Goal: Task Accomplishment & Management: Manage account settings

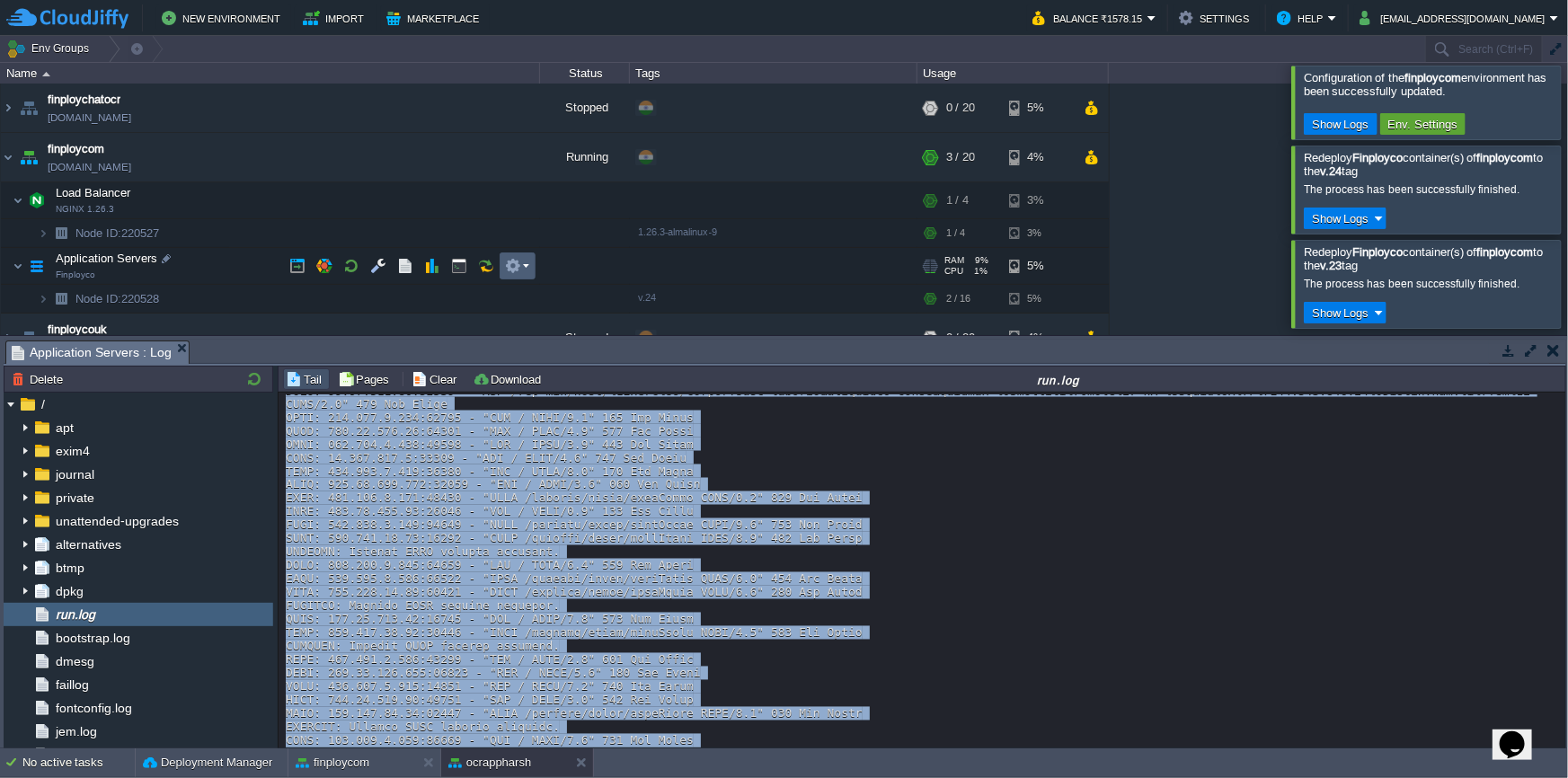
click at [519, 268] on button "button" at bounding box center [513, 265] width 16 height 16
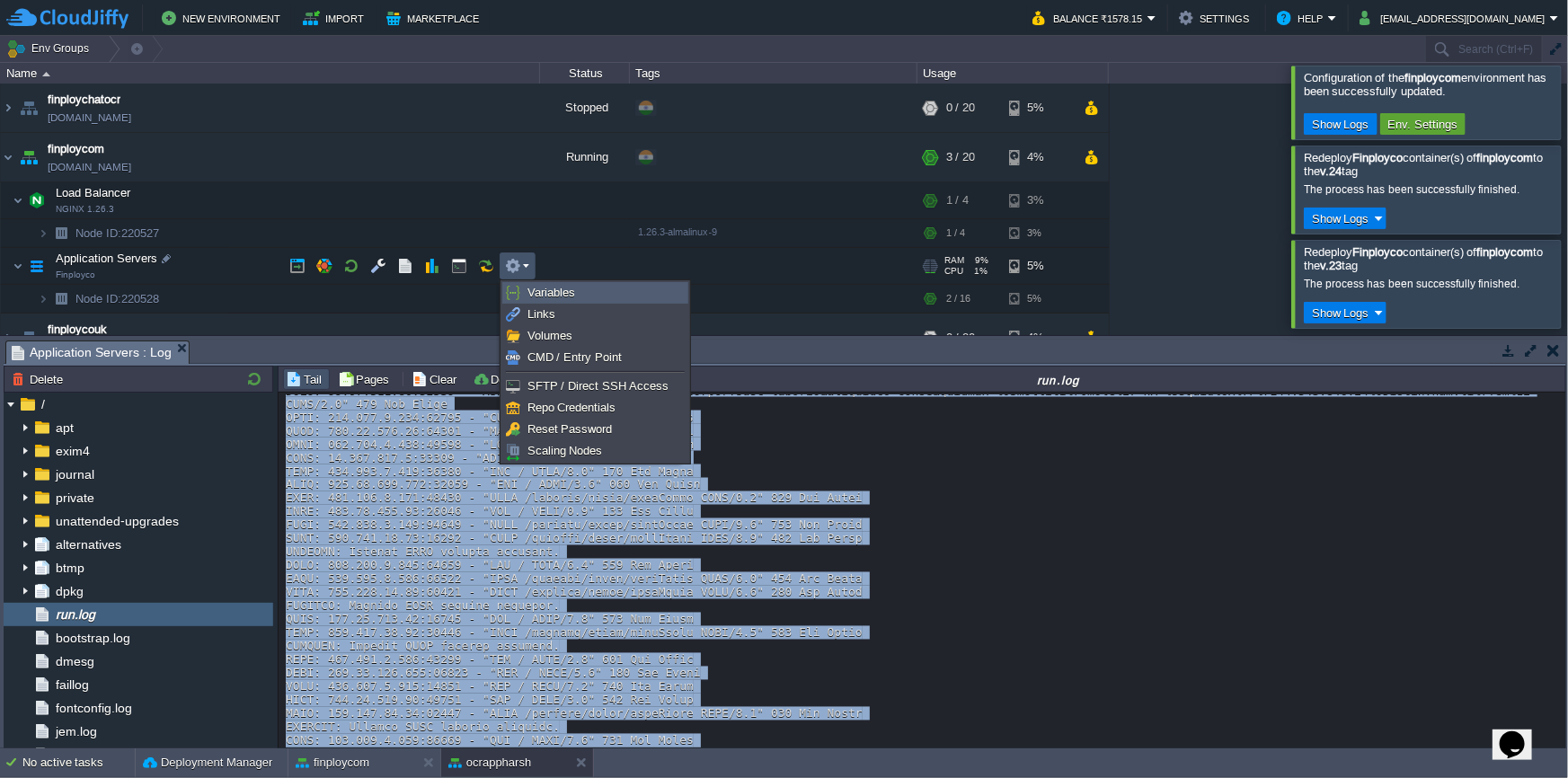
click at [538, 292] on span "Variables" at bounding box center [551, 293] width 47 height 13
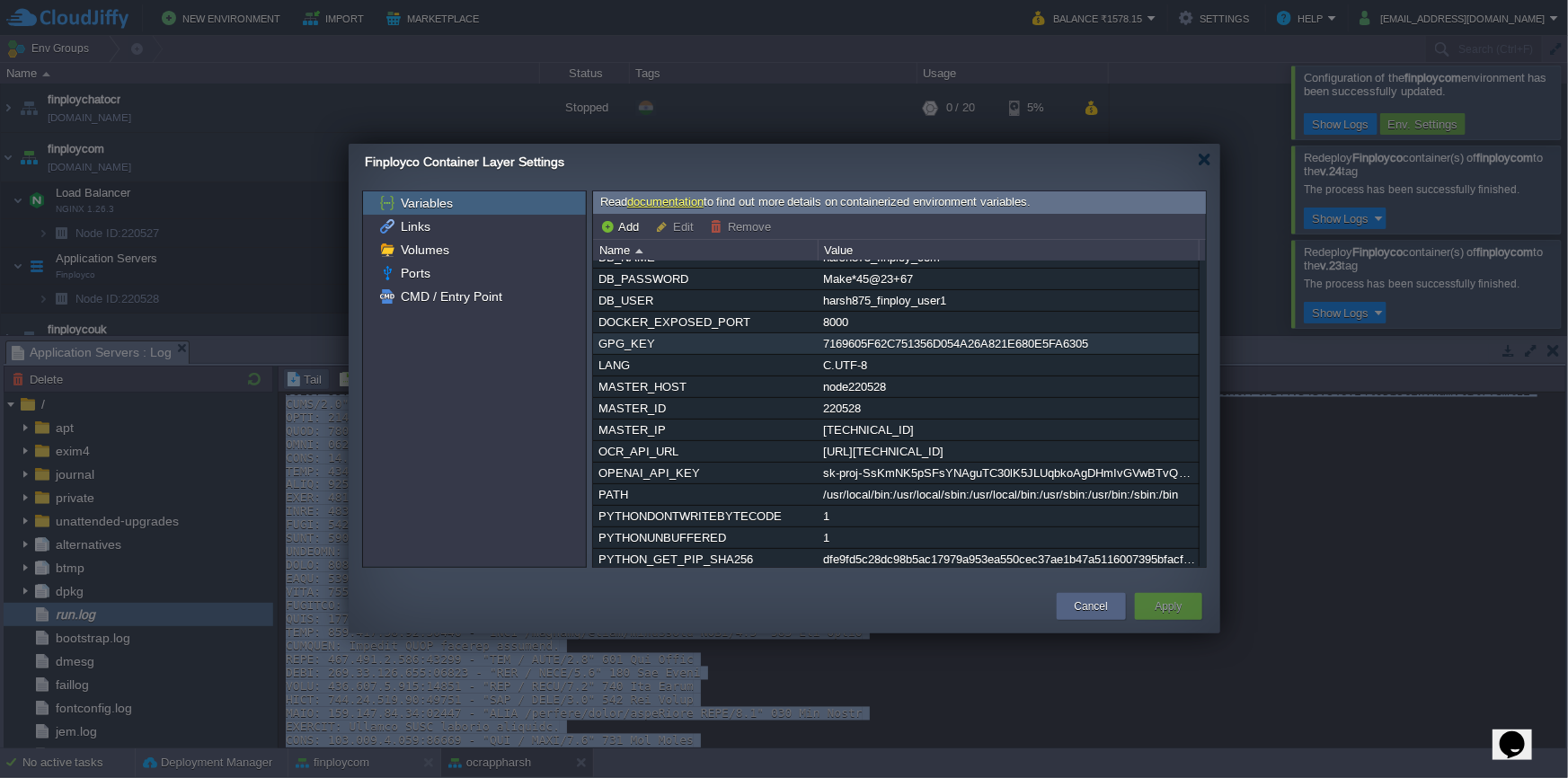
scroll to position [81, 0]
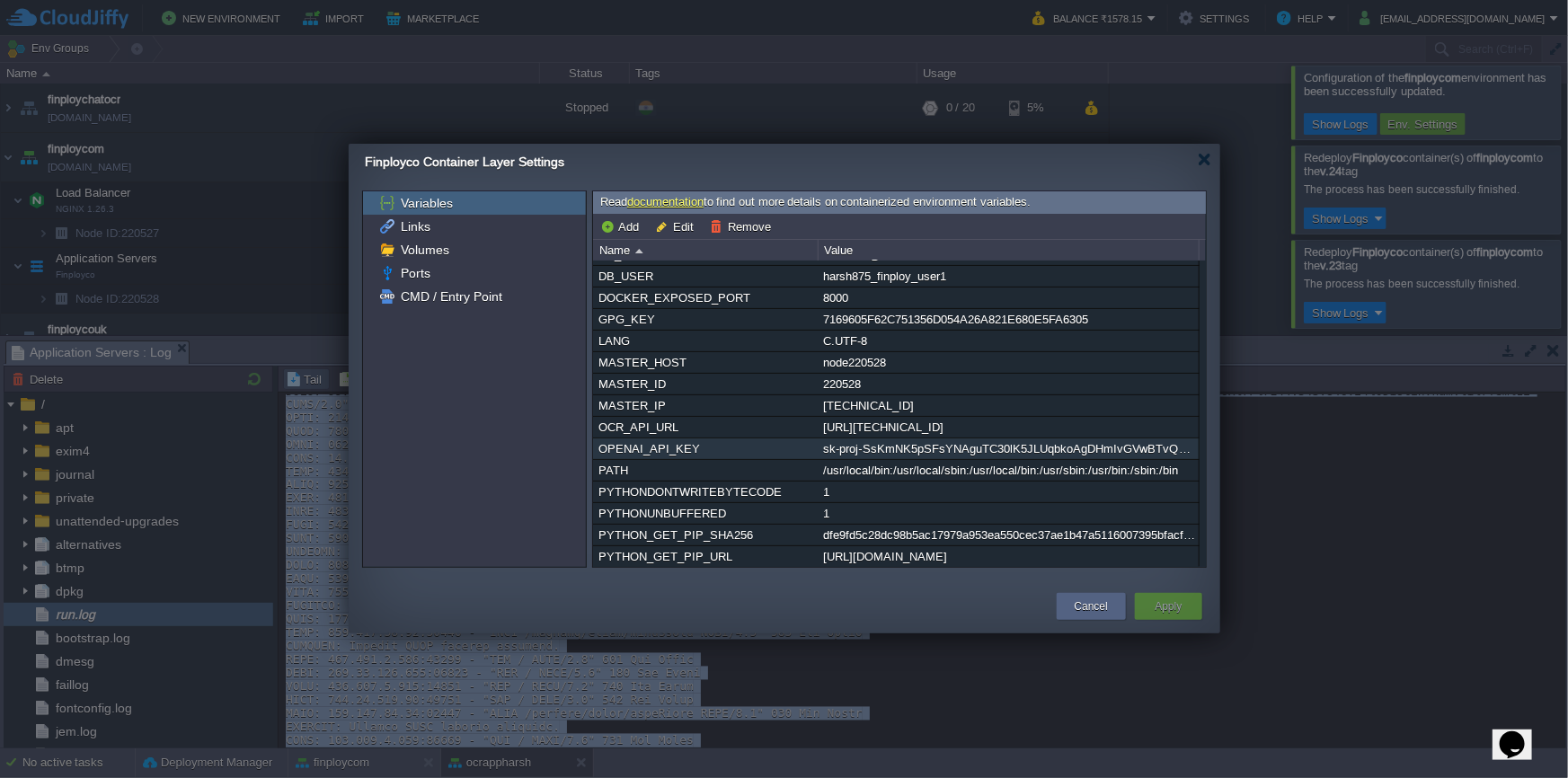
drag, startPoint x: 596, startPoint y: 452, endPoint x: 715, endPoint y: 449, distance: 119.0
click at [715, 449] on div "OPENAI_API_KEY" at bounding box center [705, 449] width 223 height 21
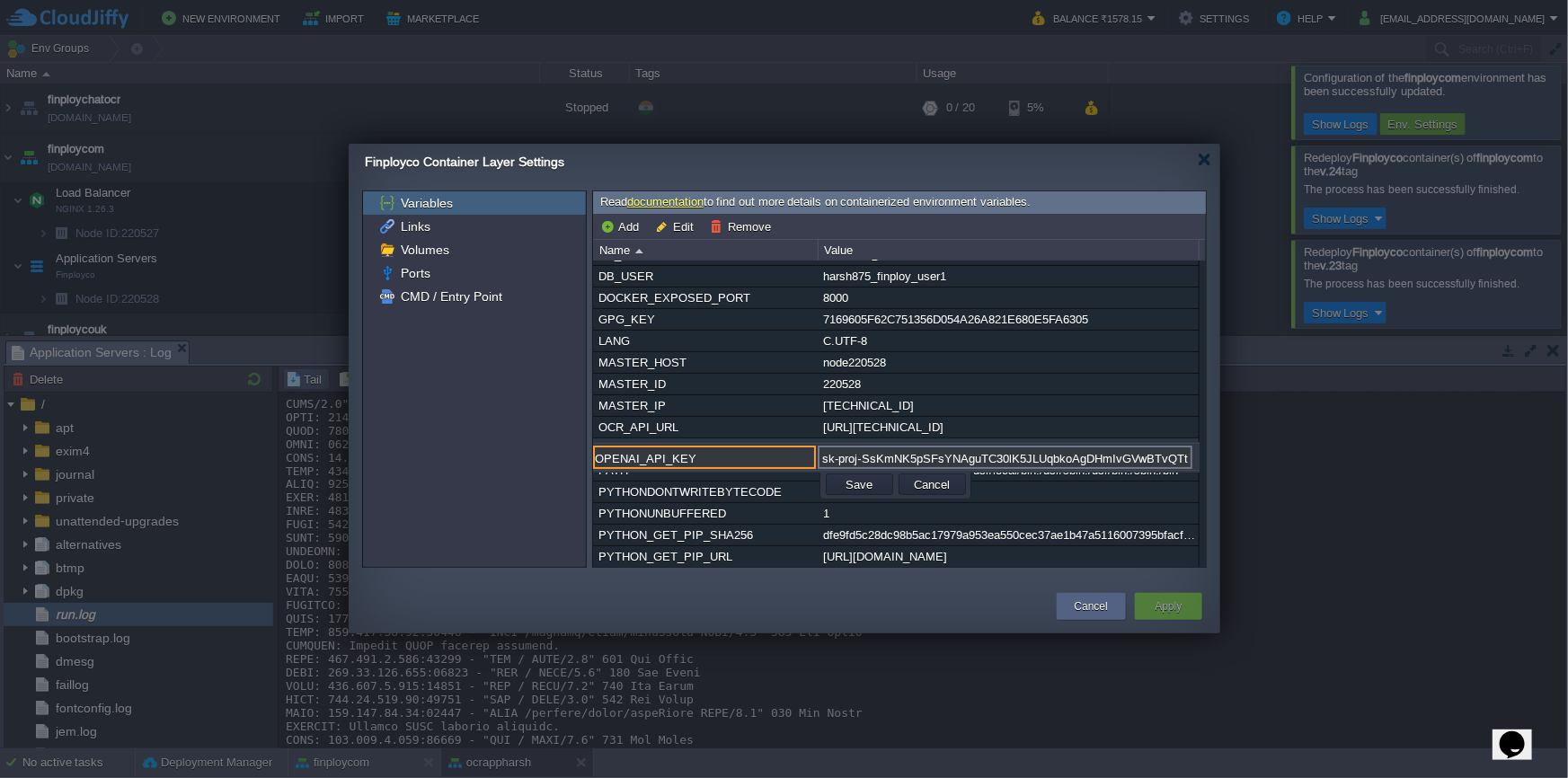
click at [987, 458] on input "sk-proj-SsKmNK5pSFsYNAguTC30lK5JLUqbkoAgDHmIvGVwBTvQTtTMtPBiFtPeYukZaWwQ3N0WprF…" at bounding box center [1004, 457] width 374 height 24
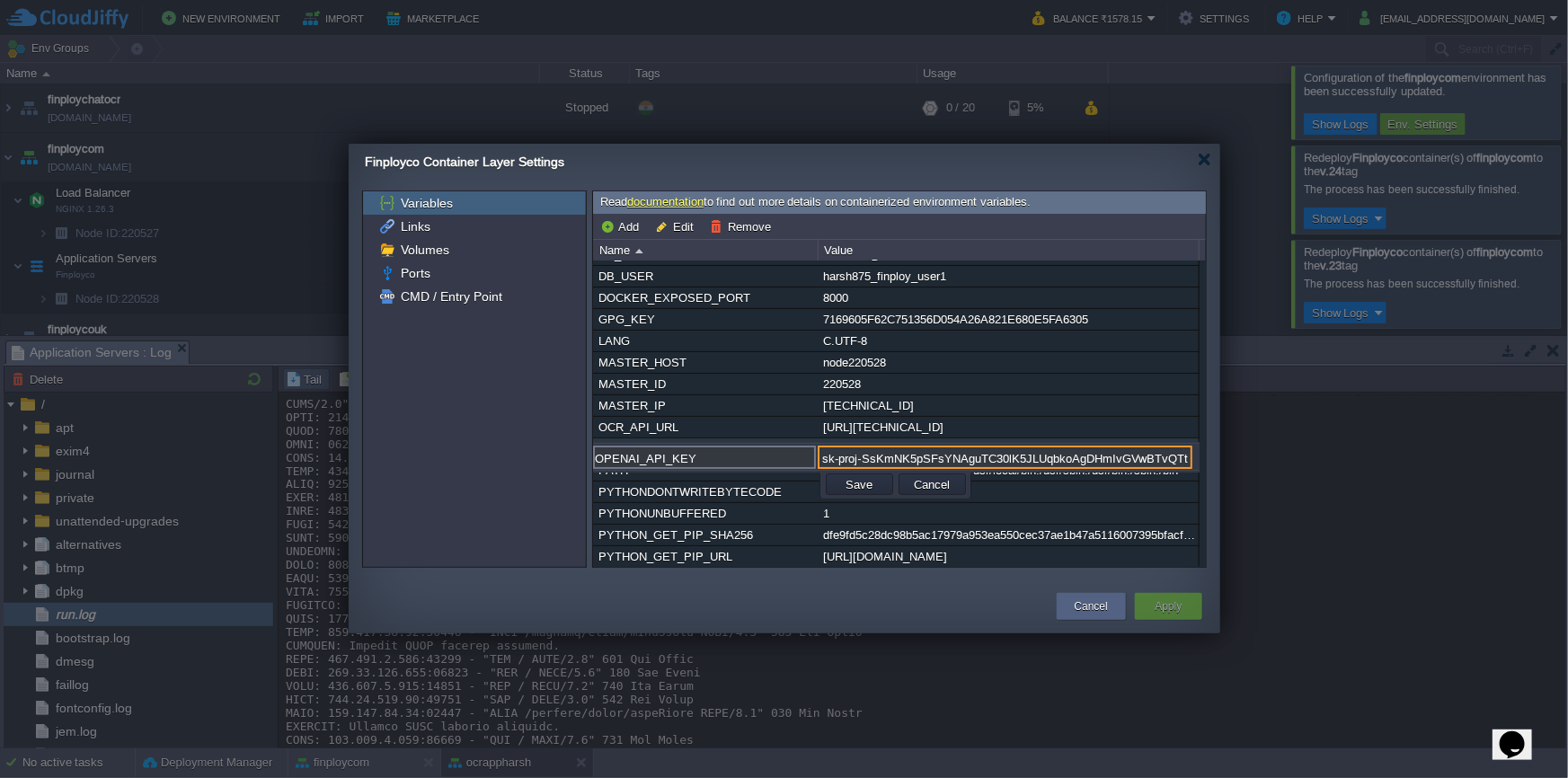
click at [987, 458] on input "sk-proj-SsKmNK5pSFsYNAguTC30lK5JLUqbkoAgDHmIvGVwBTvQTtTMtPBiFtPeYukZaWwQ3N0WprF…" at bounding box center [1004, 457] width 374 height 24
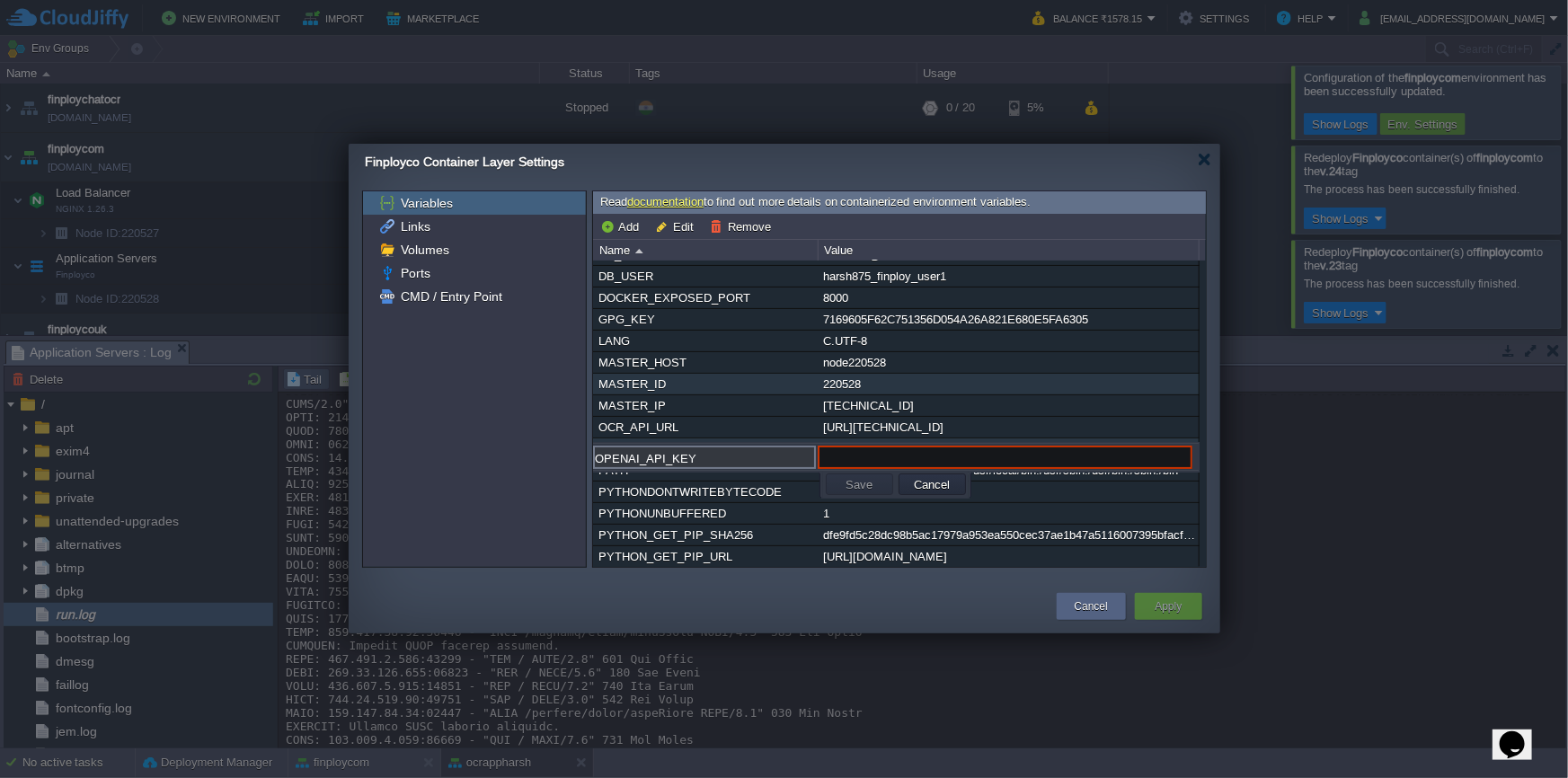
click at [1046, 390] on div "220528" at bounding box center [1008, 385] width 379 height 21
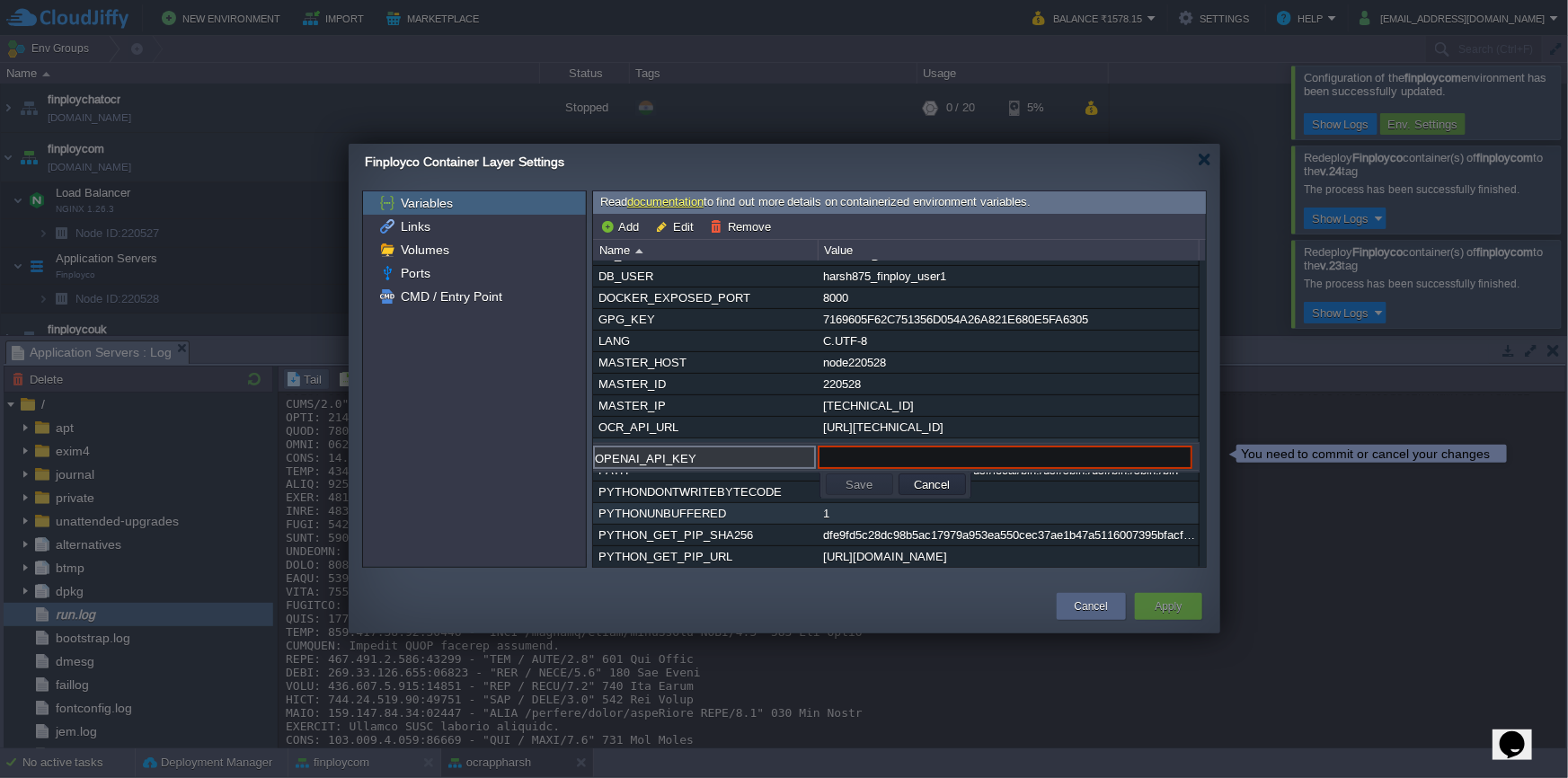
click at [823, 530] on div "dfe9fd5c28dc98b5ac17979a953ea550cec37ae1b47a5116007395bfacff2ab9" at bounding box center [1008, 535] width 379 height 21
click at [833, 486] on td "Save" at bounding box center [859, 484] width 67 height 22
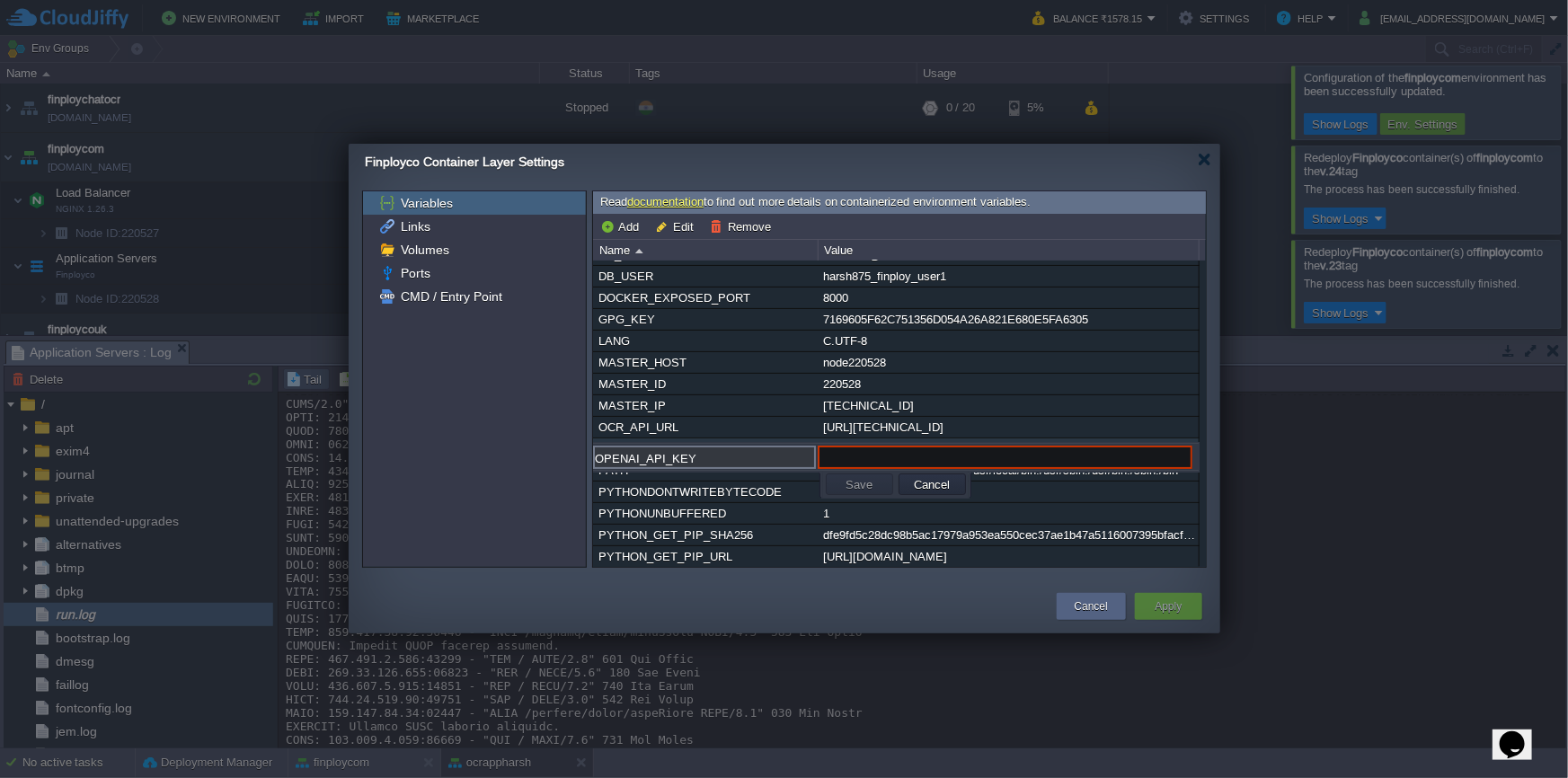
click at [845, 678] on div at bounding box center [784, 389] width 1568 height 778
click at [940, 482] on button "Cancel" at bounding box center [932, 484] width 46 height 16
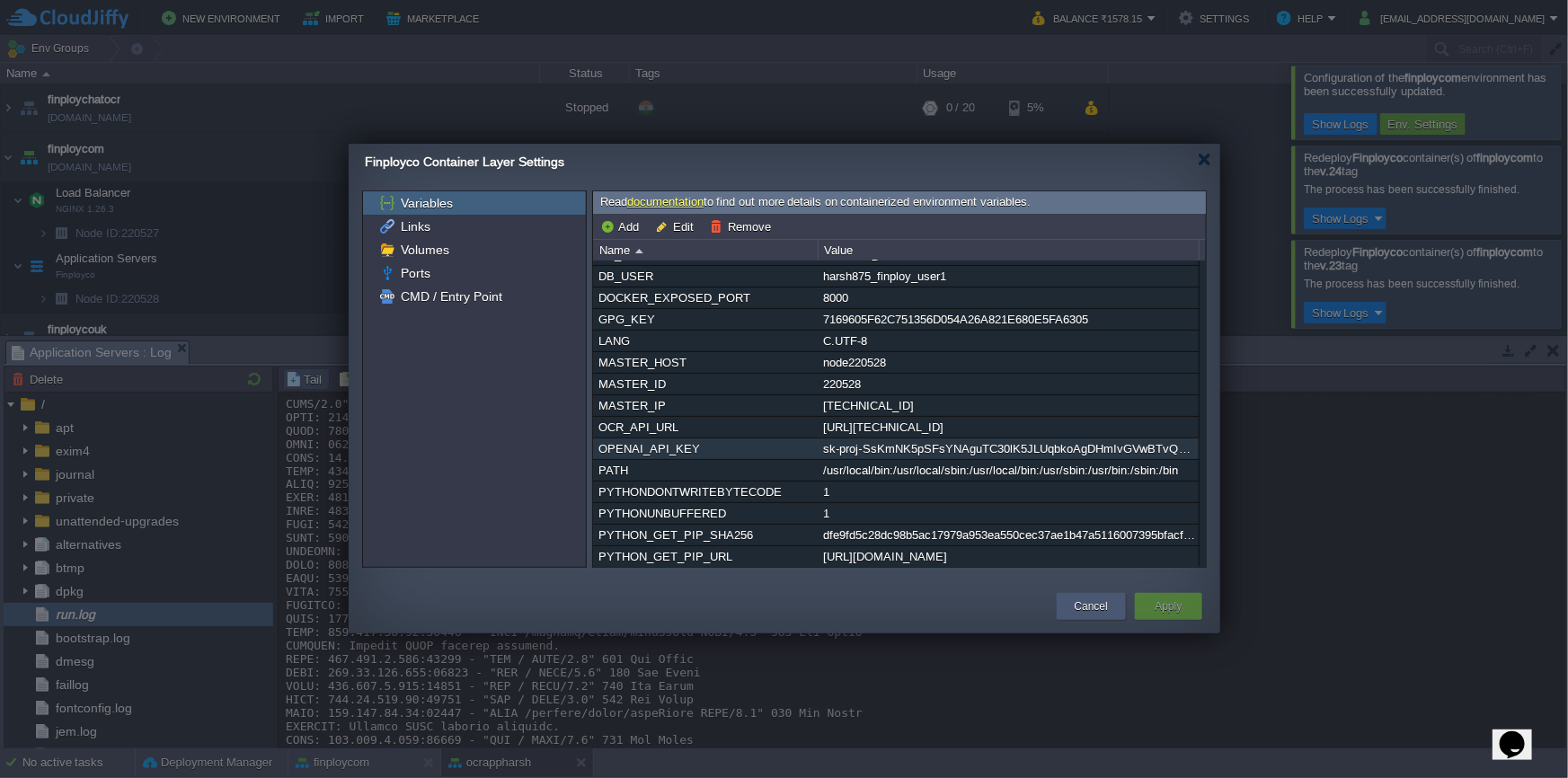
click at [1113, 600] on div "Cancel" at bounding box center [1090, 606] width 69 height 27
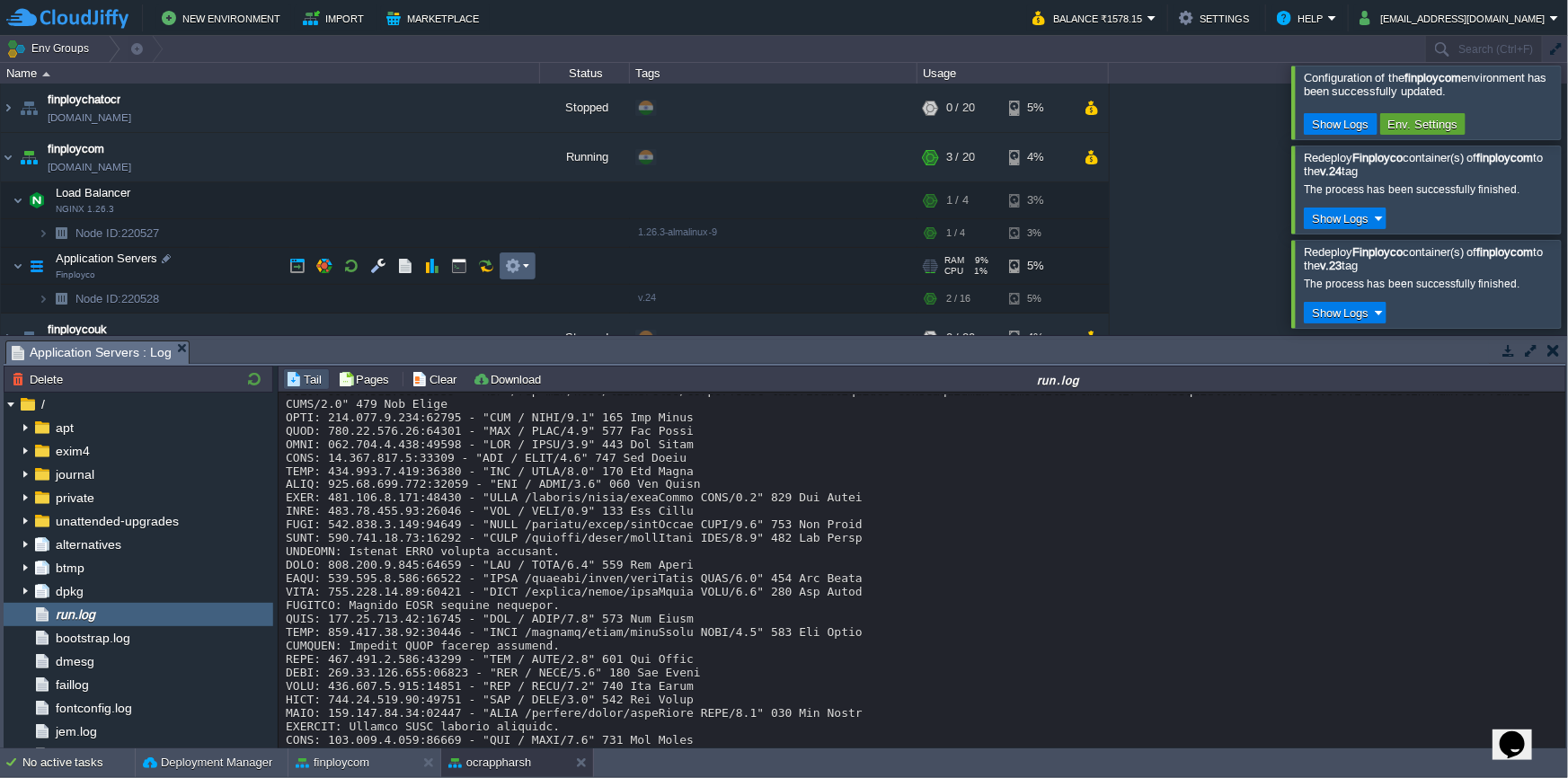
click at [531, 262] on td at bounding box center [517, 265] width 36 height 27
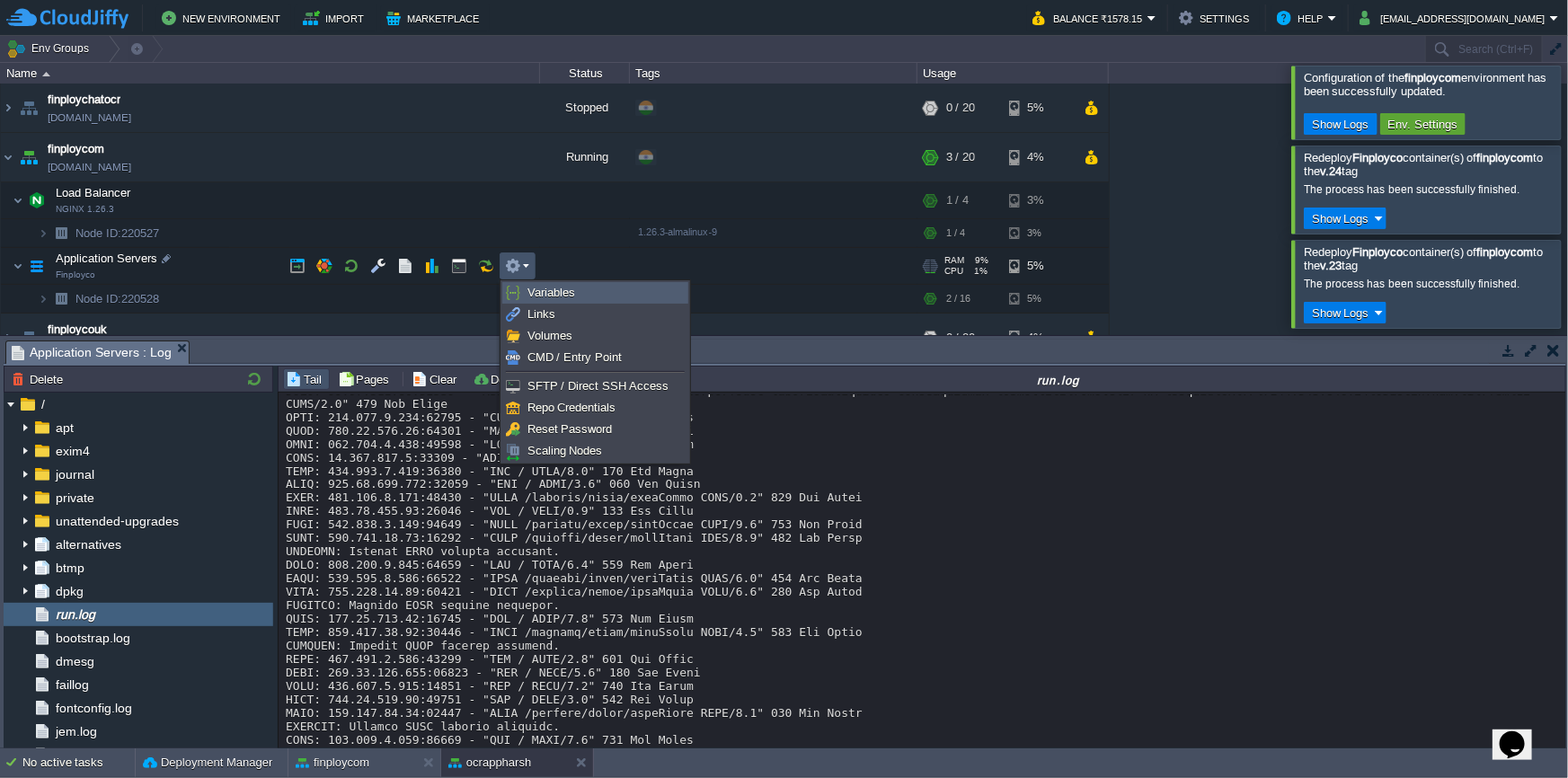
click at [534, 286] on span "Variables" at bounding box center [551, 293] width 47 height 13
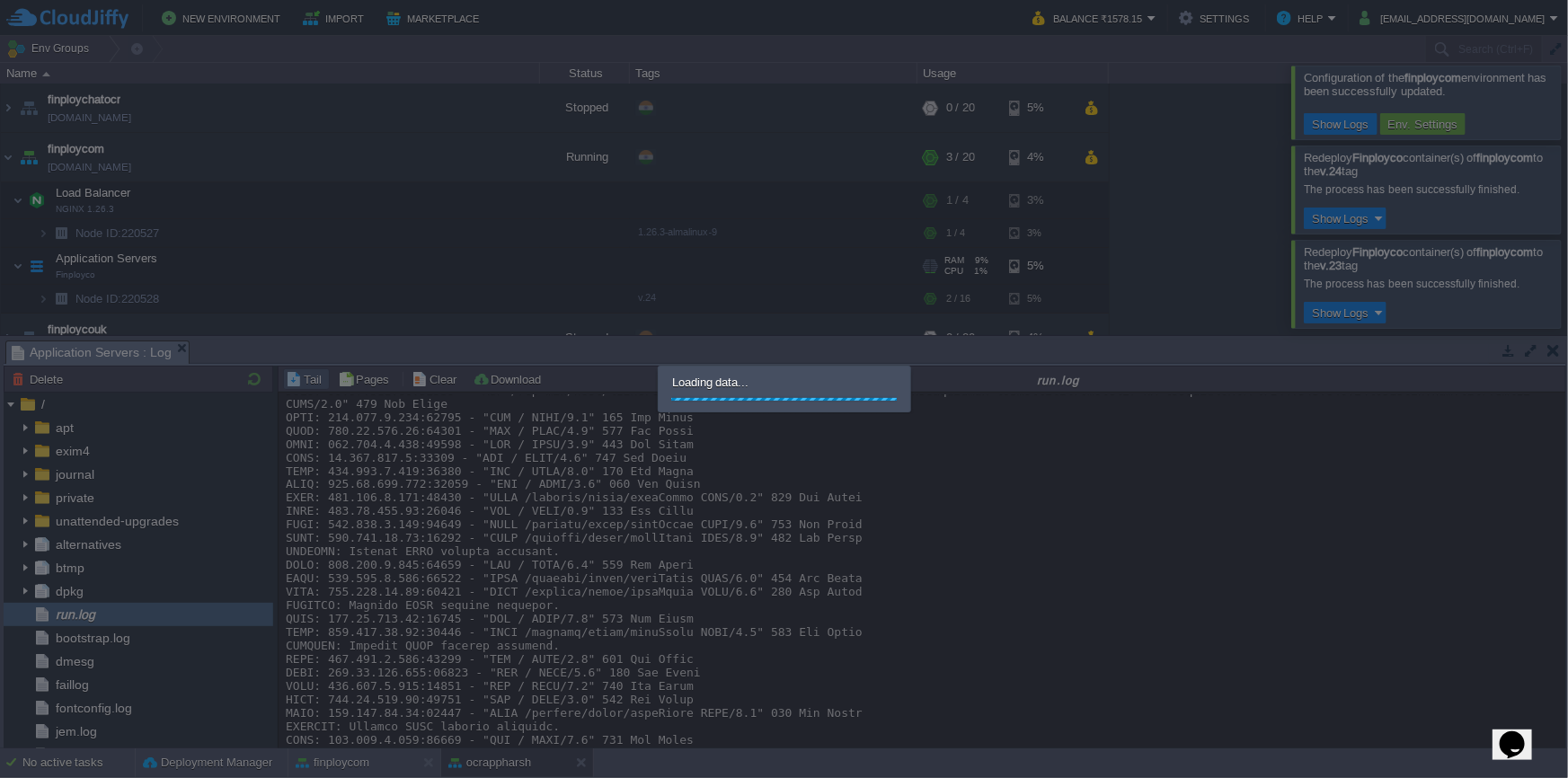
click at [965, 507] on body "New Environment Import Marketplace Bonus ₹0.00 Upgrade Account Balance ₹1578.15…" at bounding box center [784, 389] width 1568 height 778
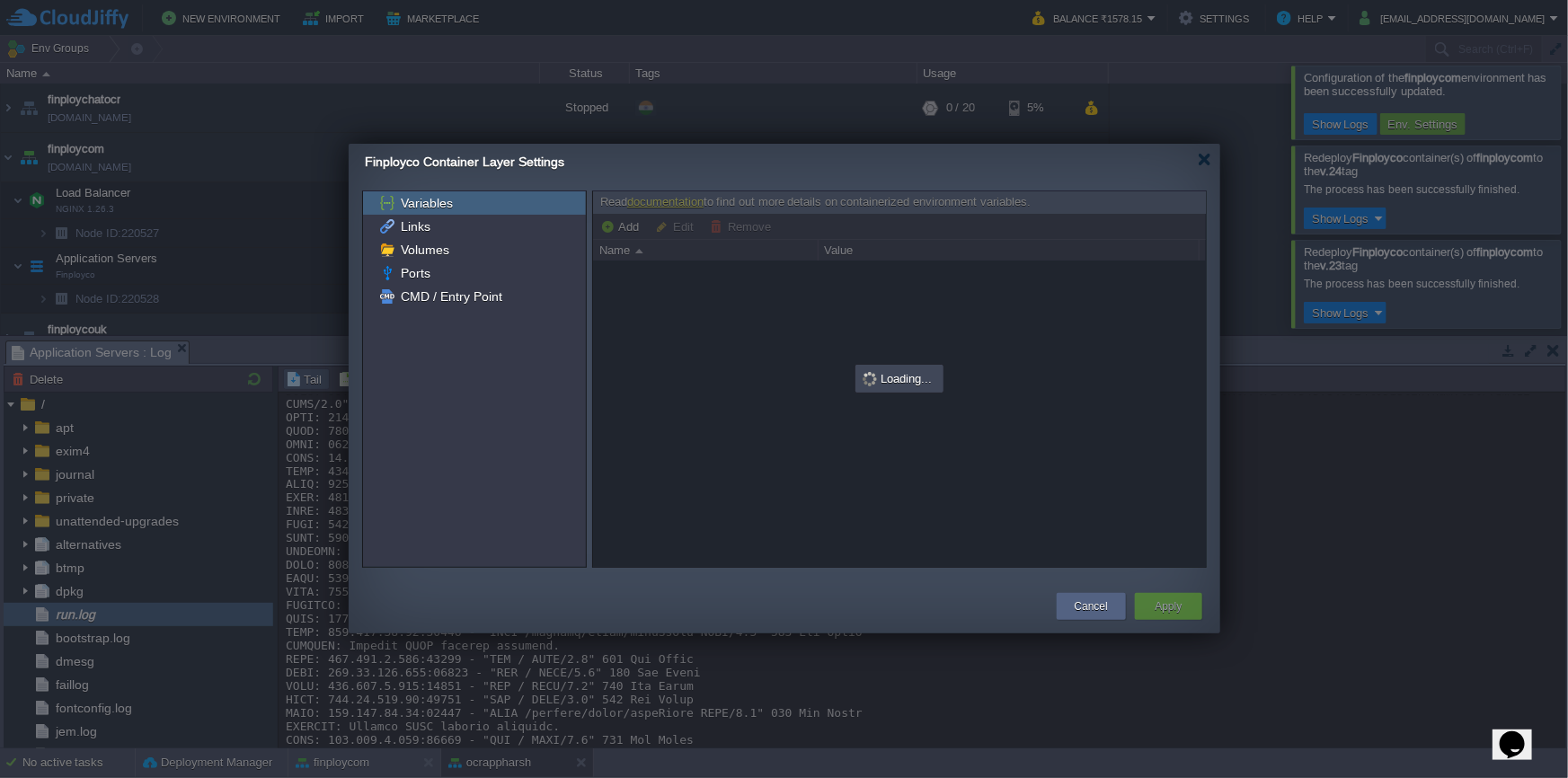
click at [1204, 166] on div "Finployco Container Layer Settings" at bounding box center [792, 162] width 856 height 37
click at [1201, 158] on div at bounding box center [1204, 159] width 13 height 13
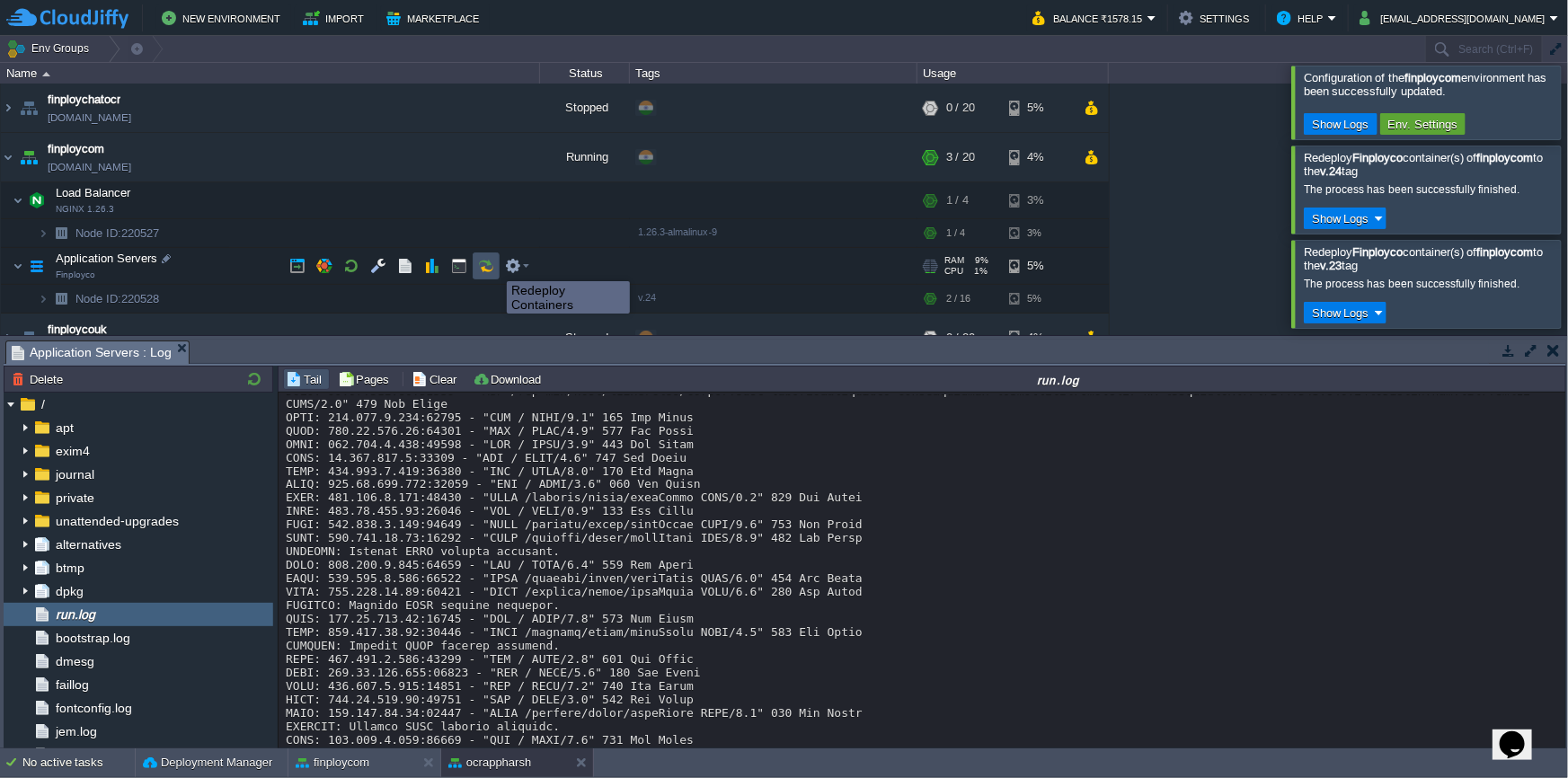
click at [494, 265] on button "button" at bounding box center [486, 265] width 16 height 16
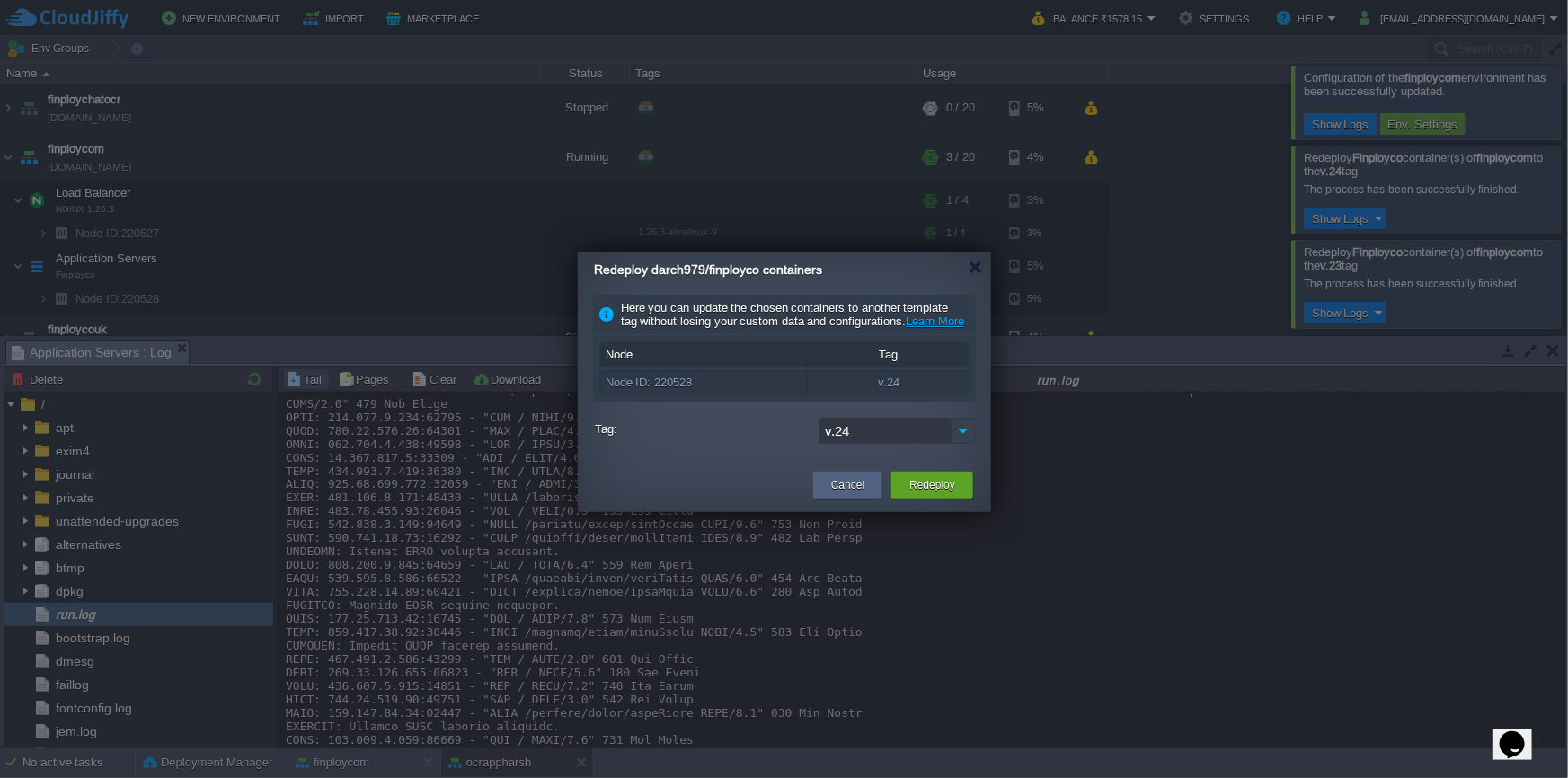
click at [960, 443] on img at bounding box center [963, 431] width 26 height 27
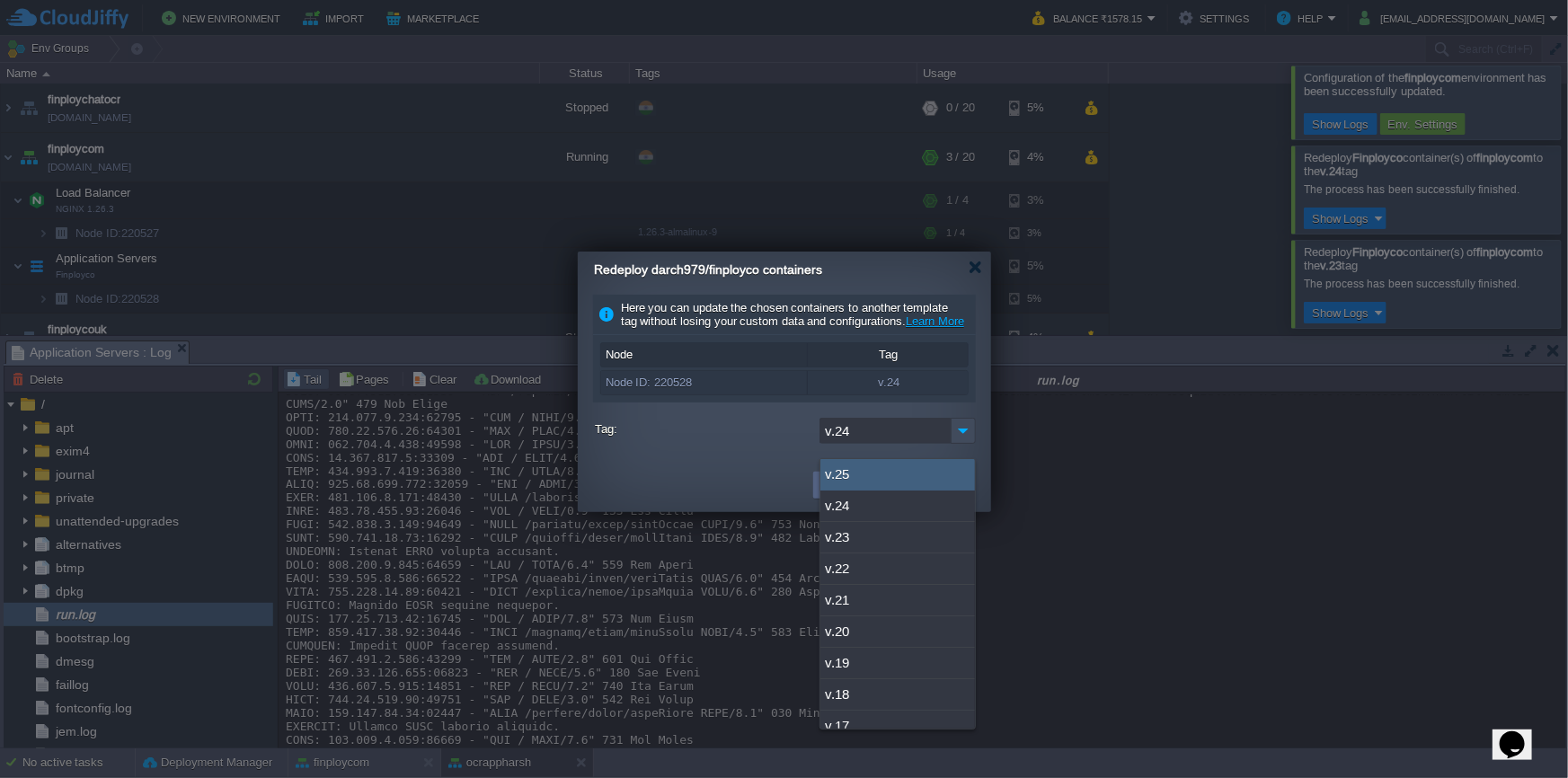
click at [950, 464] on div "v.25" at bounding box center [897, 475] width 154 height 31
type input "v.25"
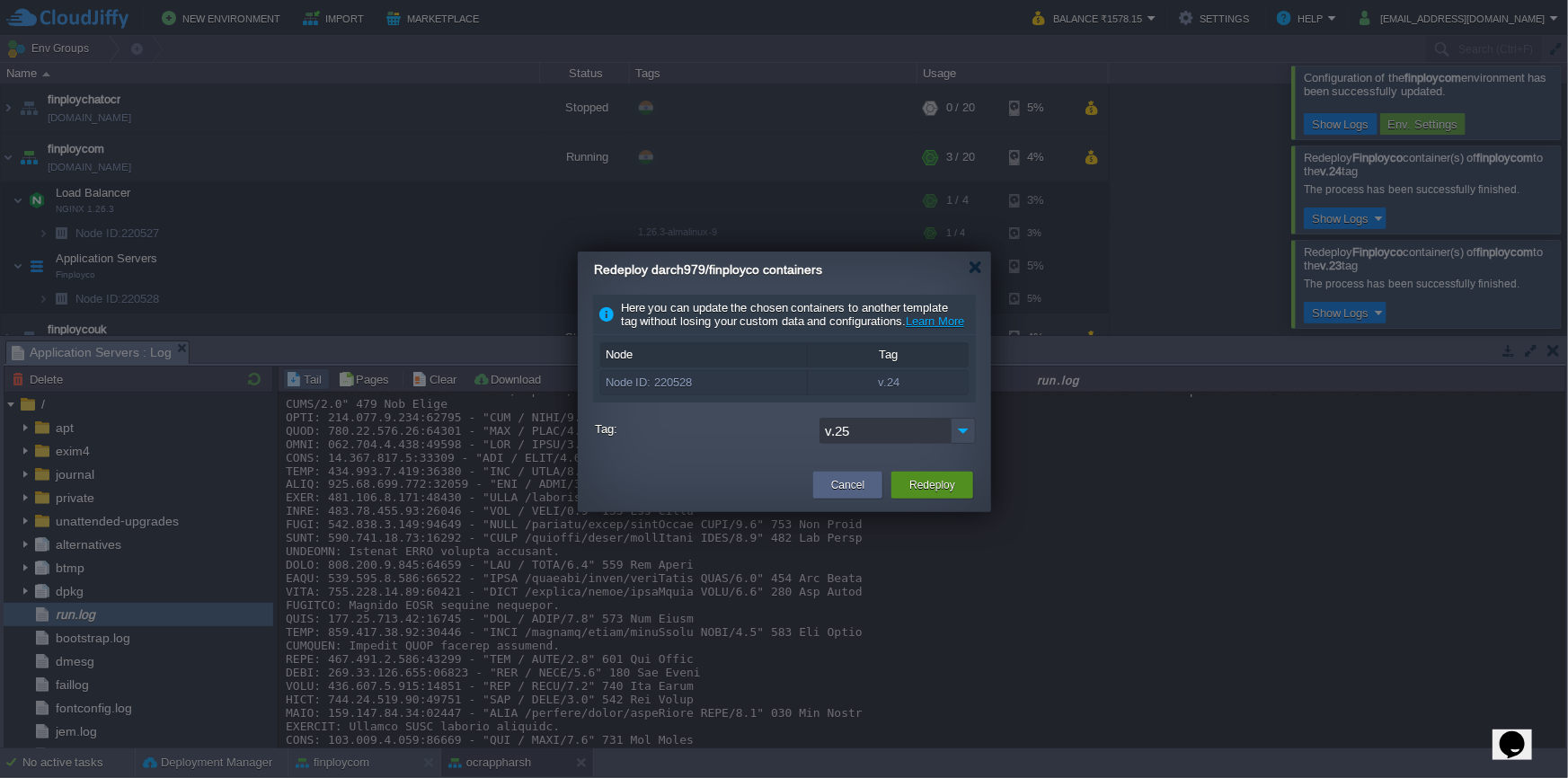
click at [963, 498] on div "Redeploy" at bounding box center [932, 485] width 81 height 27
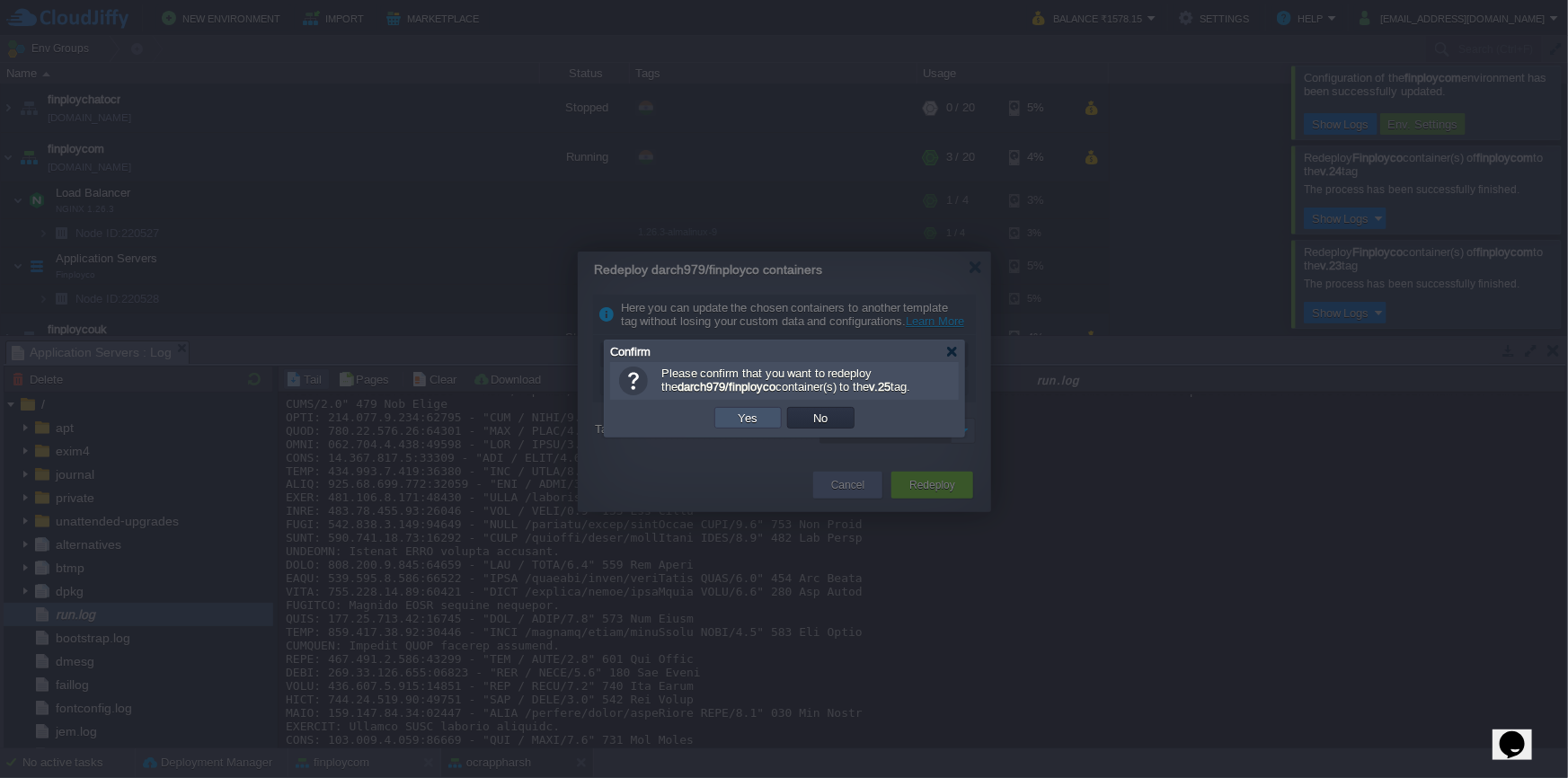
click at [737, 420] on button "Yes" at bounding box center [748, 417] width 30 height 16
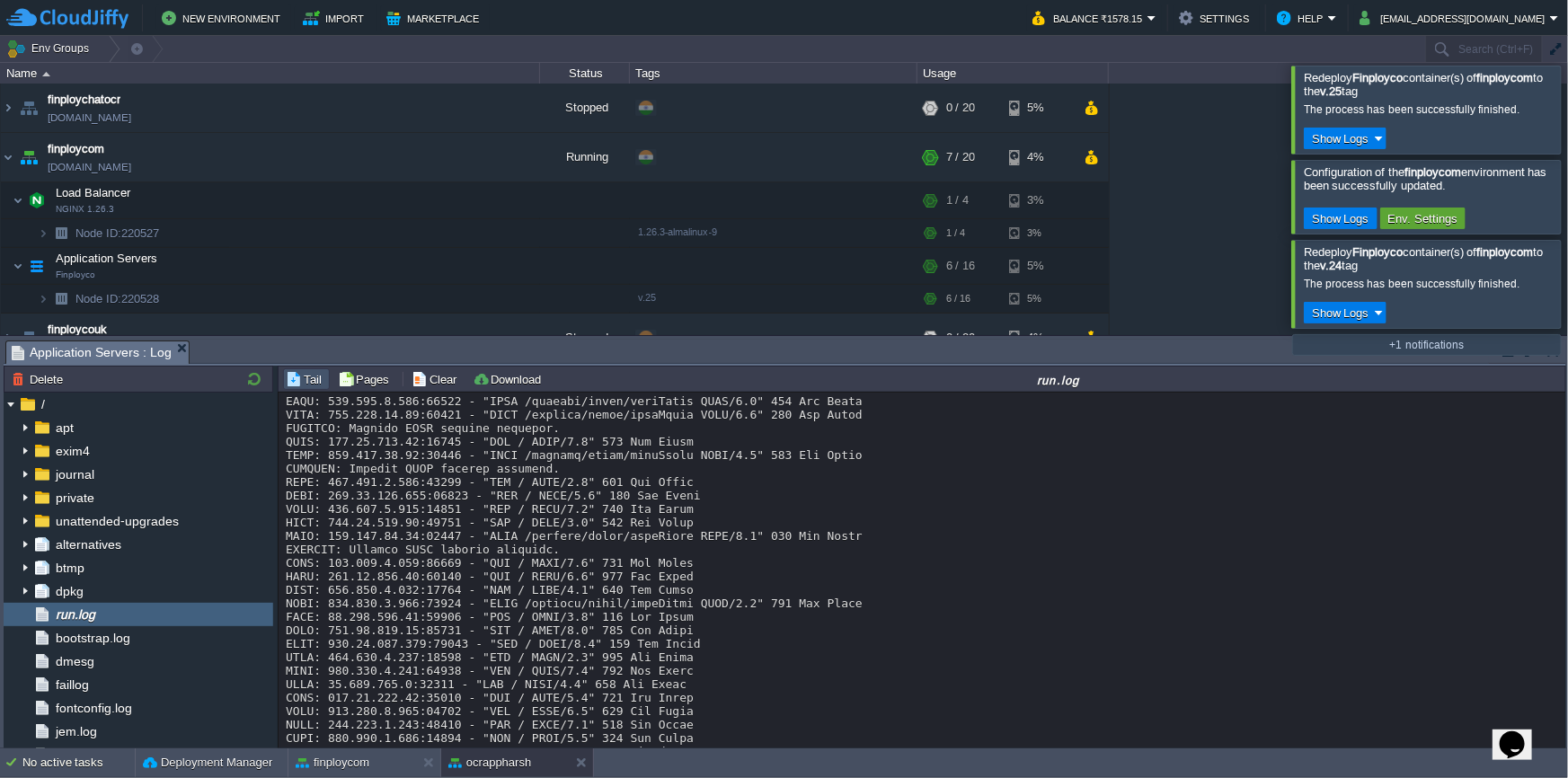
scroll to position [12322, 0]
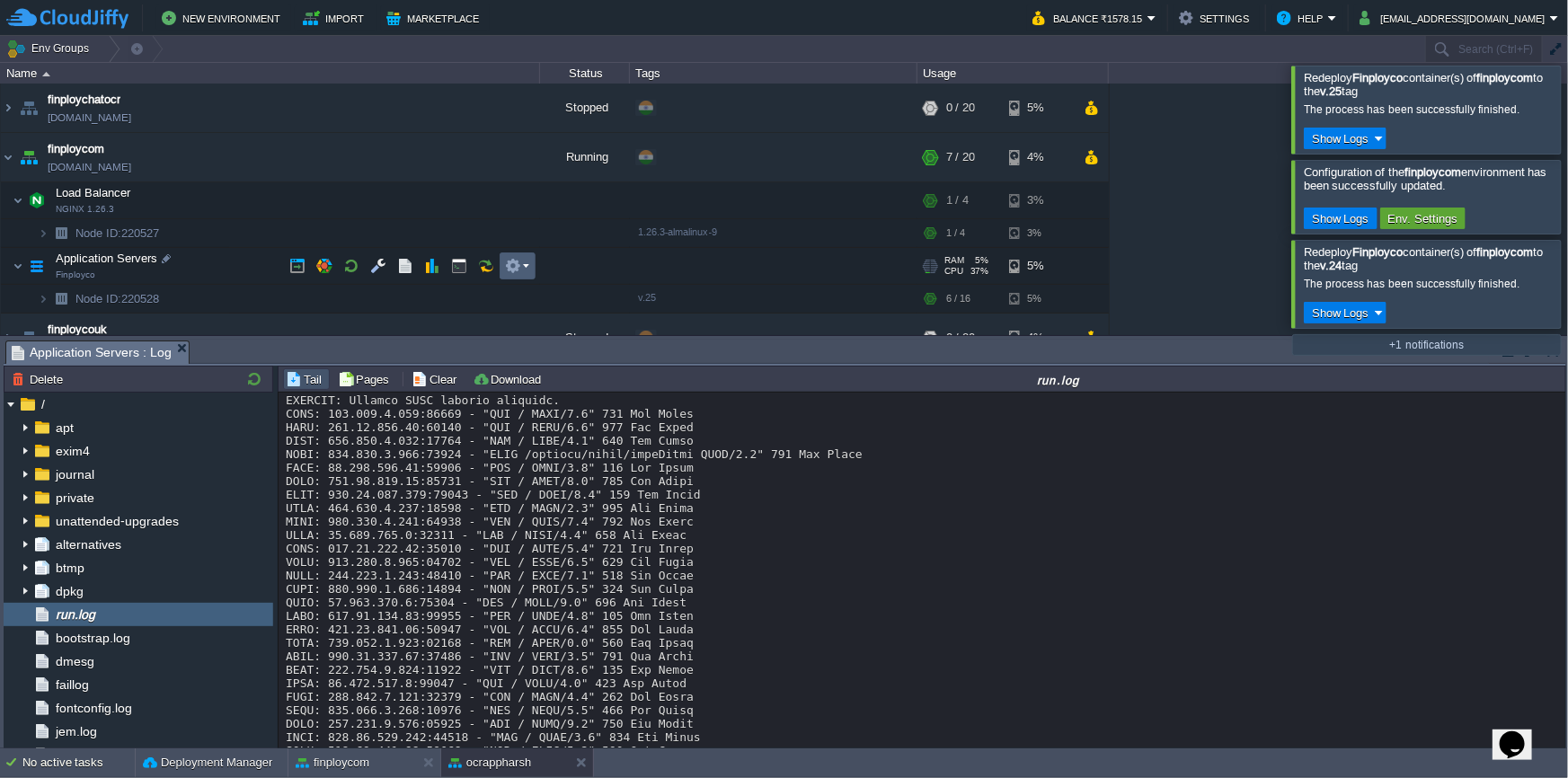
click at [510, 265] on button "button" at bounding box center [513, 265] width 16 height 16
click at [410, 272] on button "button" at bounding box center [405, 265] width 16 height 16
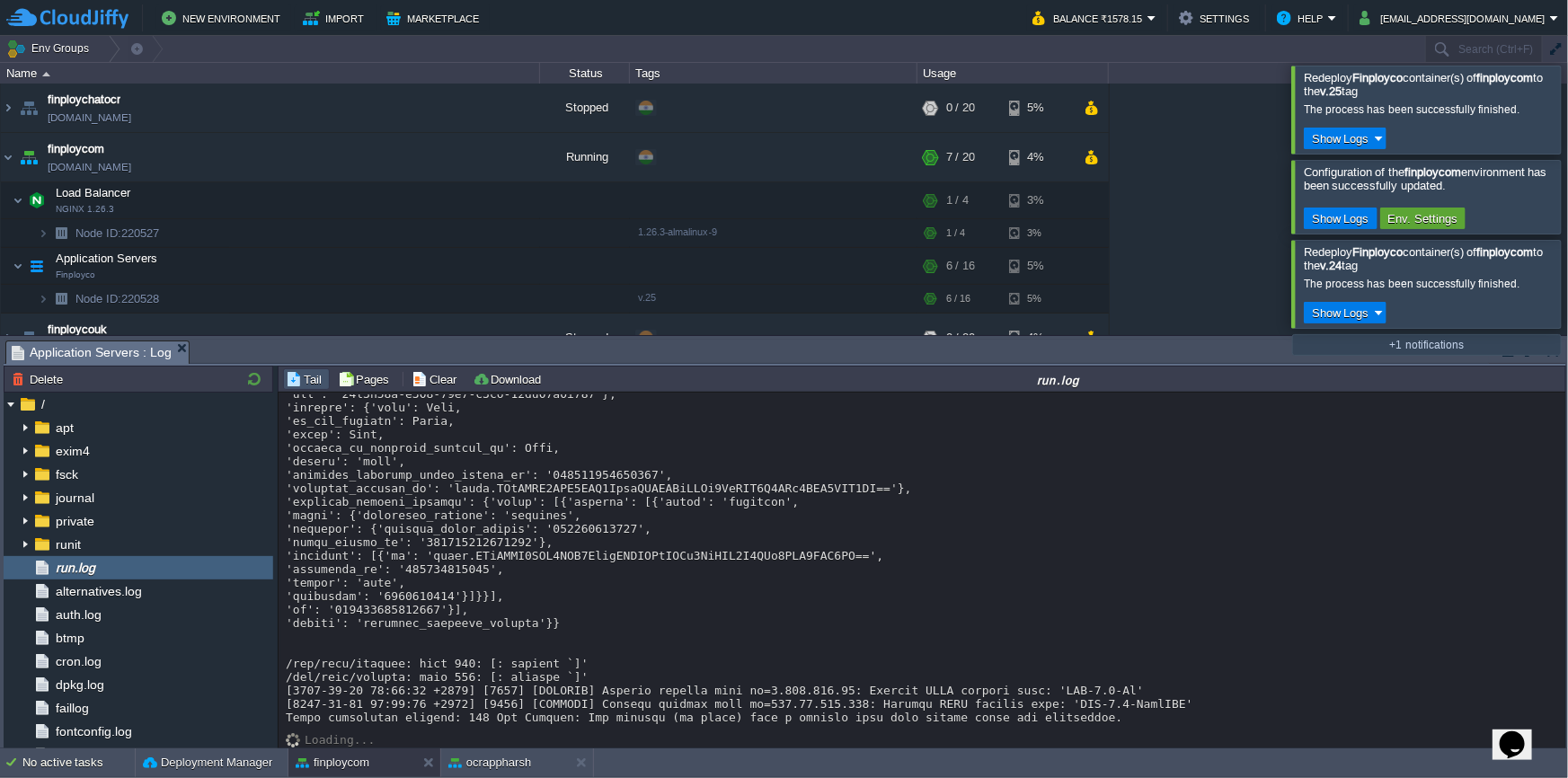
scroll to position [3366, 0]
drag, startPoint x: 566, startPoint y: 612, endPoint x: 474, endPoint y: 543, distance: 115.0
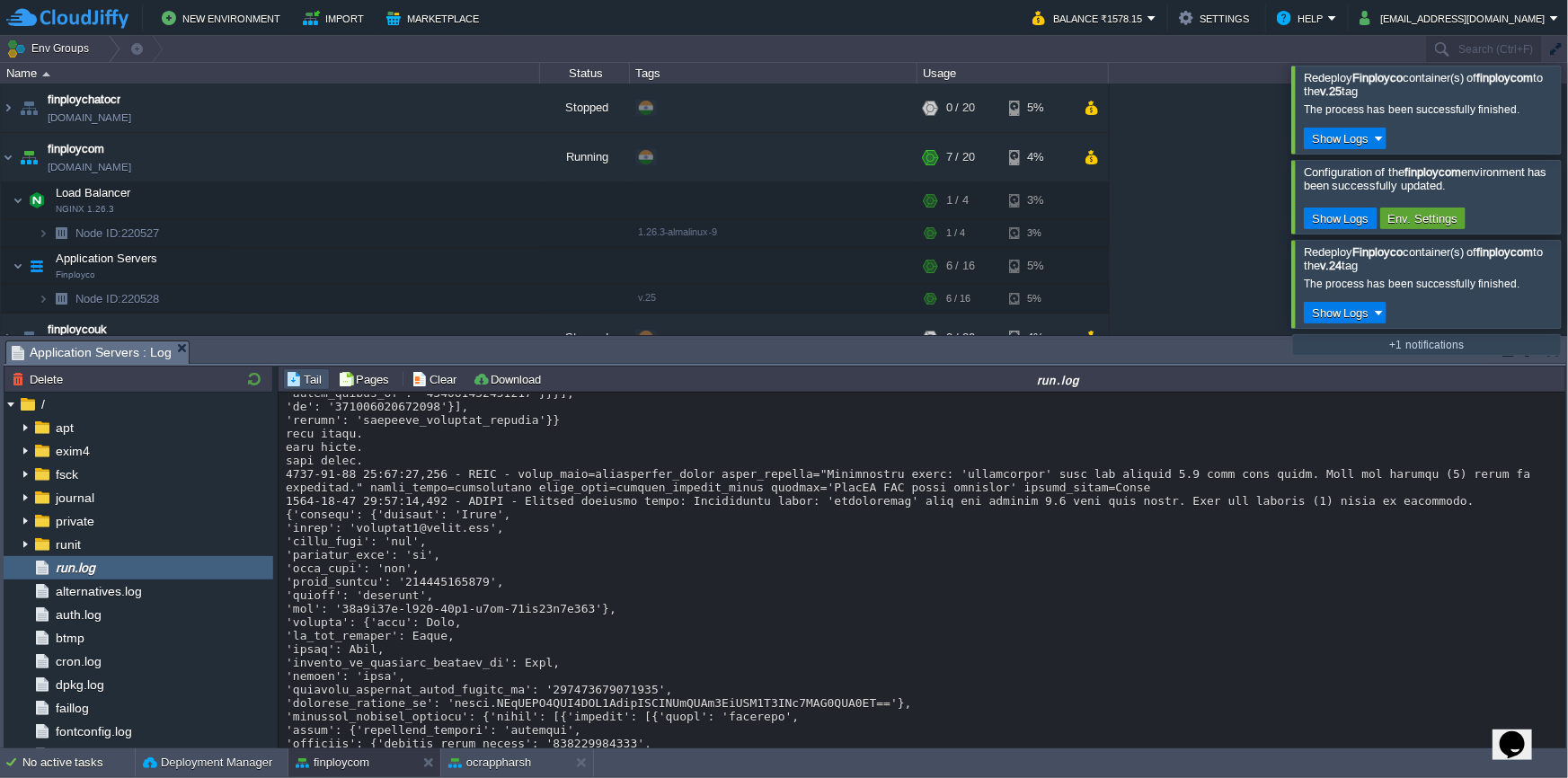
scroll to position [2140, 0]
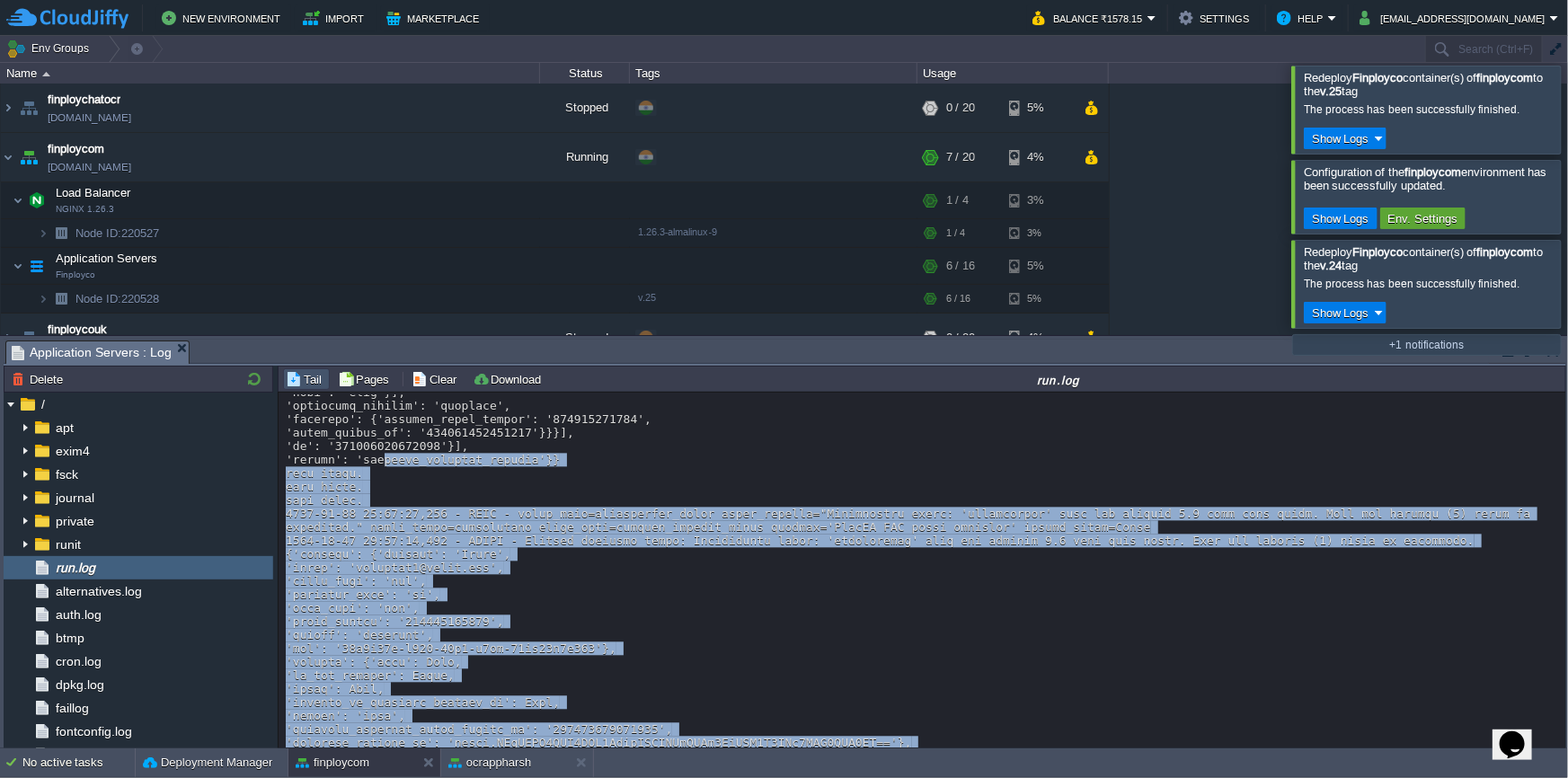
click at [376, 526] on div at bounding box center [923, 42] width 1274 height 3573
copy div "tsapp_business_account'}} data added. data added. data added. 2025-09-14 17:07:…"
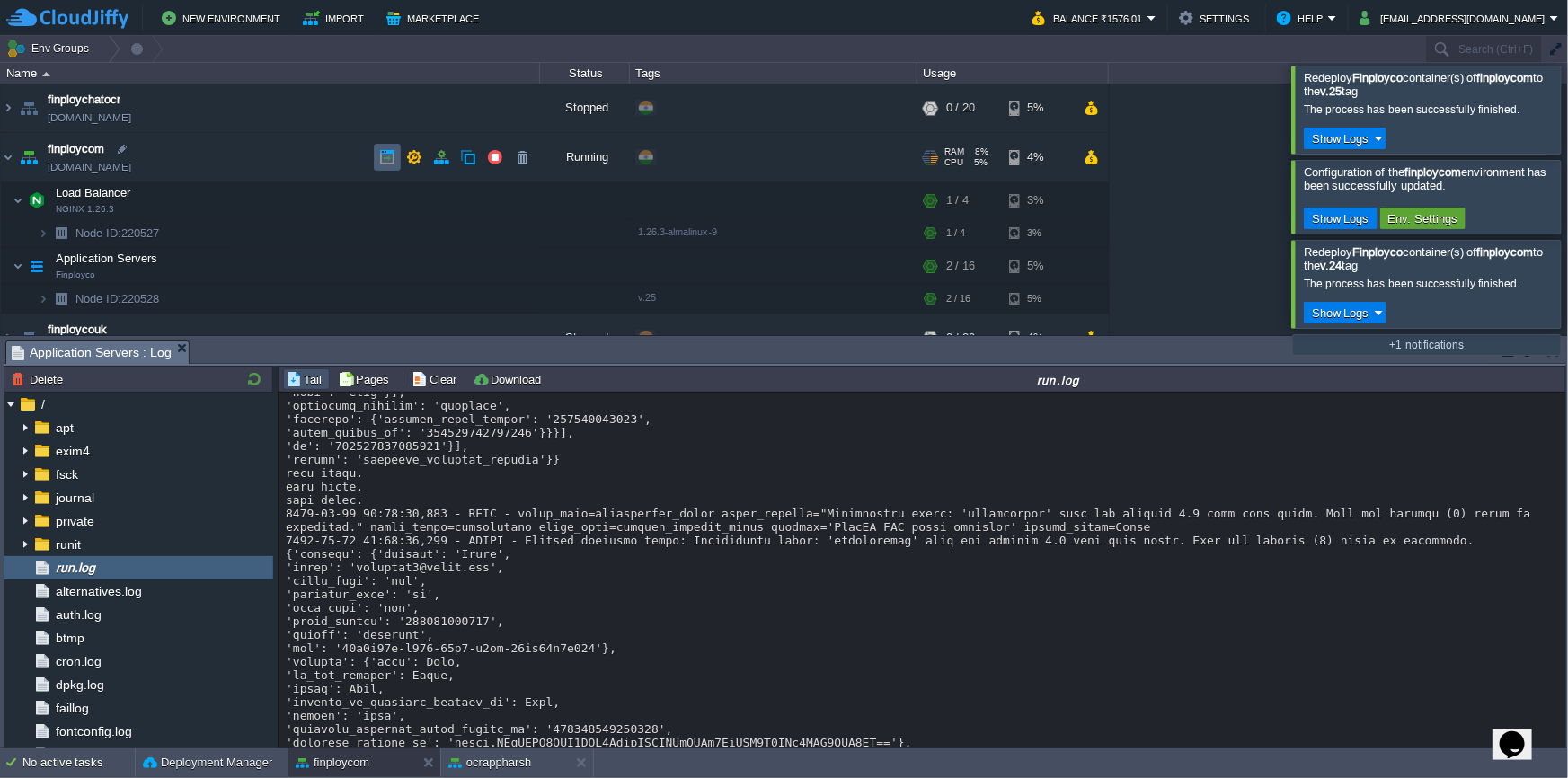
click at [391, 162] on button "button" at bounding box center [387, 156] width 16 height 16
click at [303, 269] on button "button" at bounding box center [297, 265] width 16 height 16
click at [151, 570] on div "run.log" at bounding box center [138, 568] width 270 height 24
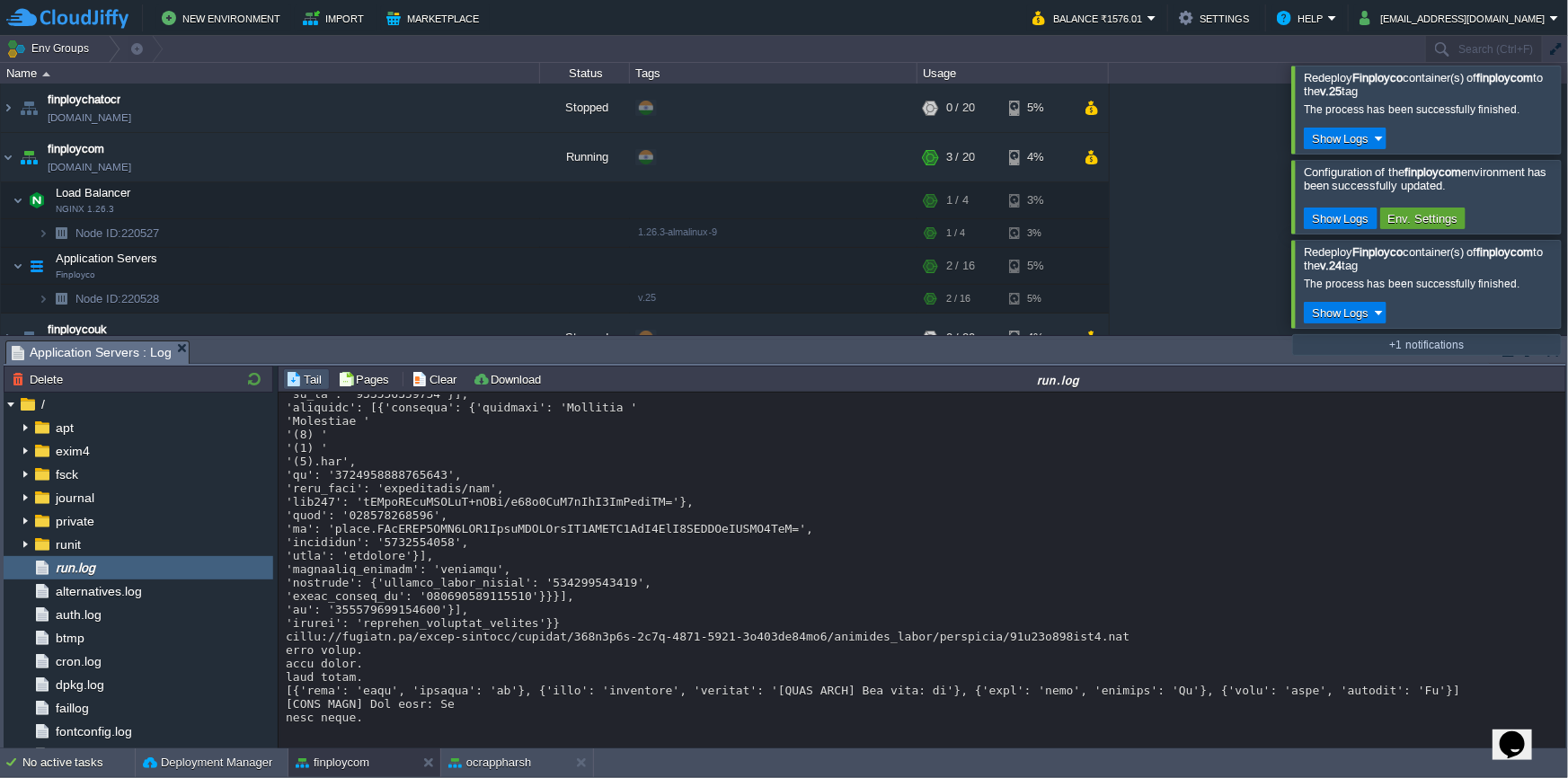
scroll to position [7518, 0]
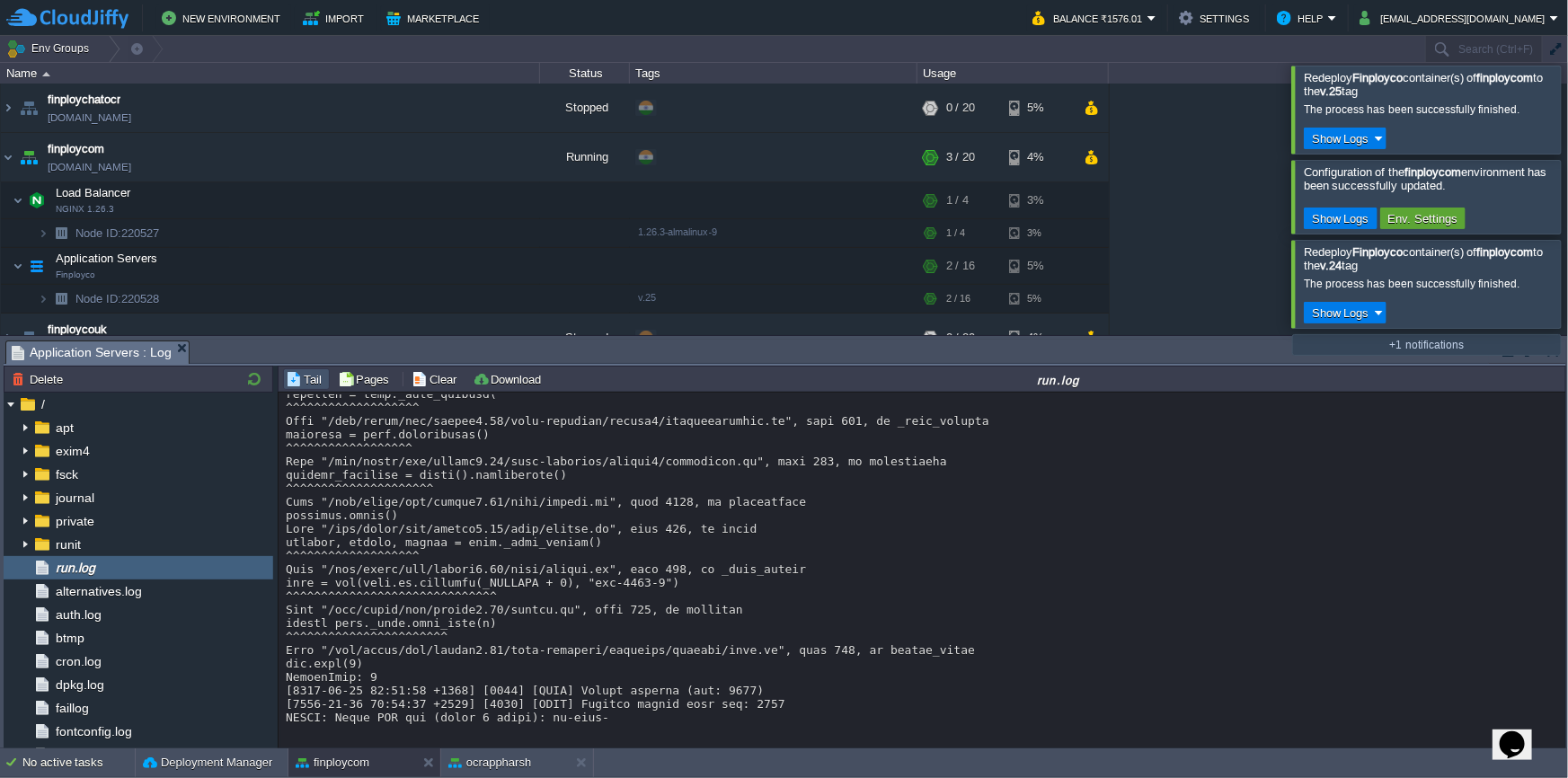
scroll to position [8491, 0]
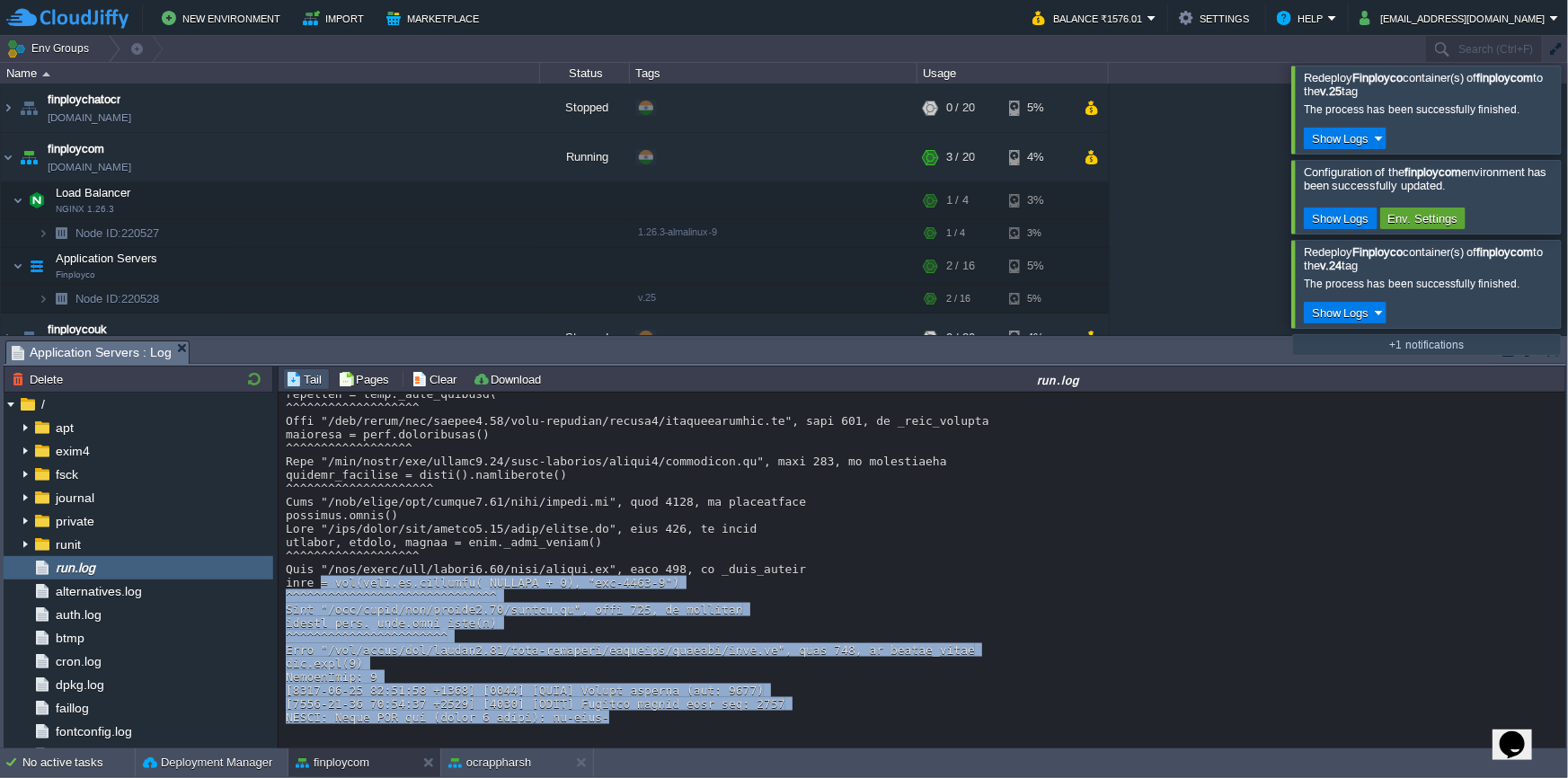
drag, startPoint x: 622, startPoint y: 711, endPoint x: 317, endPoint y: 570, distance: 336.0
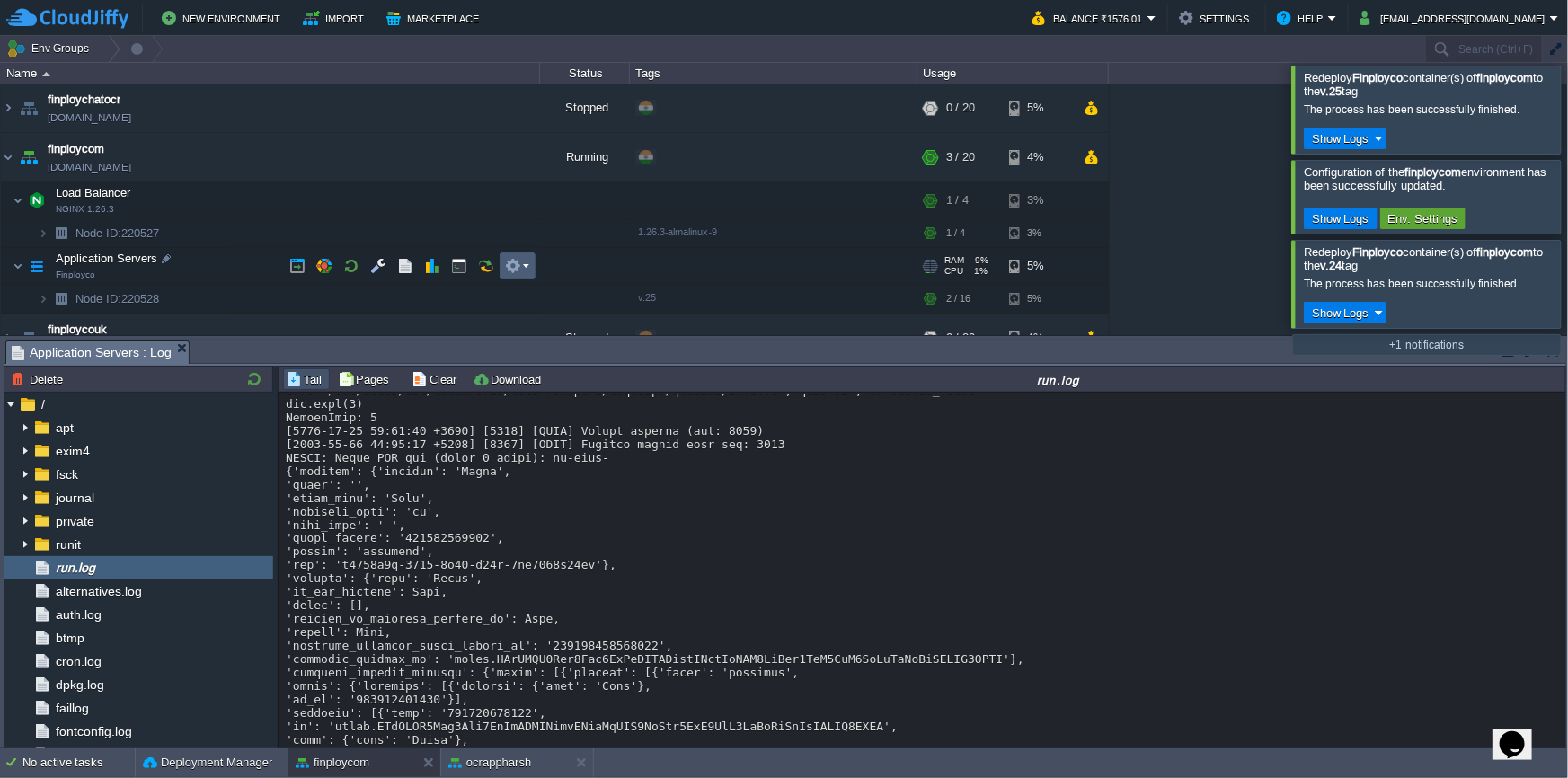
click at [526, 263] on em at bounding box center [517, 265] width 25 height 16
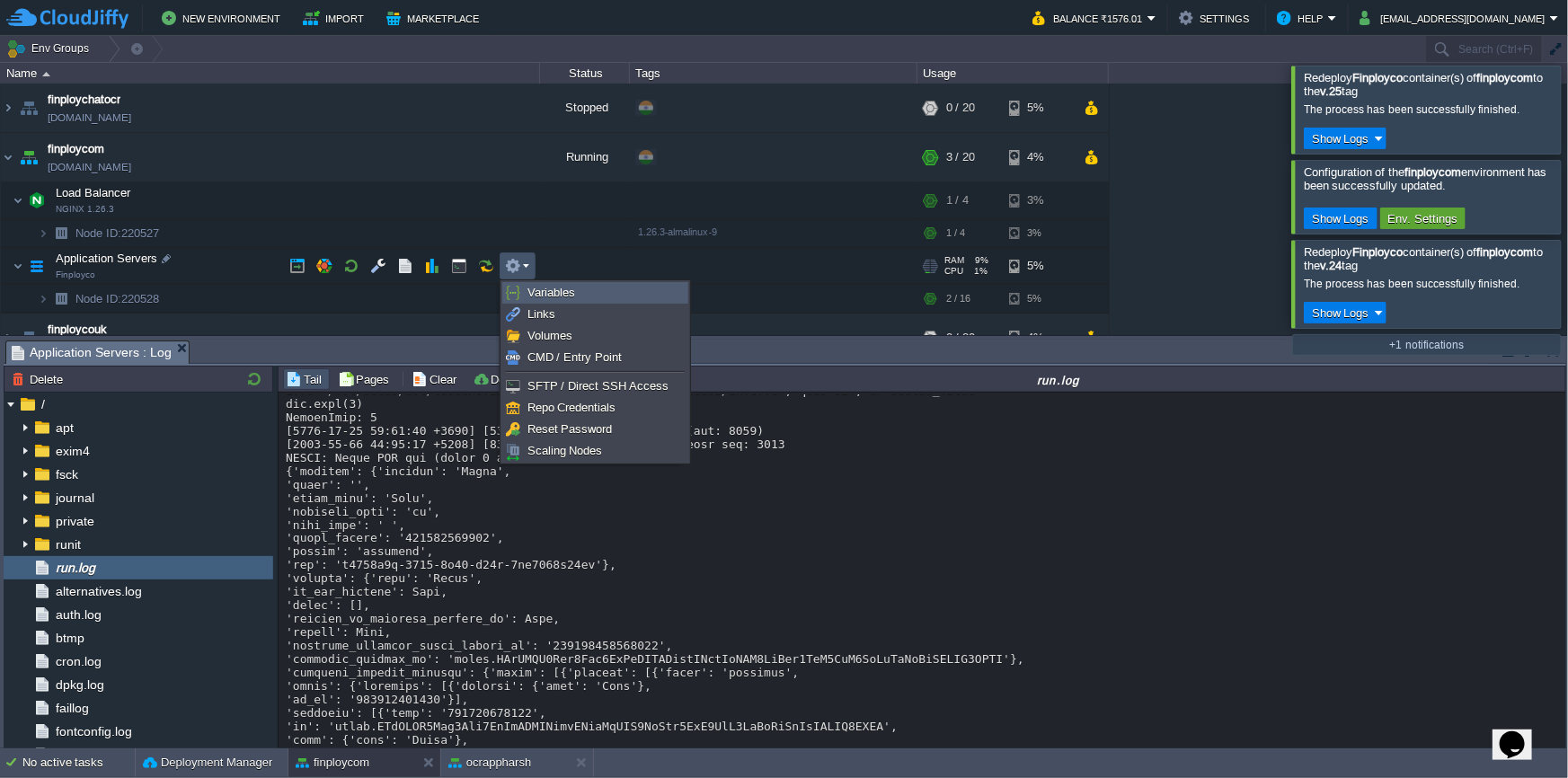
click at [539, 286] on span "Variables" at bounding box center [551, 293] width 47 height 13
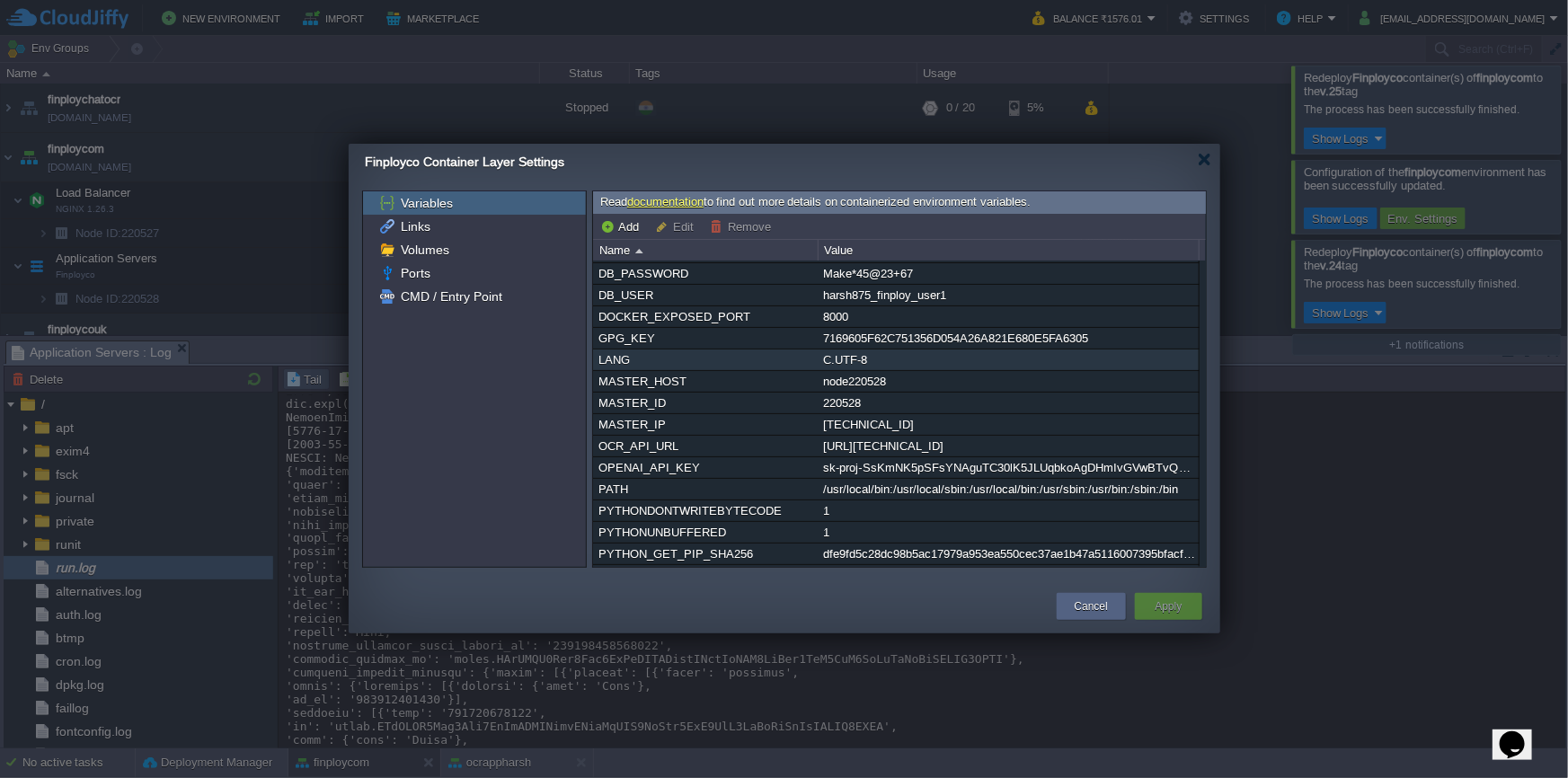
scroll to position [153, 0]
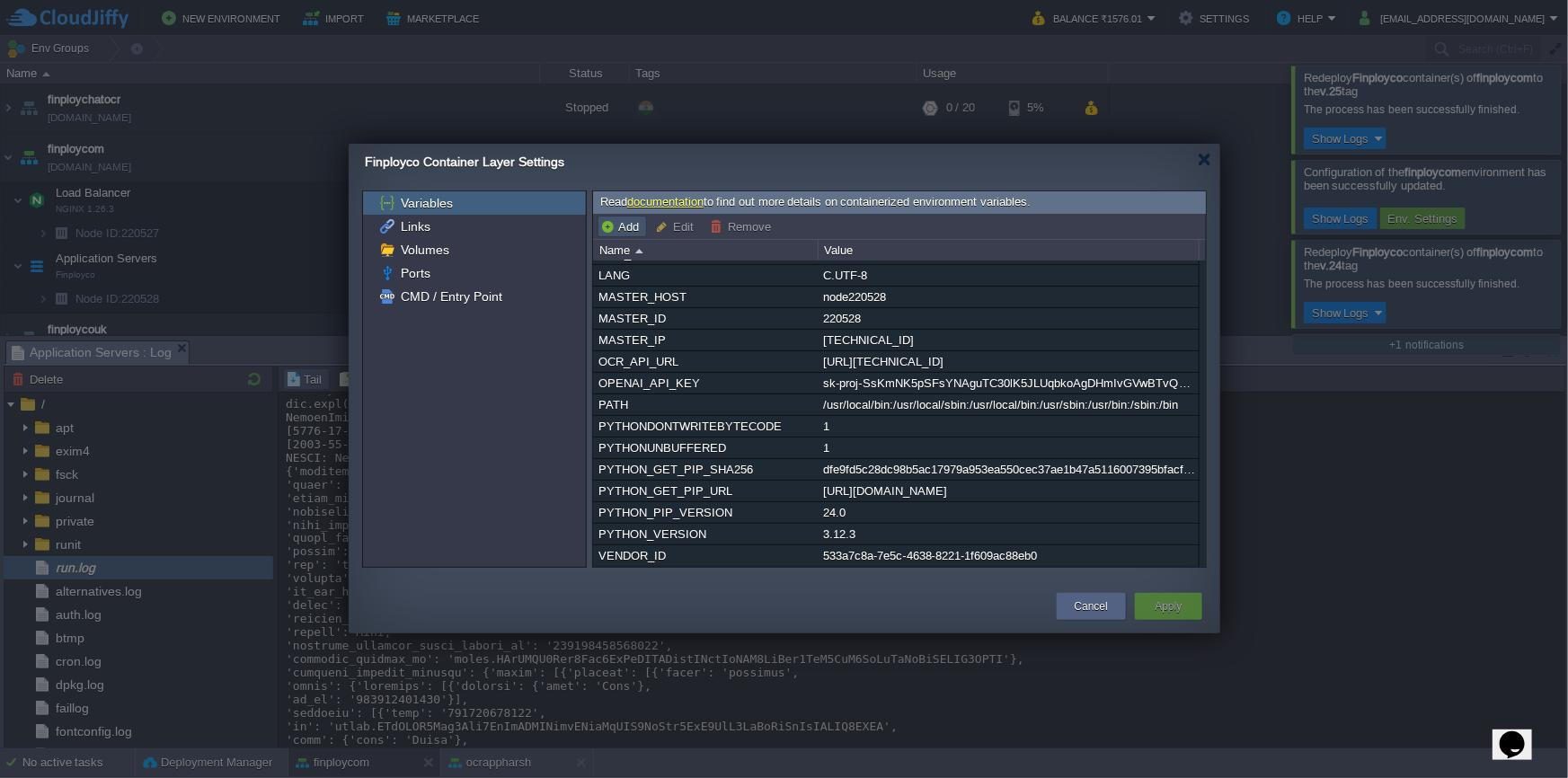
click at [622, 221] on button "Add" at bounding box center [622, 226] width 44 height 16
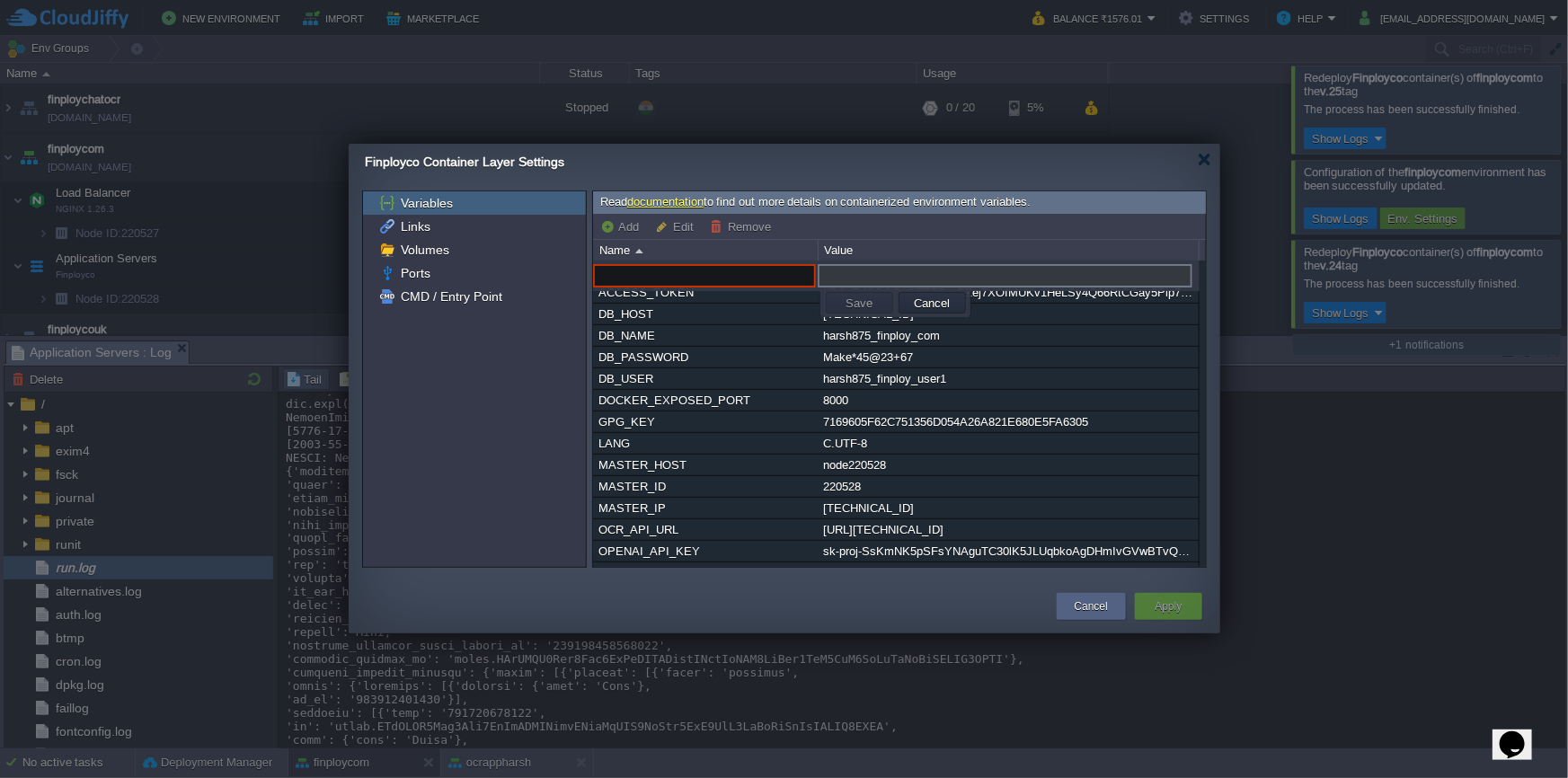
click at [757, 277] on input "text" at bounding box center [704, 276] width 223 height 24
paste input "USE_OPENAI"
type input "USE_OPENAI"
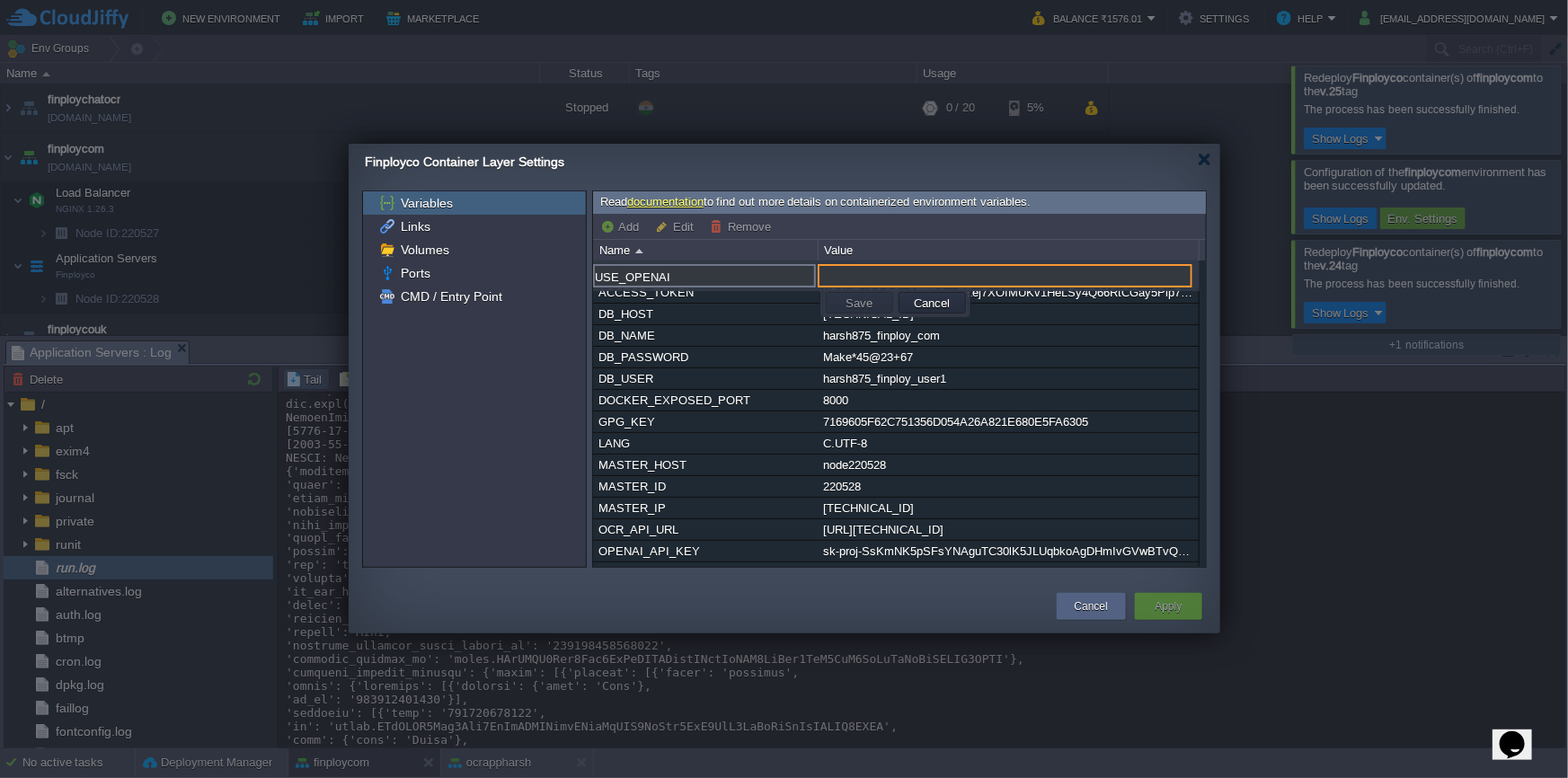
click at [946, 280] on input "text" at bounding box center [1004, 276] width 374 height 24
type input "false"
click at [878, 305] on td "Save" at bounding box center [859, 302] width 67 height 22
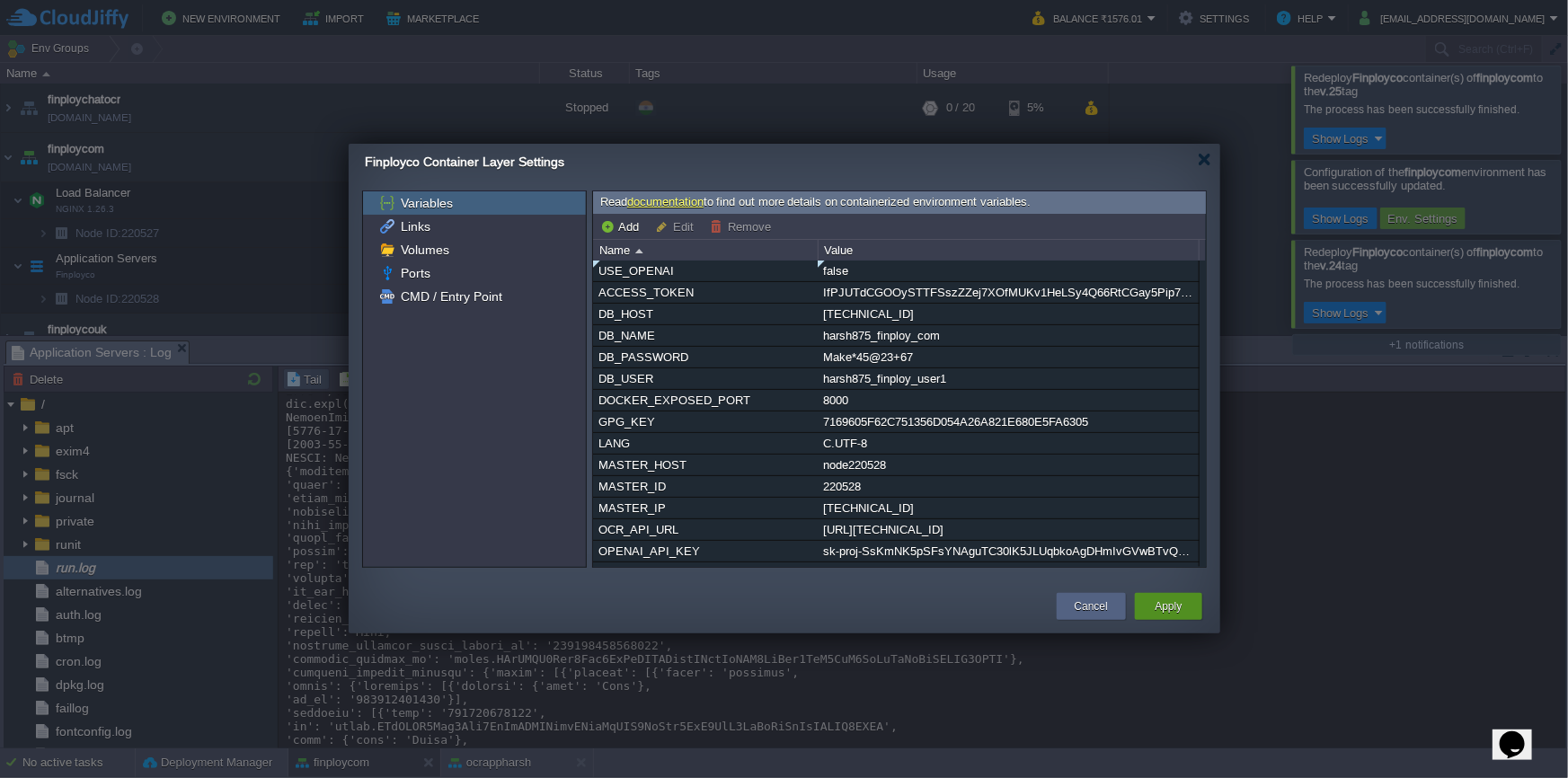
click at [1170, 606] on button "Apply" at bounding box center [1168, 606] width 27 height 18
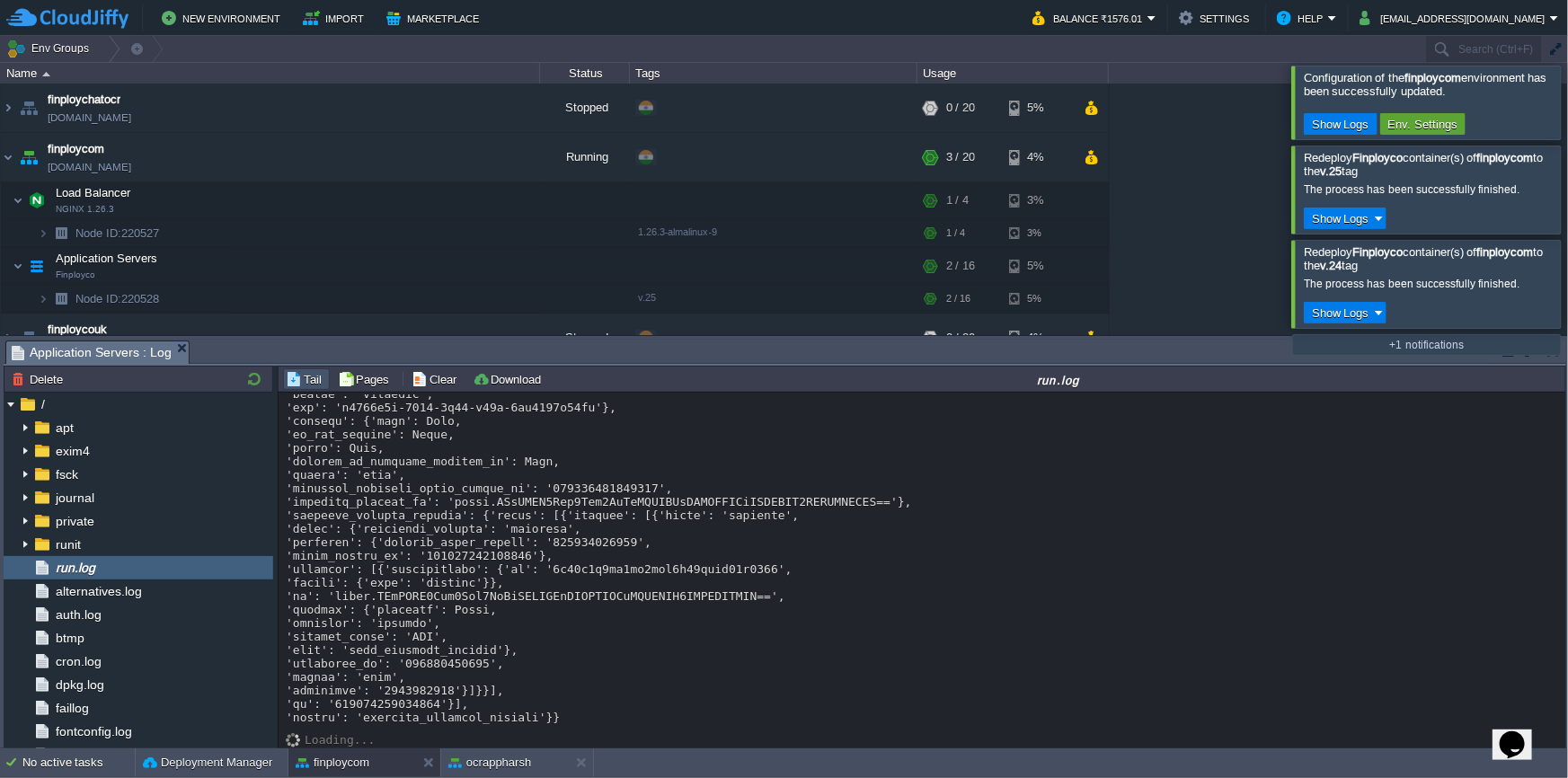
scroll to position [17921, 0]
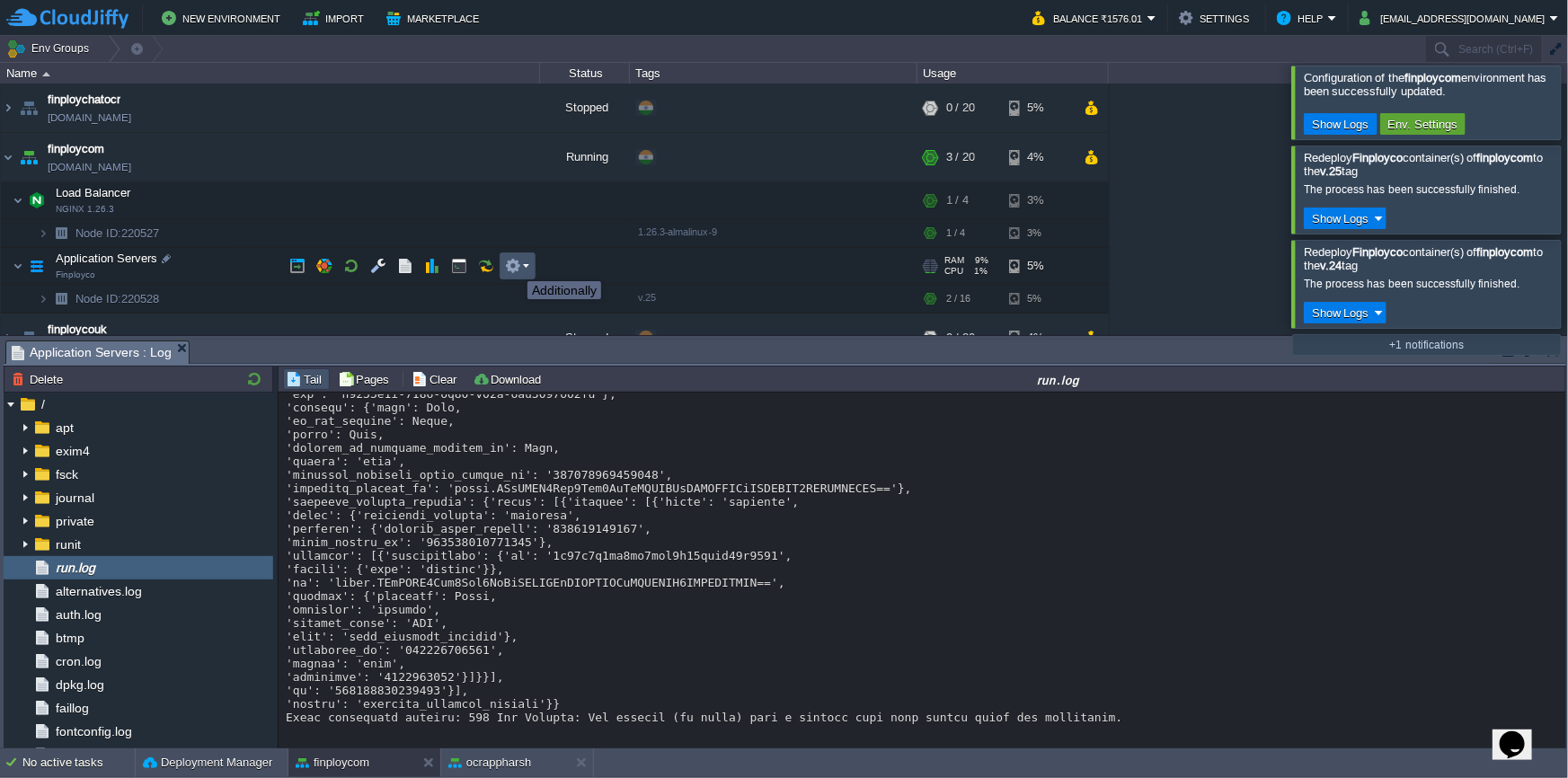
click at [514, 265] on button "button" at bounding box center [513, 265] width 16 height 16
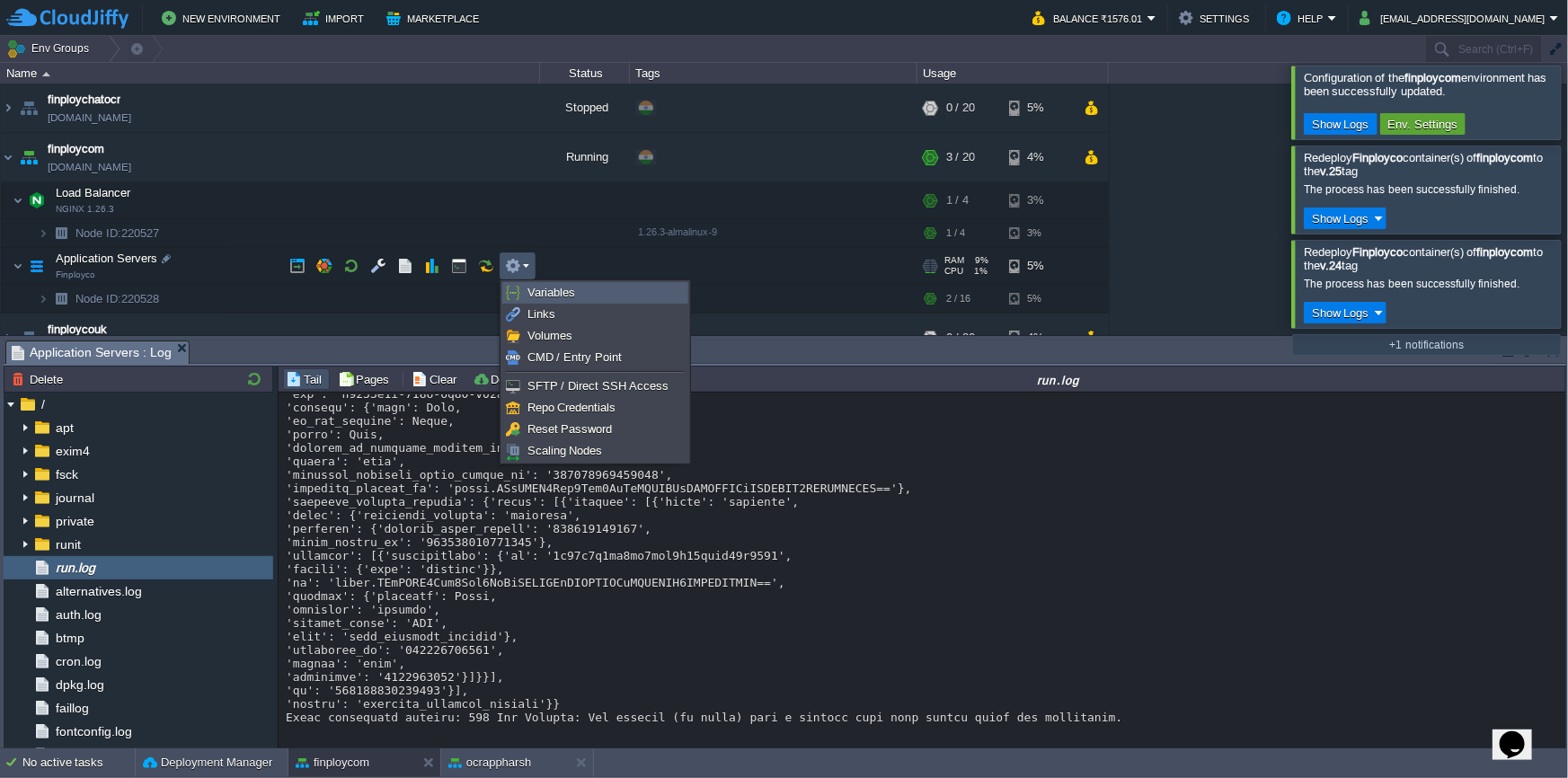
click at [530, 287] on span "Variables" at bounding box center [551, 293] width 47 height 13
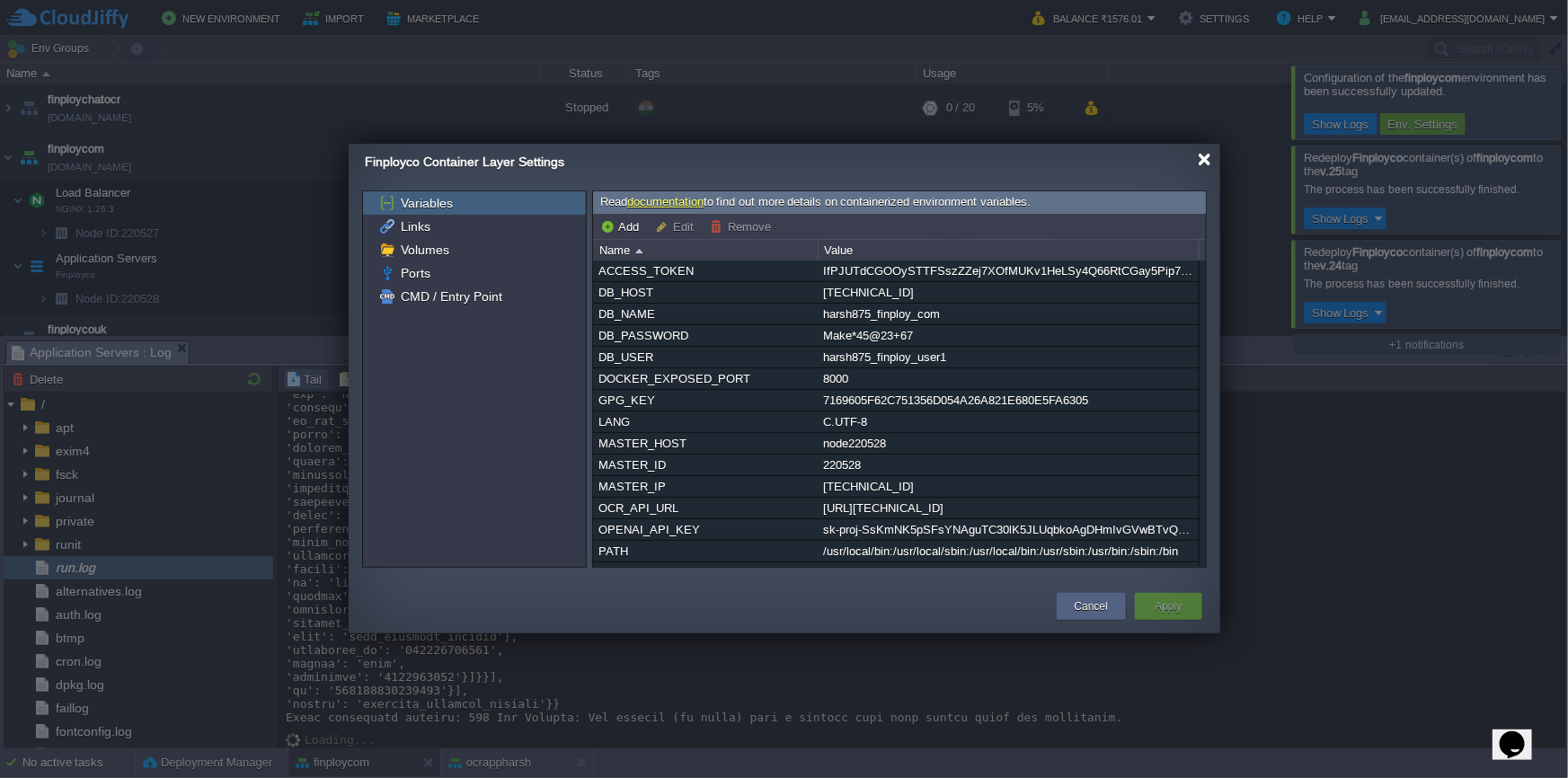
click at [1208, 154] on div at bounding box center [1204, 159] width 13 height 13
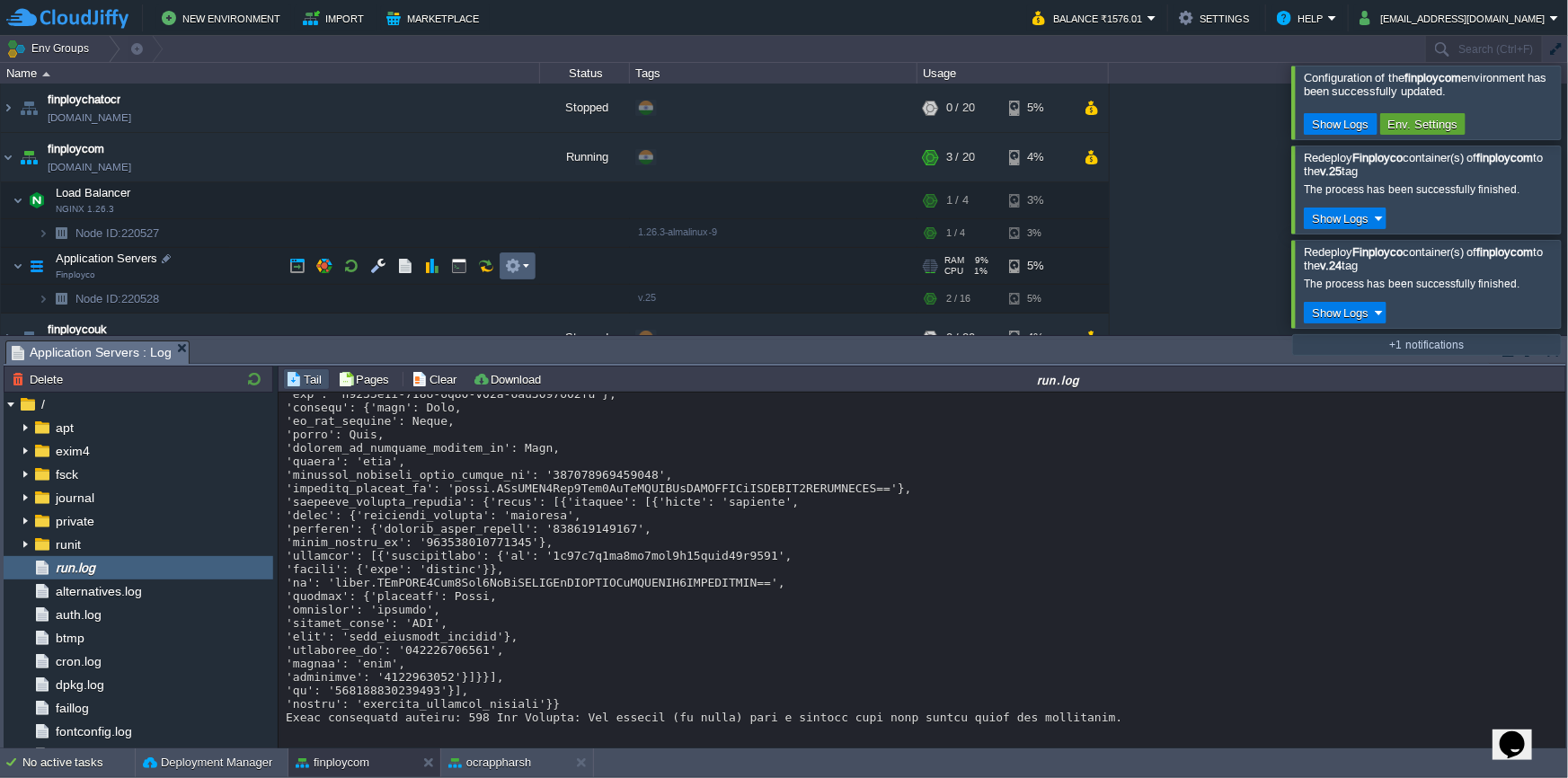
click at [522, 268] on em at bounding box center [517, 265] width 25 height 16
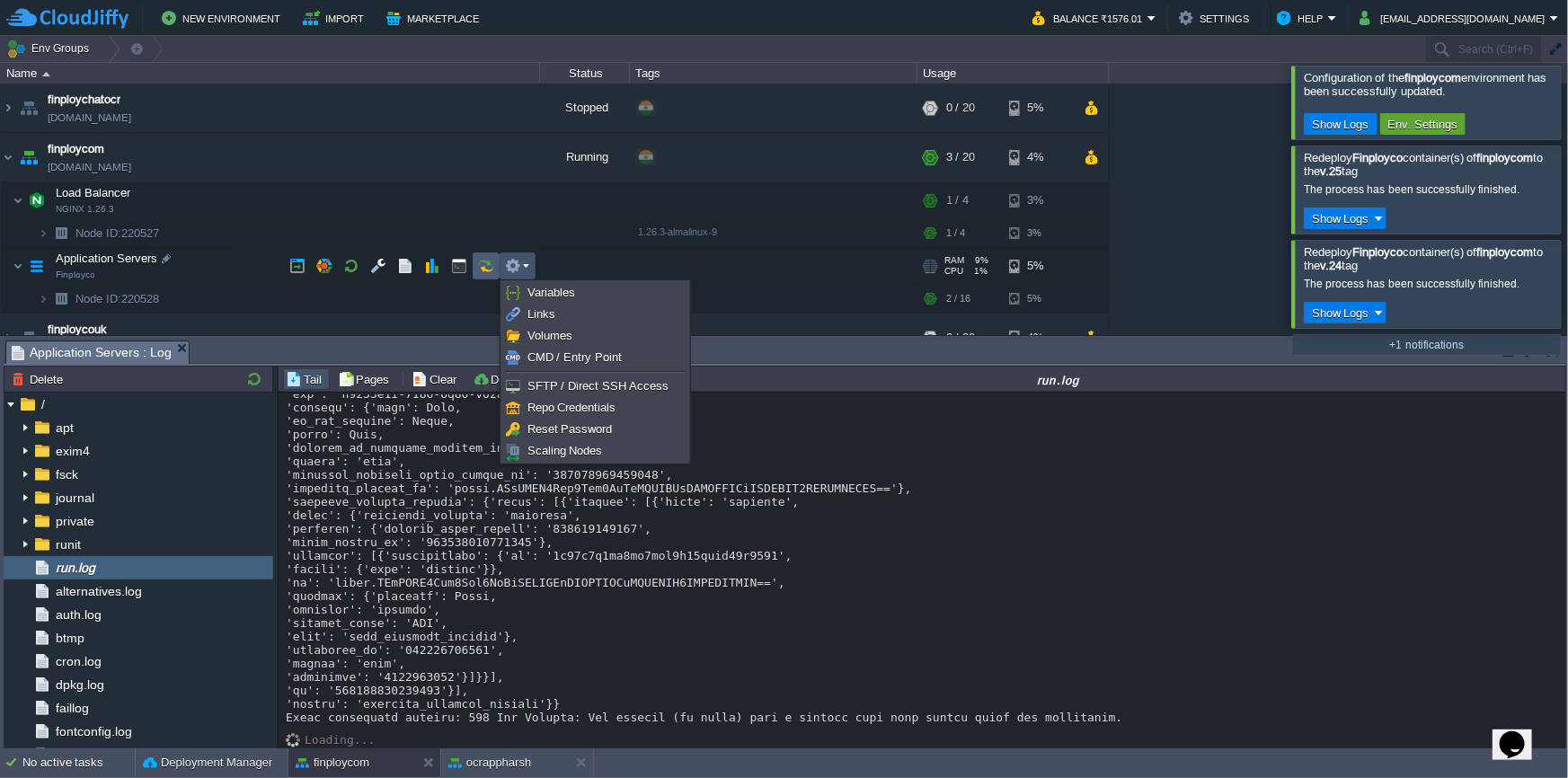
click at [478, 264] on button "button" at bounding box center [486, 265] width 16 height 16
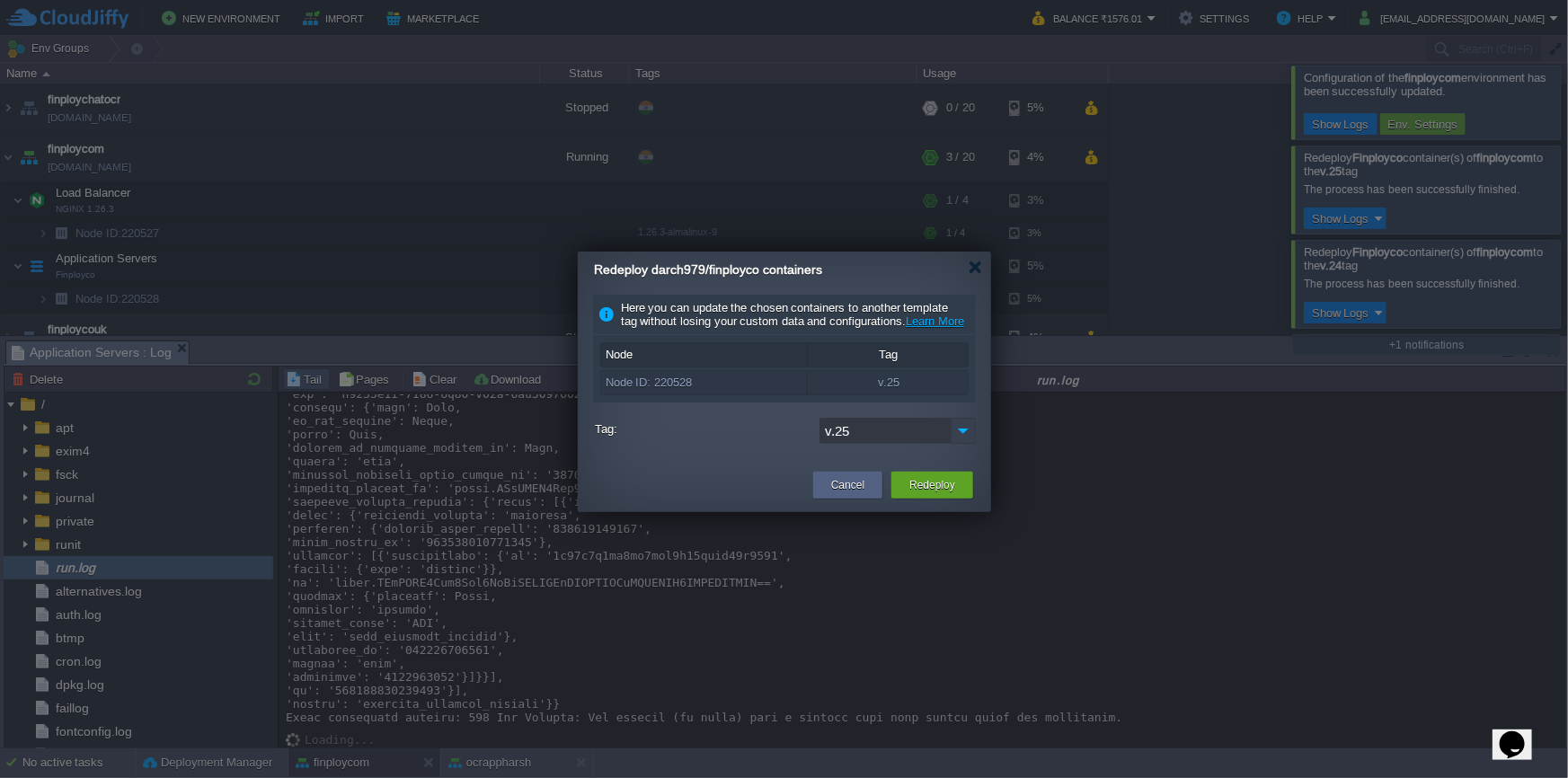
click at [959, 443] on img at bounding box center [963, 431] width 26 height 27
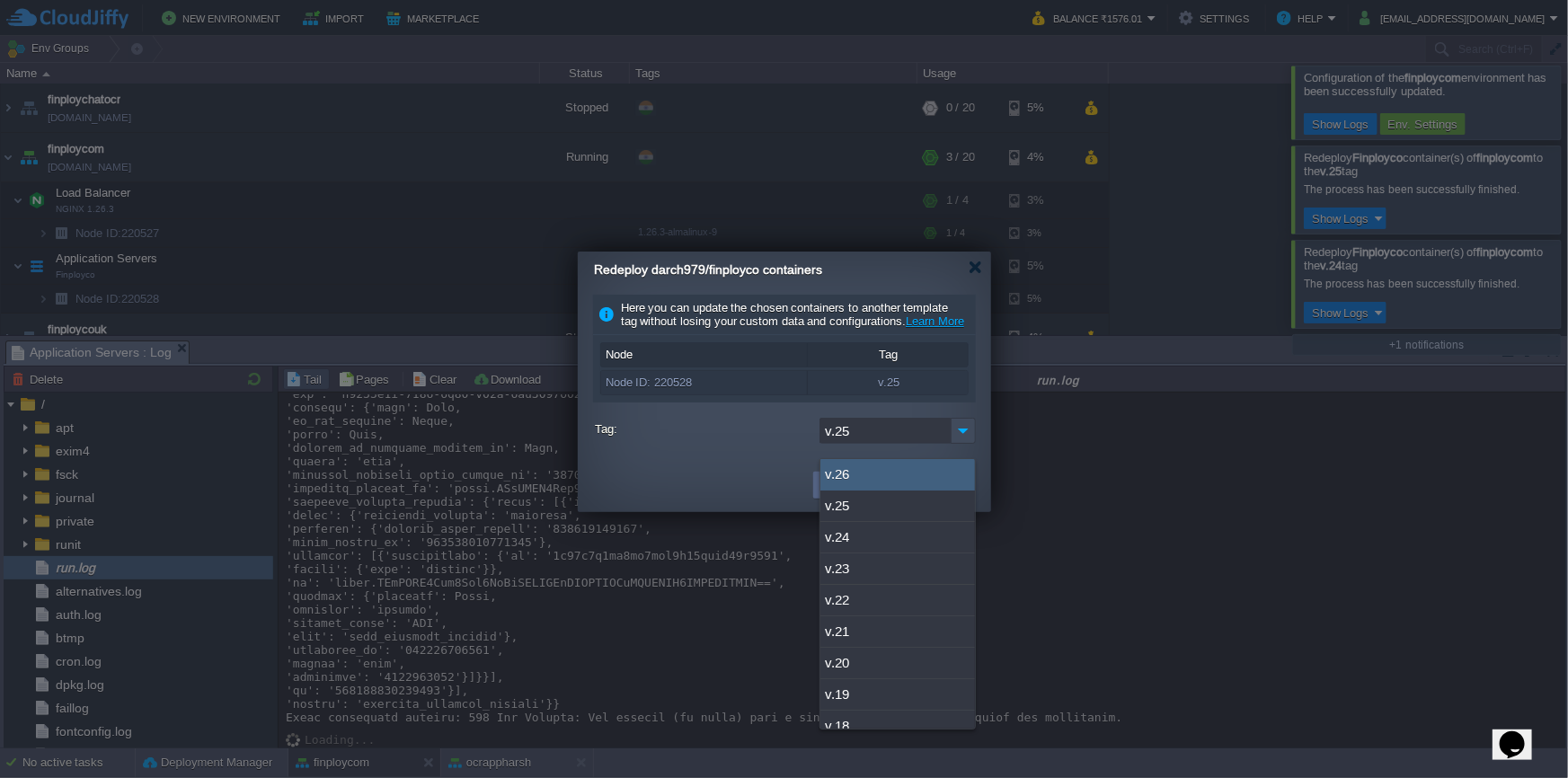
click at [948, 463] on div "v.26" at bounding box center [897, 475] width 154 height 31
type input "v.26"
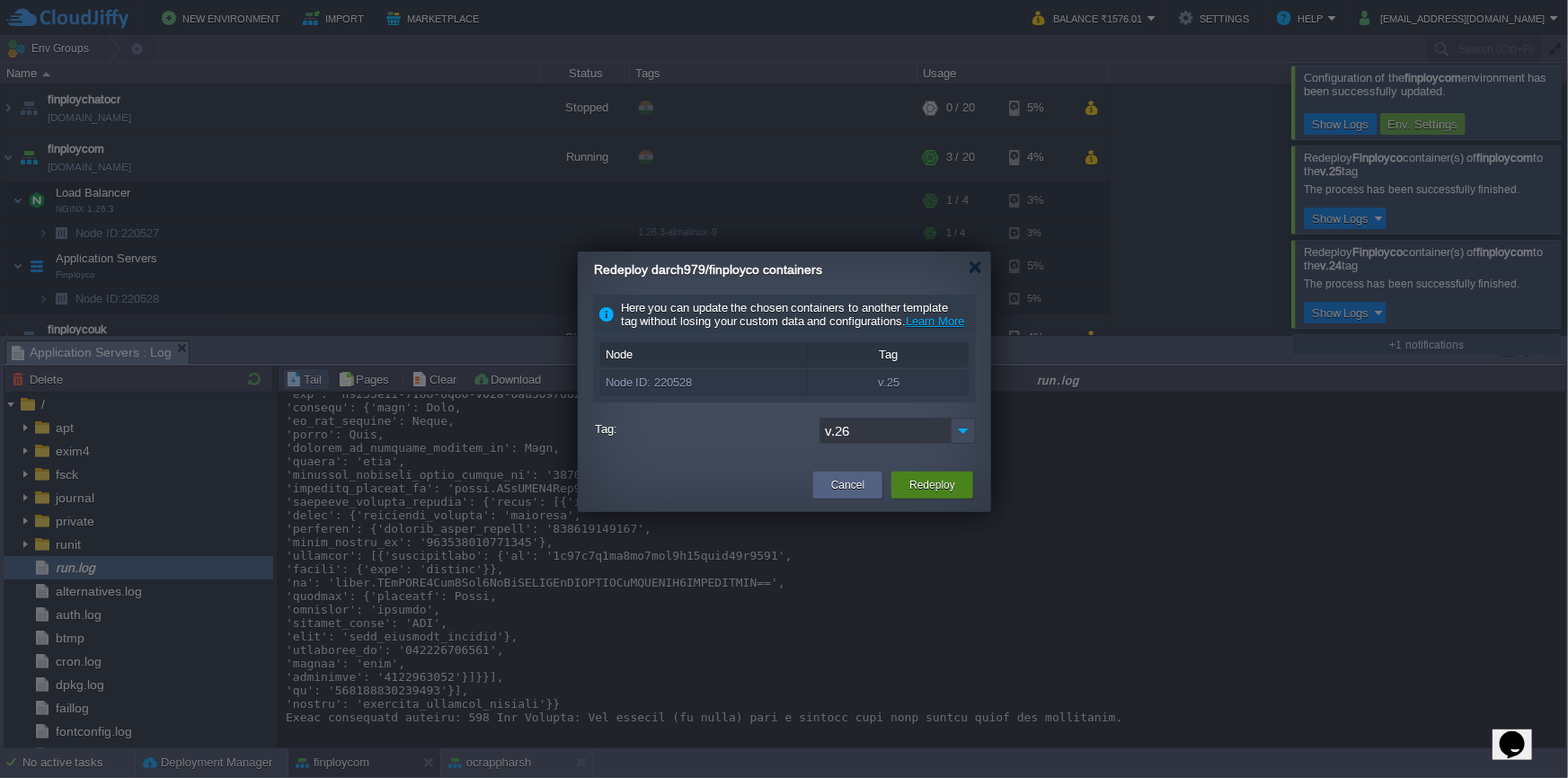
click at [946, 495] on button "Redeploy" at bounding box center [932, 485] width 45 height 18
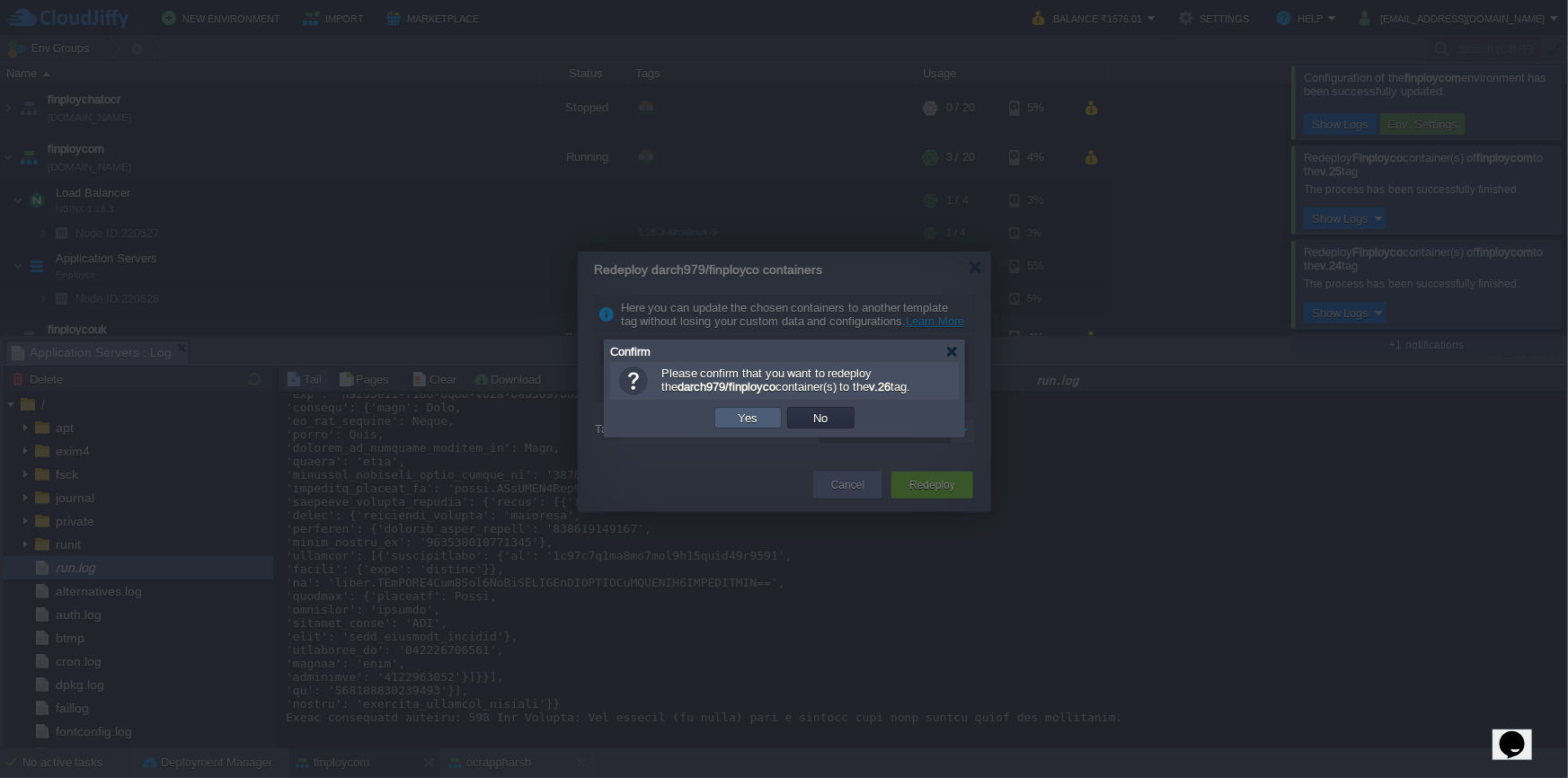
click at [752, 420] on button "Yes" at bounding box center [748, 417] width 30 height 16
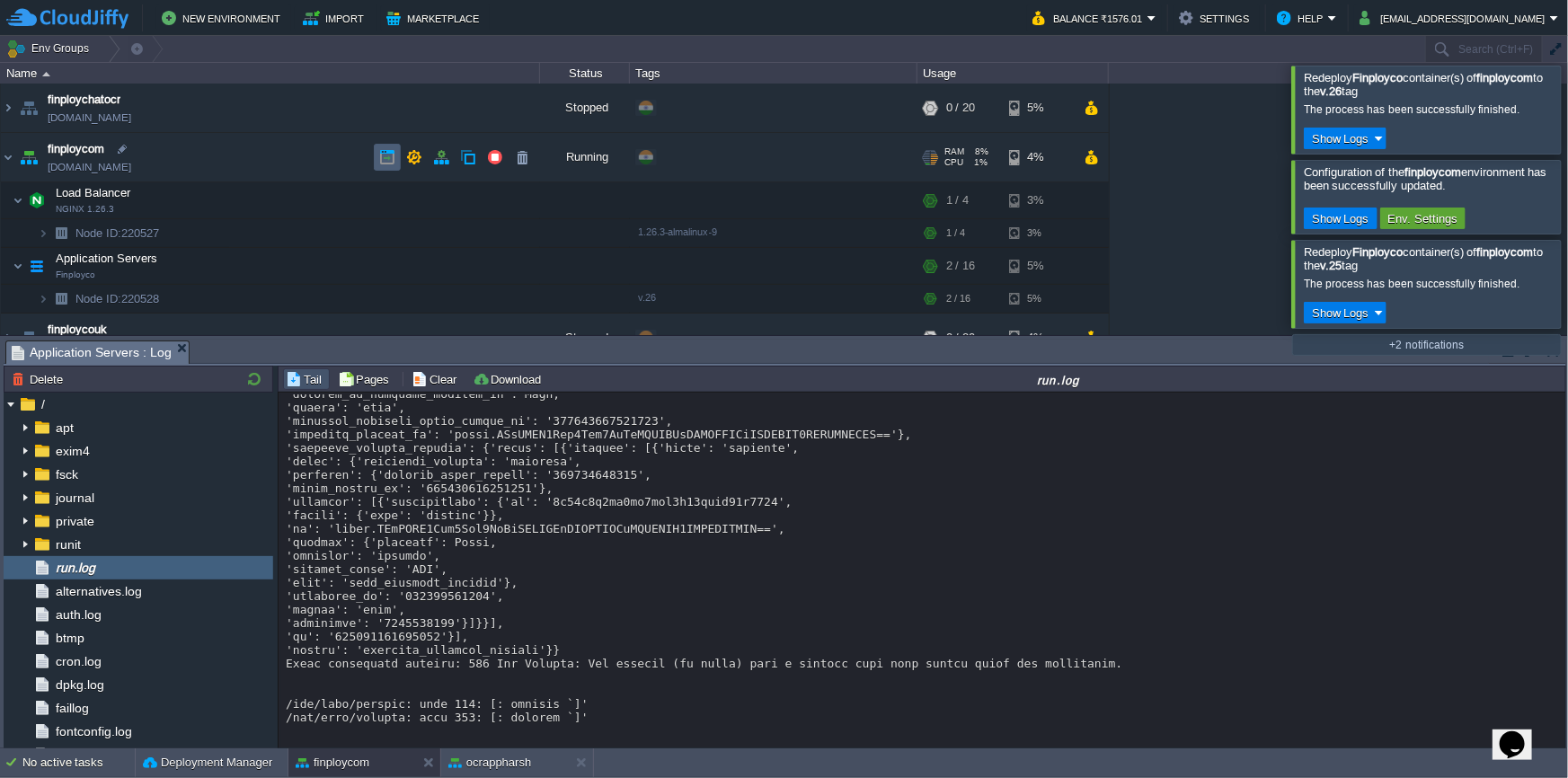
click at [389, 160] on button "button" at bounding box center [387, 156] width 16 height 16
click at [511, 265] on button "button" at bounding box center [513, 265] width 16 height 16
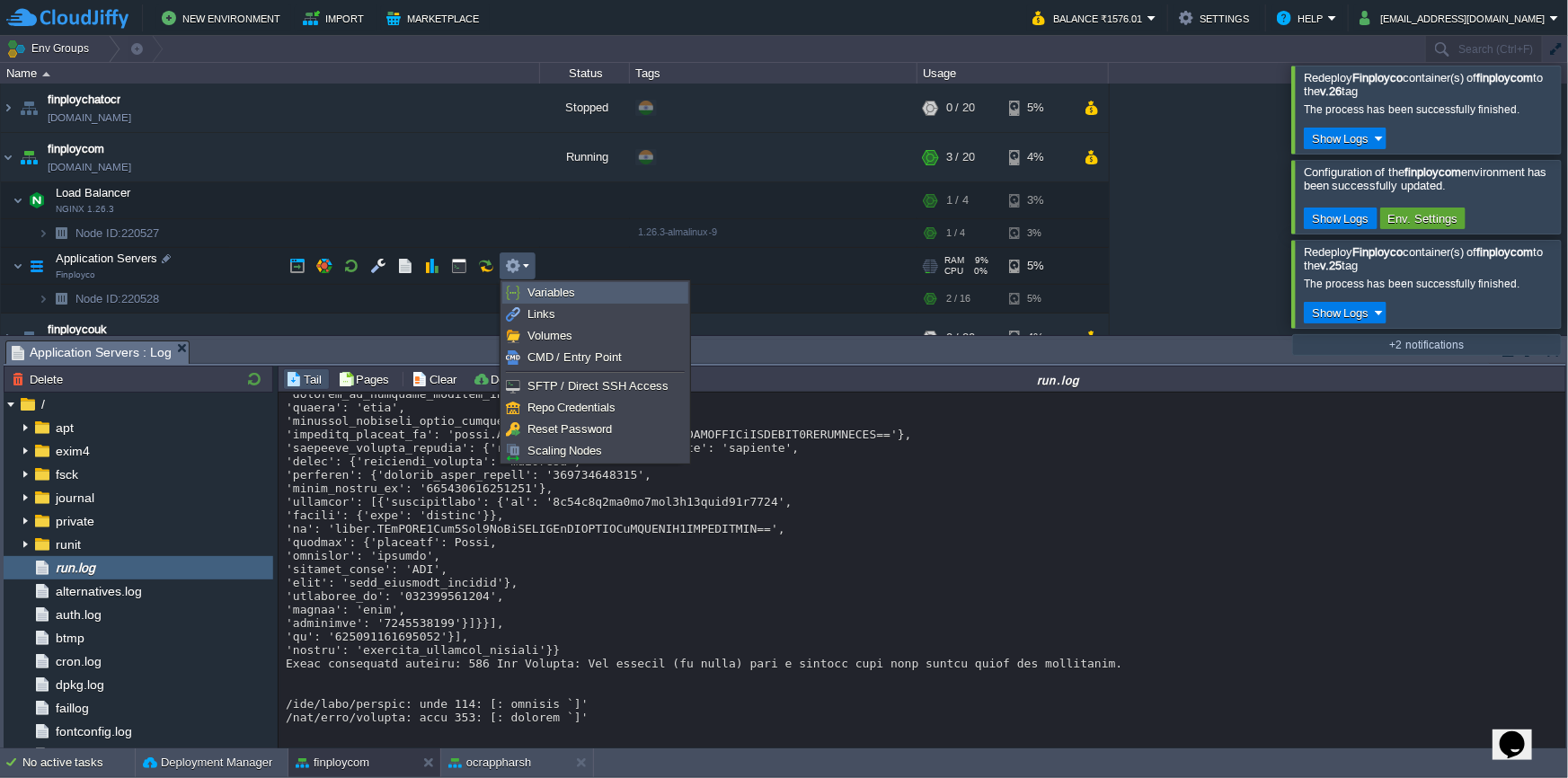
click at [537, 287] on span "Variables" at bounding box center [551, 293] width 47 height 13
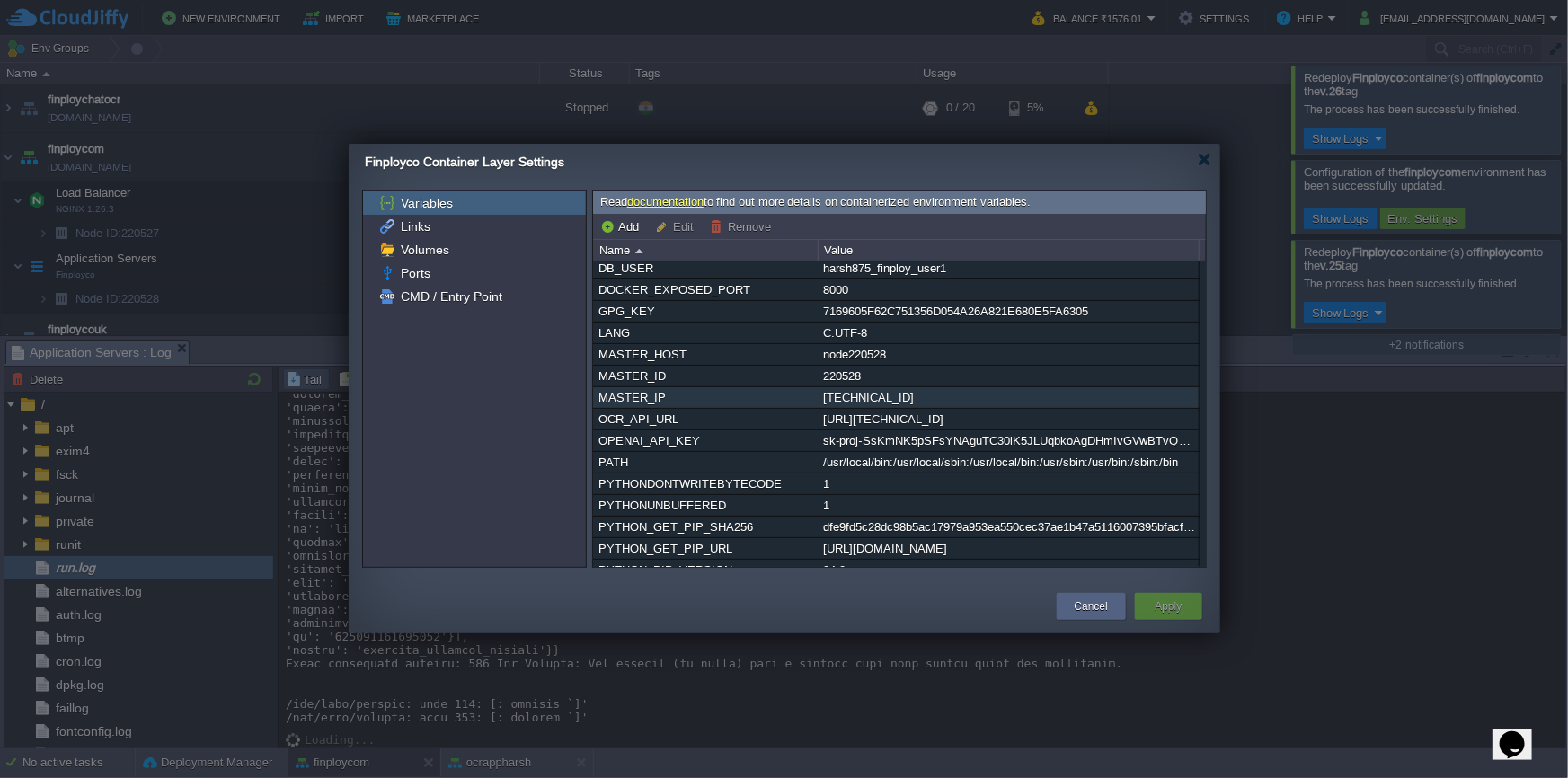
scroll to position [174, 0]
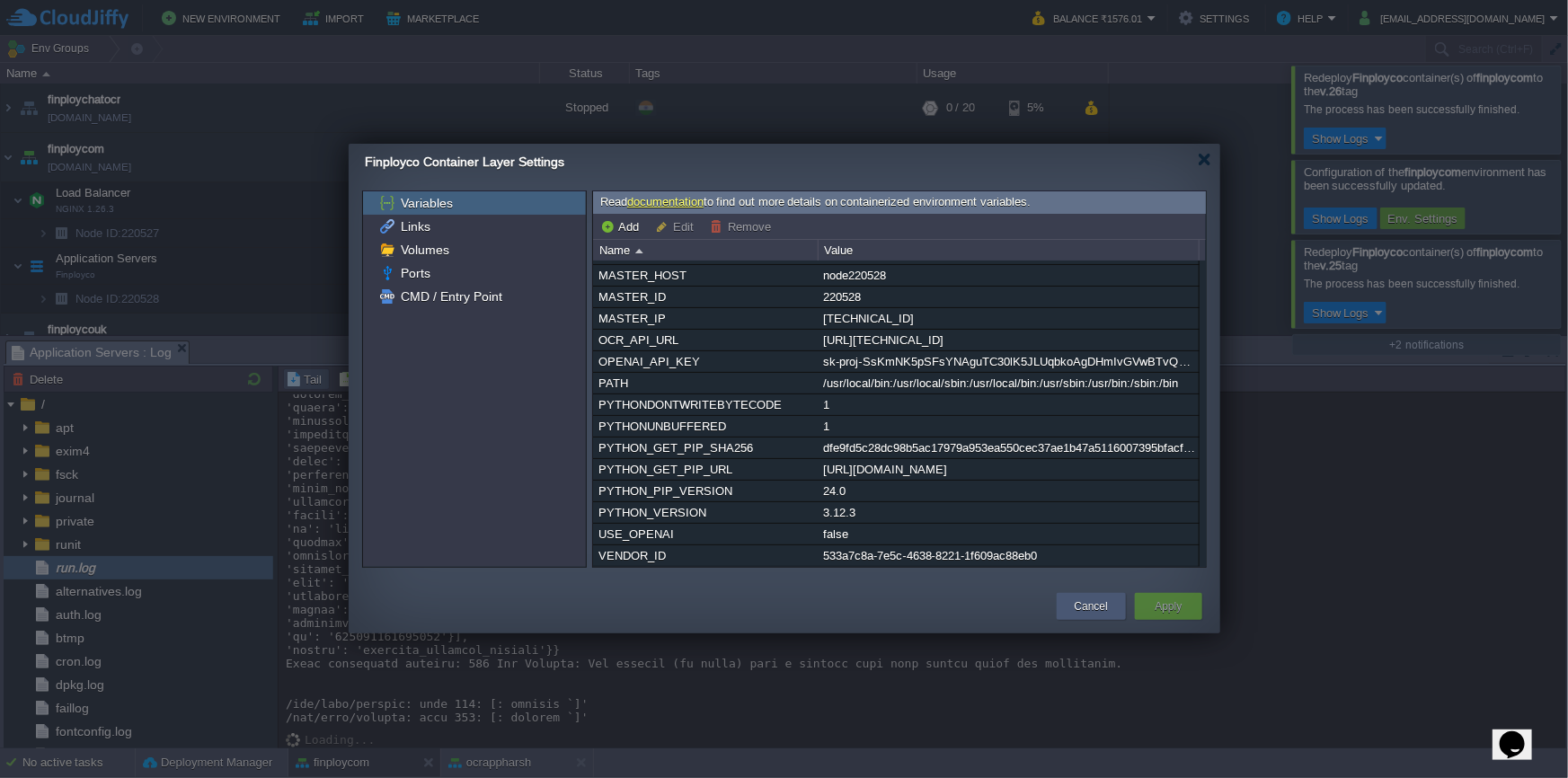
click at [1114, 602] on div "Cancel" at bounding box center [1090, 606] width 69 height 27
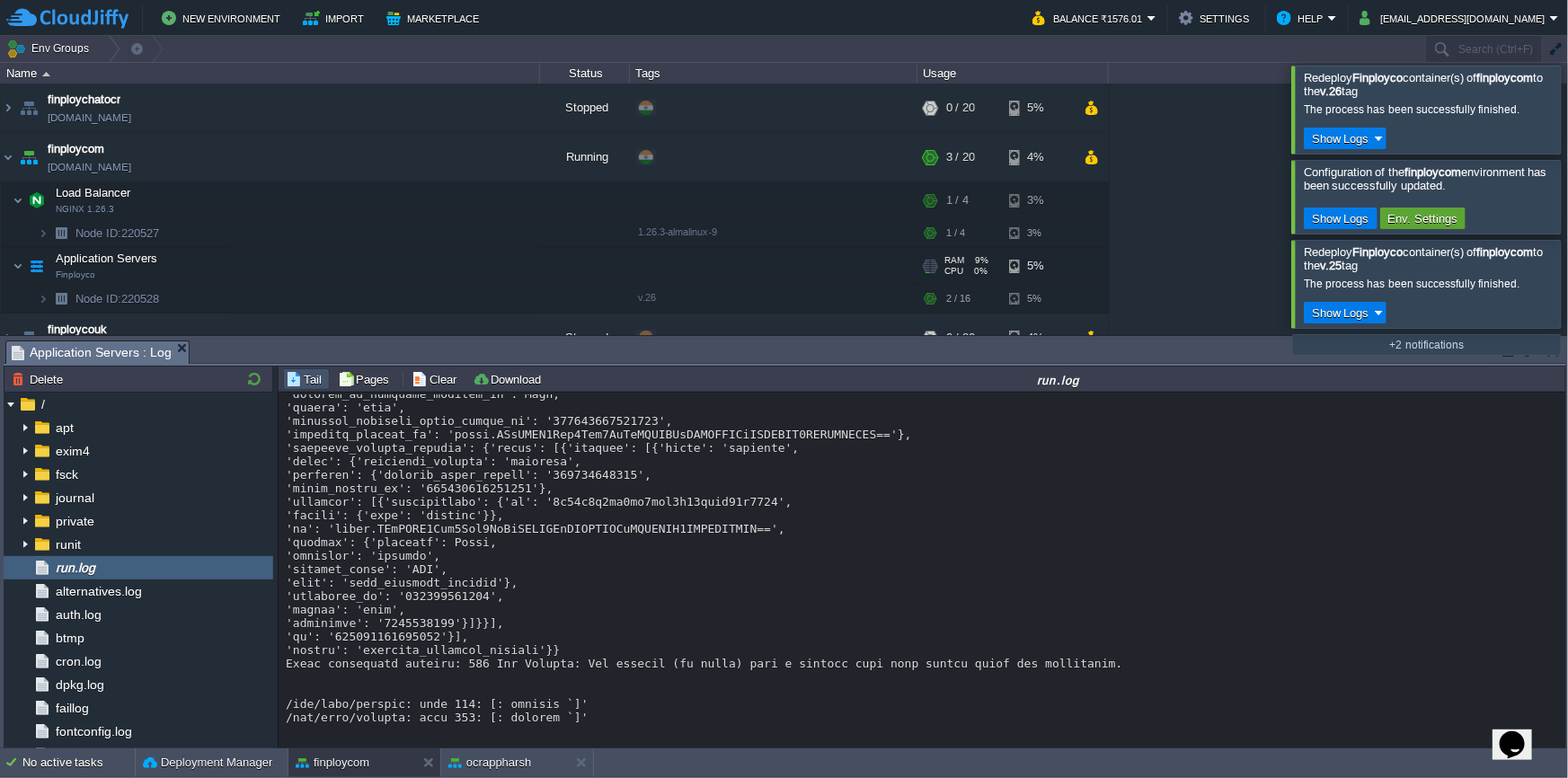
click at [531, 265] on td at bounding box center [517, 265] width 36 height 27
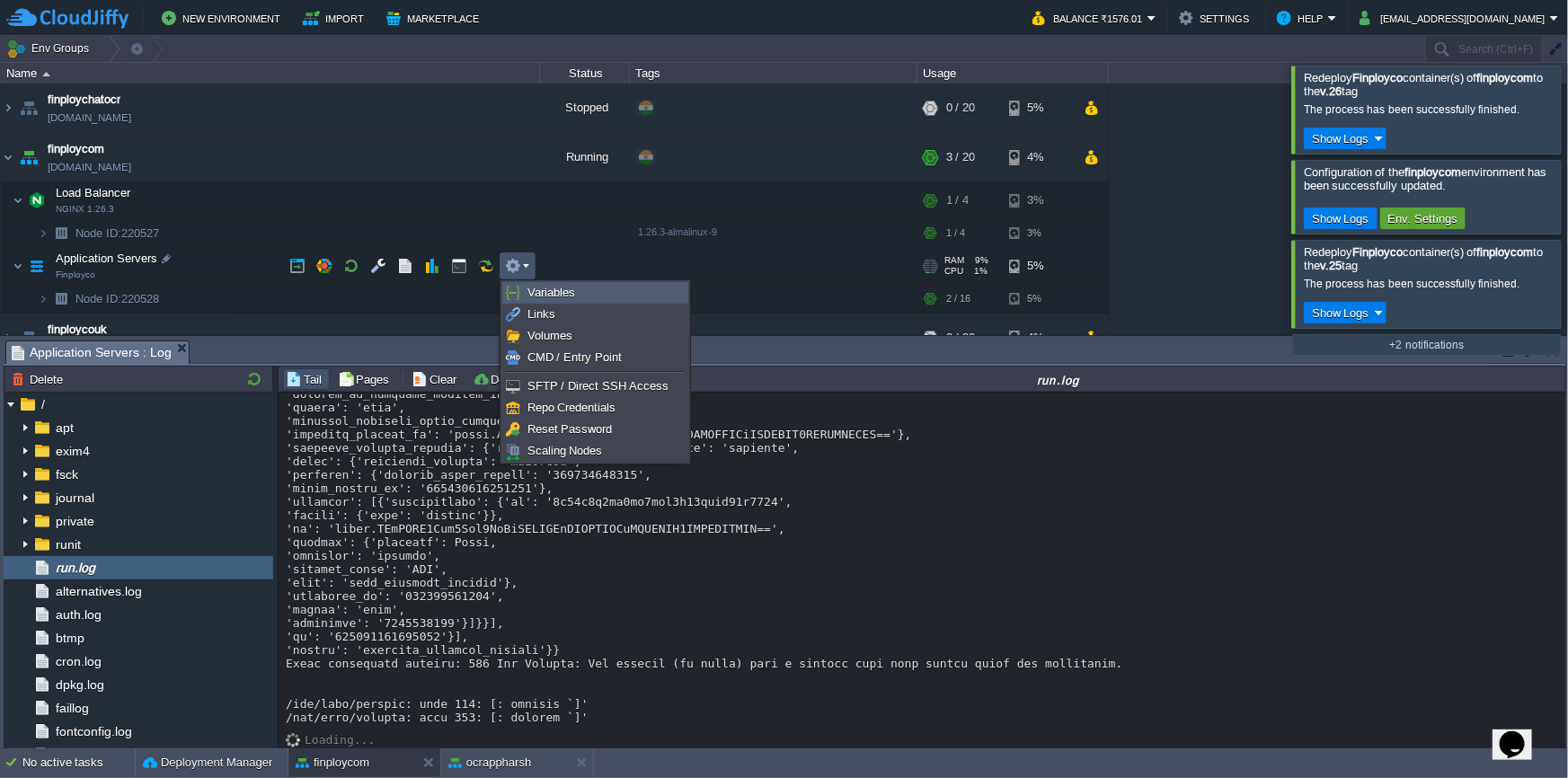
click at [539, 288] on span "Variables" at bounding box center [551, 293] width 47 height 13
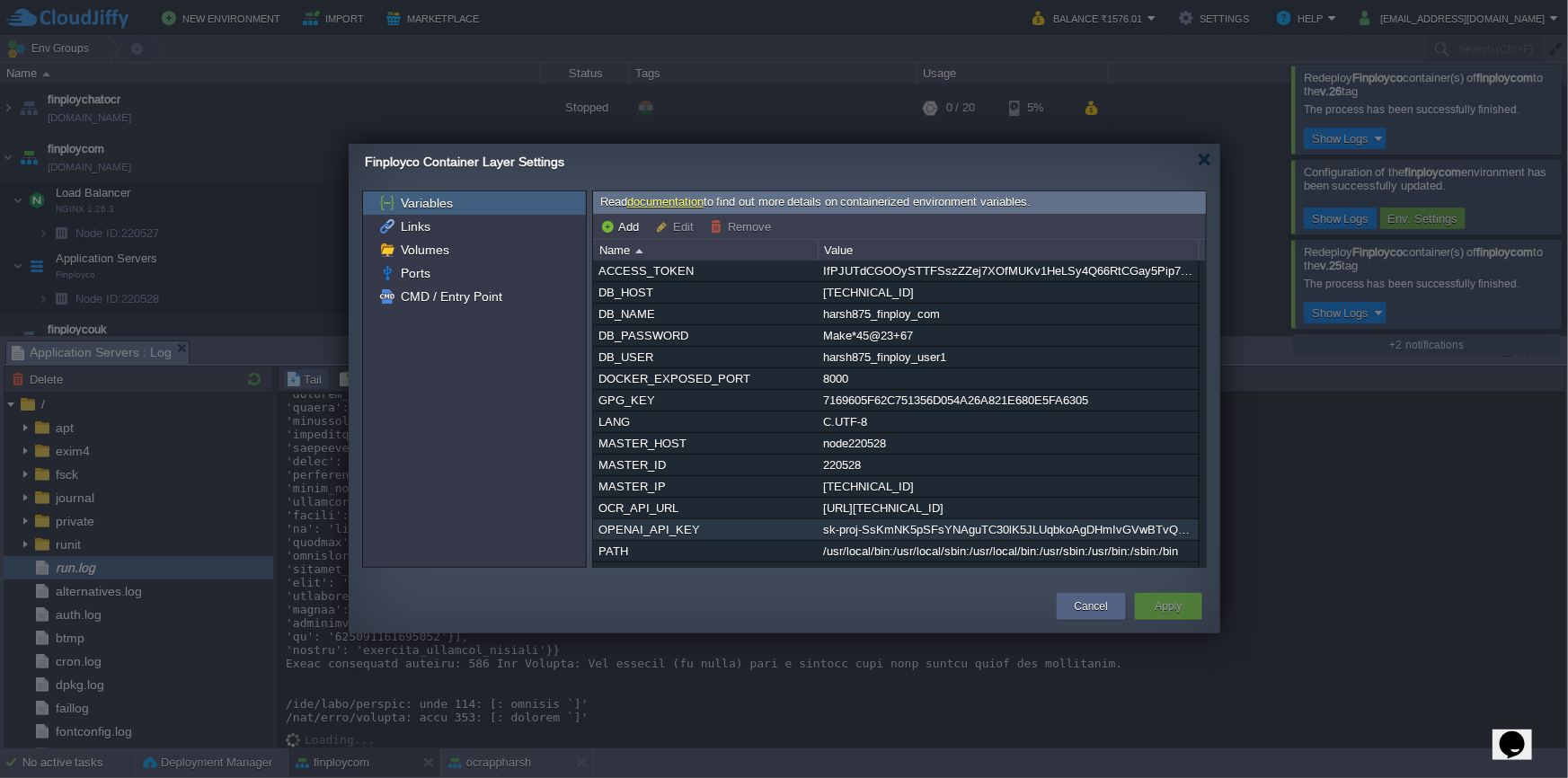
click at [873, 533] on div "sk-proj-SsKmNK5pSFsYNAguTC30lK5JLUqbkoAgDHmIvGVwBTvQTtTMtPBiFtPeYukZaWwQ3N0WprF…" at bounding box center [1008, 530] width 379 height 21
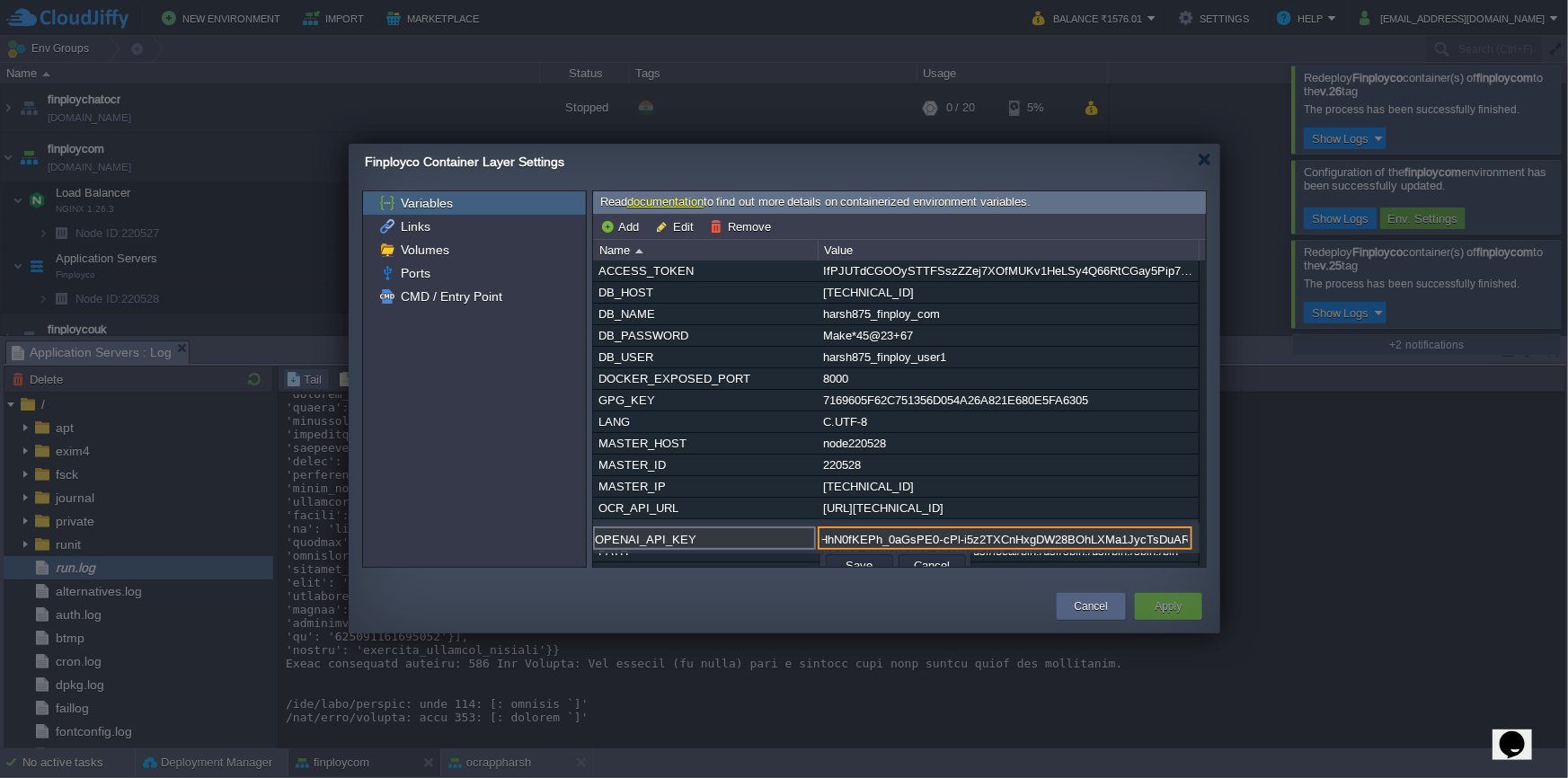
paste input "RKQxW0hAMX4kofo5lgF0XFcieZgfJYtcI-wuSfwozmO0OqrmJ0b-mcWjYGrAVMRrNz6Ck9mDdqT3Blb…"
type input "sk-proj-RKQxW0hAMX4kofo5lgF0XFcieZgfJYtcI-wuSfwozmO0OqrmJ0b-mcWjYGrAVMRrNz6Ck9m…"
click at [868, 557] on button "Save" at bounding box center [860, 565] width 38 height 16
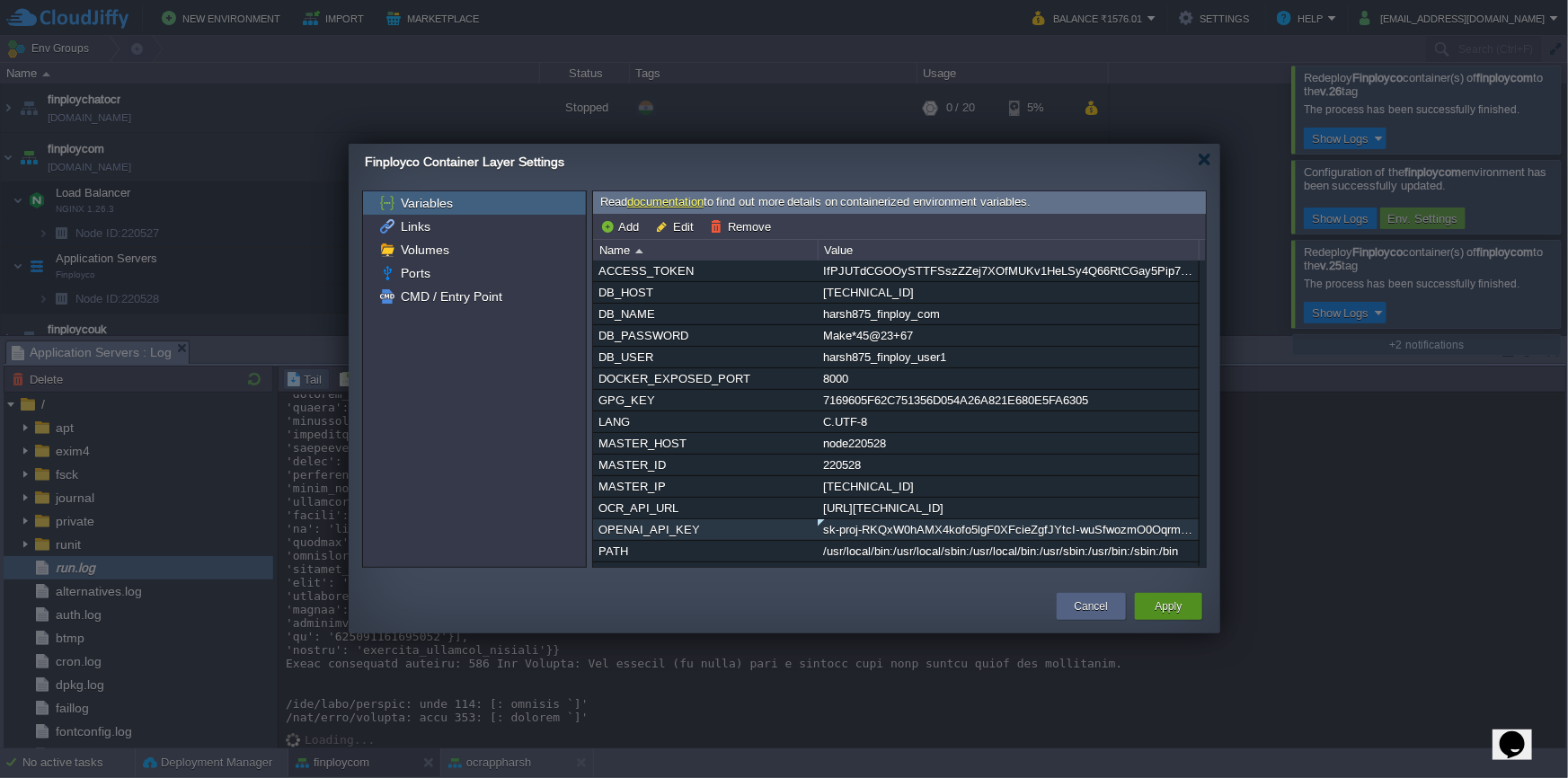
click at [1164, 608] on button "Apply" at bounding box center [1168, 606] width 27 height 18
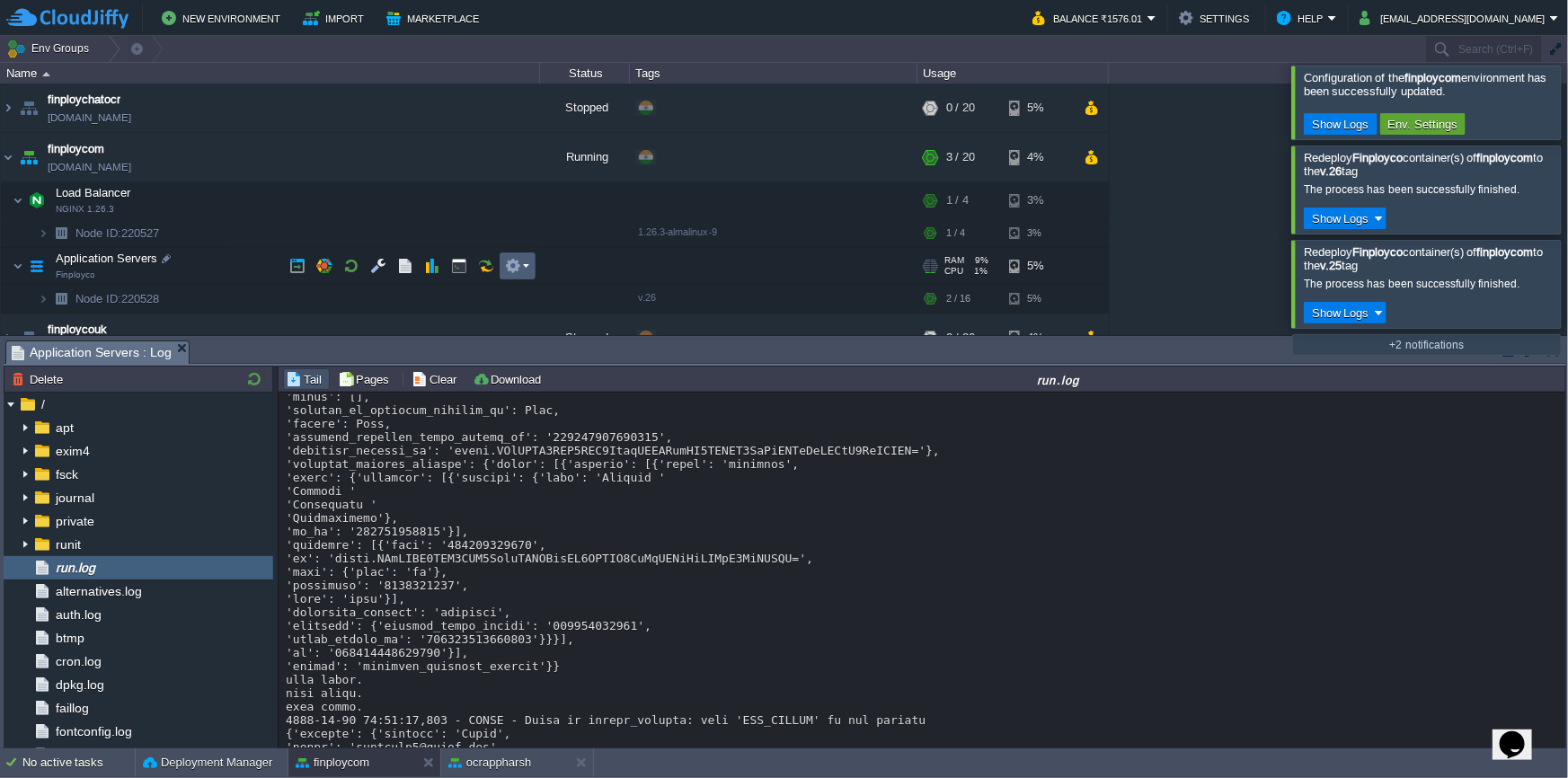
click at [532, 269] on td at bounding box center [517, 265] width 36 height 27
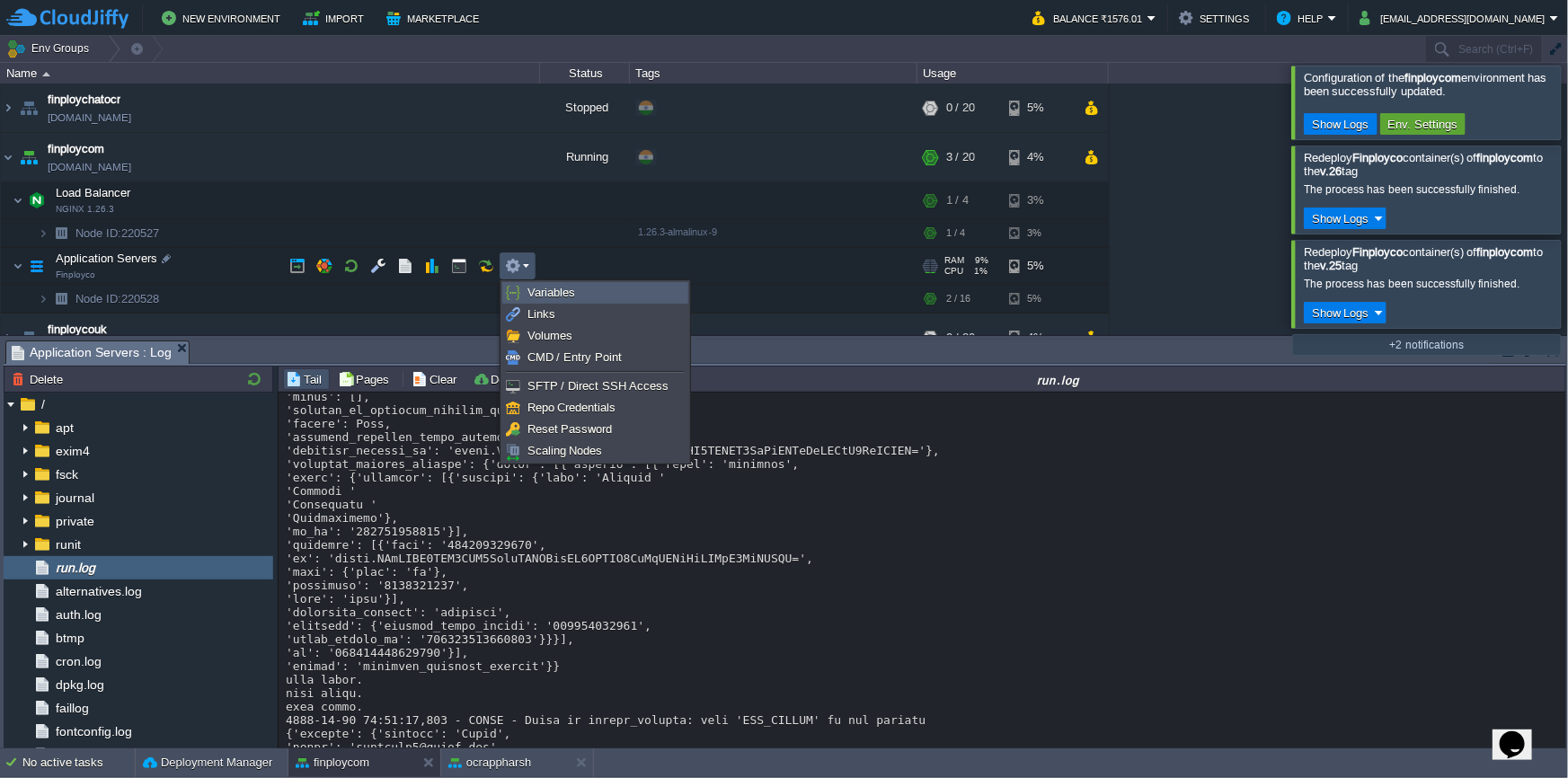
click at [542, 292] on span "Variables" at bounding box center [551, 293] width 47 height 13
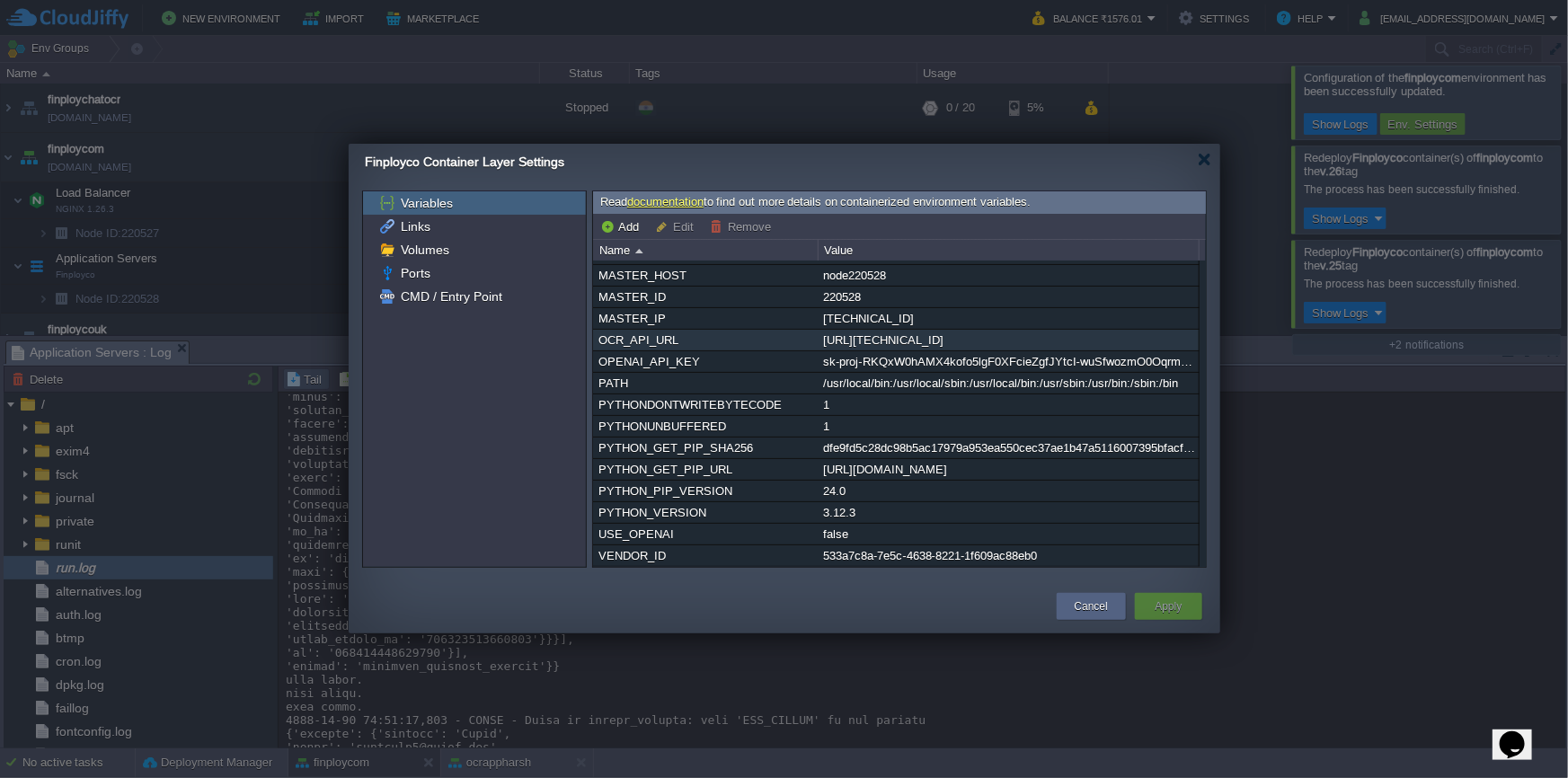
scroll to position [174, 0]
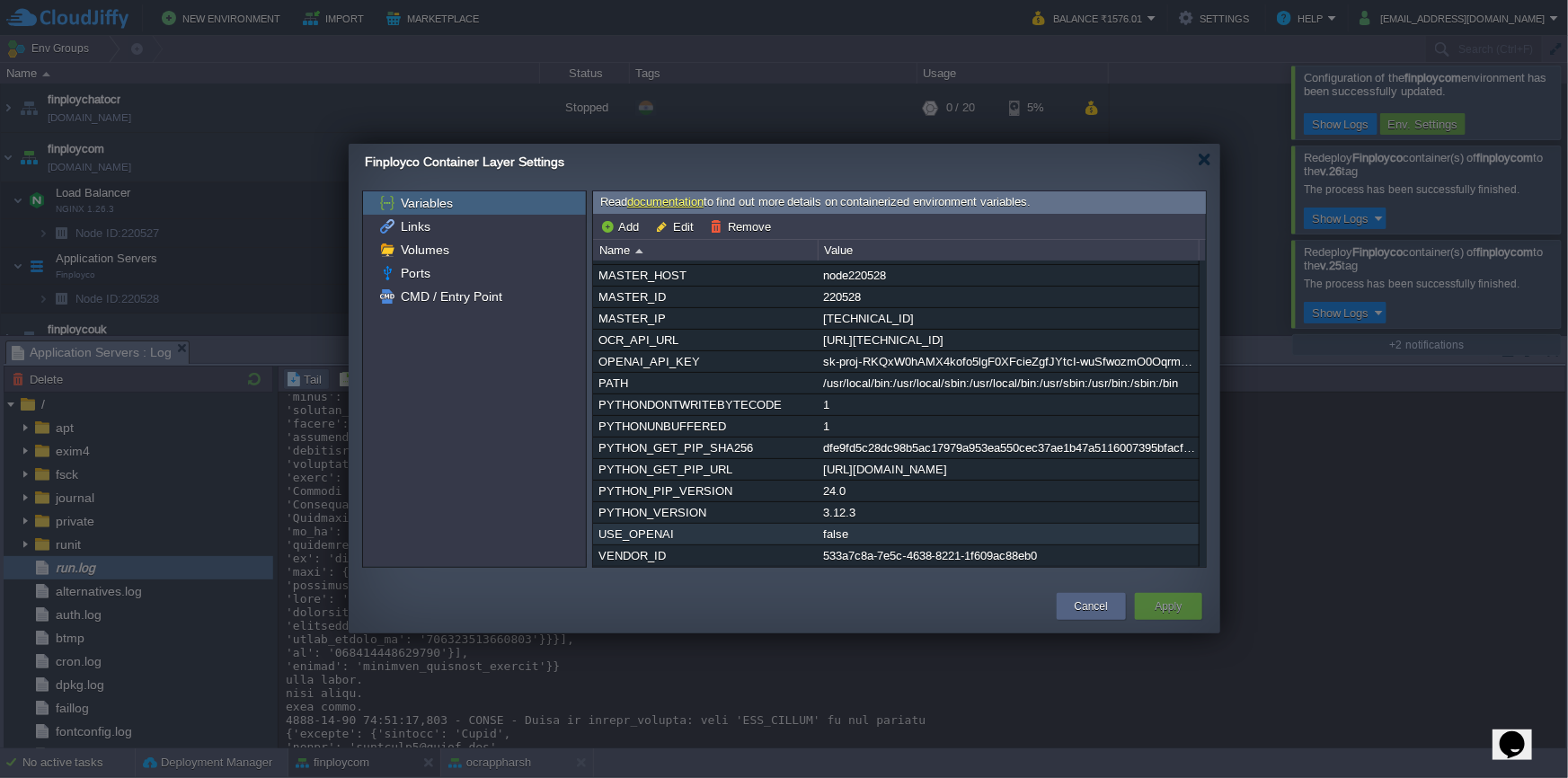
click at [864, 531] on div "false" at bounding box center [1008, 534] width 379 height 21
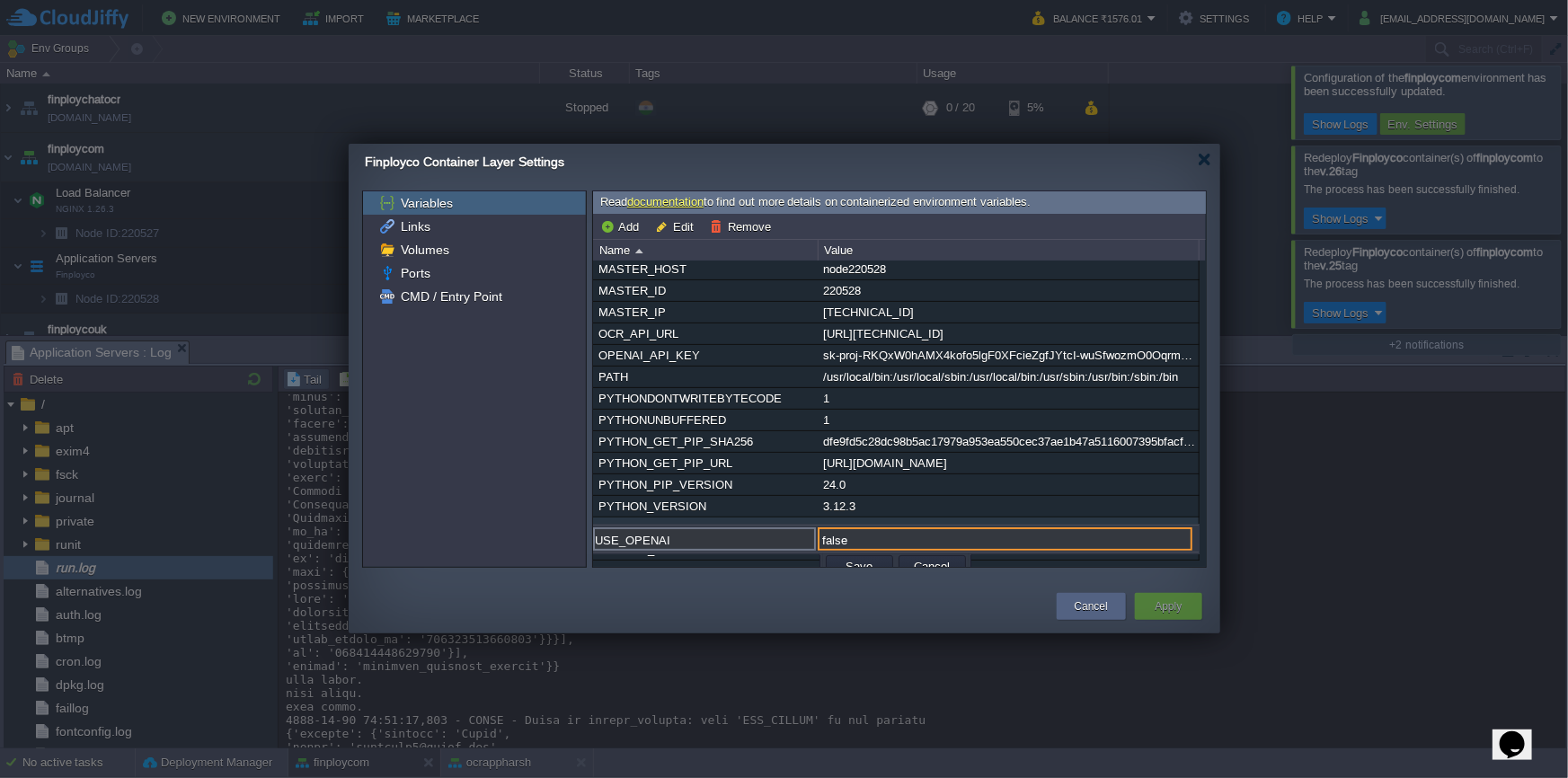
drag, startPoint x: 864, startPoint y: 531, endPoint x: 809, endPoint y: 531, distance: 55.0
click at [809, 531] on div "USE_OPENAI false" at bounding box center [896, 540] width 606 height 26
type input "true"
click at [859, 561] on button "Save" at bounding box center [860, 566] width 38 height 16
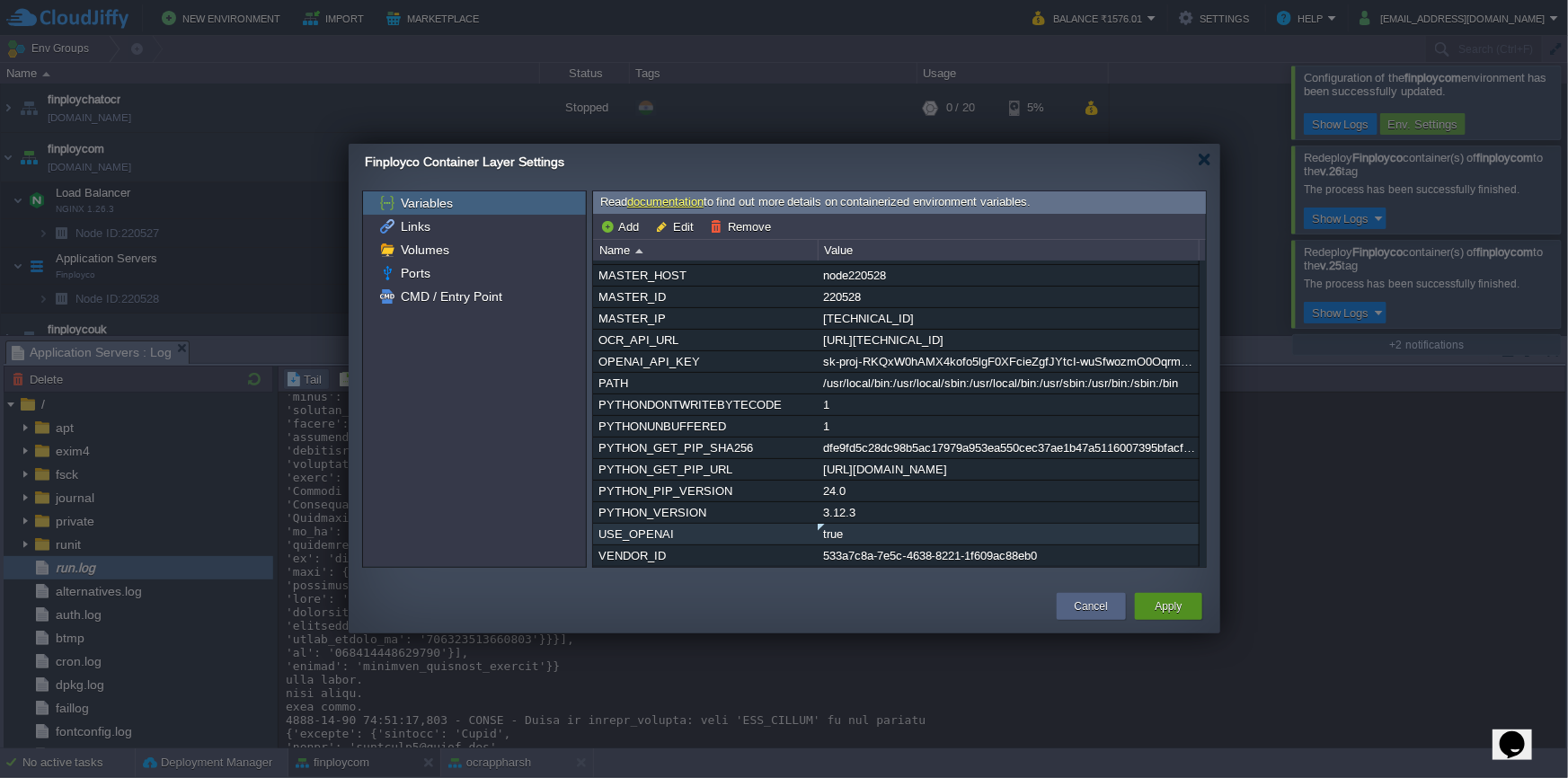
click at [1153, 608] on div "Apply" at bounding box center [1168, 606] width 41 height 27
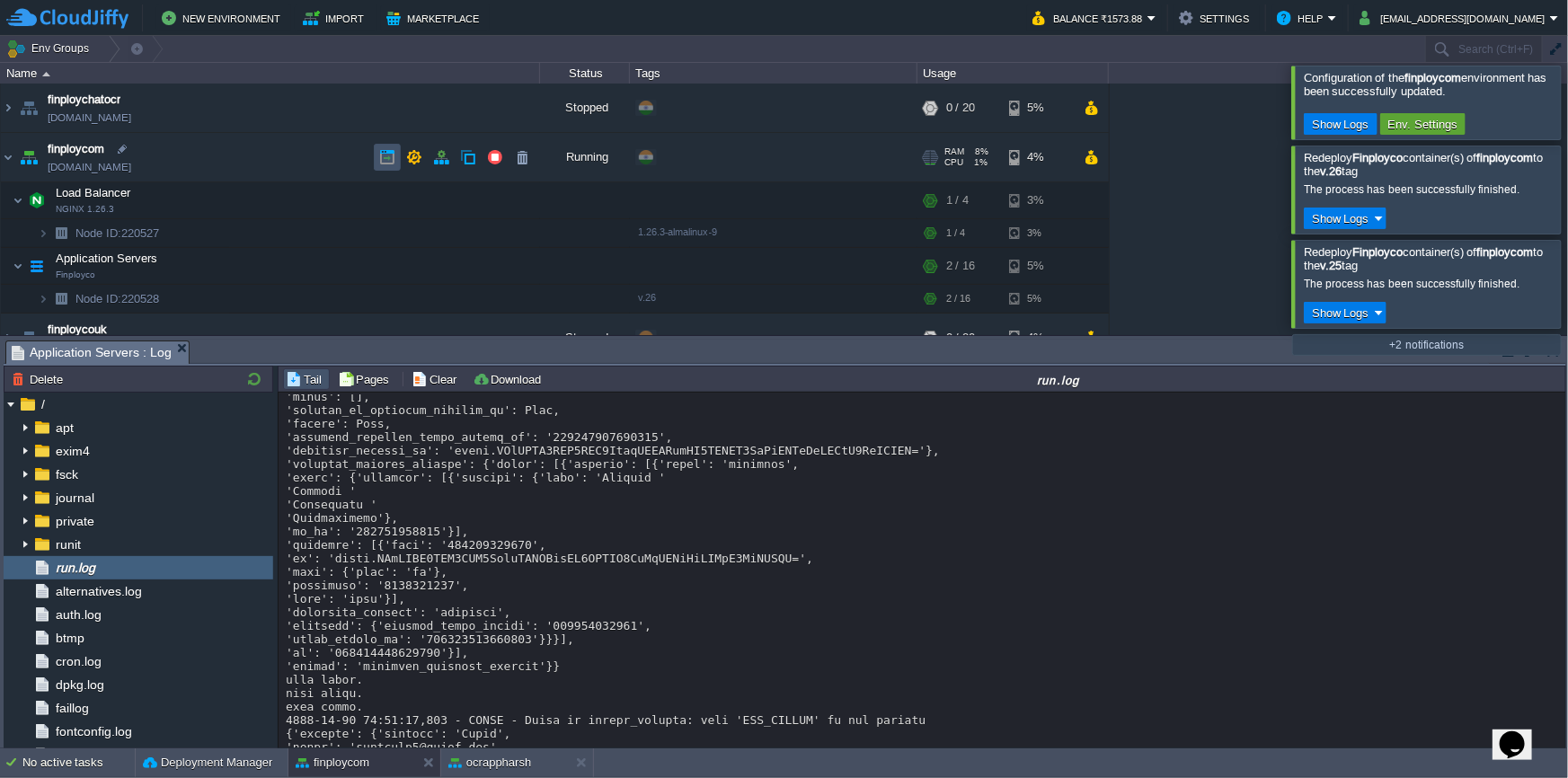
click at [392, 158] on button "button" at bounding box center [387, 156] width 16 height 16
click at [510, 271] on button "button" at bounding box center [513, 265] width 16 height 16
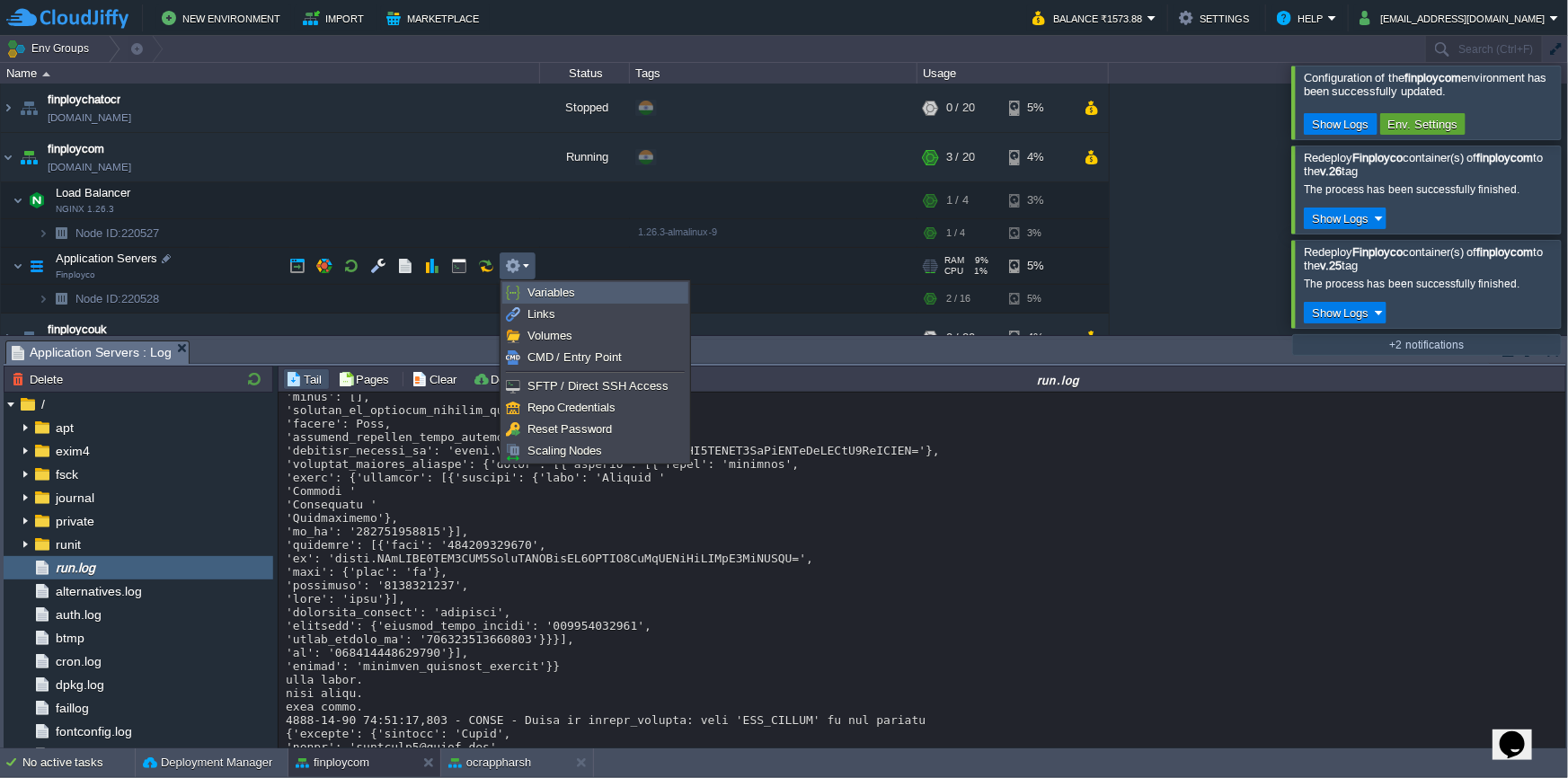
click at [523, 289] on link "Variables" at bounding box center [595, 293] width 184 height 20
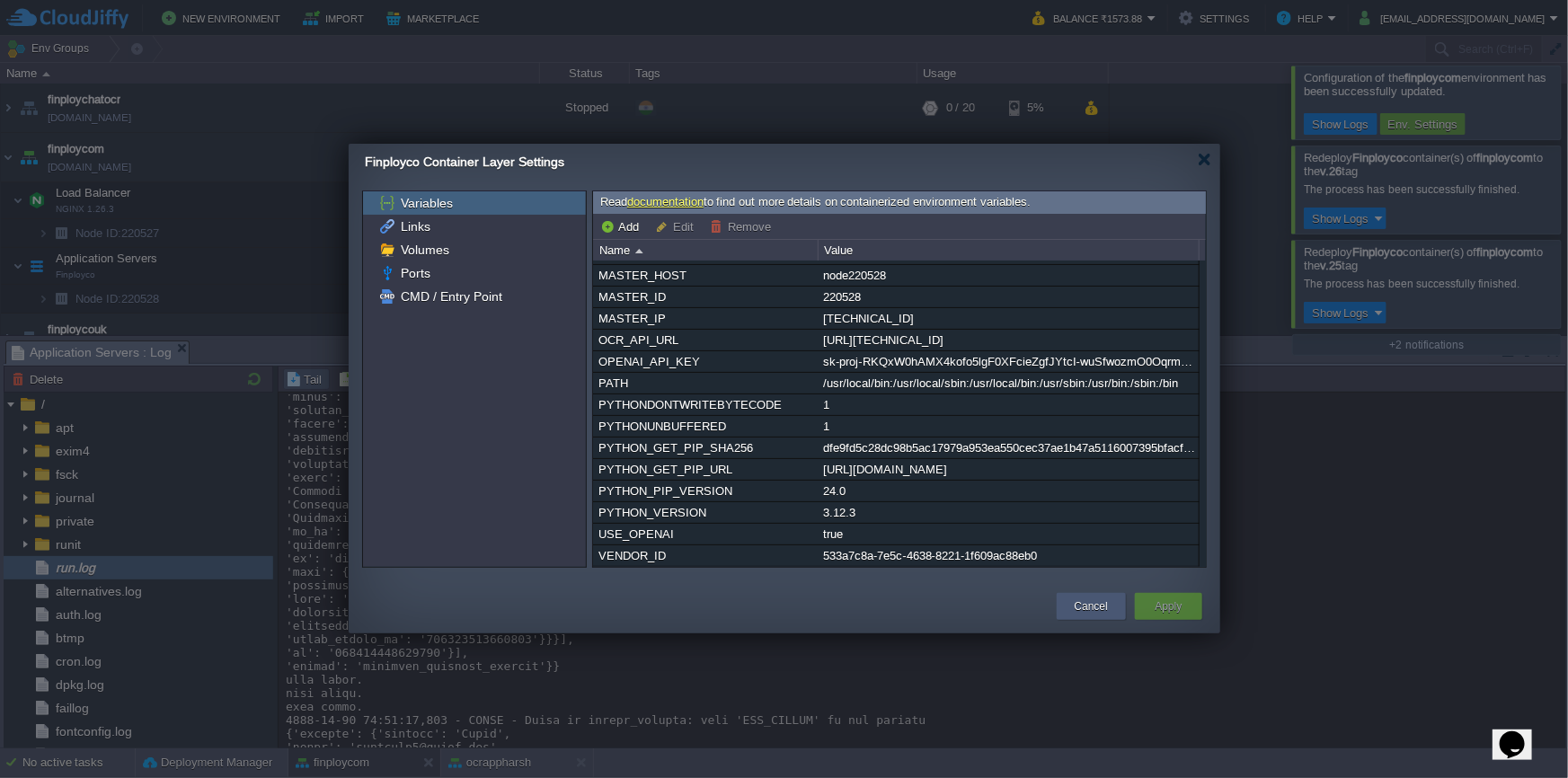
click at [1100, 600] on button "Cancel" at bounding box center [1090, 606] width 33 height 18
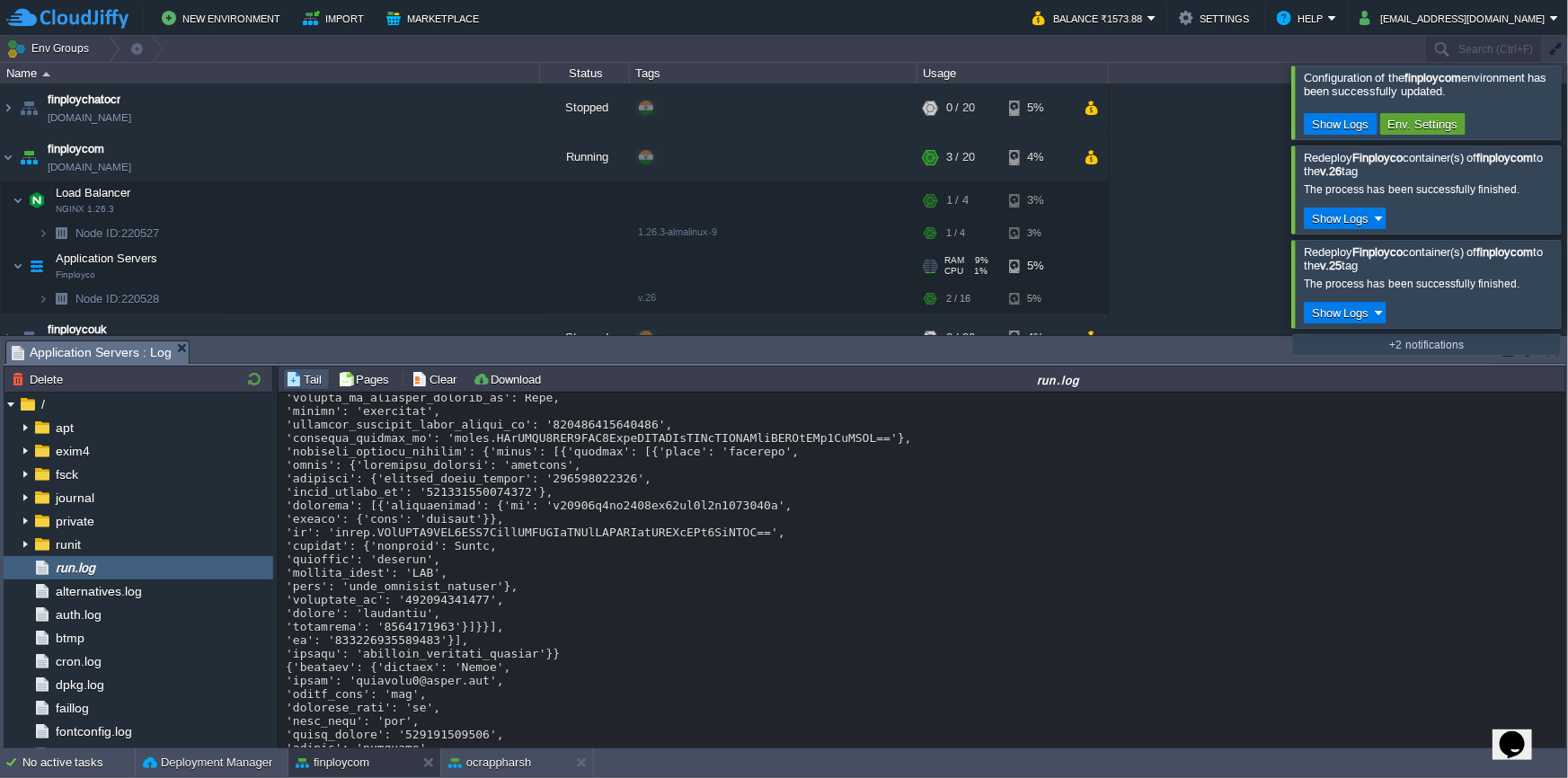
scroll to position [20331, 0]
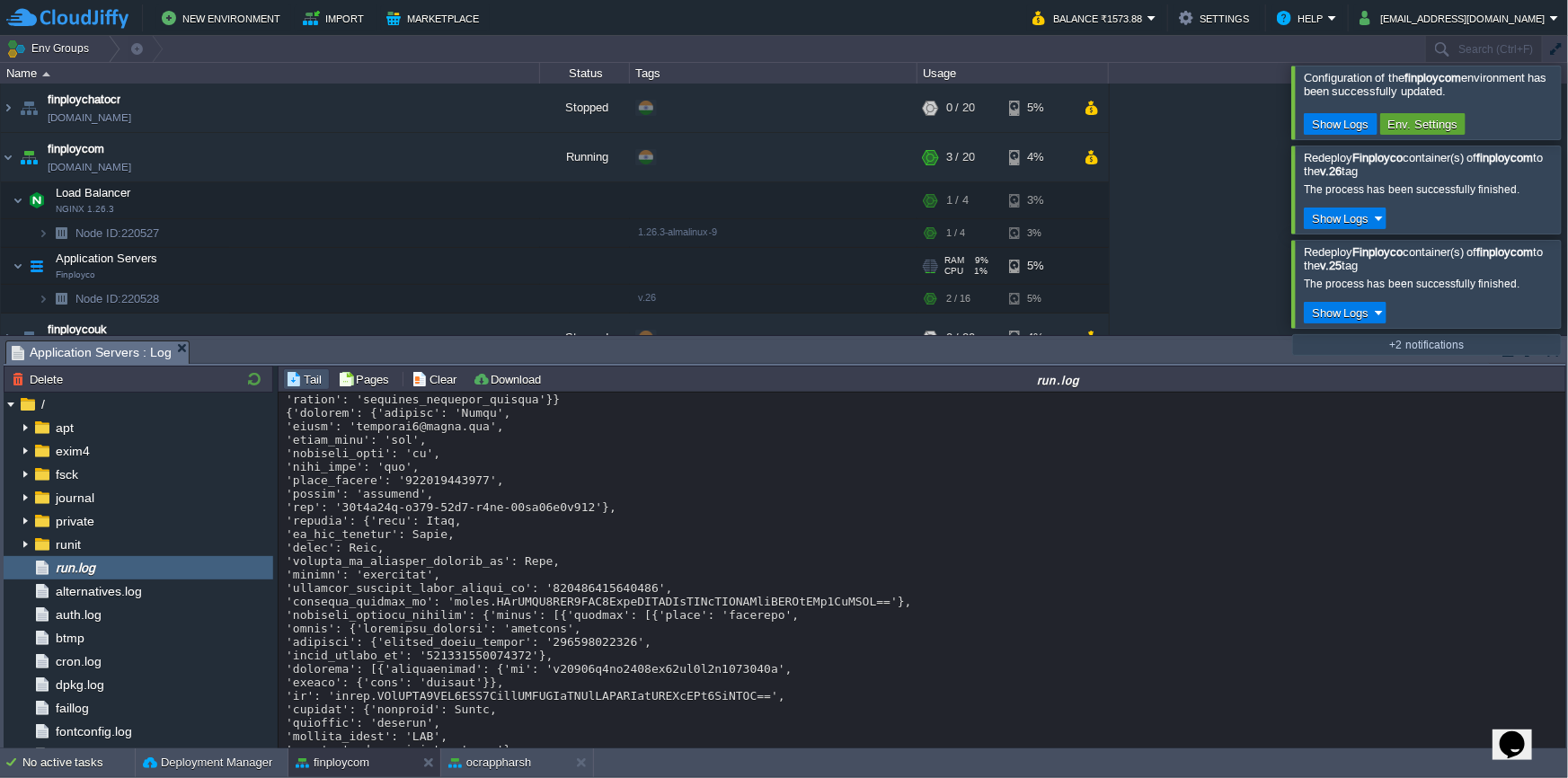
drag, startPoint x: 285, startPoint y: 557, endPoint x: 903, endPoint y: 557, distance: 618.0
copy div "2025-09-15 02:17:02,962 - ERROR - Error in handle_message: name 'USE_OPENAI' is…"
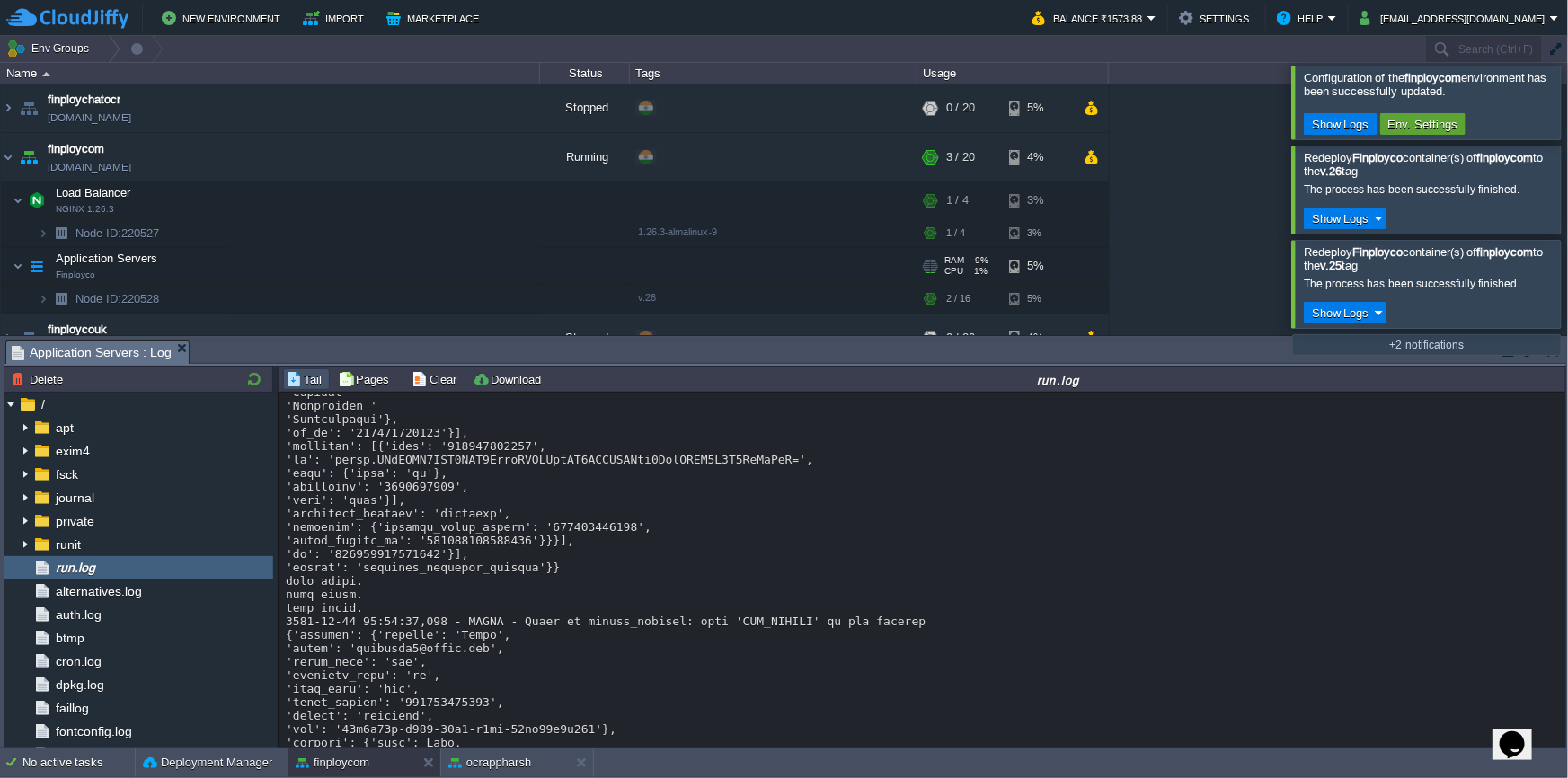
scroll to position [19596, 0]
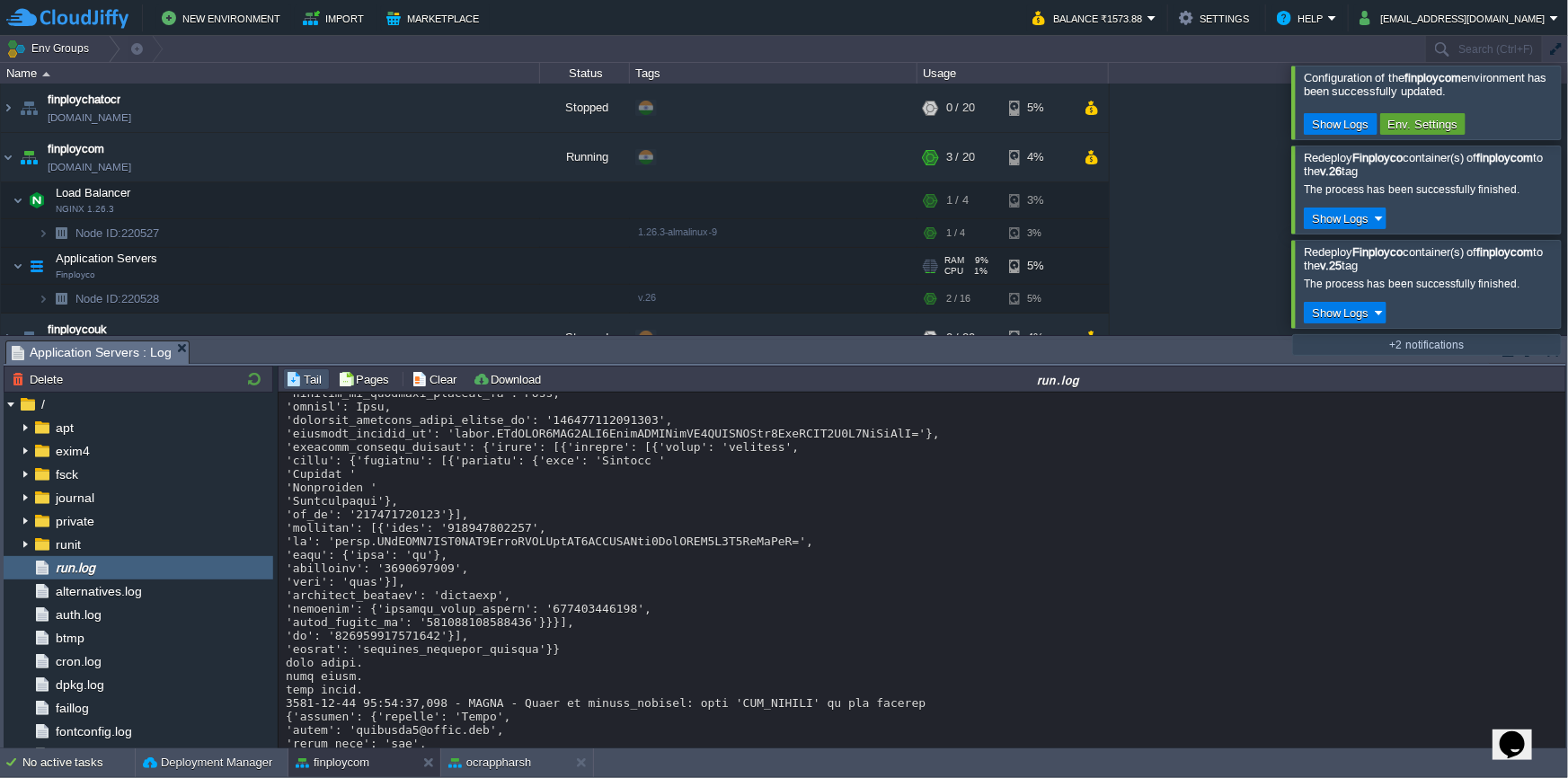
drag, startPoint x: 287, startPoint y: 468, endPoint x: 375, endPoint y: 587, distance: 148.0
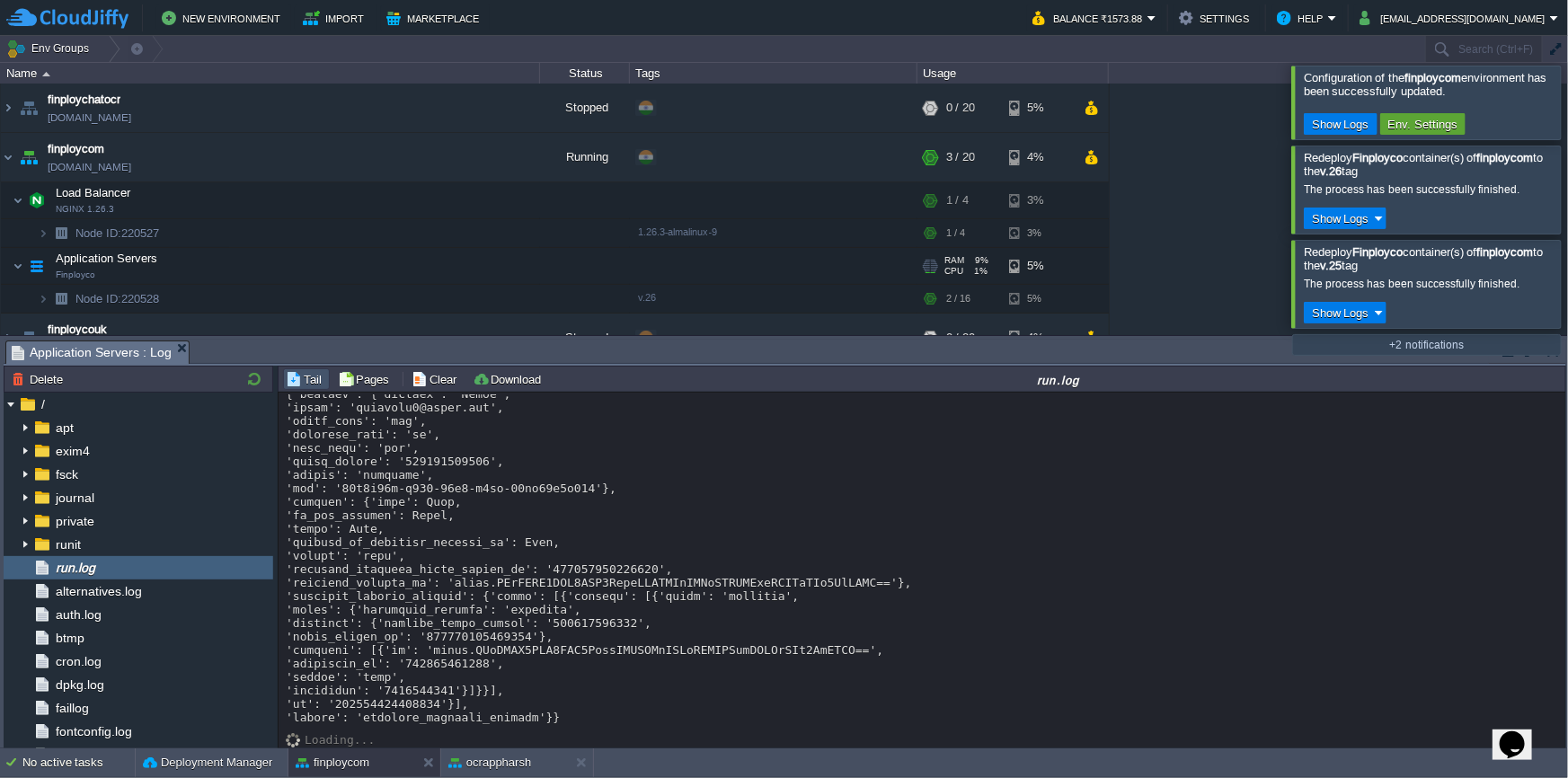
scroll to position [21394, 0]
copy div "'contact': {'country': 'India', 'email': 'customer2@gmail.com', 'first_name': '…"
click at [491, 264] on button "button" at bounding box center [486, 265] width 16 height 16
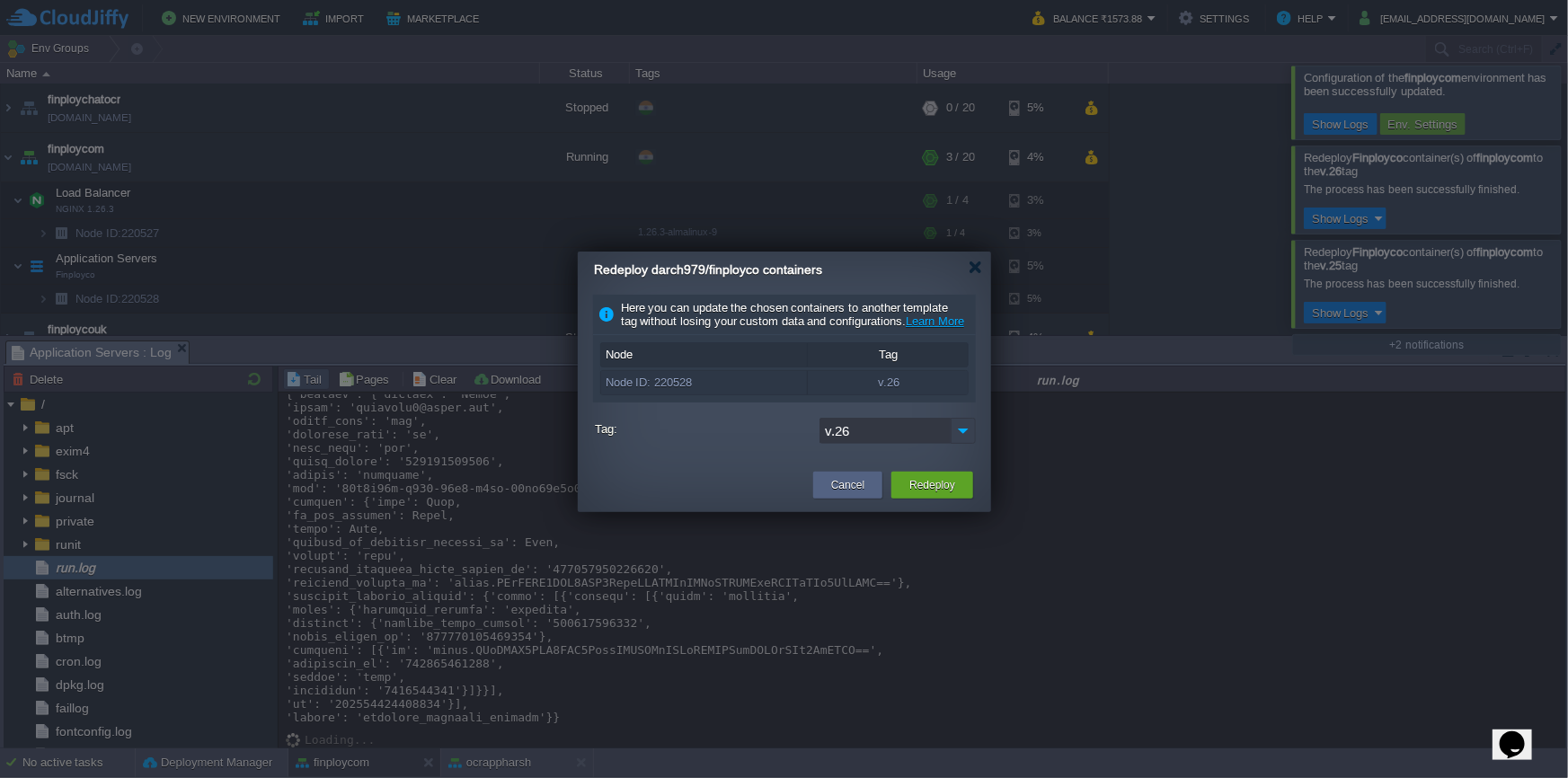
click at [959, 443] on img at bounding box center [963, 431] width 26 height 27
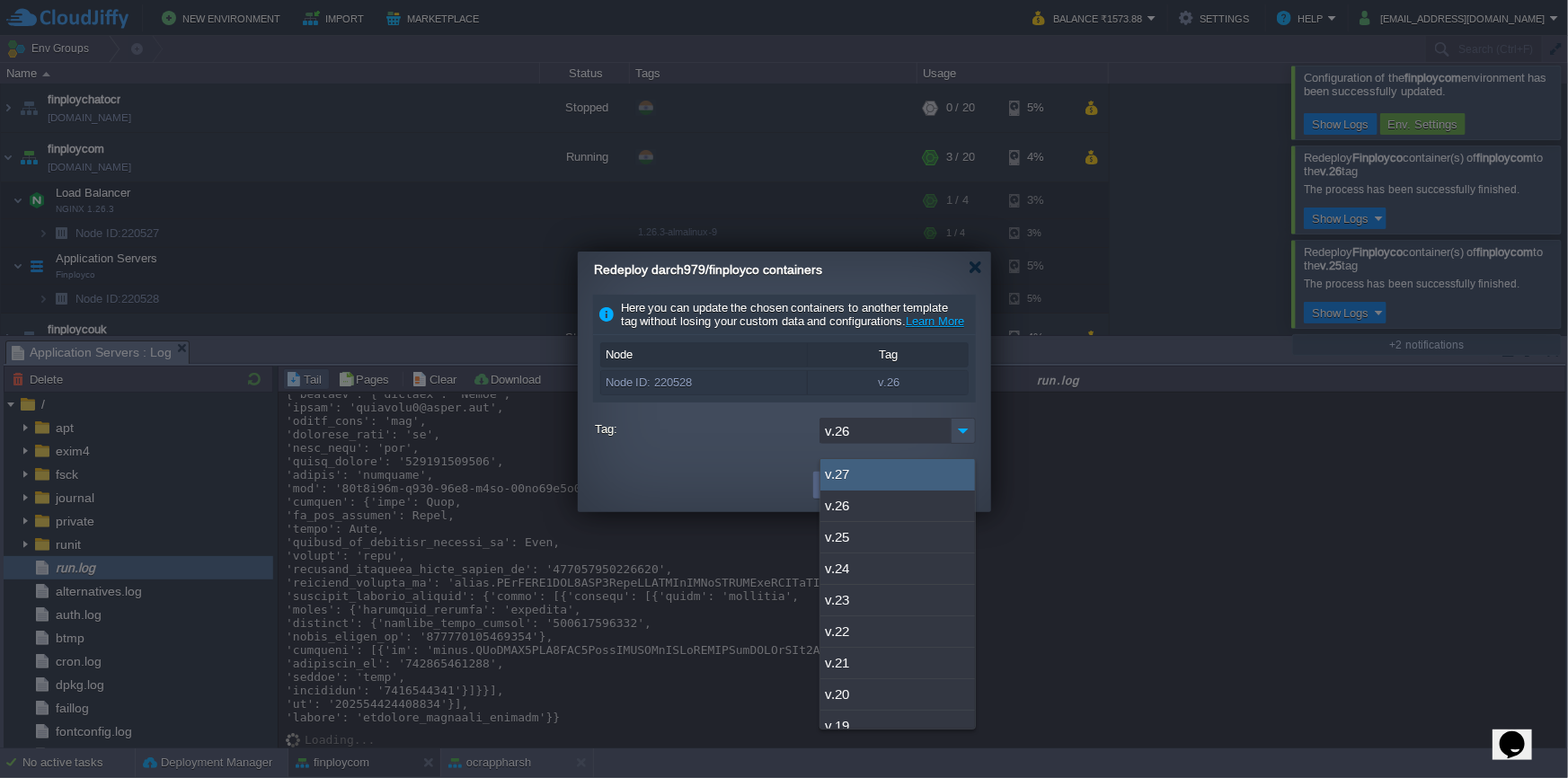
click at [936, 470] on div "v.27" at bounding box center [897, 475] width 154 height 31
type input "v.27"
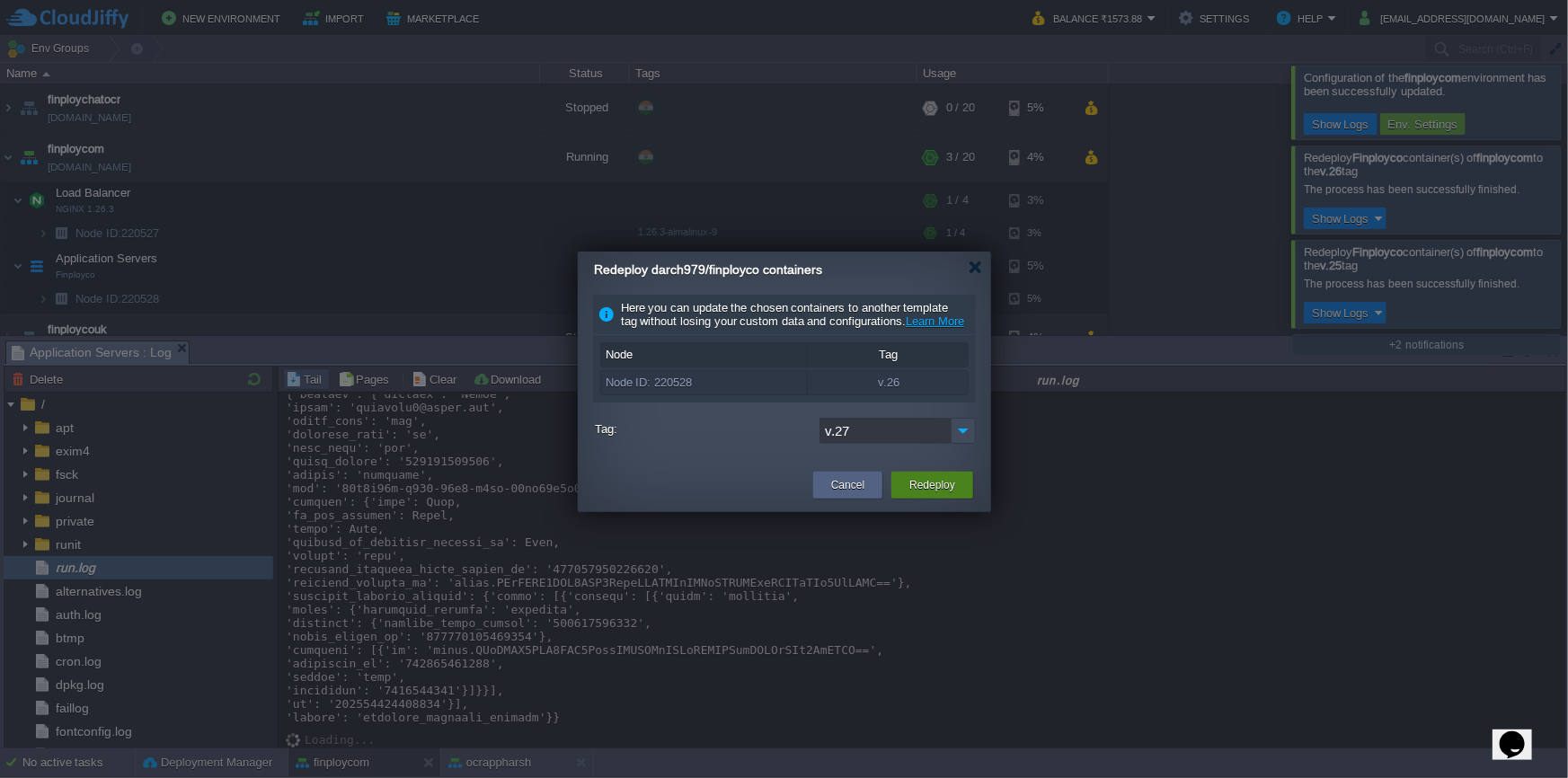
click at [944, 495] on button "Redeploy" at bounding box center [932, 485] width 45 height 18
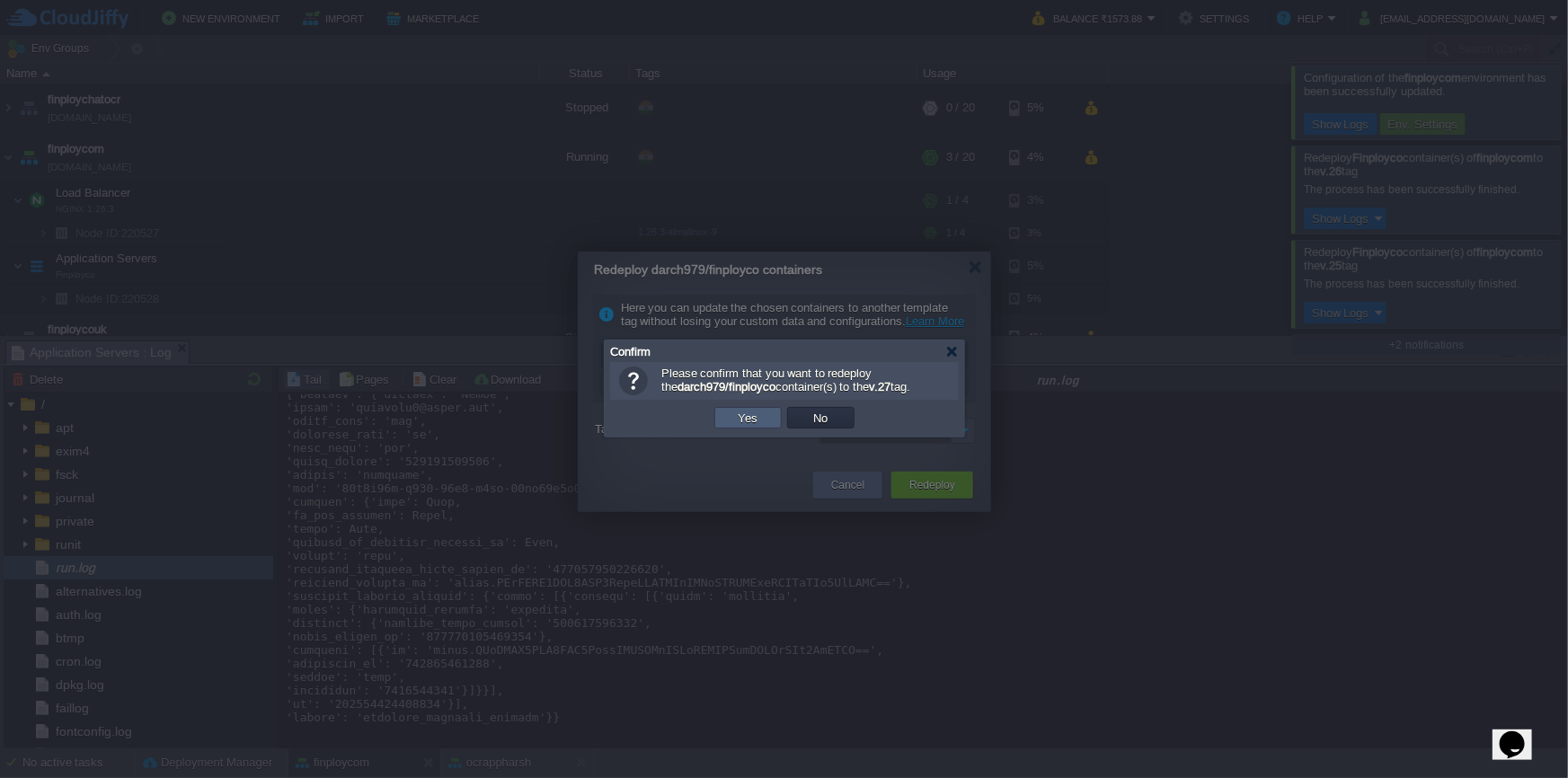
click at [748, 415] on button "Yes" at bounding box center [748, 417] width 30 height 16
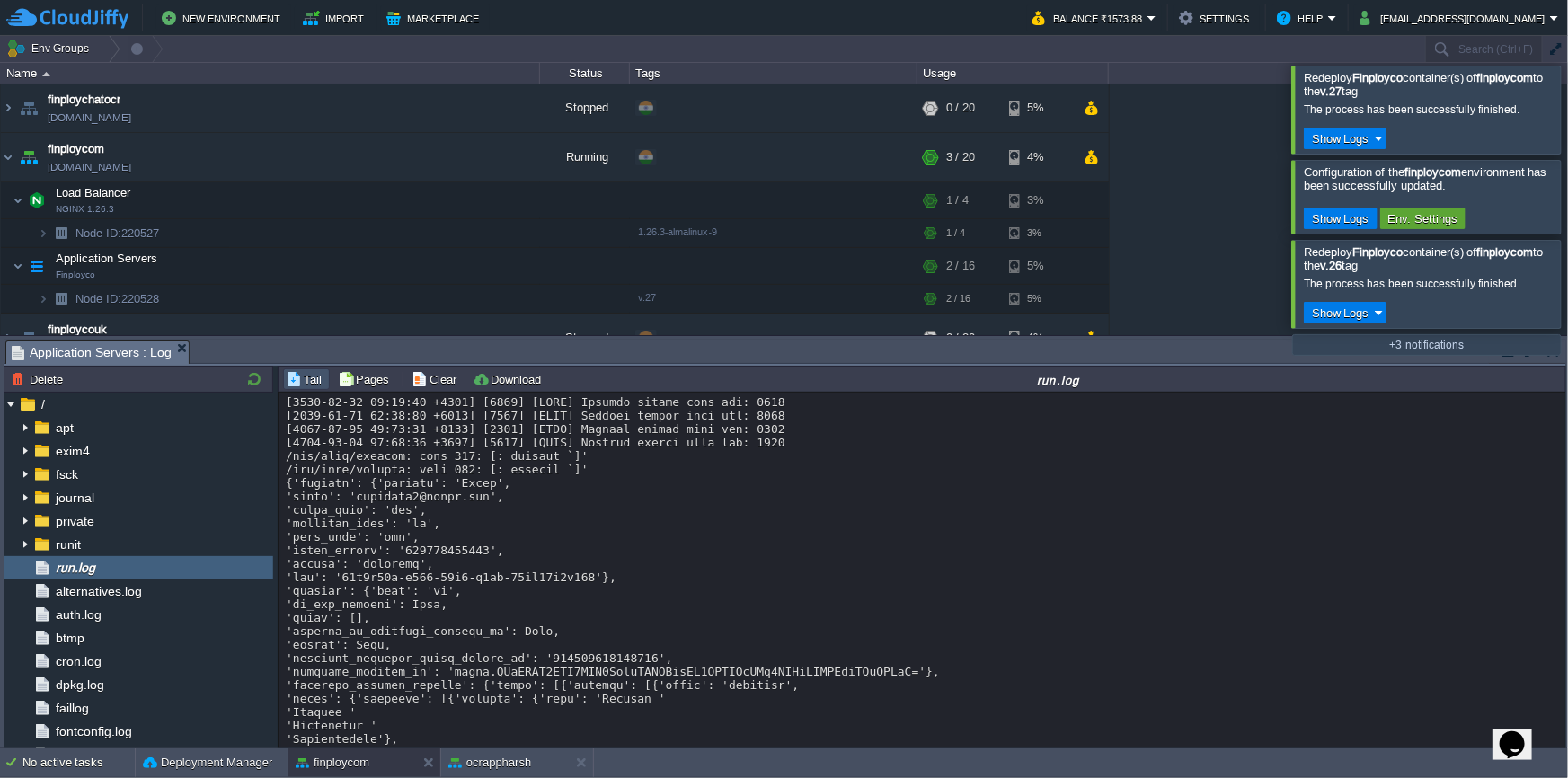
scroll to position [21394, 0]
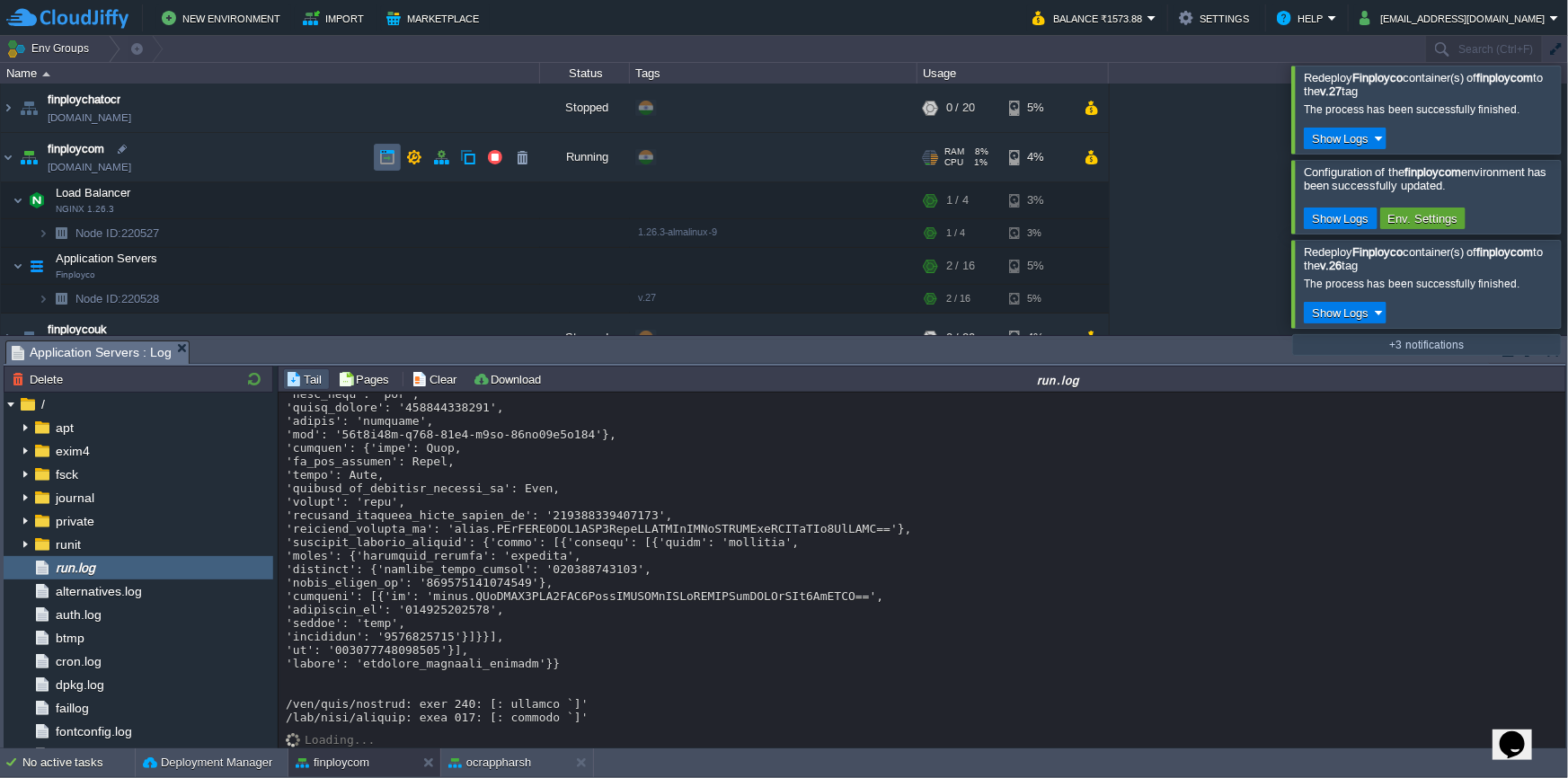
click at [388, 162] on button "button" at bounding box center [387, 156] width 16 height 16
drag, startPoint x: 438, startPoint y: 629, endPoint x: 375, endPoint y: 630, distance: 63.0
copy div "1757902627"
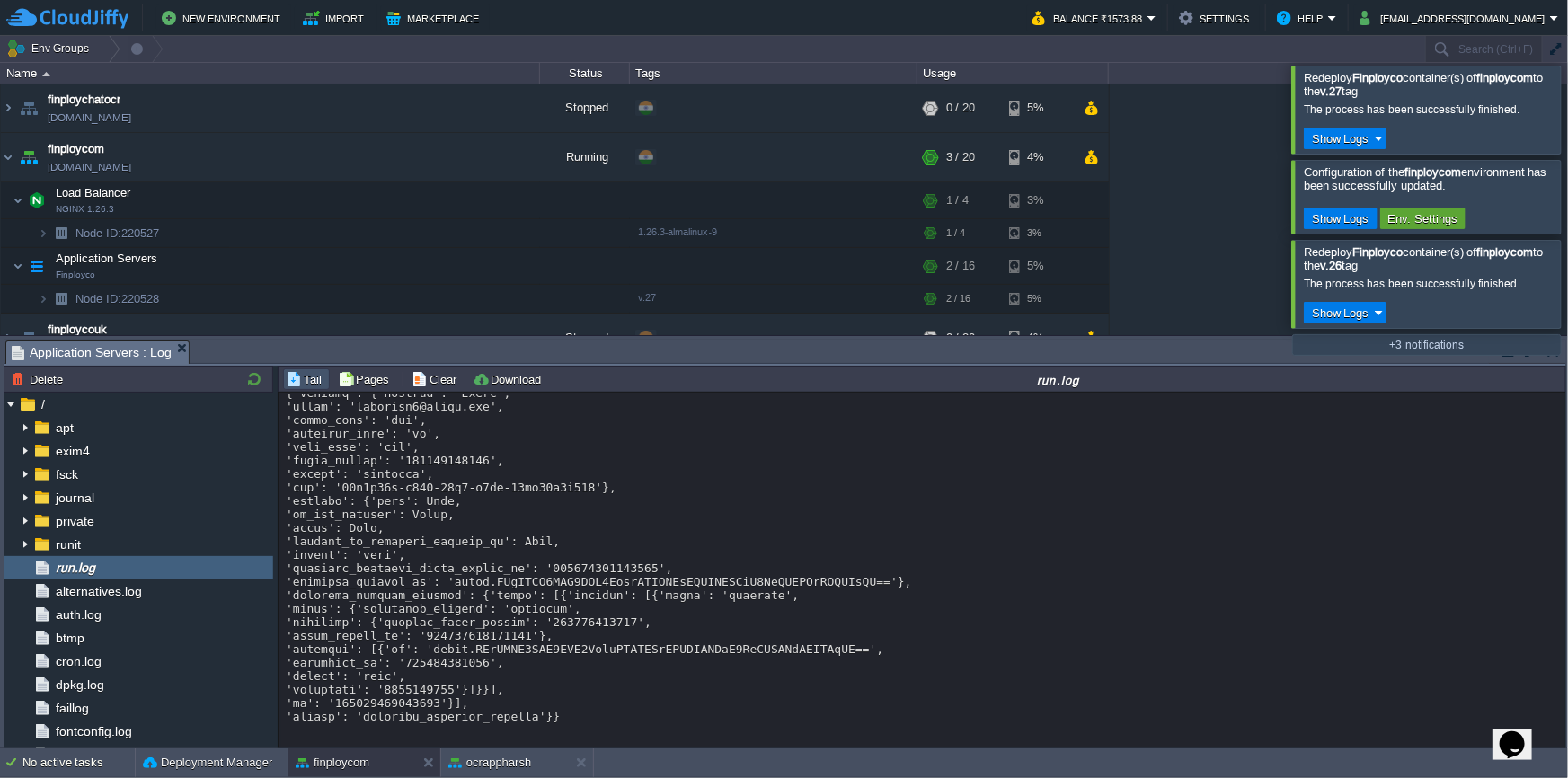
scroll to position [23204, 0]
click at [526, 273] on em at bounding box center [517, 265] width 25 height 16
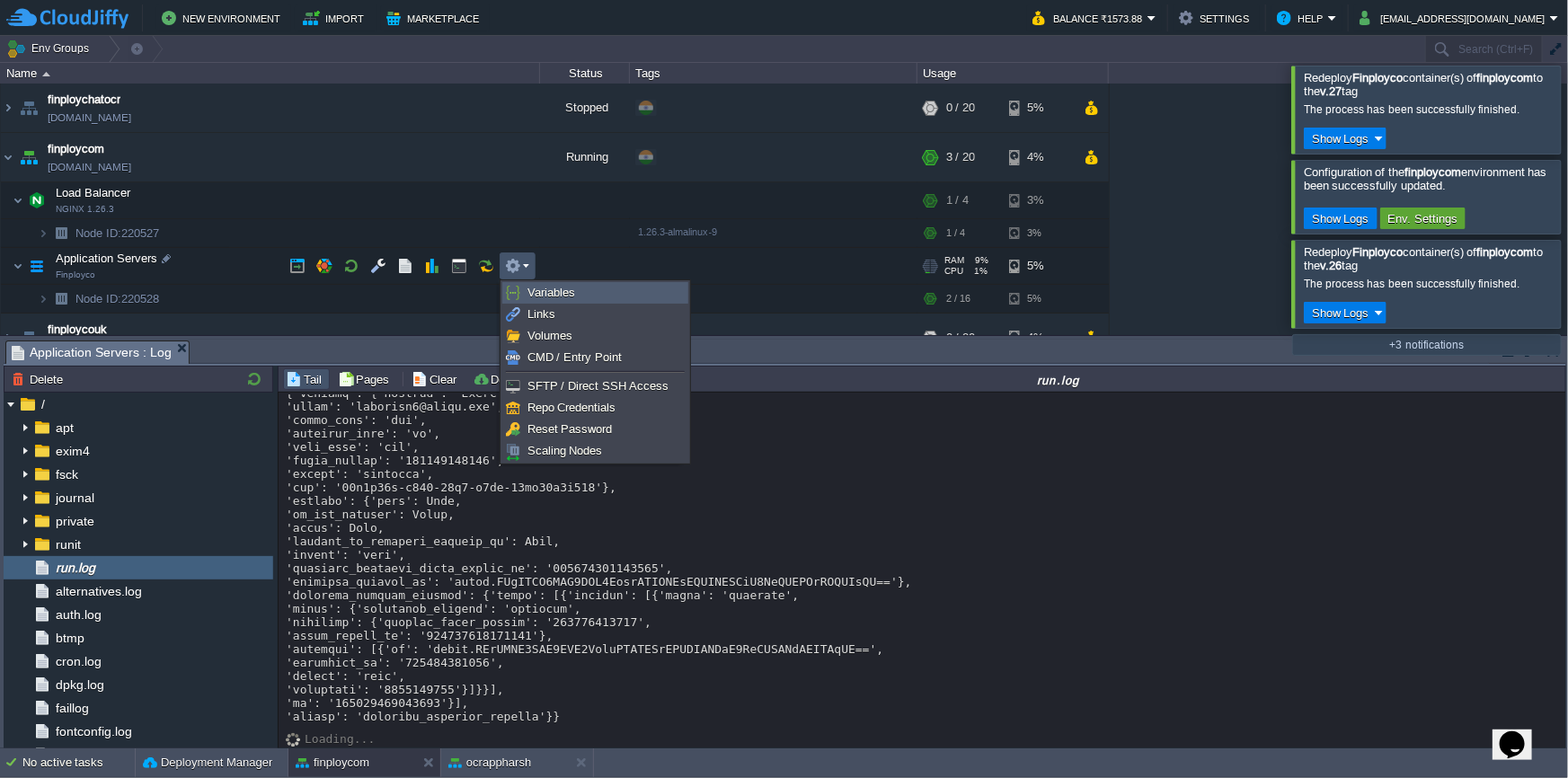
click at [533, 286] on span "Variables" at bounding box center [551, 293] width 47 height 13
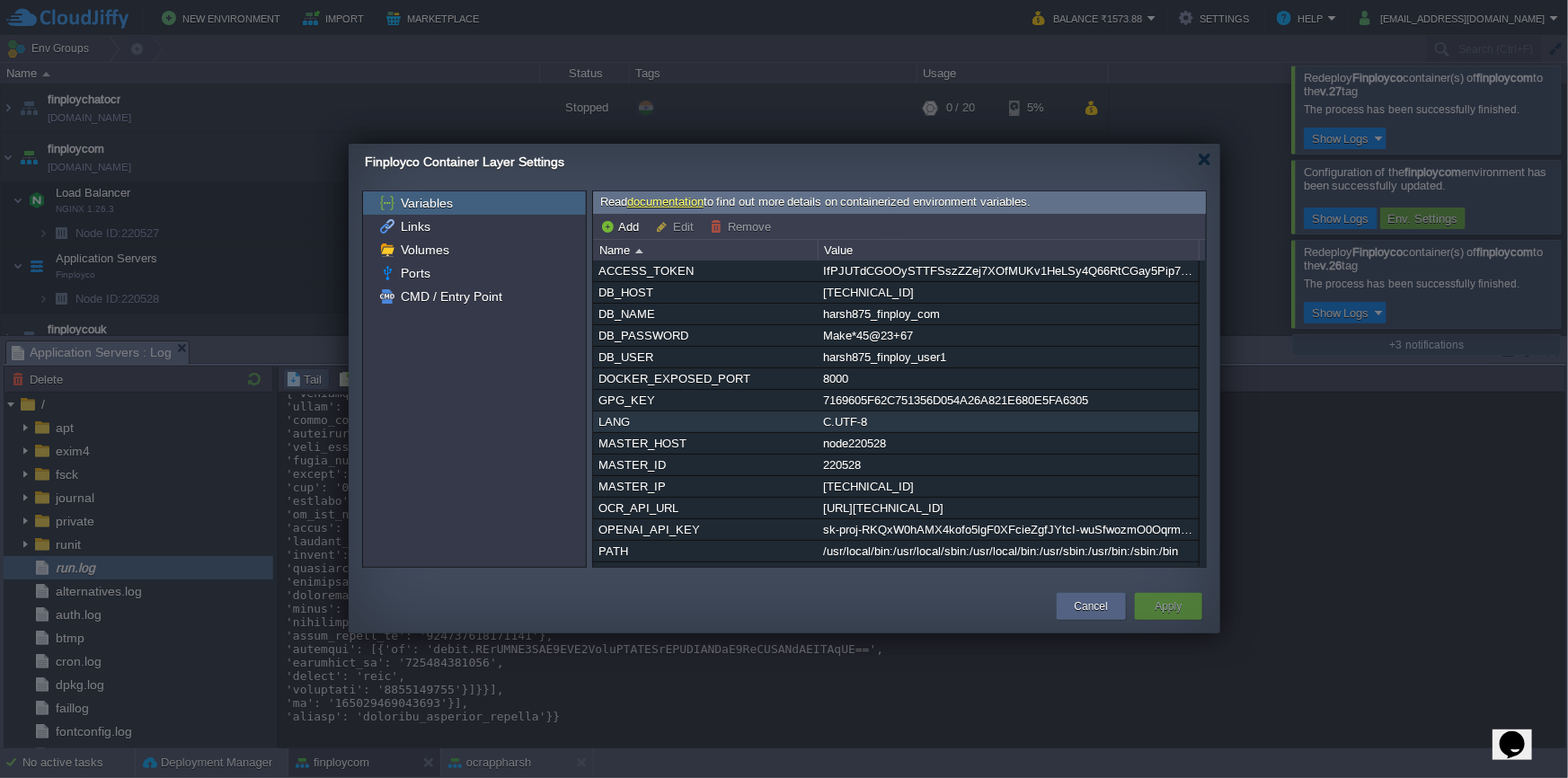
scroll to position [174, 0]
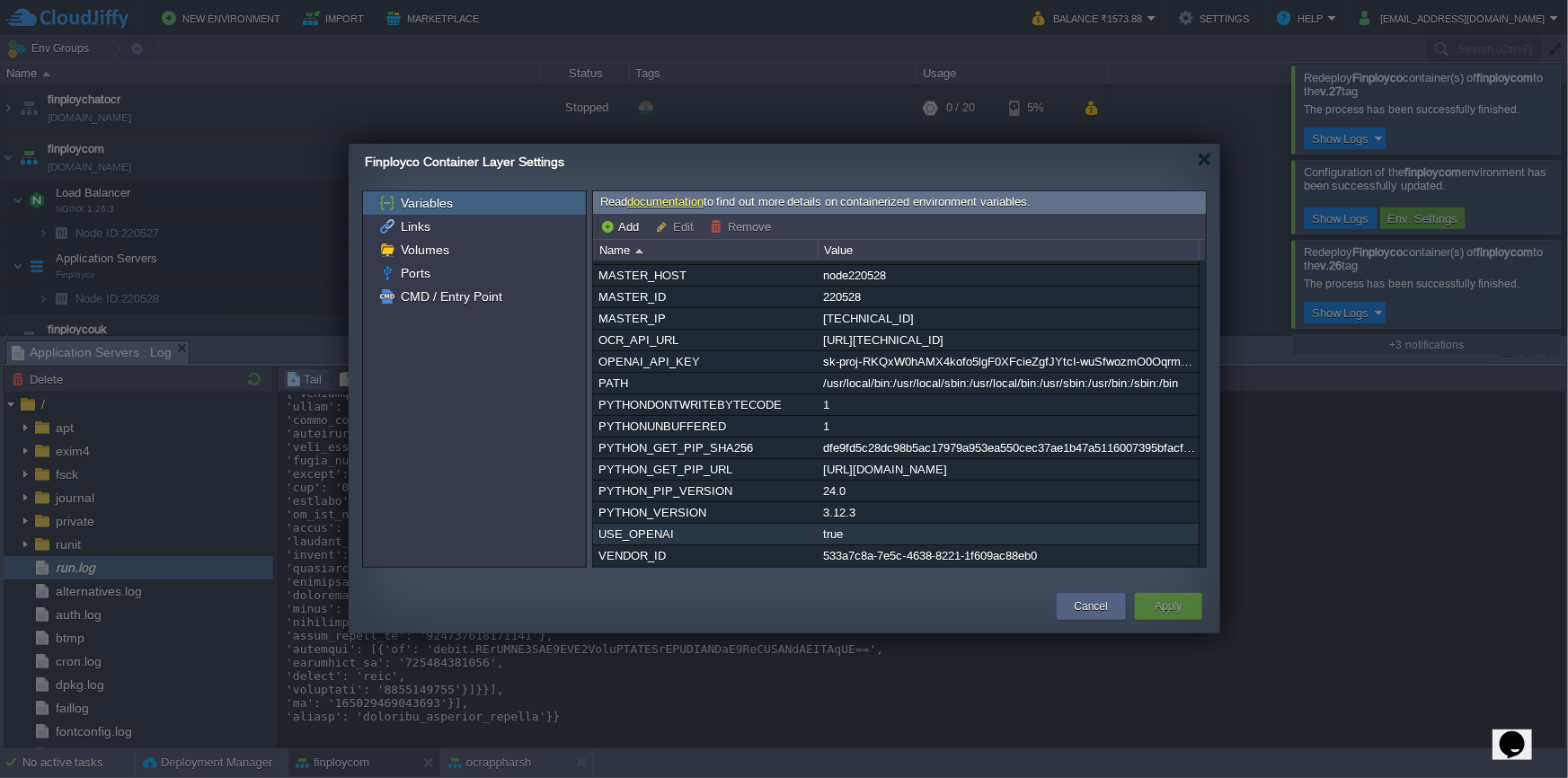
click at [829, 533] on div "true" at bounding box center [1008, 534] width 379 height 21
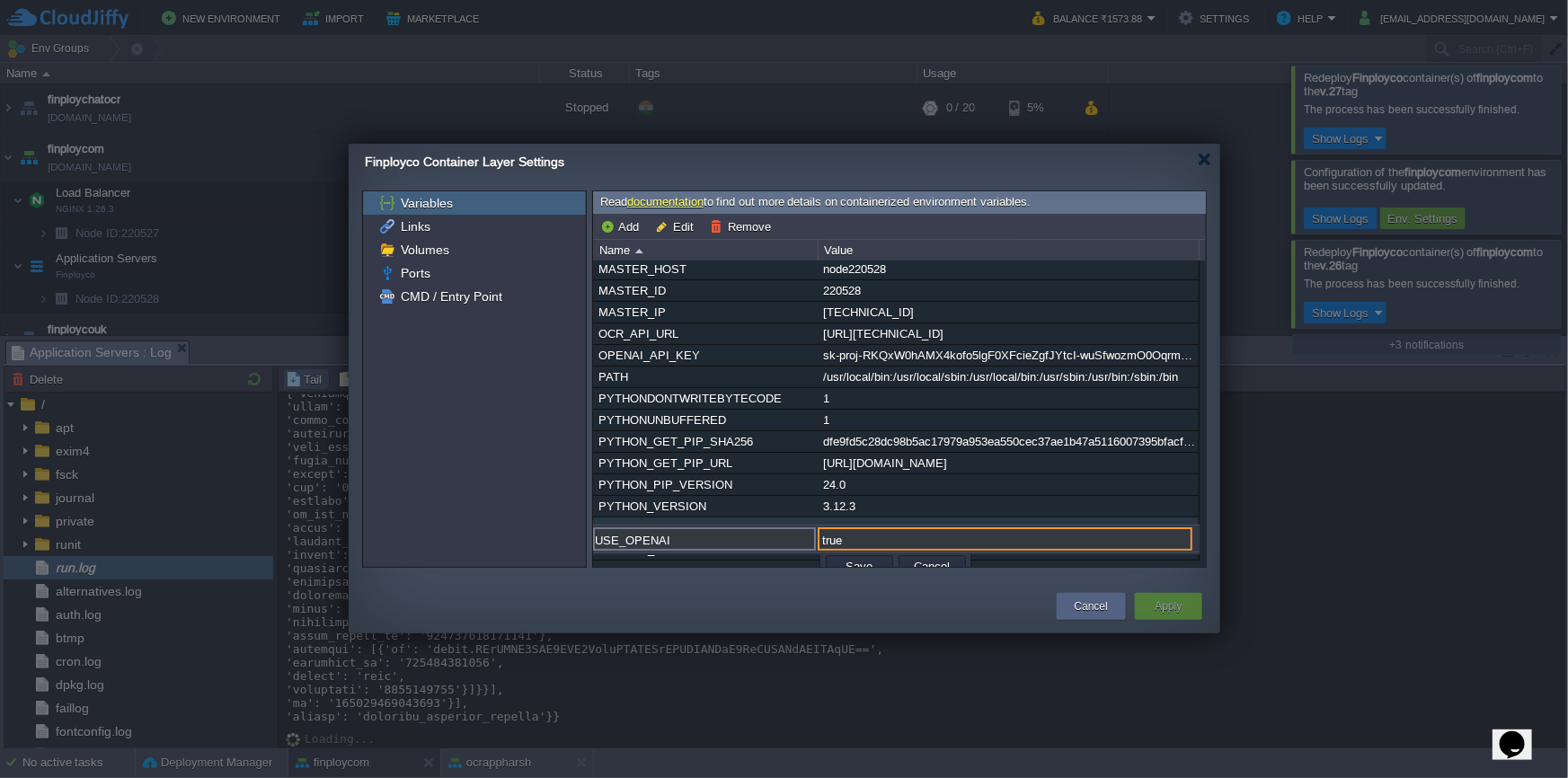
drag, startPoint x: 847, startPoint y: 536, endPoint x: 817, endPoint y: 534, distance: 30.1
click at [818, 534] on input "true" at bounding box center [1004, 539] width 374 height 24
type input "false"
click at [874, 561] on button "Save" at bounding box center [860, 566] width 38 height 16
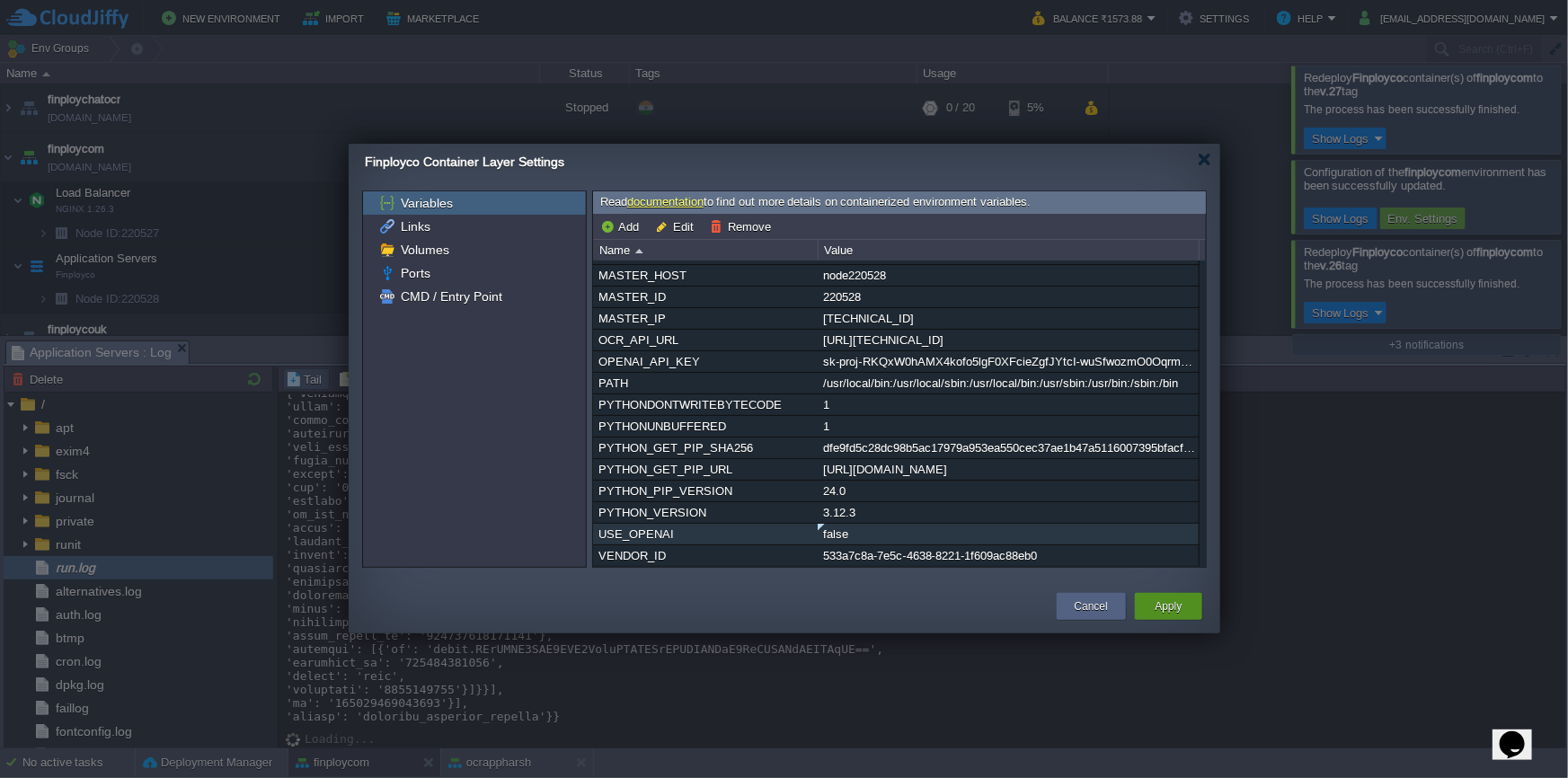
click at [1168, 608] on button "Apply" at bounding box center [1168, 606] width 27 height 18
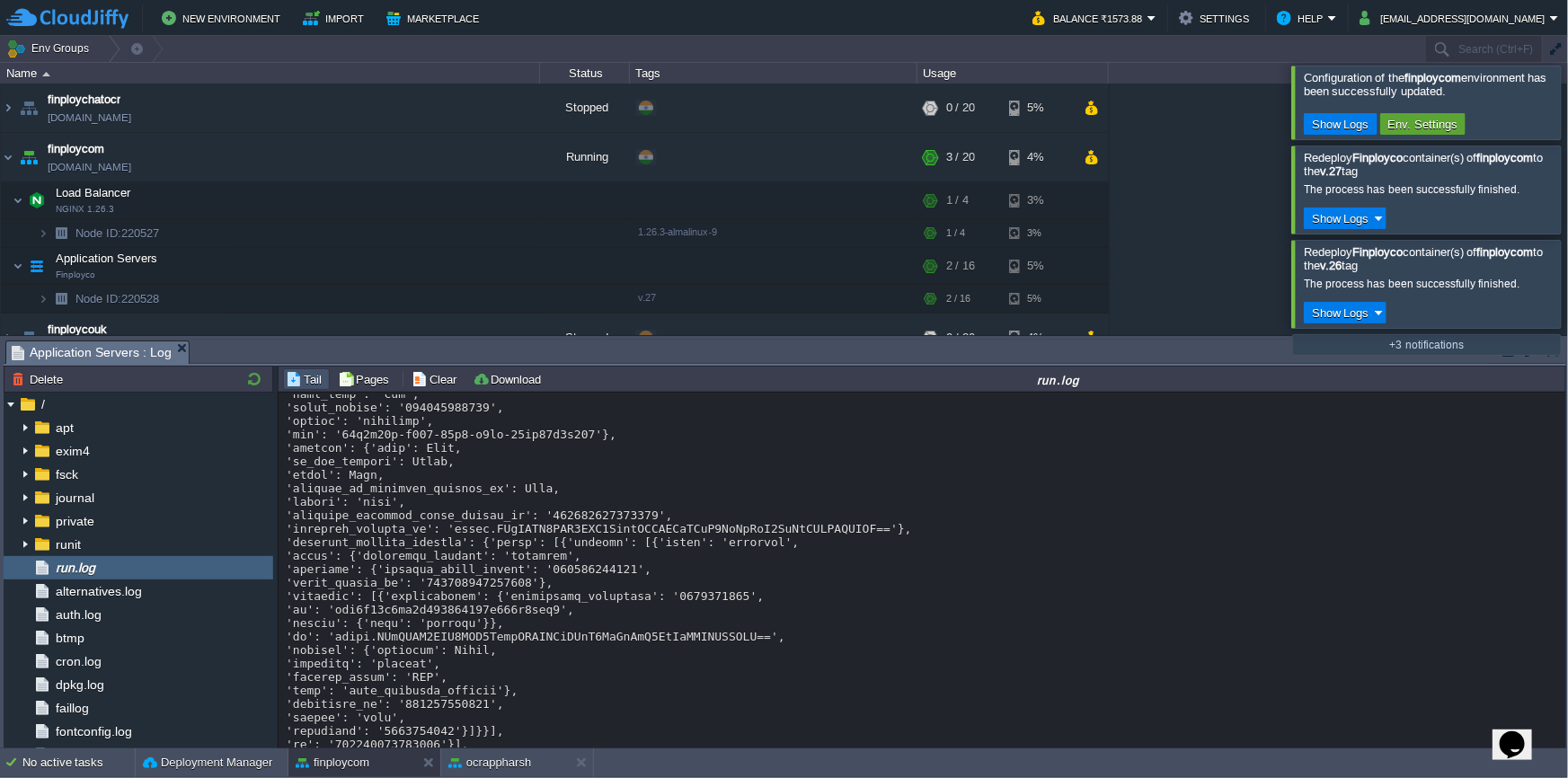
scroll to position [23854, 0]
click at [513, 273] on button "button" at bounding box center [513, 265] width 16 height 16
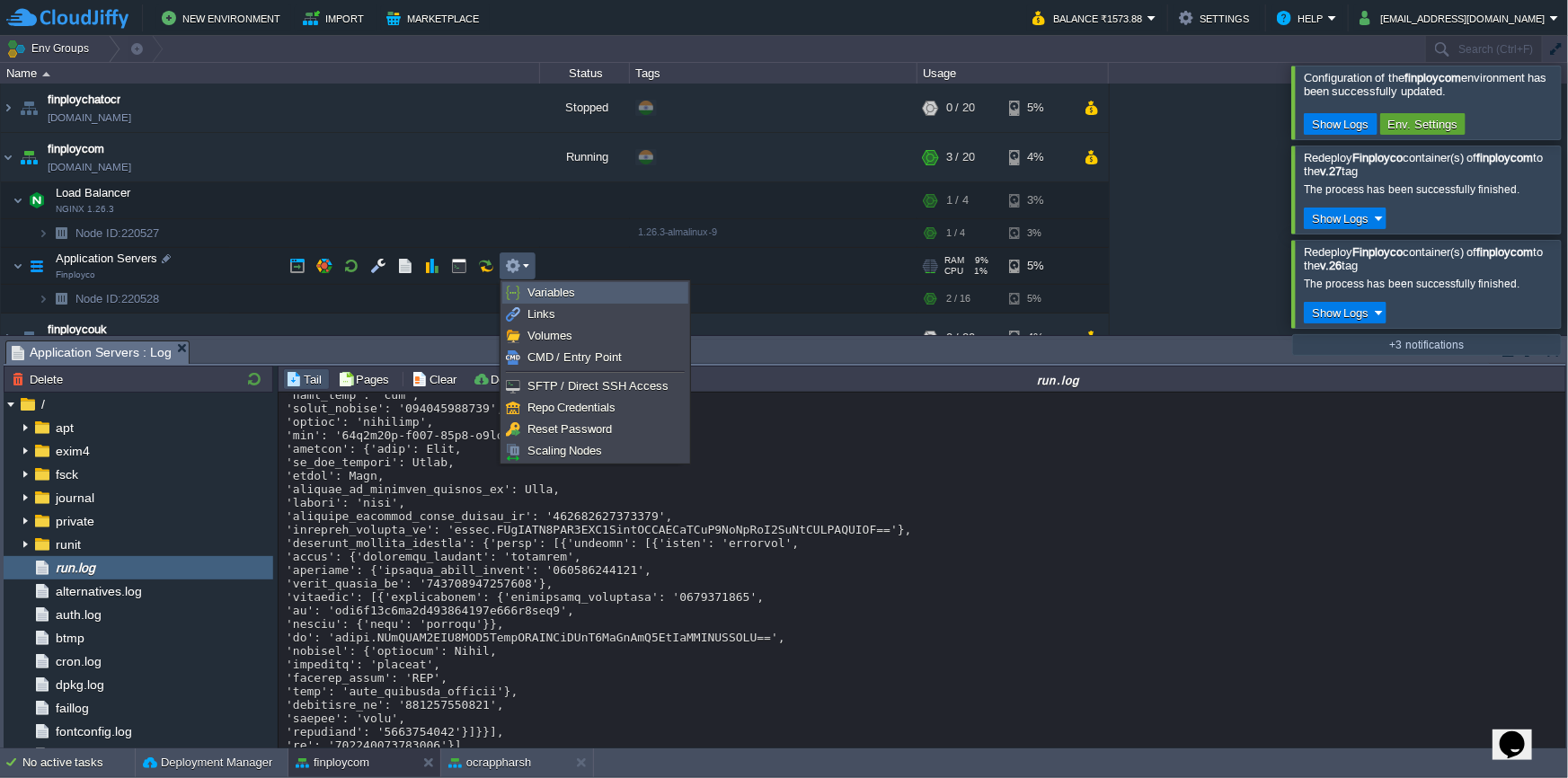
click at [546, 295] on span "Variables" at bounding box center [551, 293] width 47 height 13
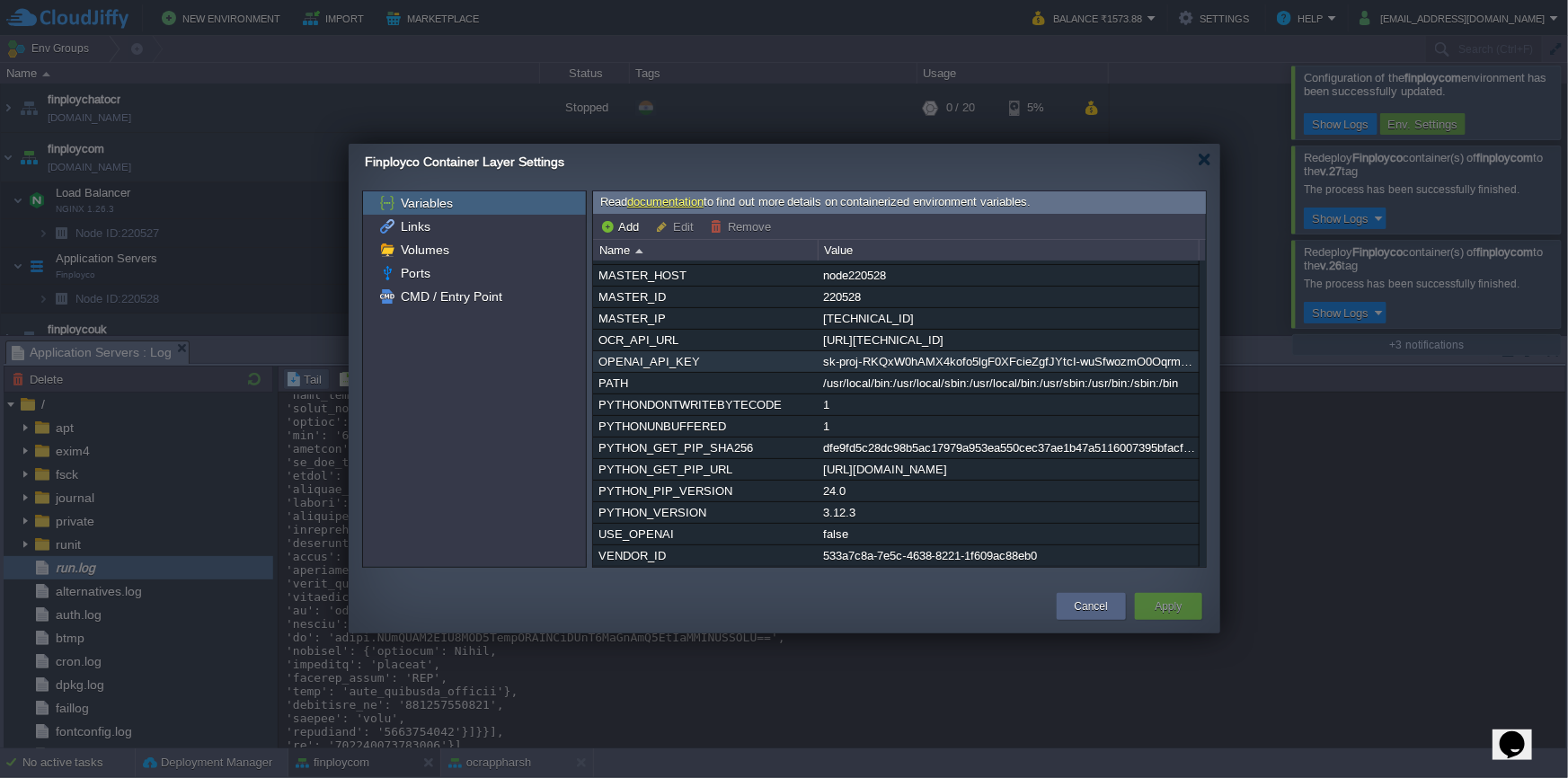
scroll to position [174, 0]
click at [1088, 614] on button "Cancel" at bounding box center [1090, 606] width 33 height 18
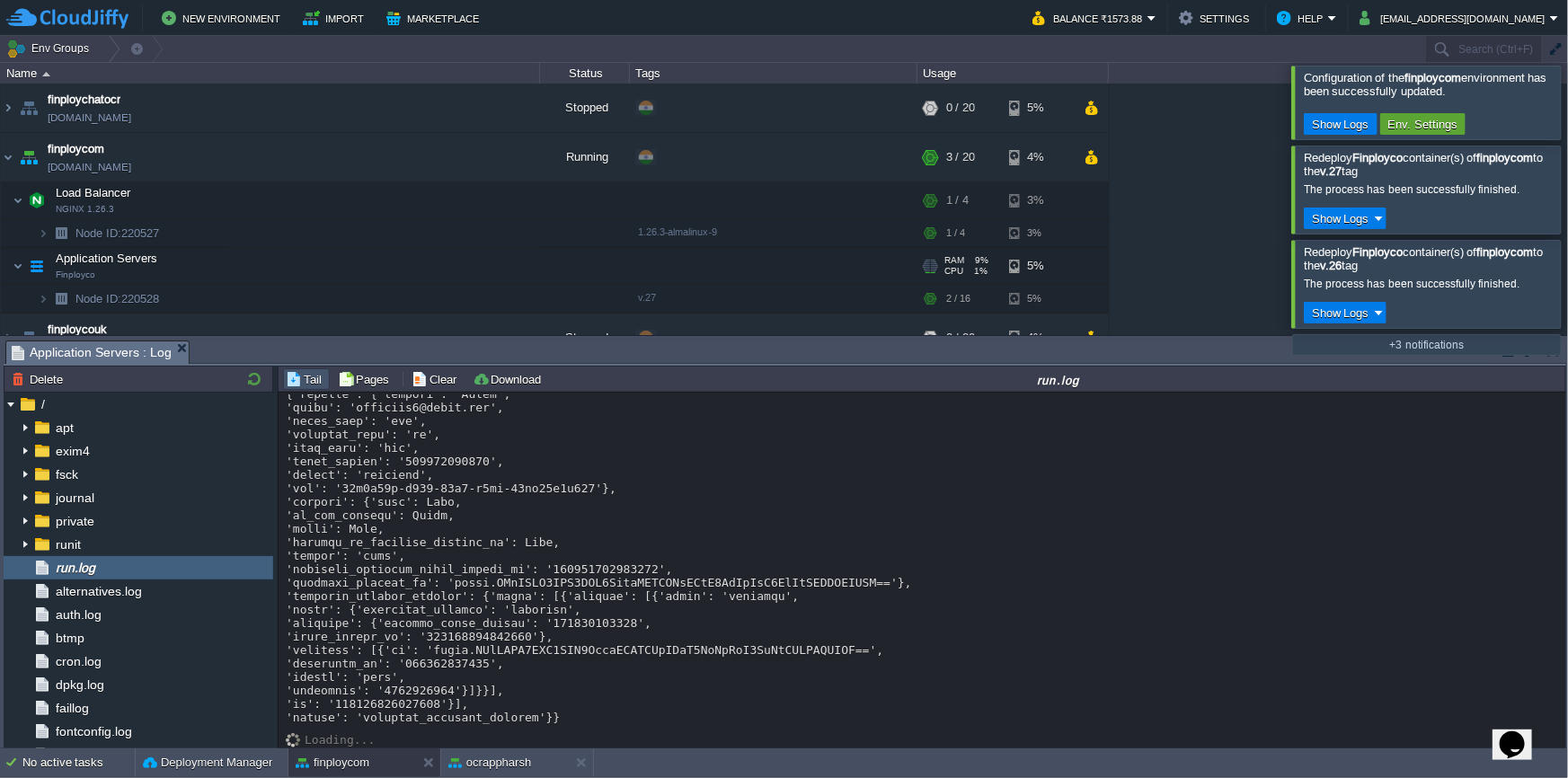
scroll to position [25406, 0]
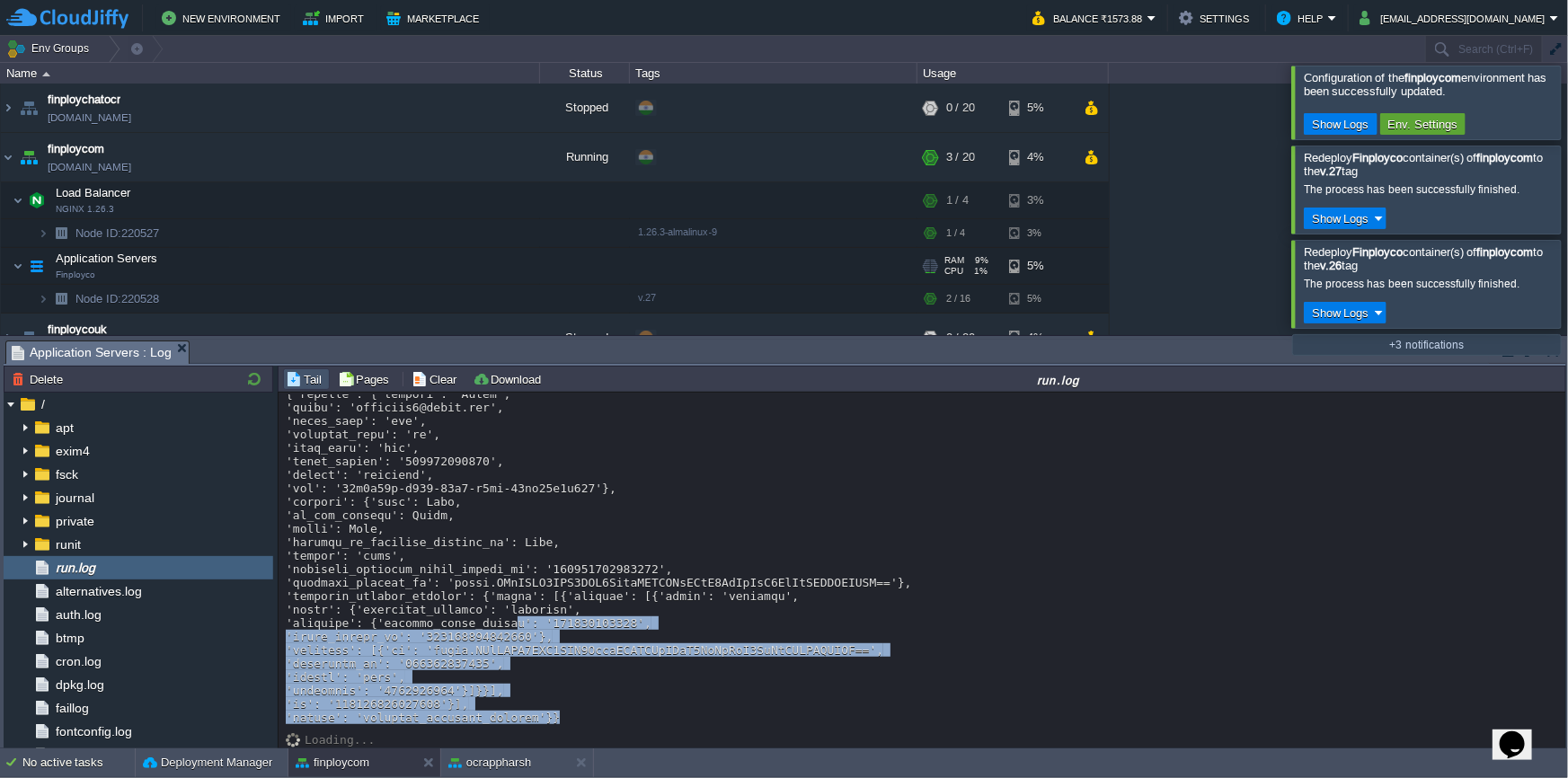
drag, startPoint x: 570, startPoint y: 716, endPoint x: 497, endPoint y: 615, distance: 124.6
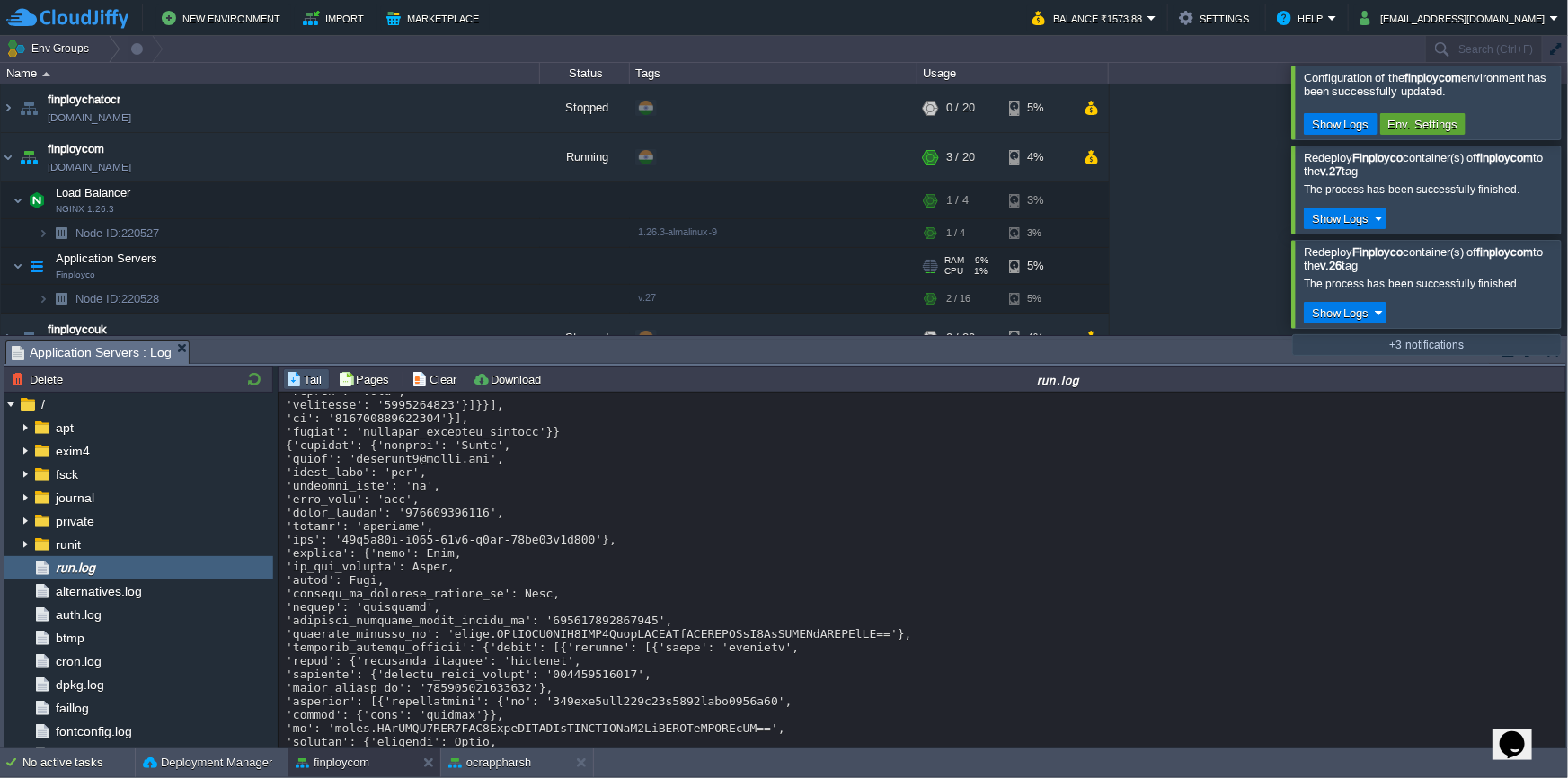
scroll to position [22056, 0]
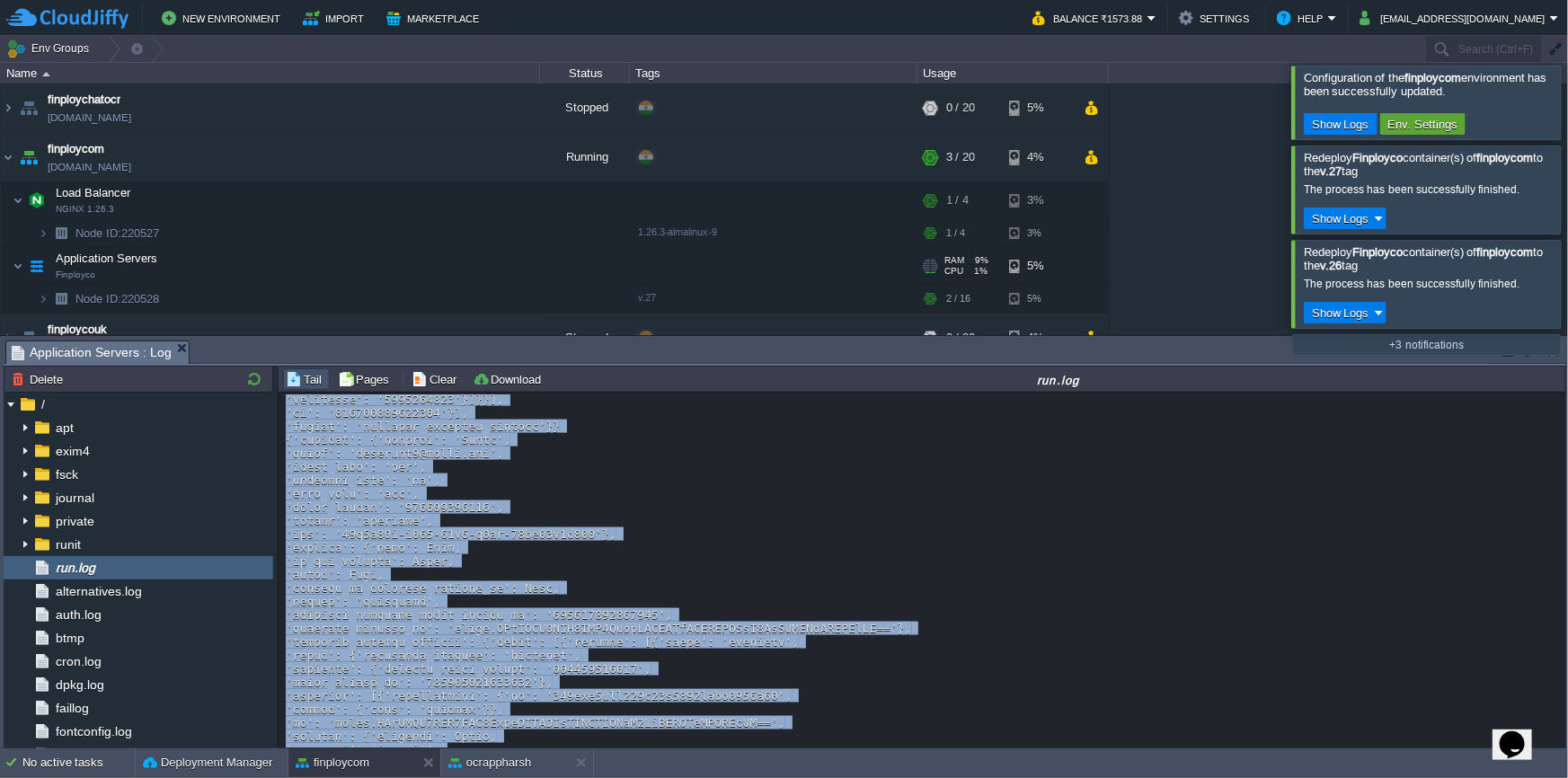
copy div "data added. data added. data added. 2025-09-15 02:36:59,441 - INFO - ⚡ OpenAI c…"
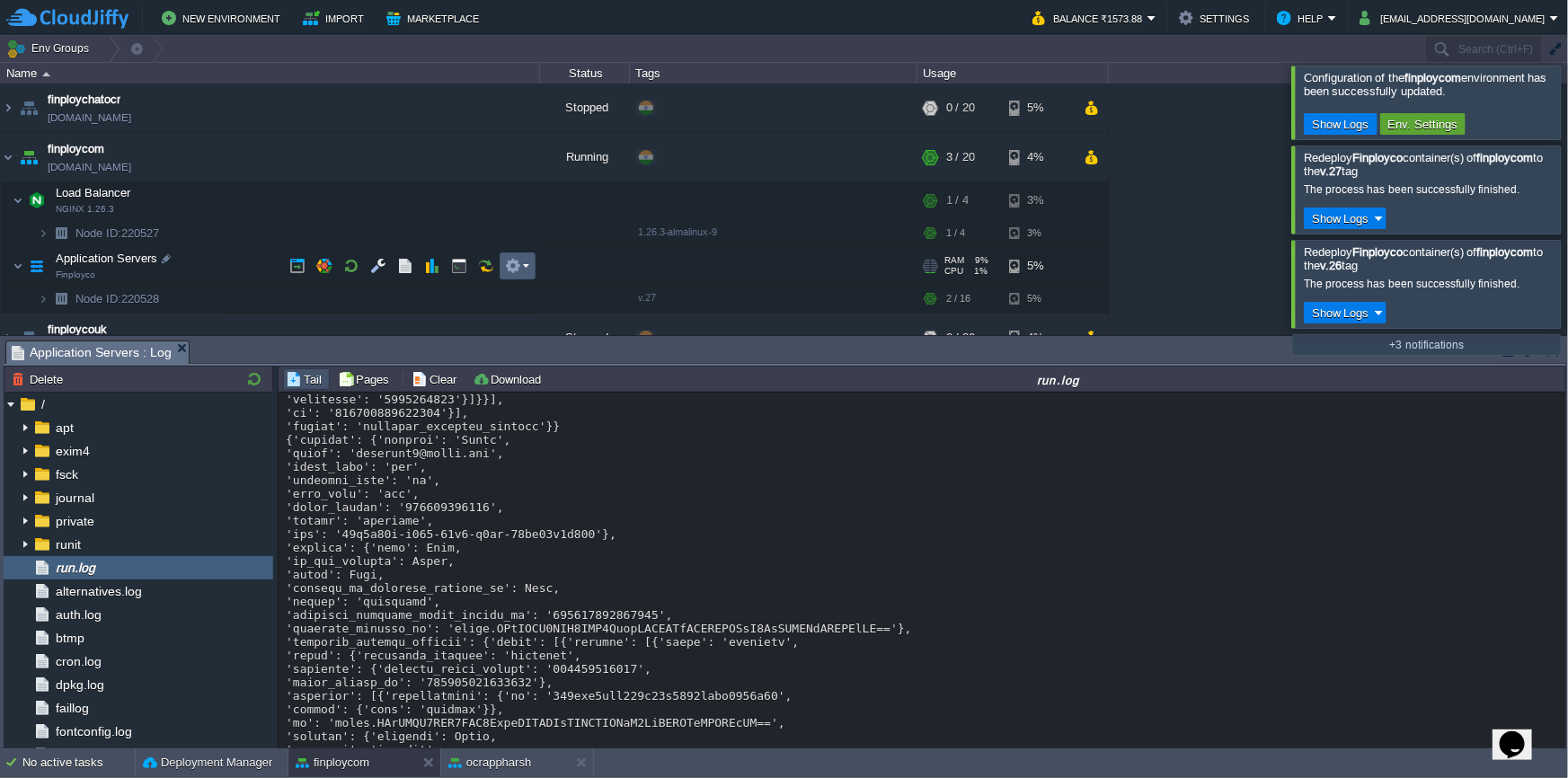
click at [524, 271] on em at bounding box center [517, 265] width 25 height 16
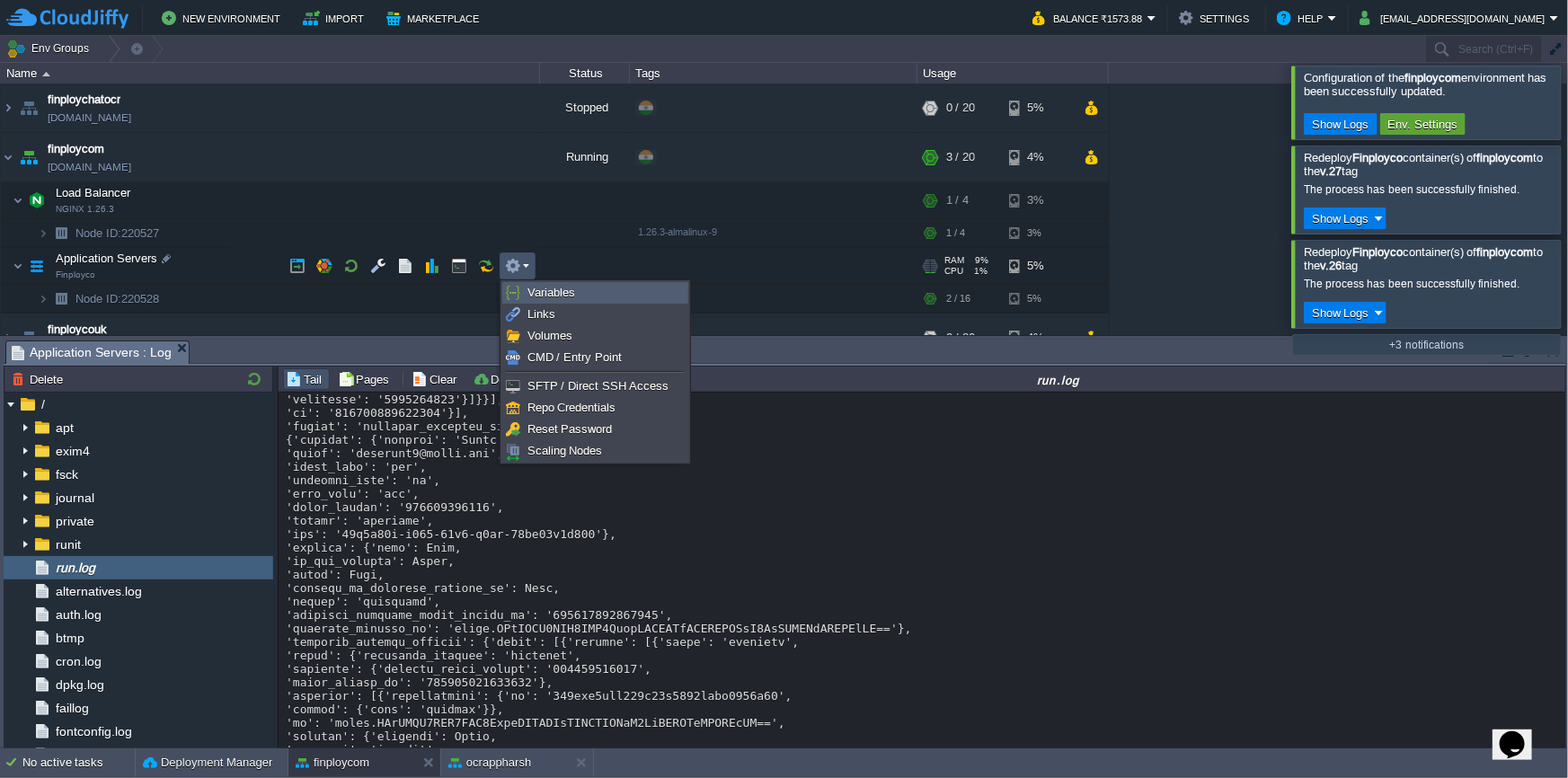
click at [563, 297] on span "Variables" at bounding box center [551, 293] width 47 height 13
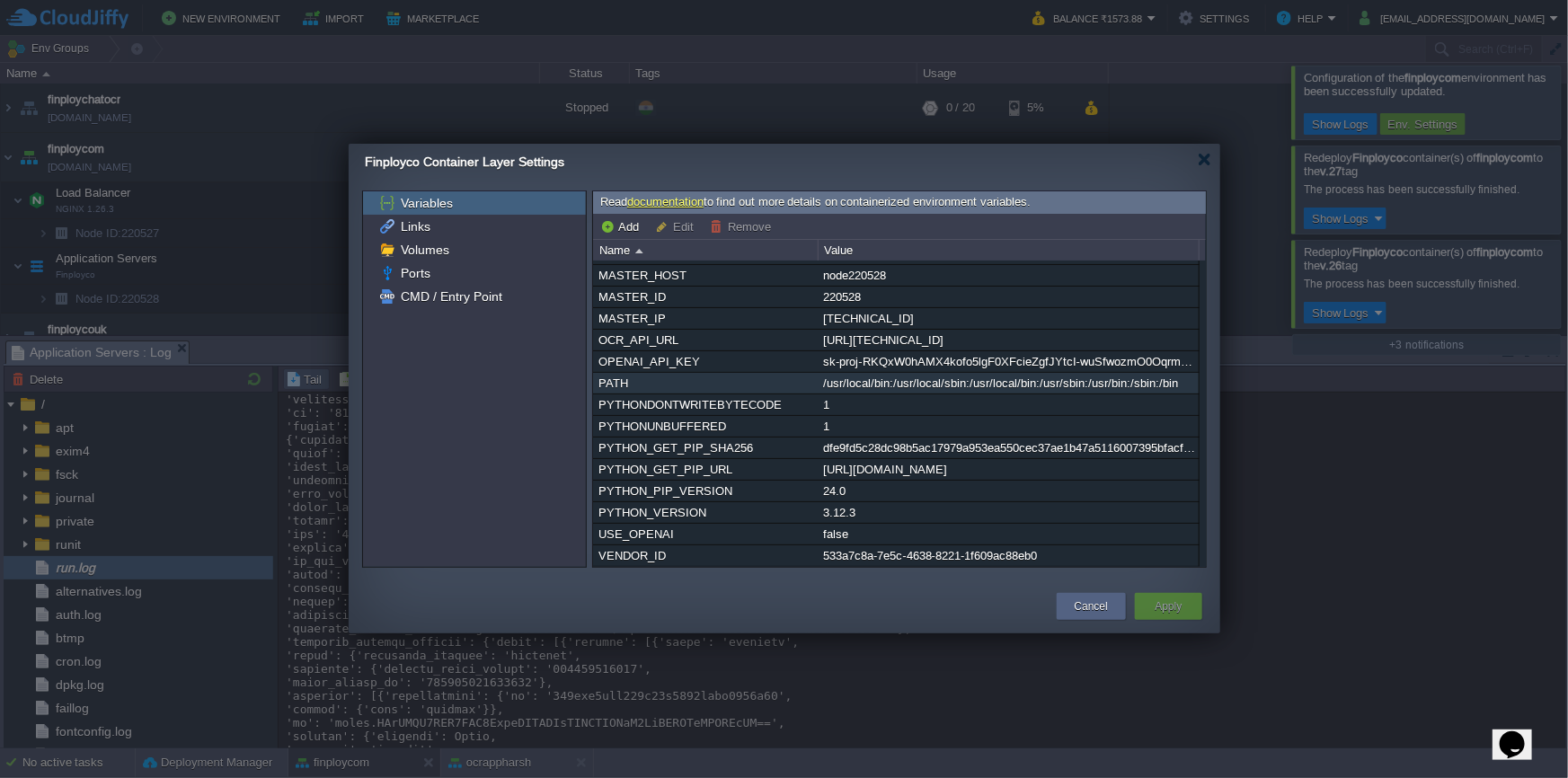
scroll to position [174, 0]
click at [1205, 165] on div at bounding box center [1204, 159] width 13 height 13
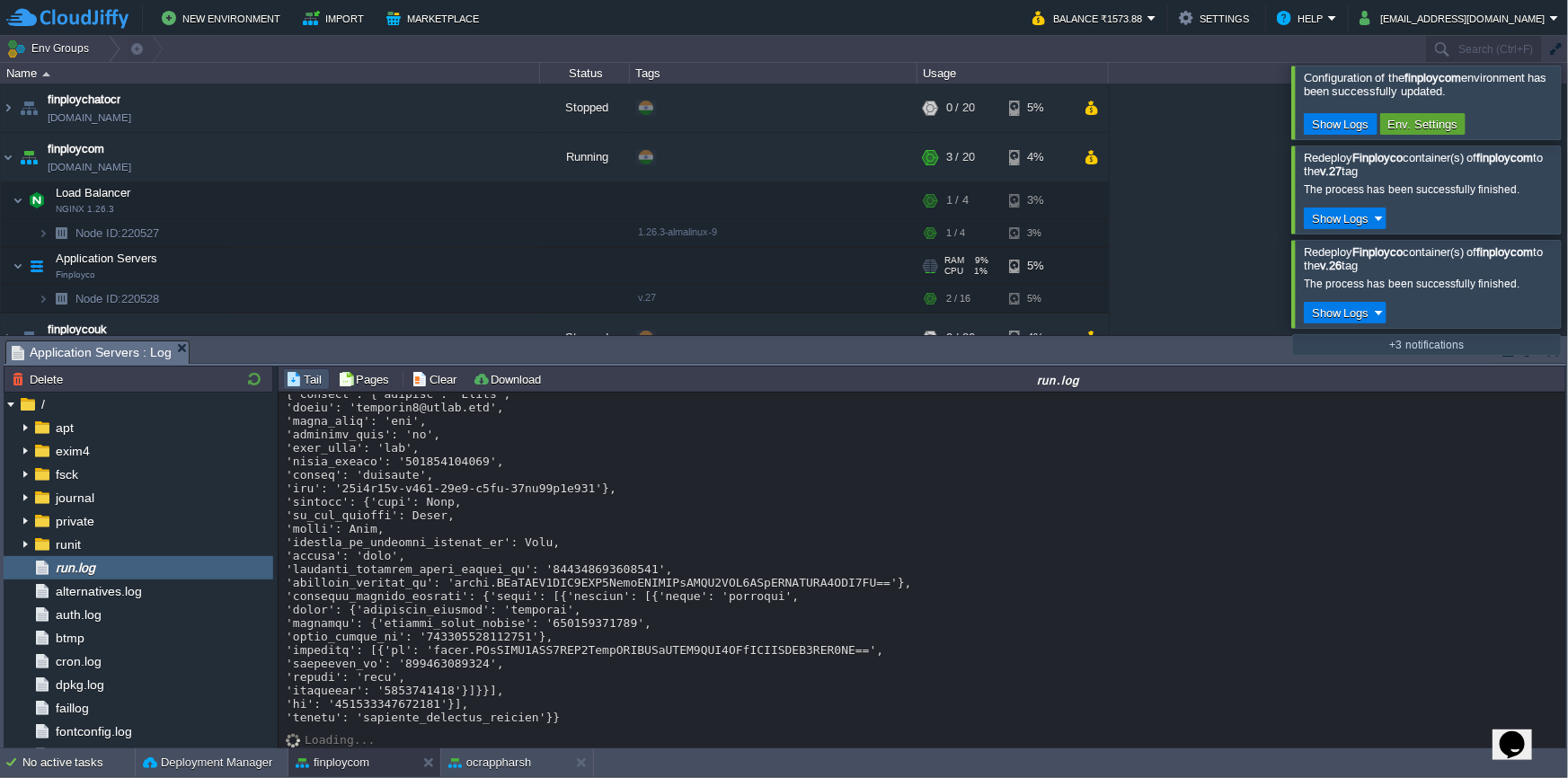
scroll to position [27607, 0]
click at [485, 269] on button "button" at bounding box center [486, 265] width 16 height 16
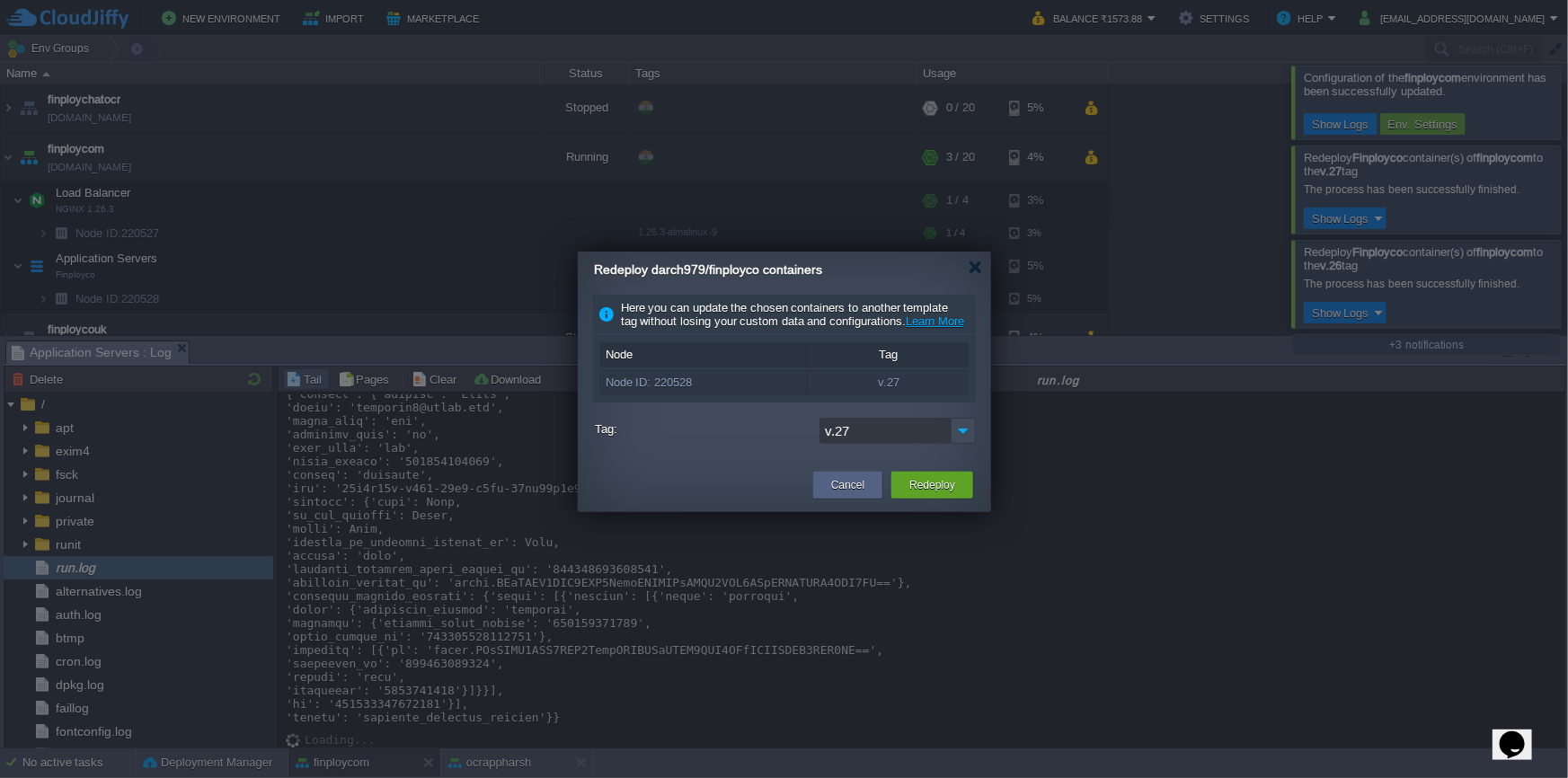
click at [926, 495] on button "Redeploy" at bounding box center [932, 485] width 45 height 18
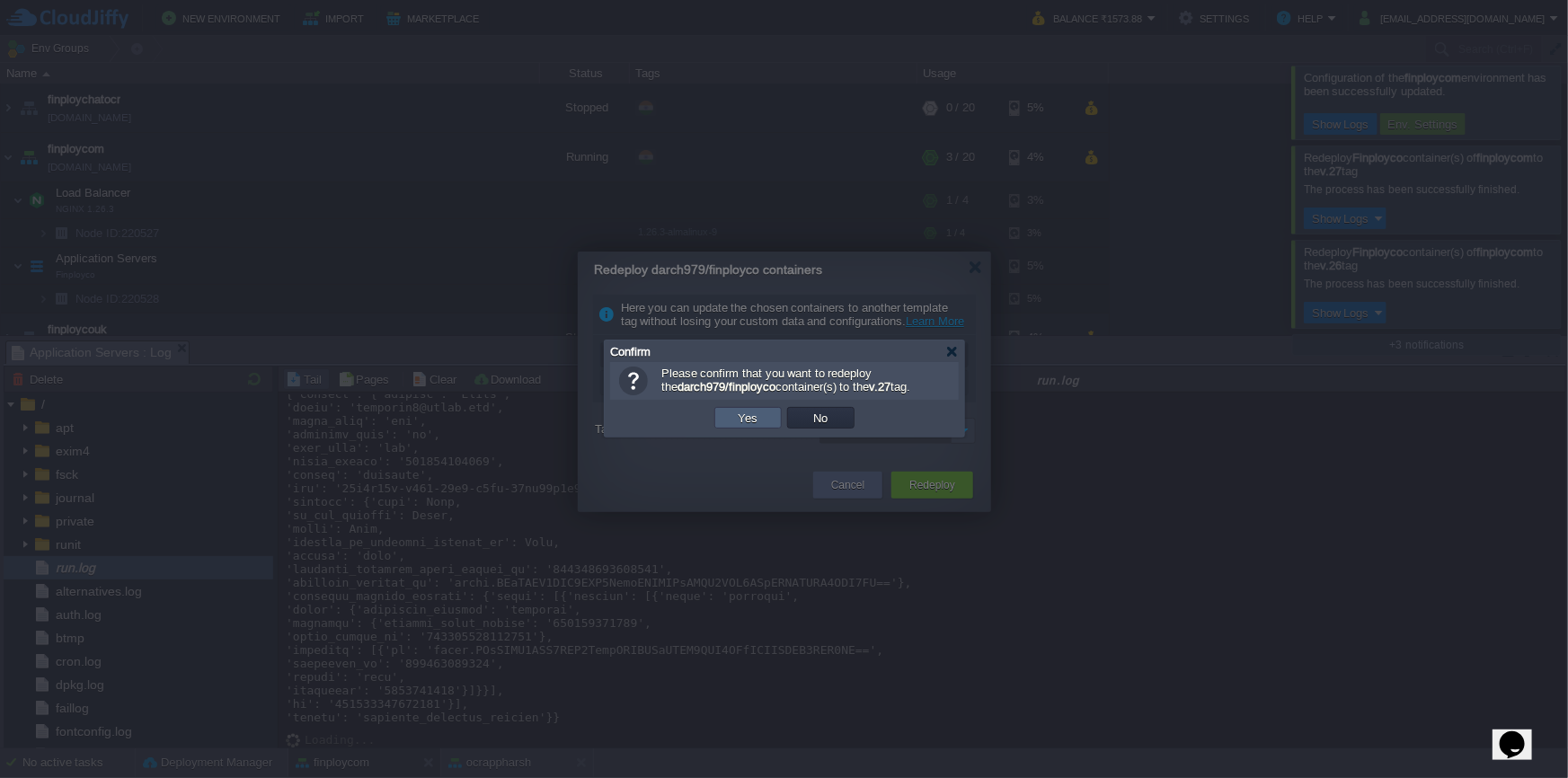
click at [741, 427] on td "Yes" at bounding box center [748, 418] width 67 height 22
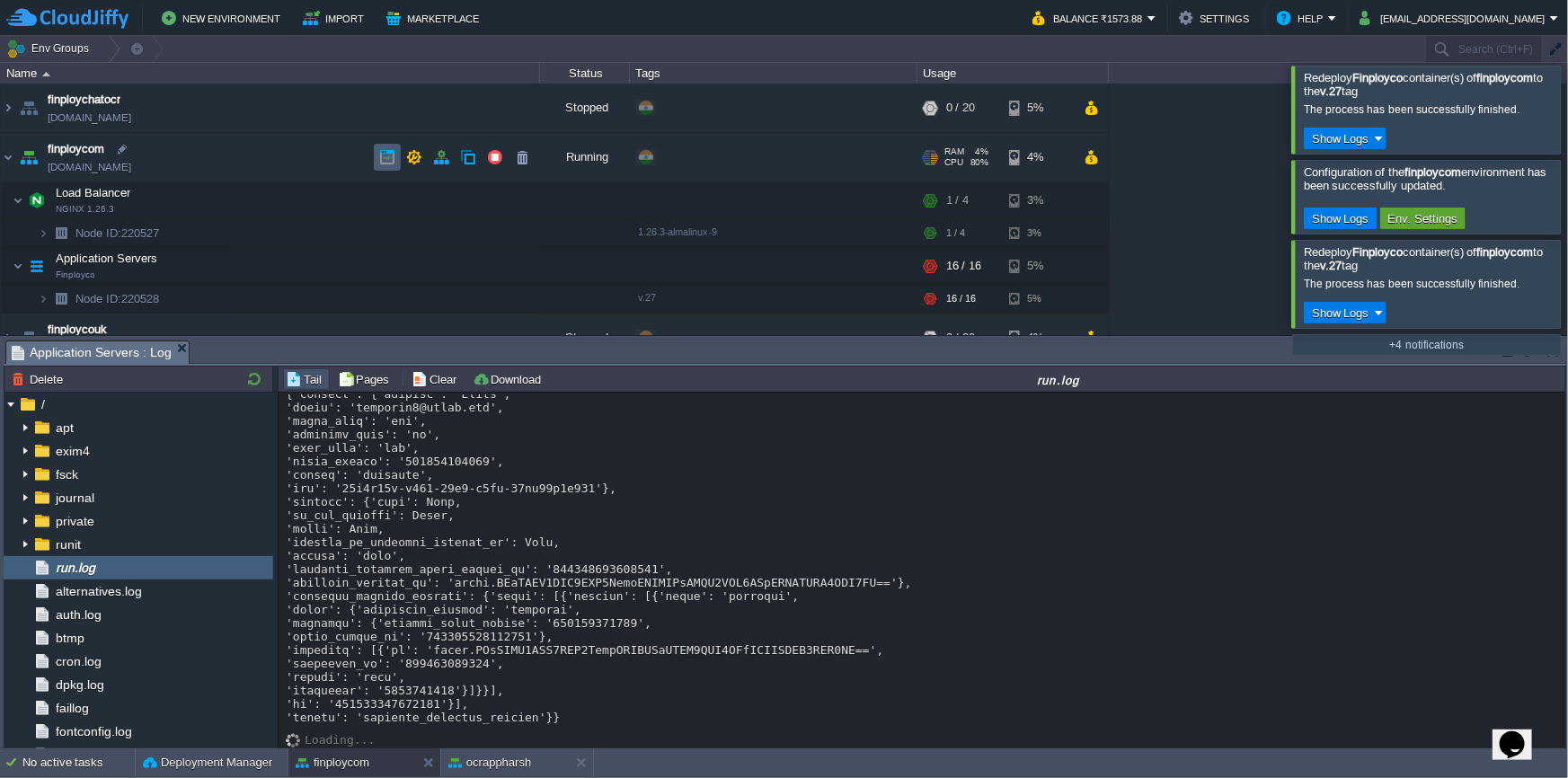
click at [396, 157] on td at bounding box center [387, 157] width 27 height 27
click at [396, 151] on td at bounding box center [387, 157] width 27 height 27
click at [385, 154] on button "button" at bounding box center [387, 156] width 16 height 16
click at [391, 157] on button "button" at bounding box center [387, 156] width 16 height 16
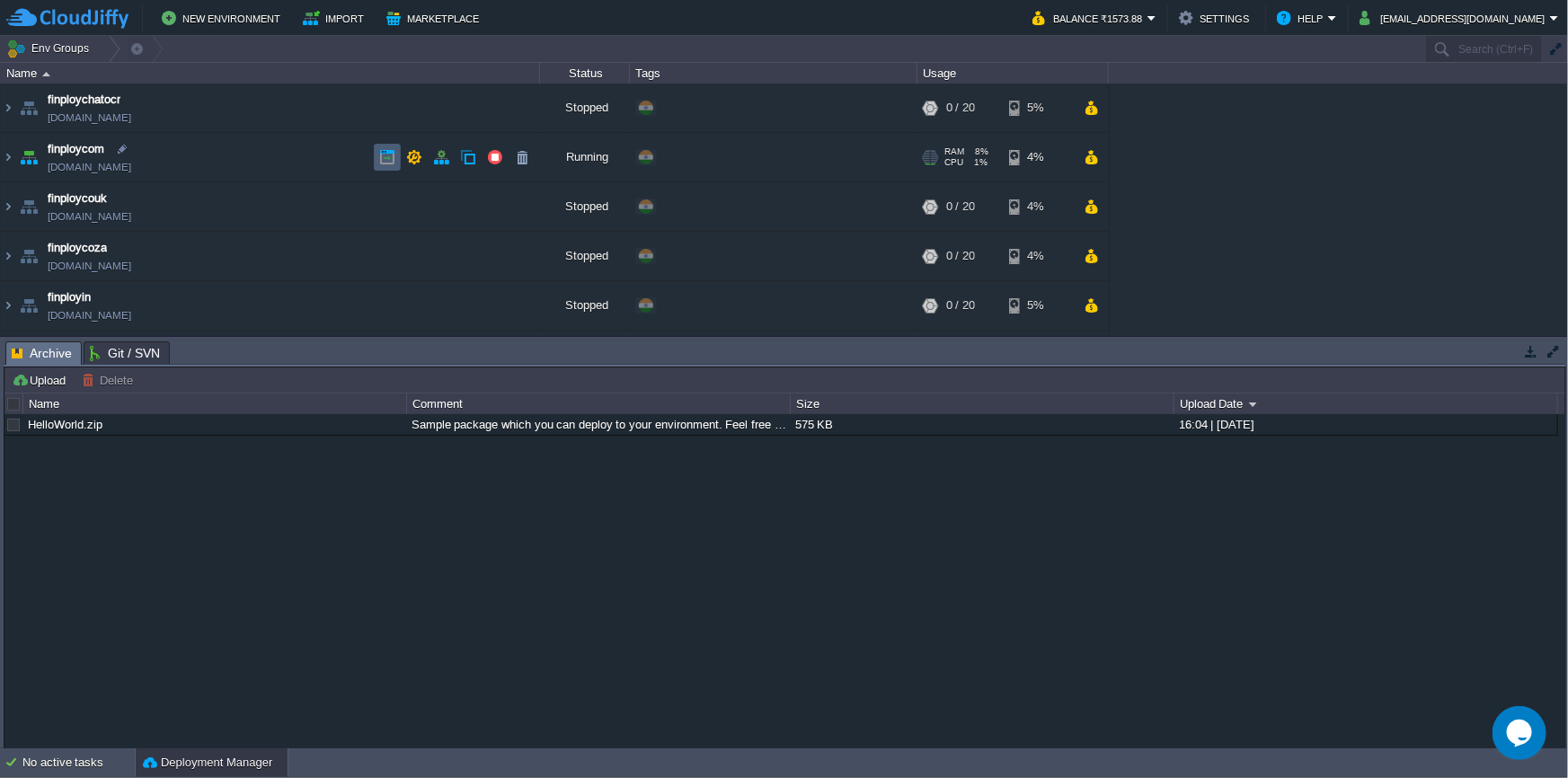
click at [385, 161] on button "button" at bounding box center [387, 156] width 16 height 16
click at [383, 156] on button "button" at bounding box center [387, 156] width 16 height 16
click at [9, 160] on img at bounding box center [8, 156] width 14 height 48
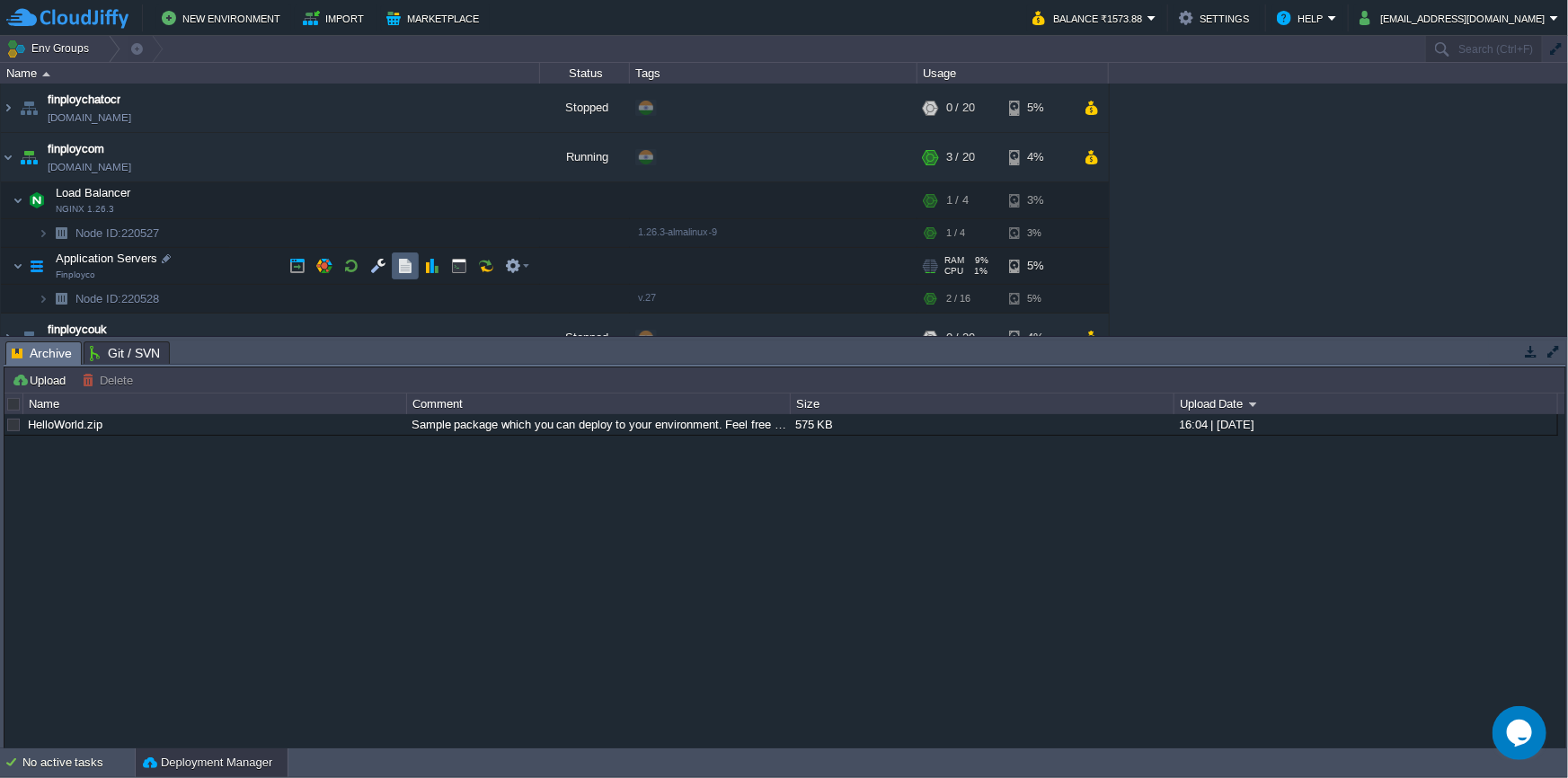
click at [401, 270] on button "button" at bounding box center [405, 265] width 16 height 16
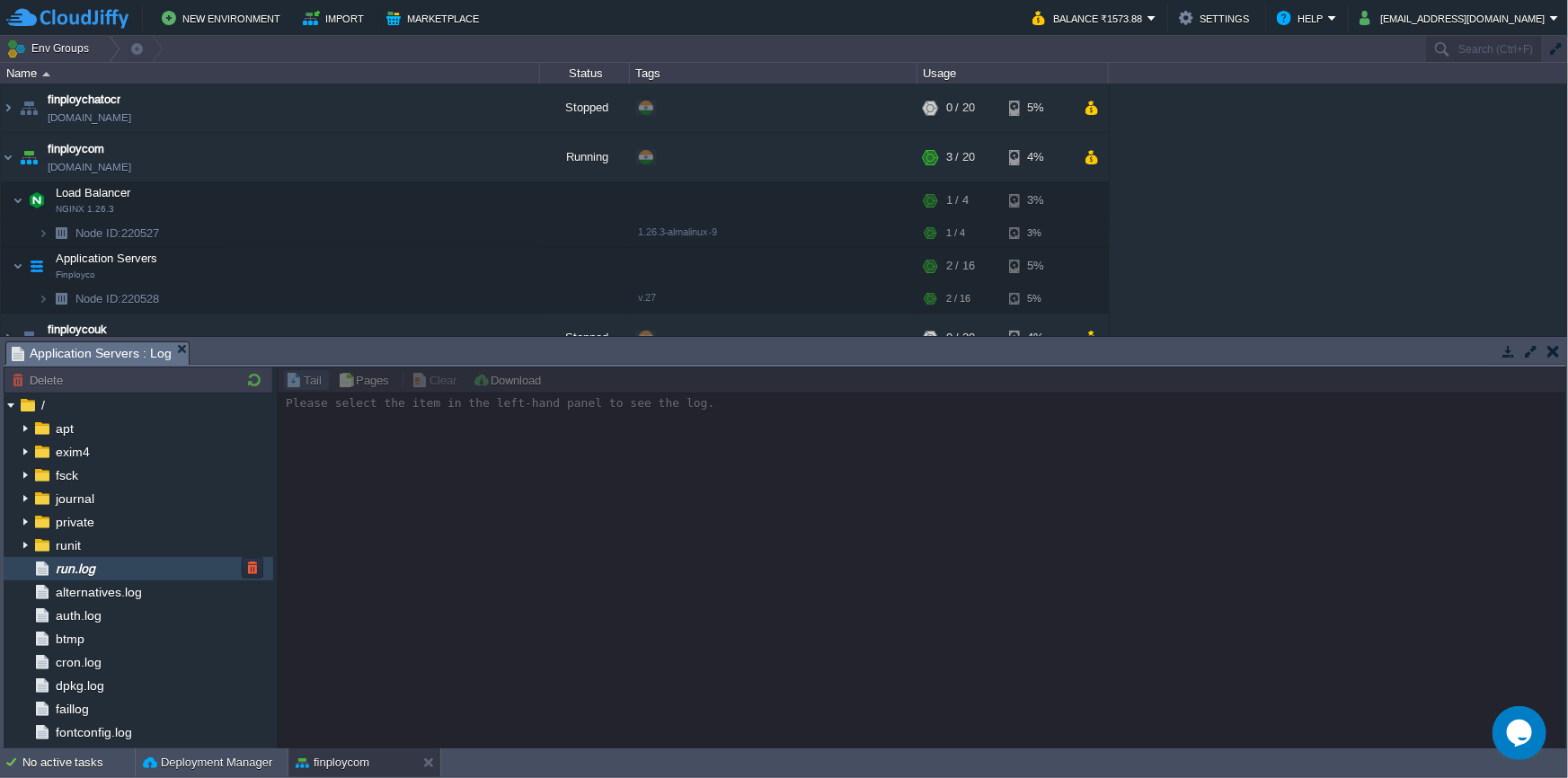
click at [119, 571] on div "run.log" at bounding box center [138, 569] width 270 height 24
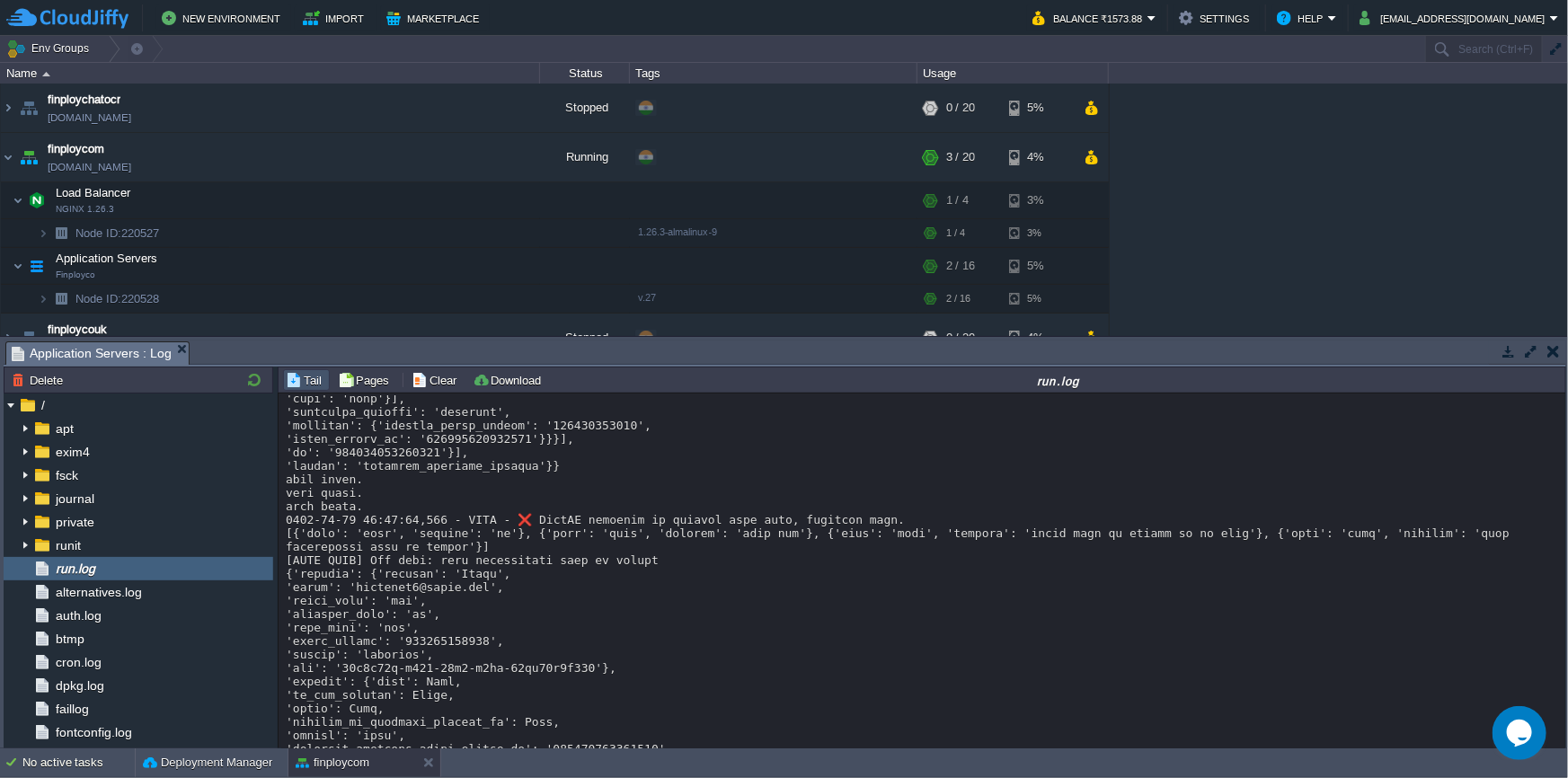
scroll to position [509, 0]
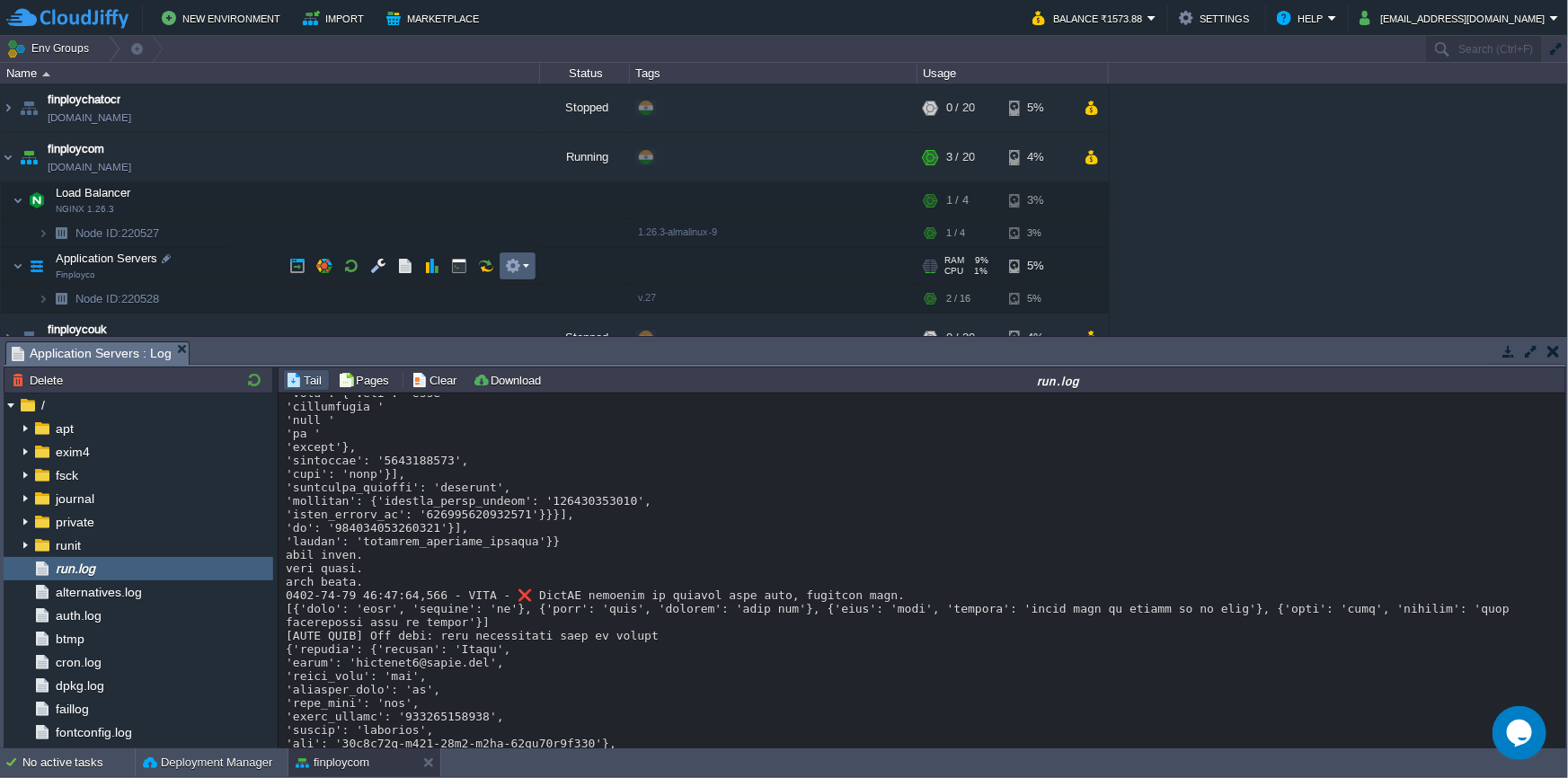
click at [522, 270] on em at bounding box center [517, 265] width 25 height 16
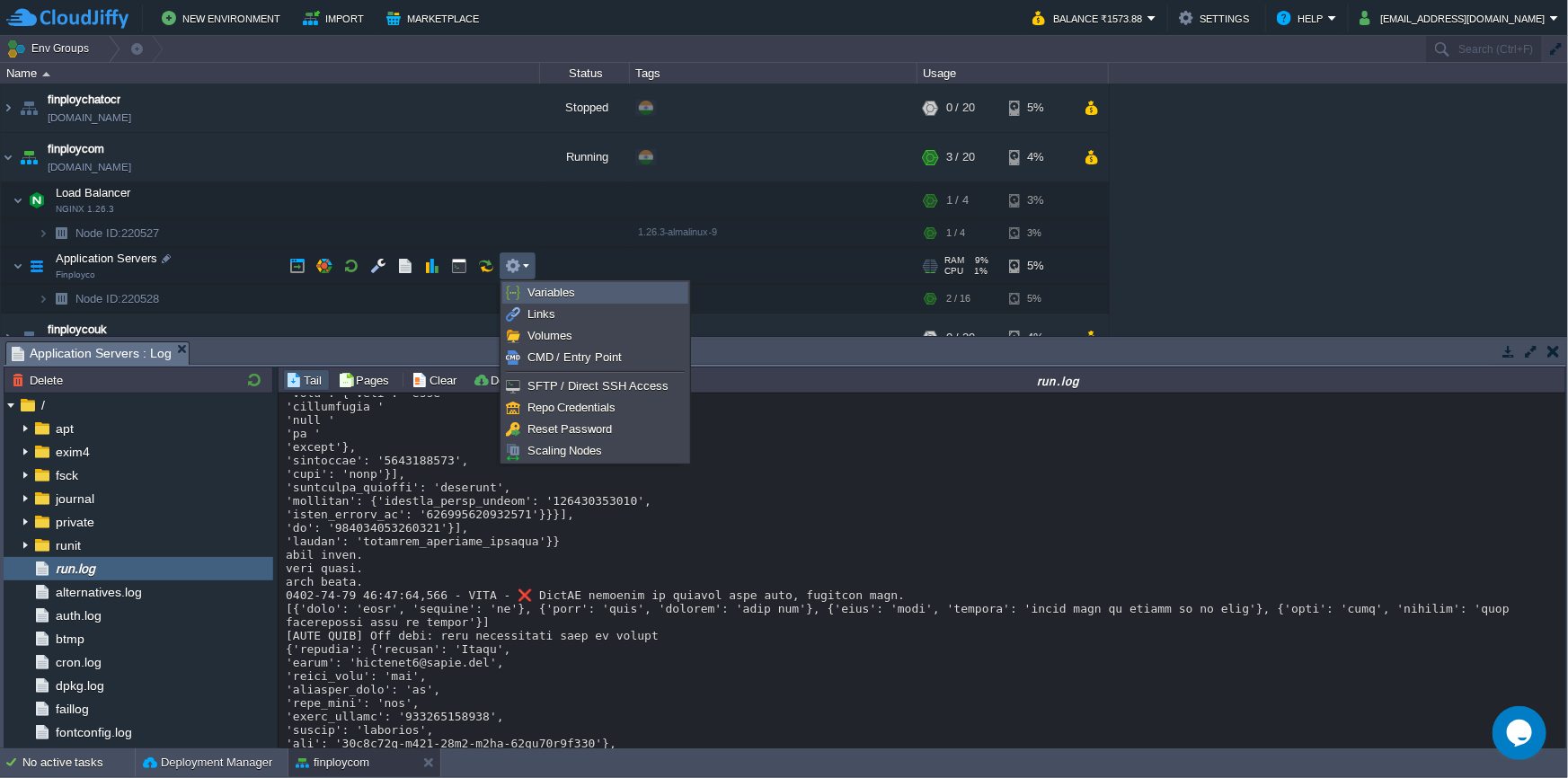
click at [530, 286] on span "Variables" at bounding box center [551, 293] width 47 height 13
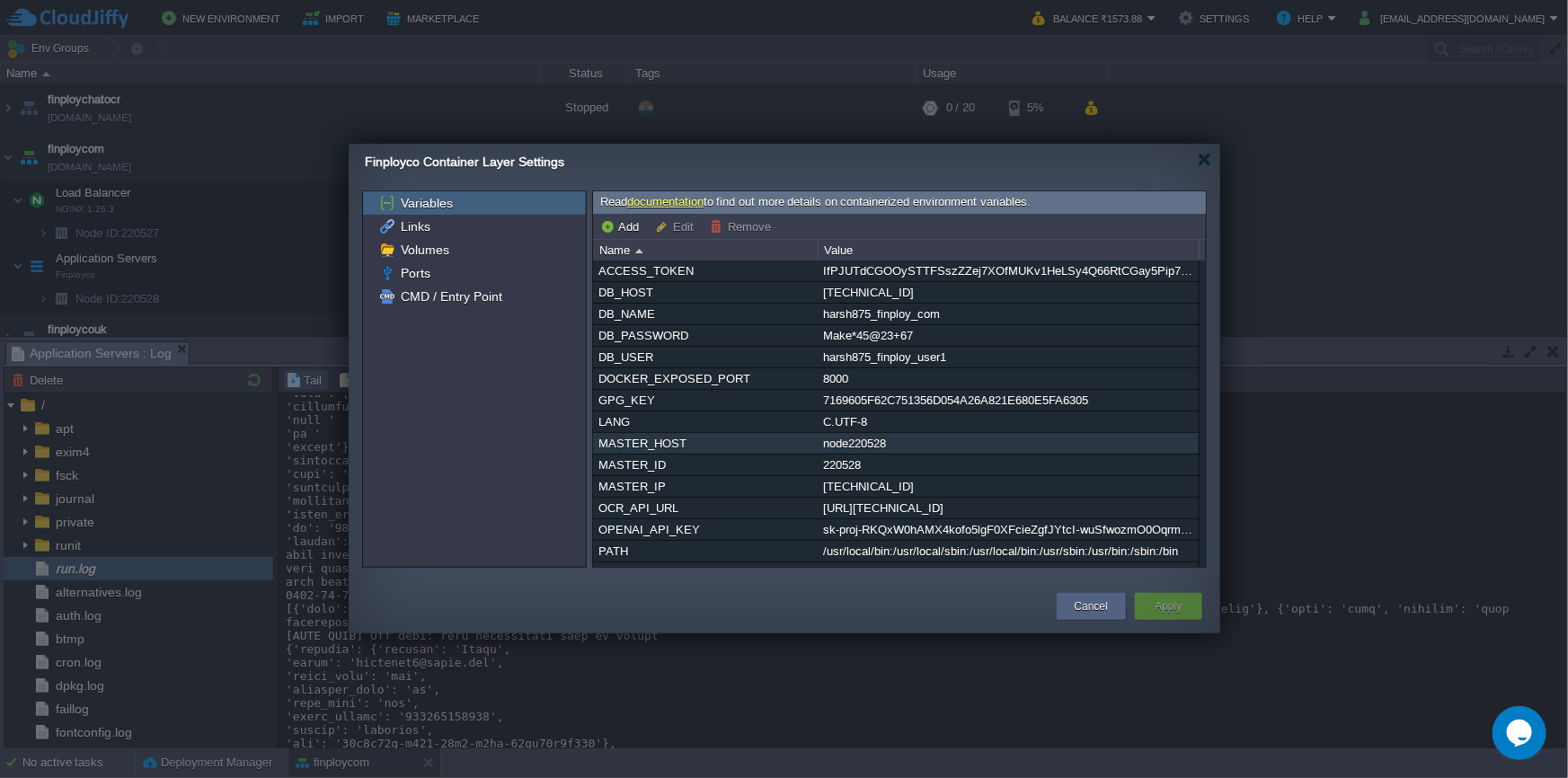
scroll to position [174, 0]
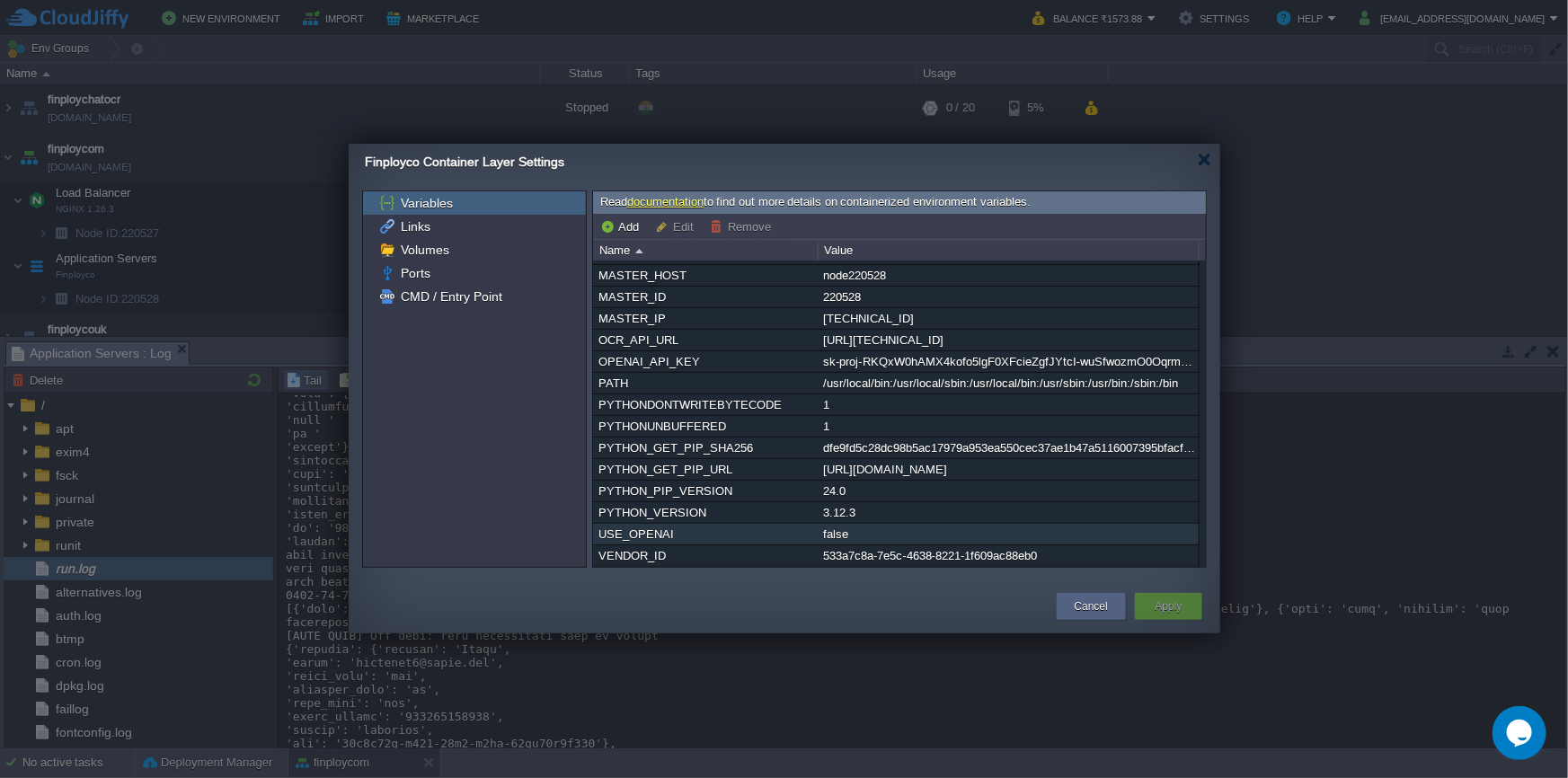
click at [848, 537] on div "false" at bounding box center [1008, 534] width 379 height 21
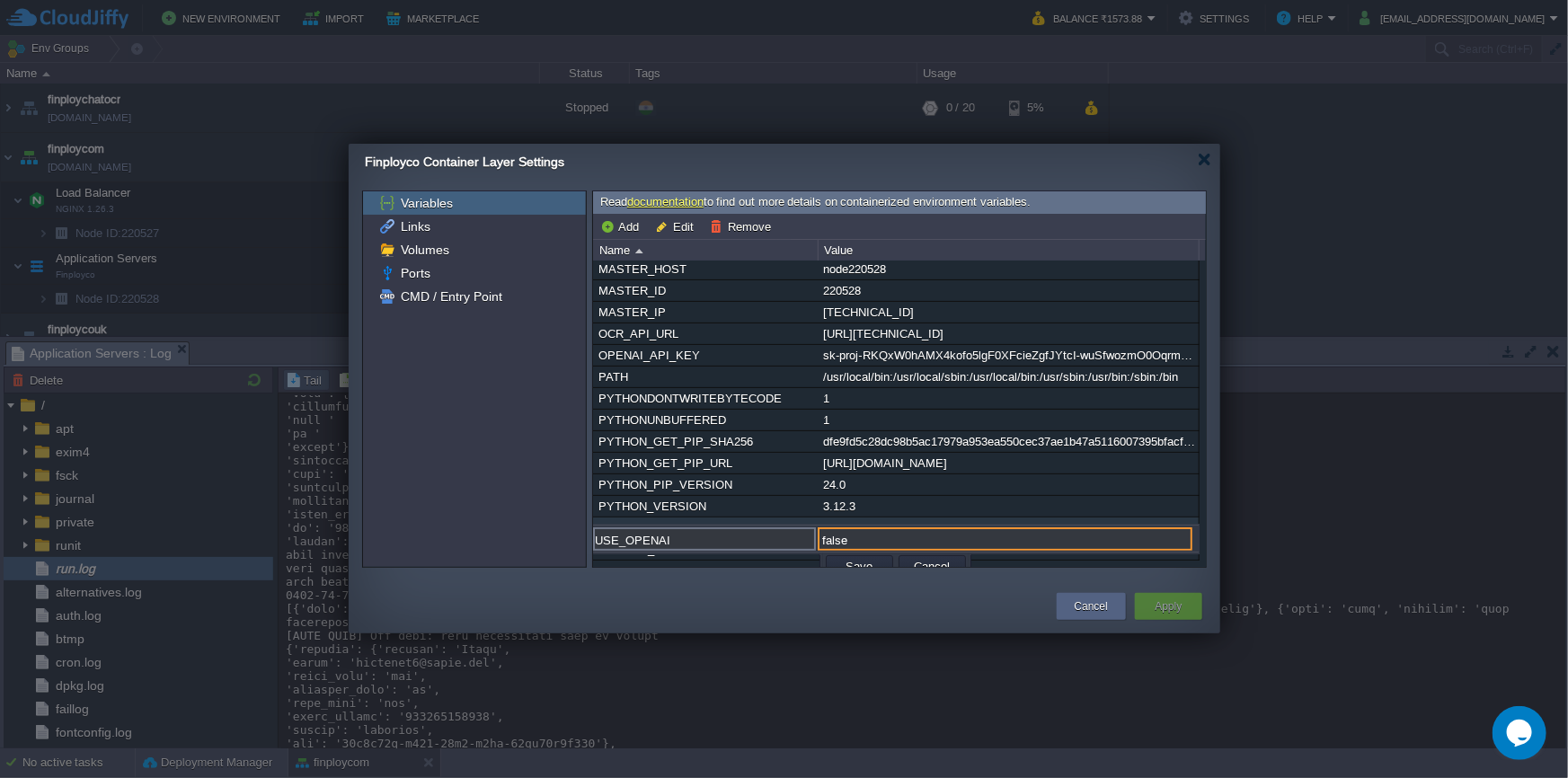
drag, startPoint x: 861, startPoint y: 536, endPoint x: 791, endPoint y: 531, distance: 70.2
click at [791, 531] on div "USE_OPENAI false" at bounding box center [896, 540] width 606 height 26
type input "true"
click at [837, 561] on td "Save" at bounding box center [859, 566] width 67 height 22
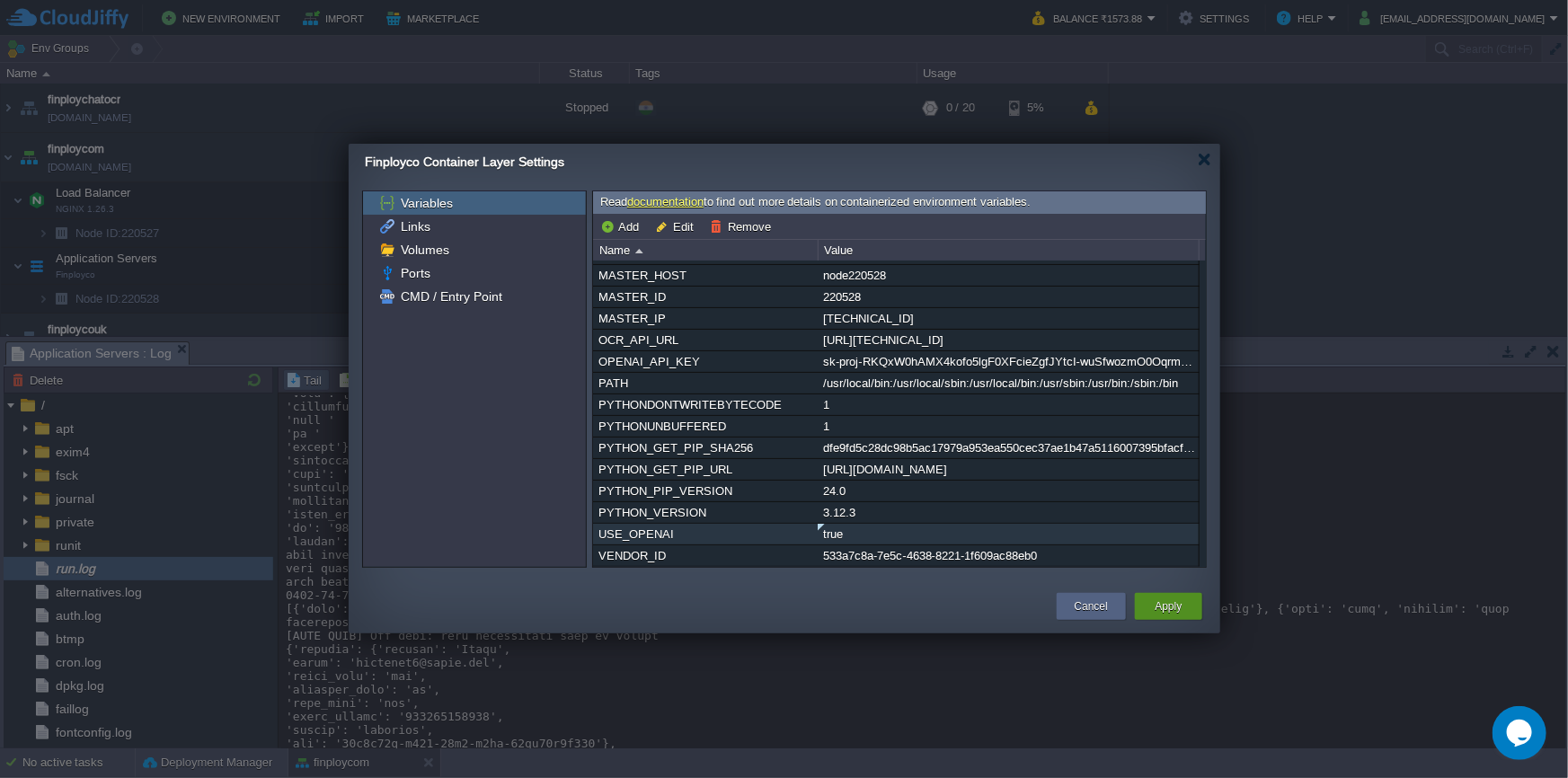
click at [1191, 601] on div "Apply" at bounding box center [1168, 606] width 67 height 27
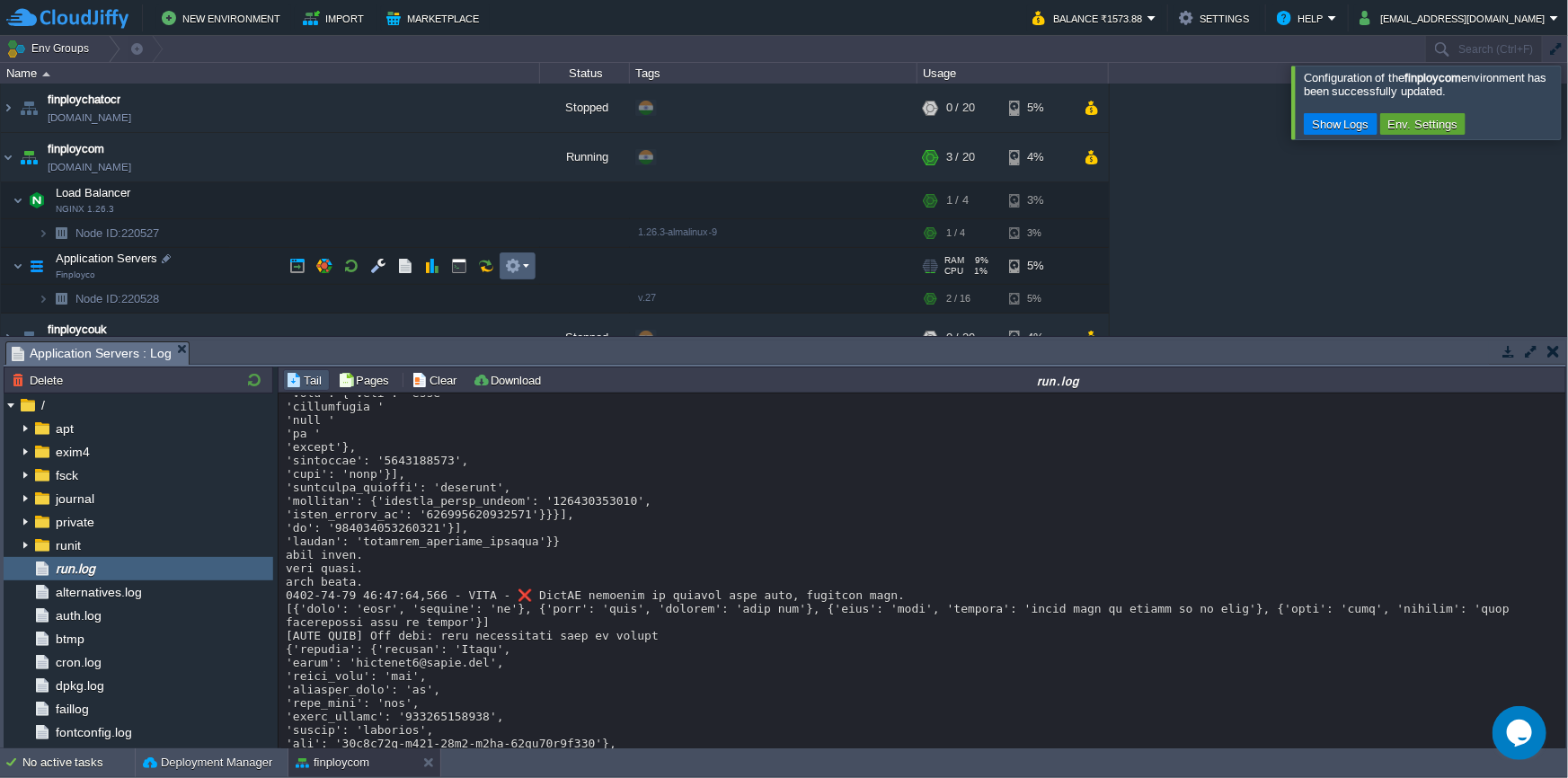
click at [522, 262] on em at bounding box center [517, 265] width 25 height 16
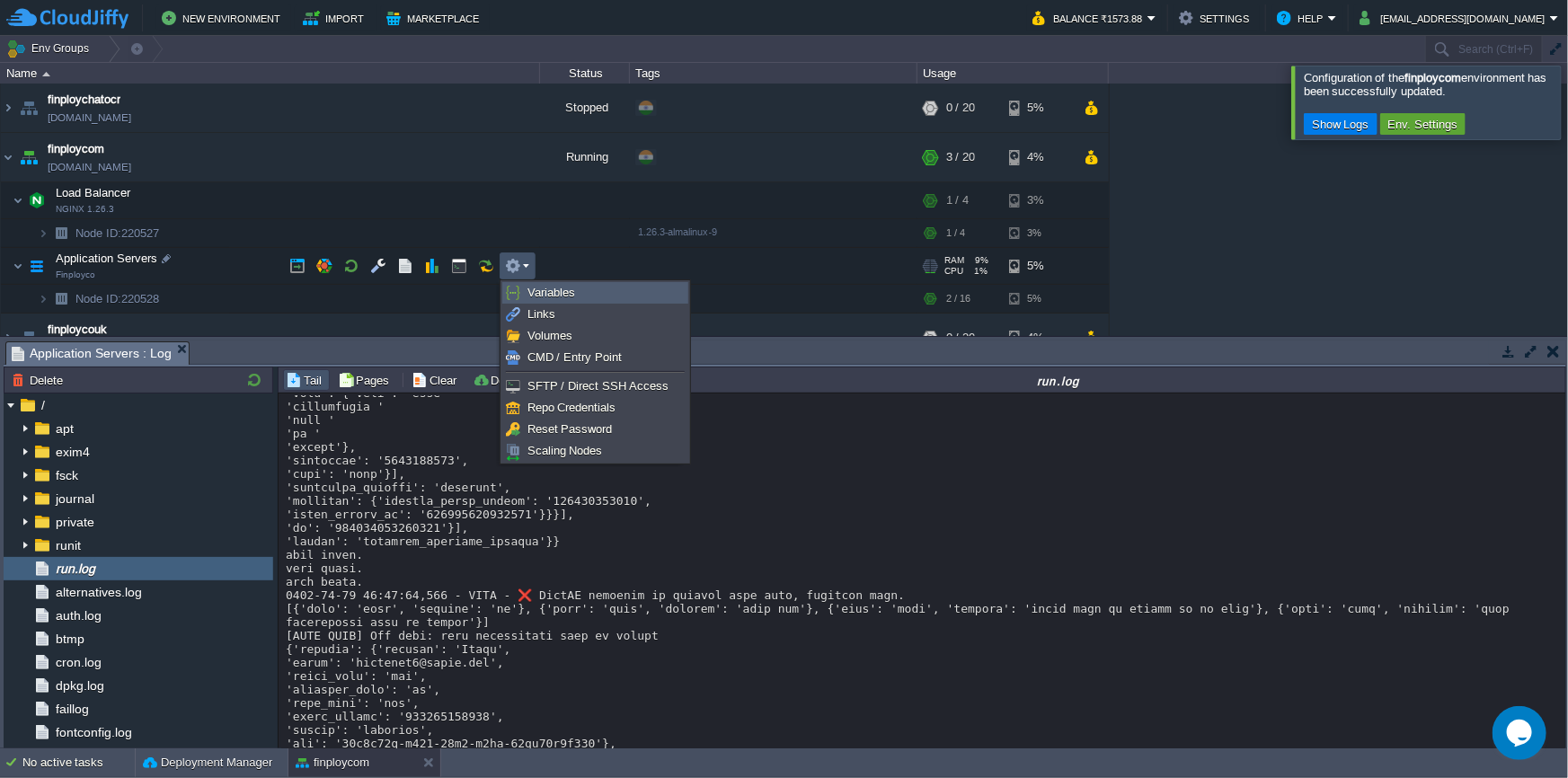
click at [559, 297] on span "Variables" at bounding box center [551, 293] width 47 height 13
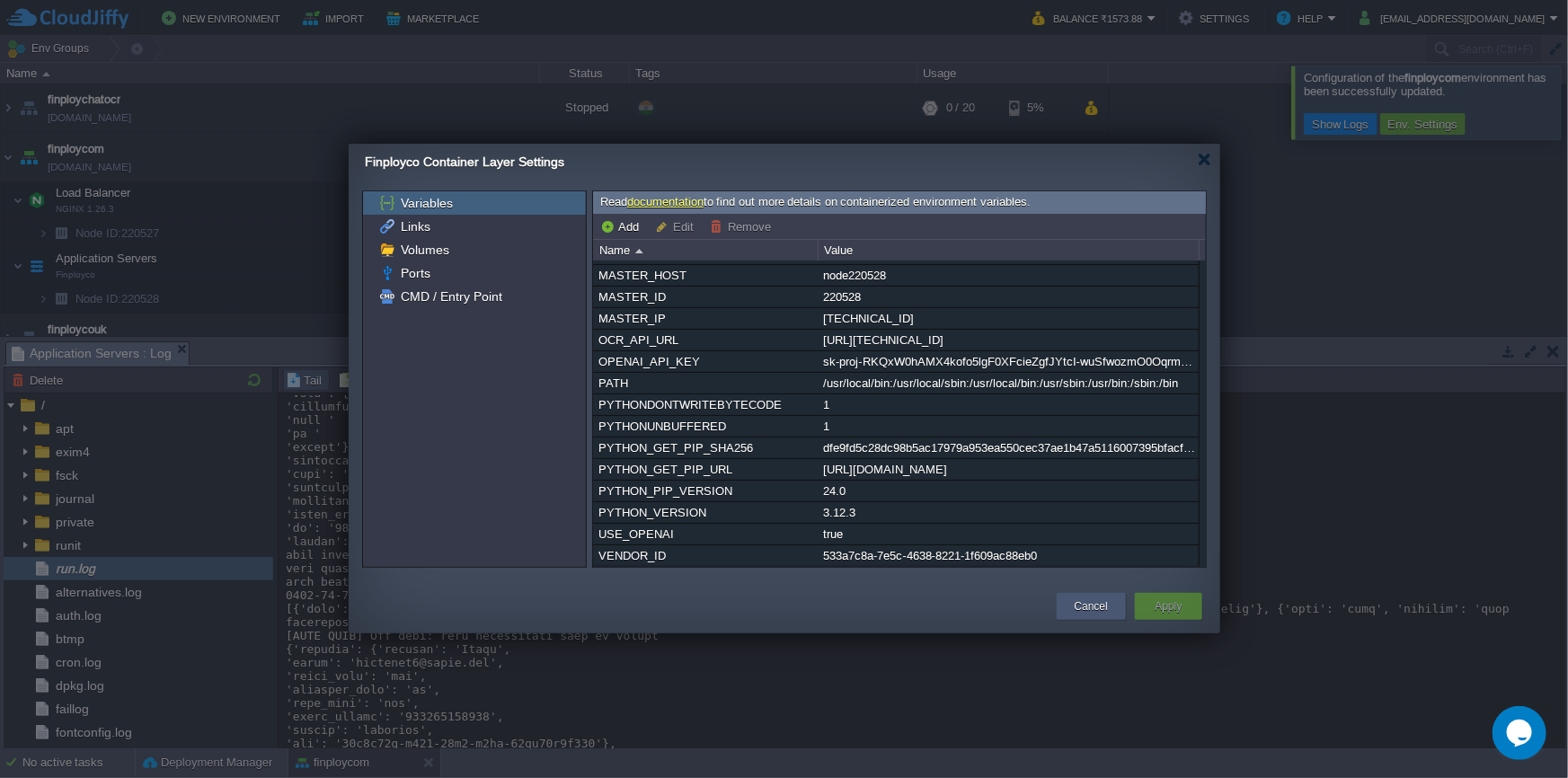
click at [1072, 602] on div "Cancel" at bounding box center [1090, 606] width 43 height 27
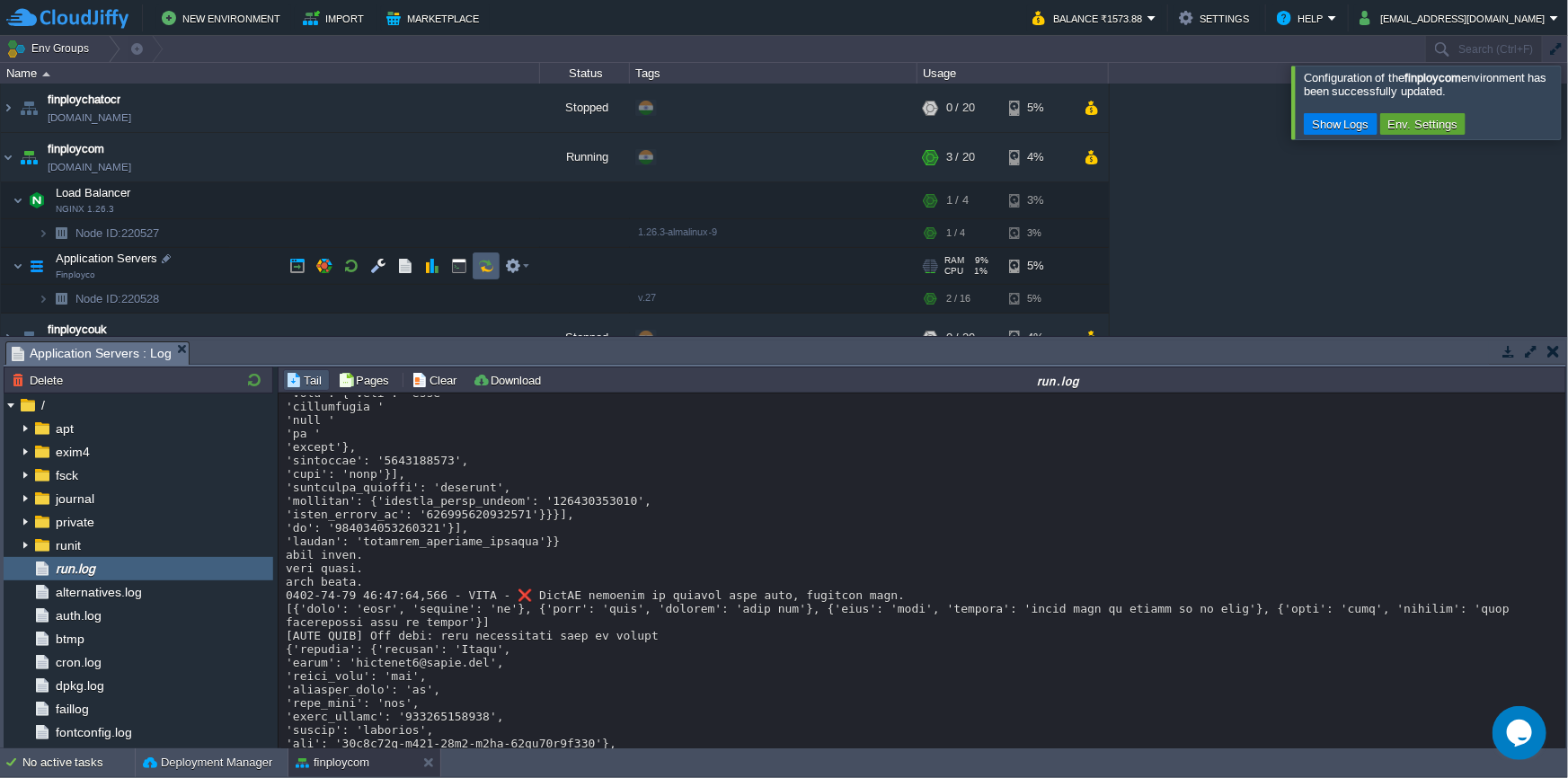
click at [480, 268] on button "button" at bounding box center [486, 265] width 16 height 16
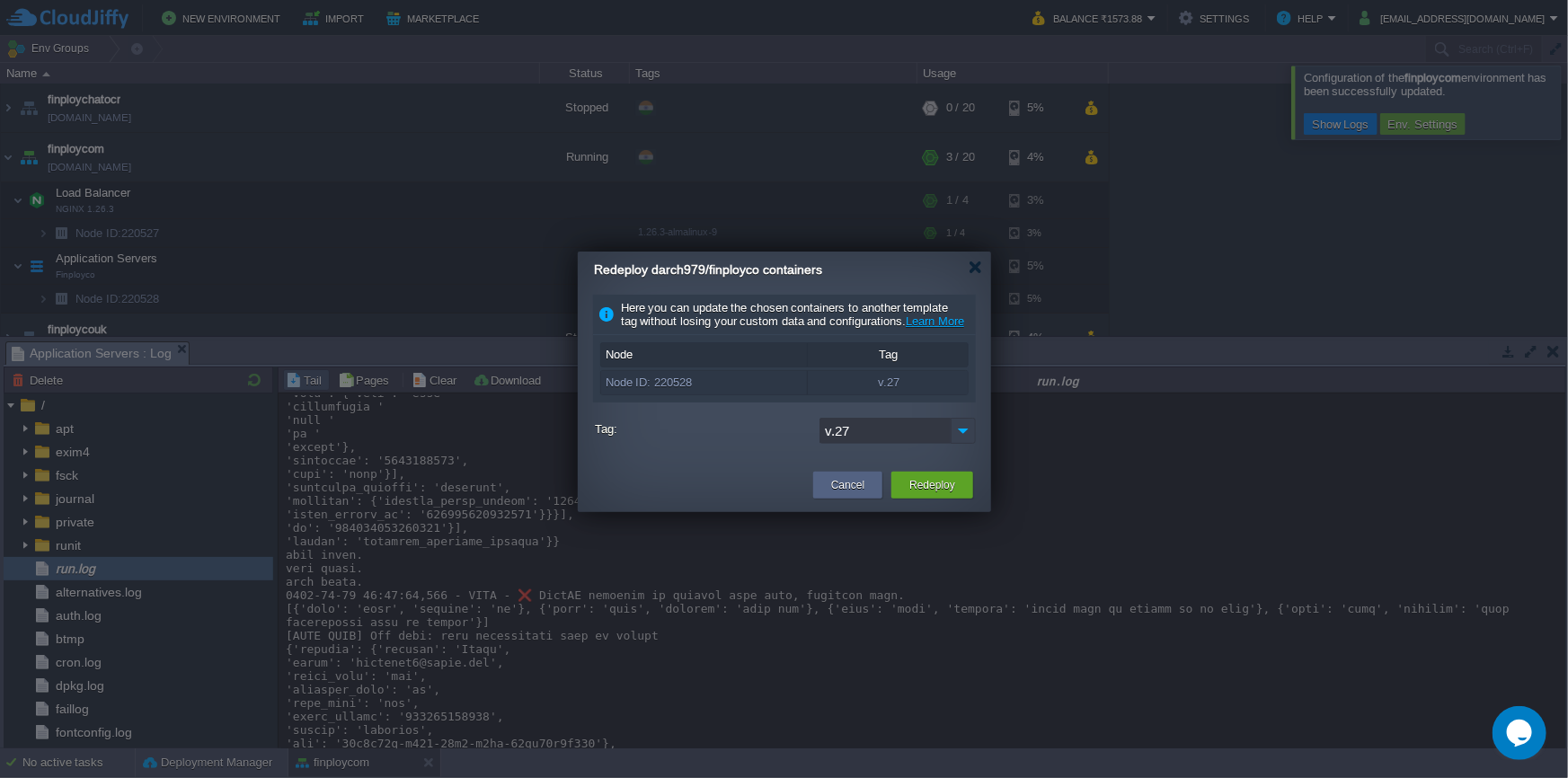
click at [963, 443] on img at bounding box center [963, 431] width 26 height 27
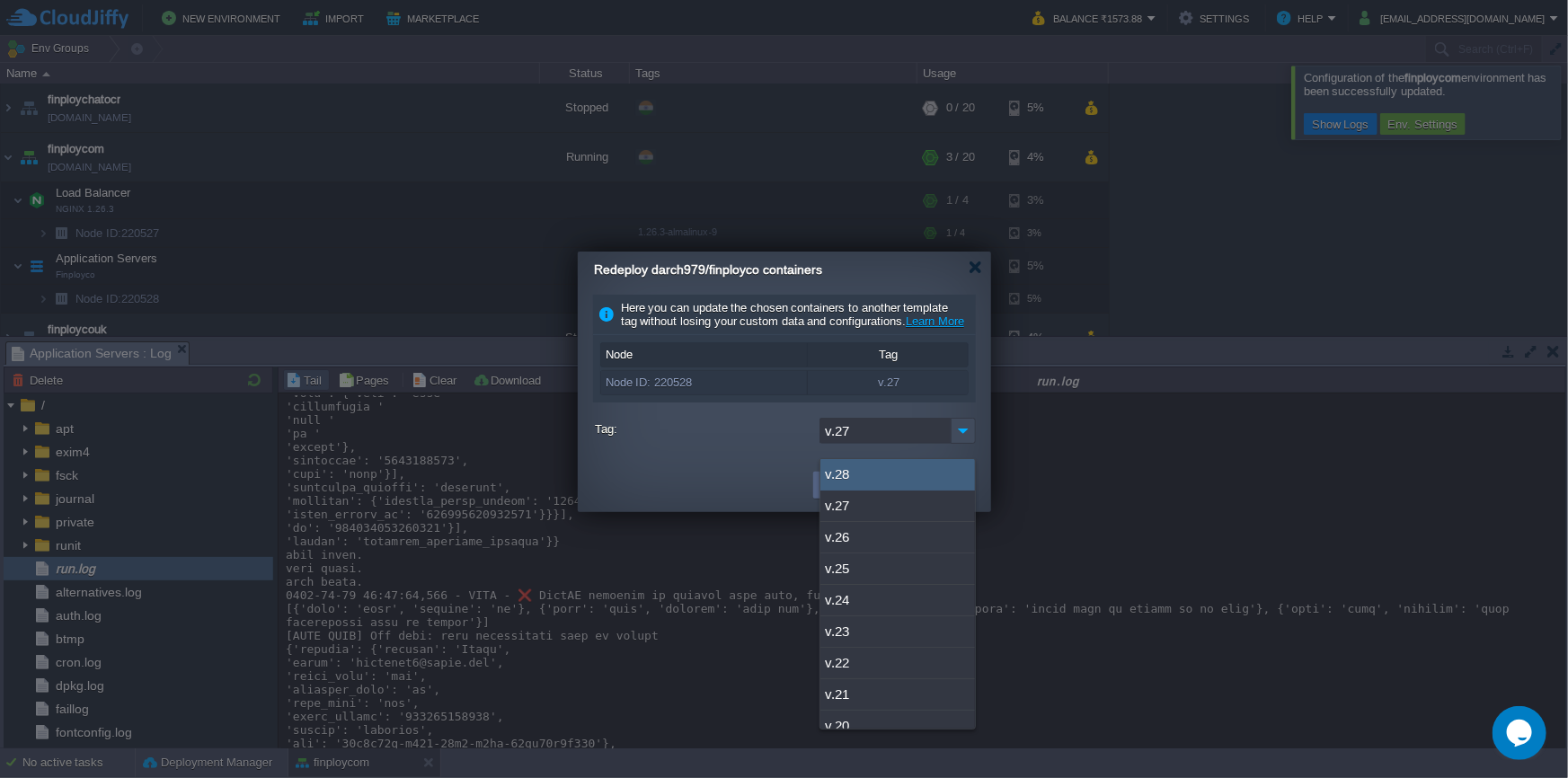
click at [915, 475] on div "v.28" at bounding box center [897, 475] width 154 height 31
type input "v.28"
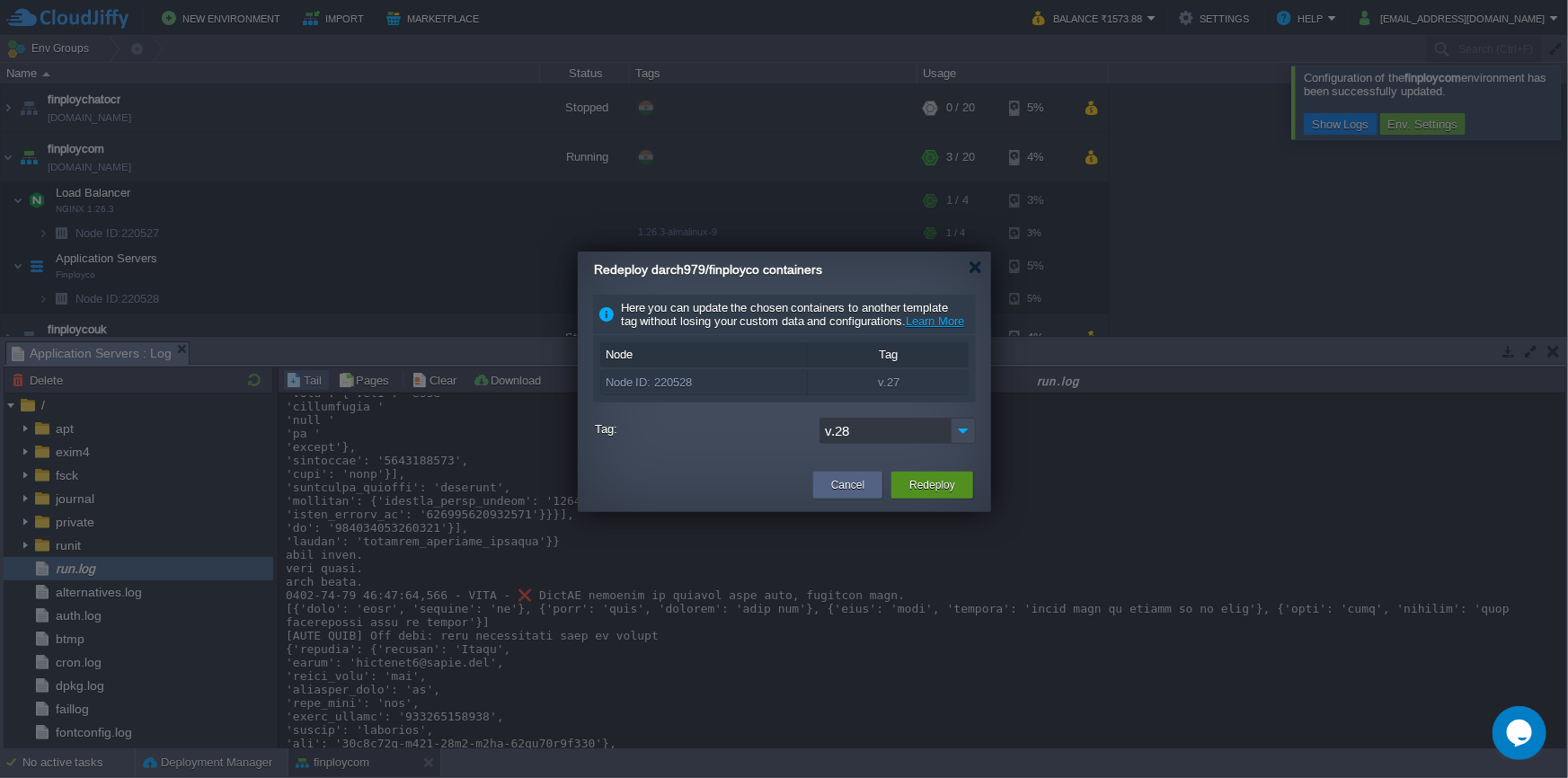
click at [928, 495] on button "Redeploy" at bounding box center [932, 485] width 45 height 18
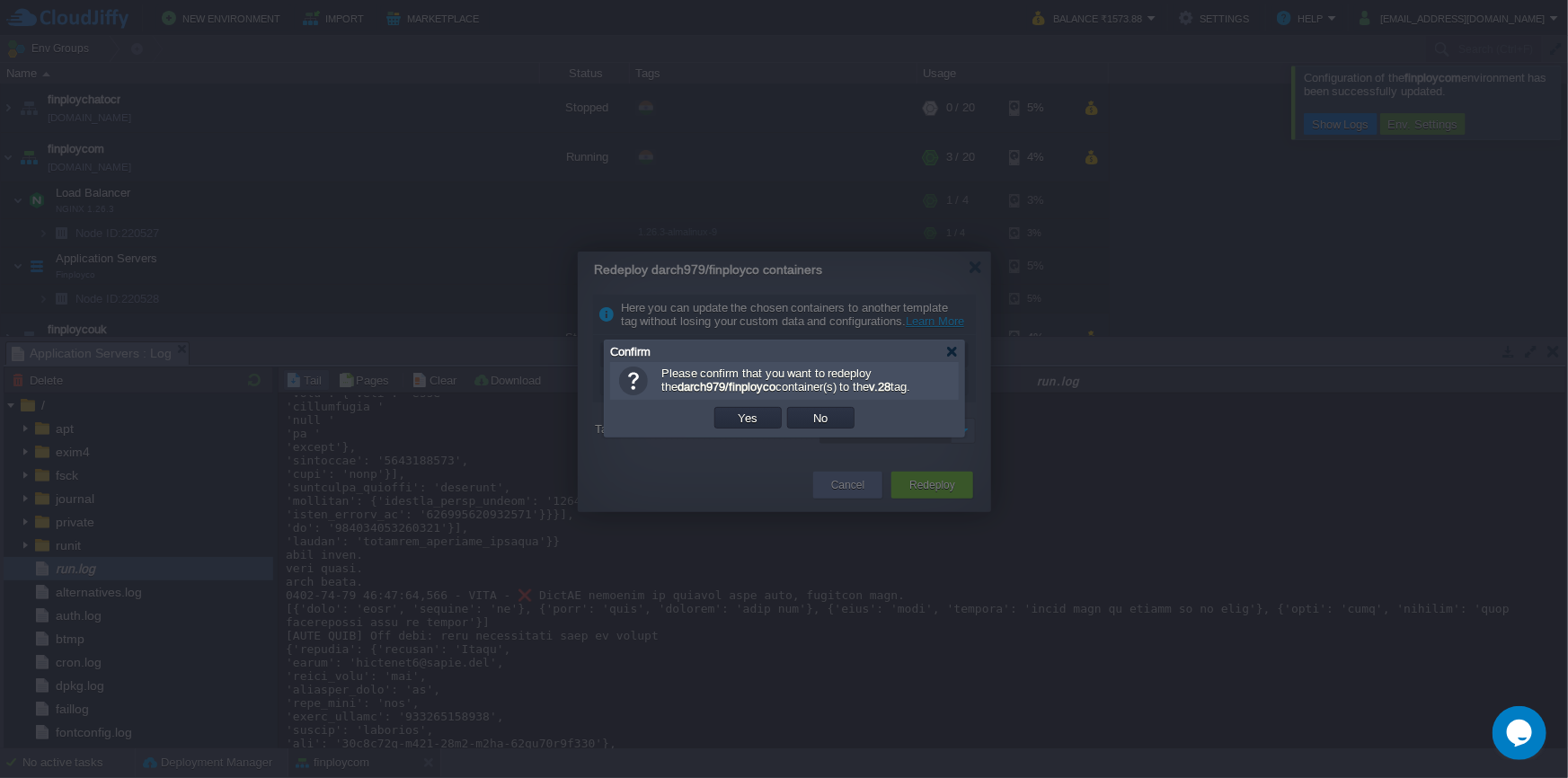
click at [748, 423] on button "Yes" at bounding box center [748, 417] width 30 height 16
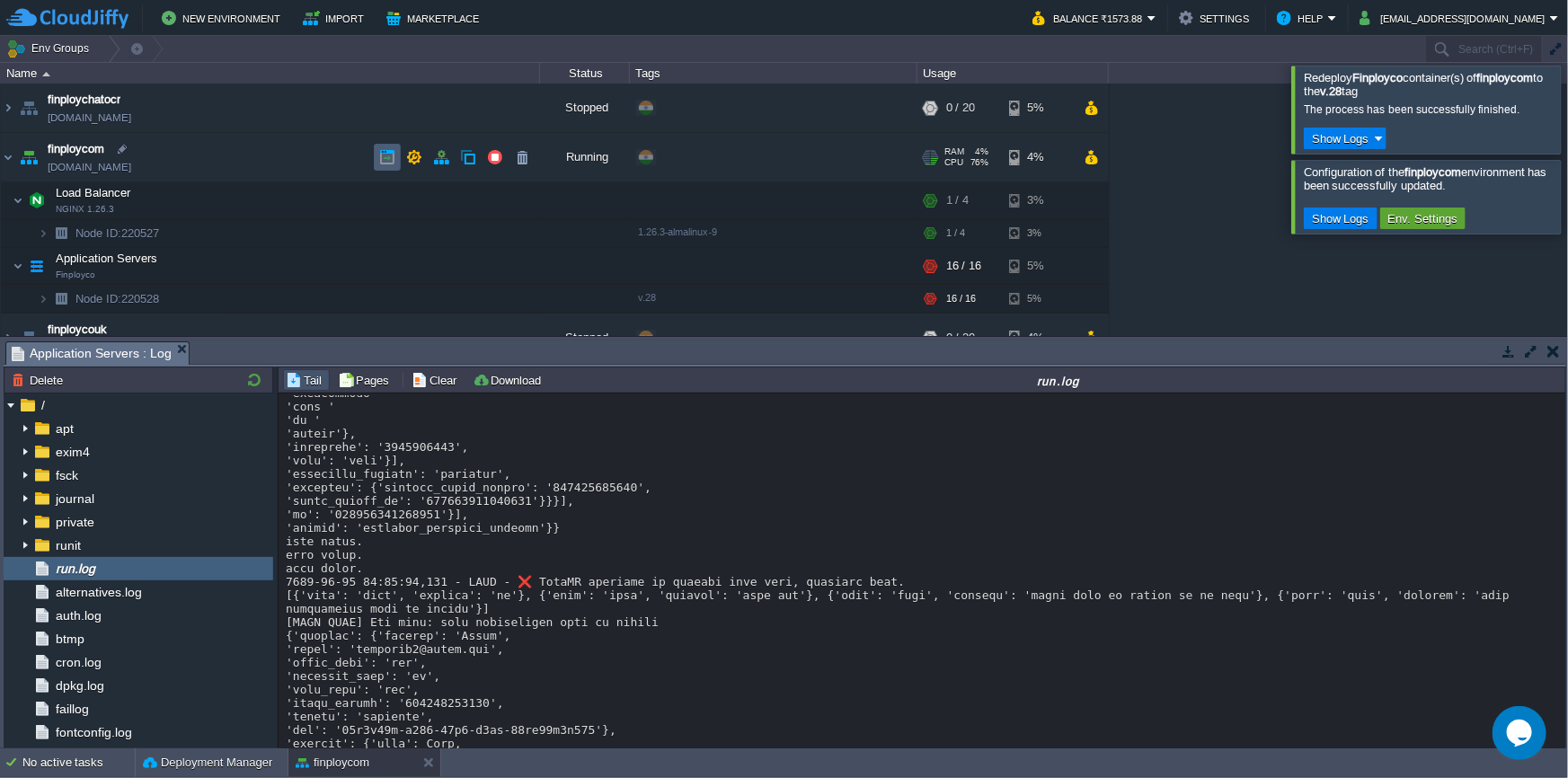
click at [388, 162] on button "button" at bounding box center [387, 156] width 16 height 16
click at [387, 159] on button "button" at bounding box center [387, 156] width 16 height 16
click at [391, 164] on button "button" at bounding box center [387, 156] width 16 height 16
click at [390, 159] on button "button" at bounding box center [387, 156] width 16 height 16
click at [382, 159] on button "button" at bounding box center [387, 156] width 16 height 16
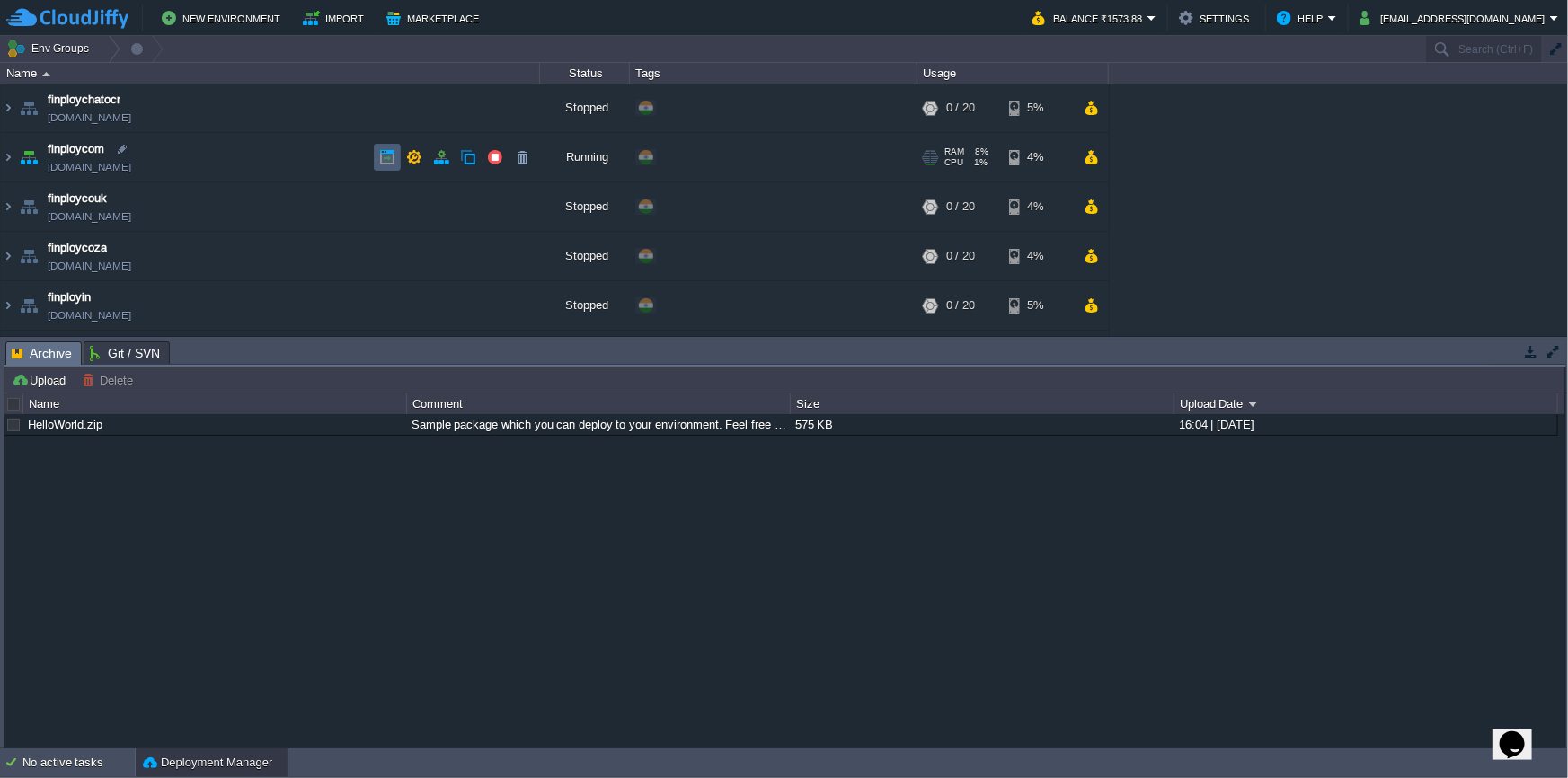
click at [386, 153] on button "button" at bounding box center [387, 156] width 16 height 16
click at [395, 158] on td at bounding box center [387, 157] width 27 height 27
click at [399, 164] on td at bounding box center [387, 157] width 27 height 27
click at [8, 161] on img at bounding box center [8, 156] width 14 height 48
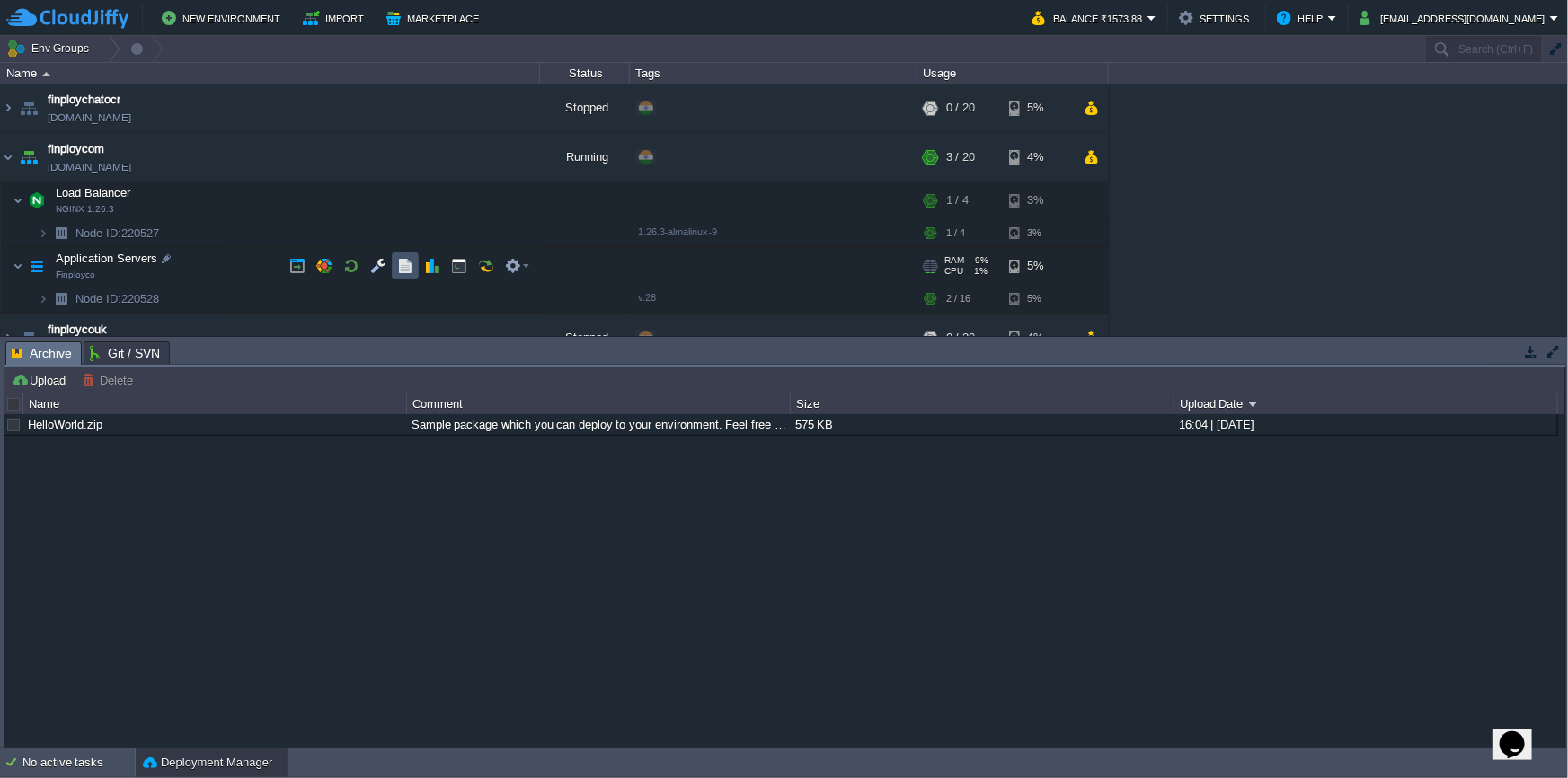
click at [406, 272] on button "button" at bounding box center [405, 265] width 16 height 16
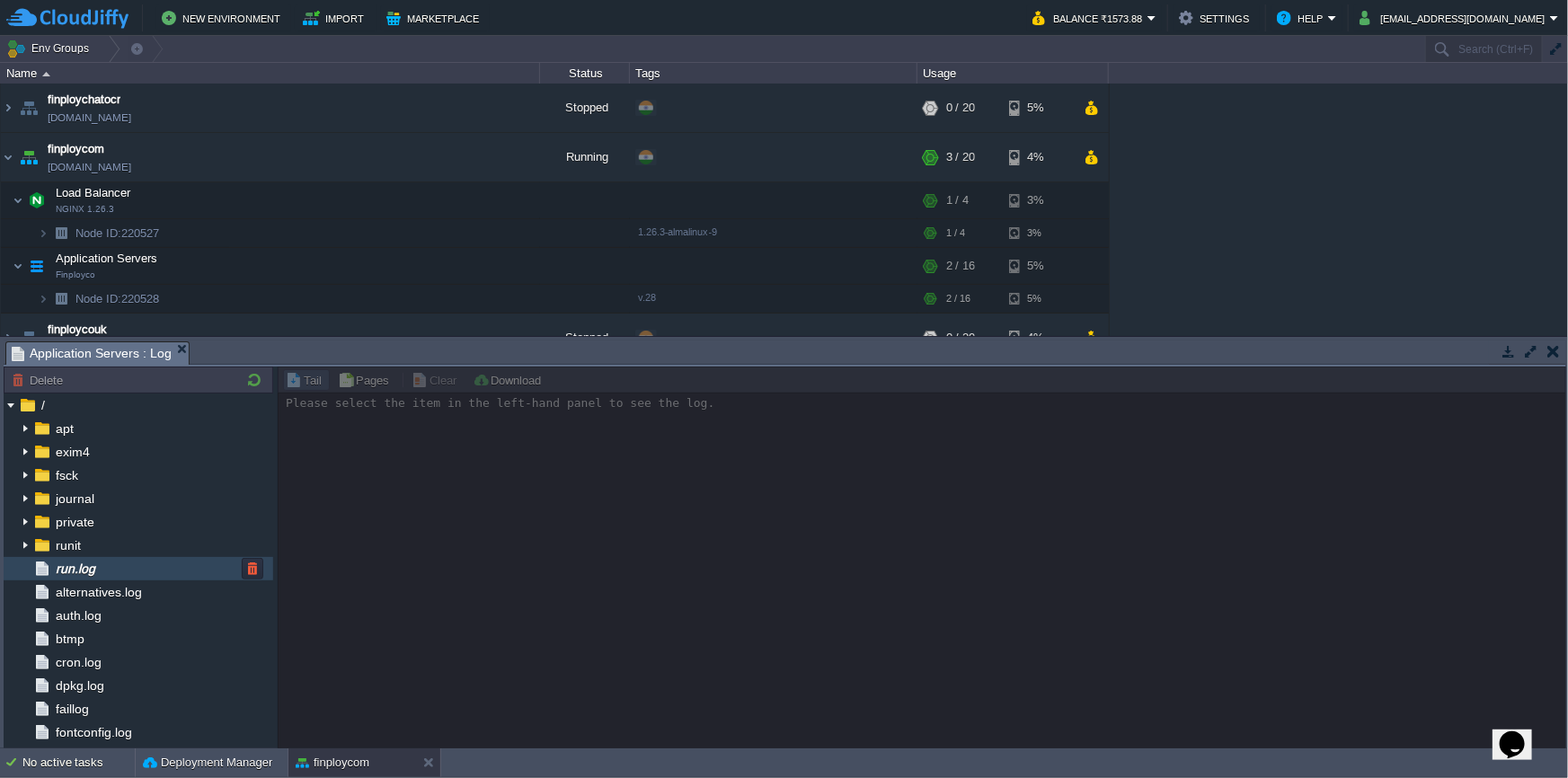
click at [110, 573] on div "run.log" at bounding box center [138, 569] width 270 height 24
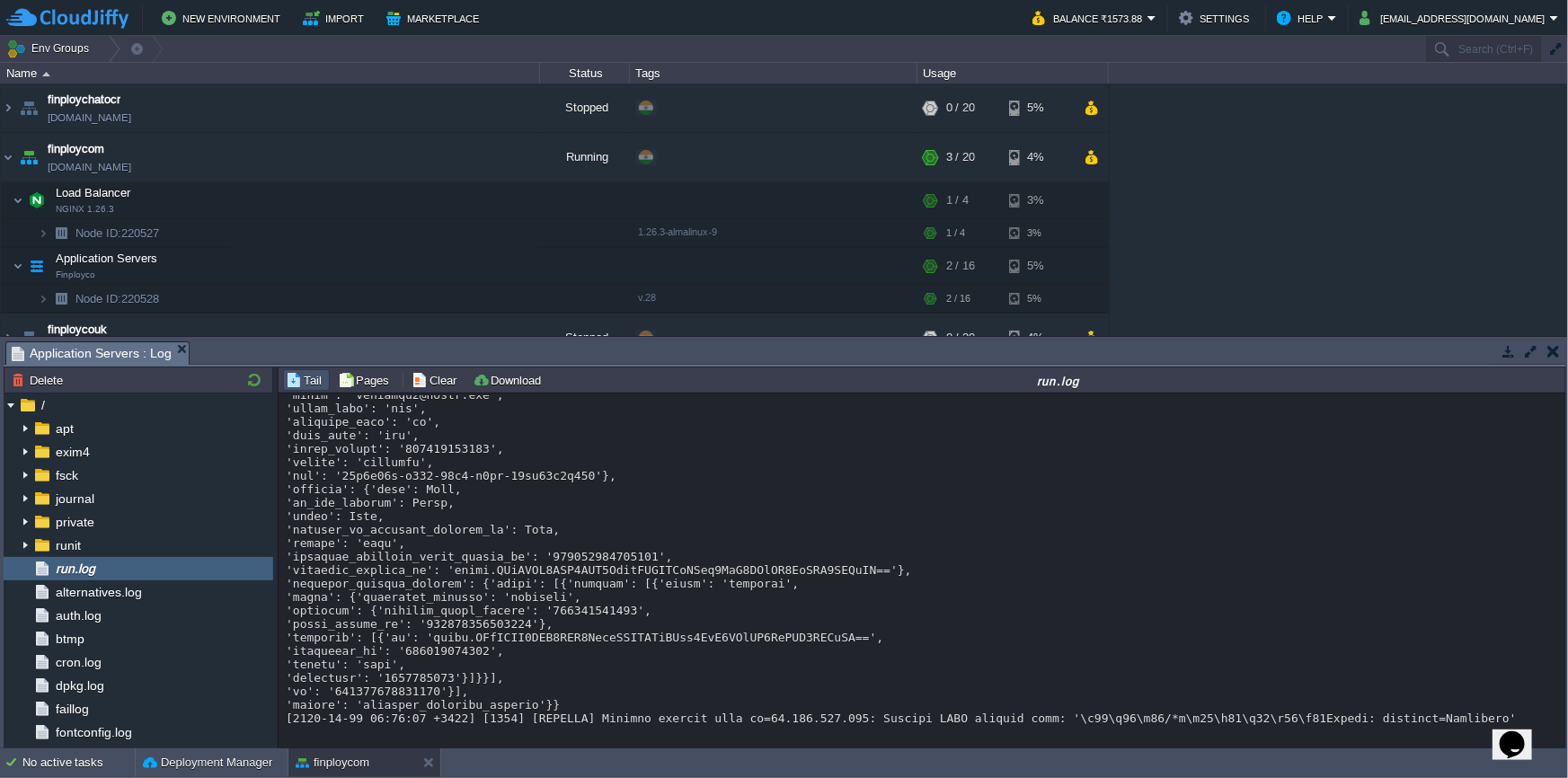
scroll to position [5907, 0]
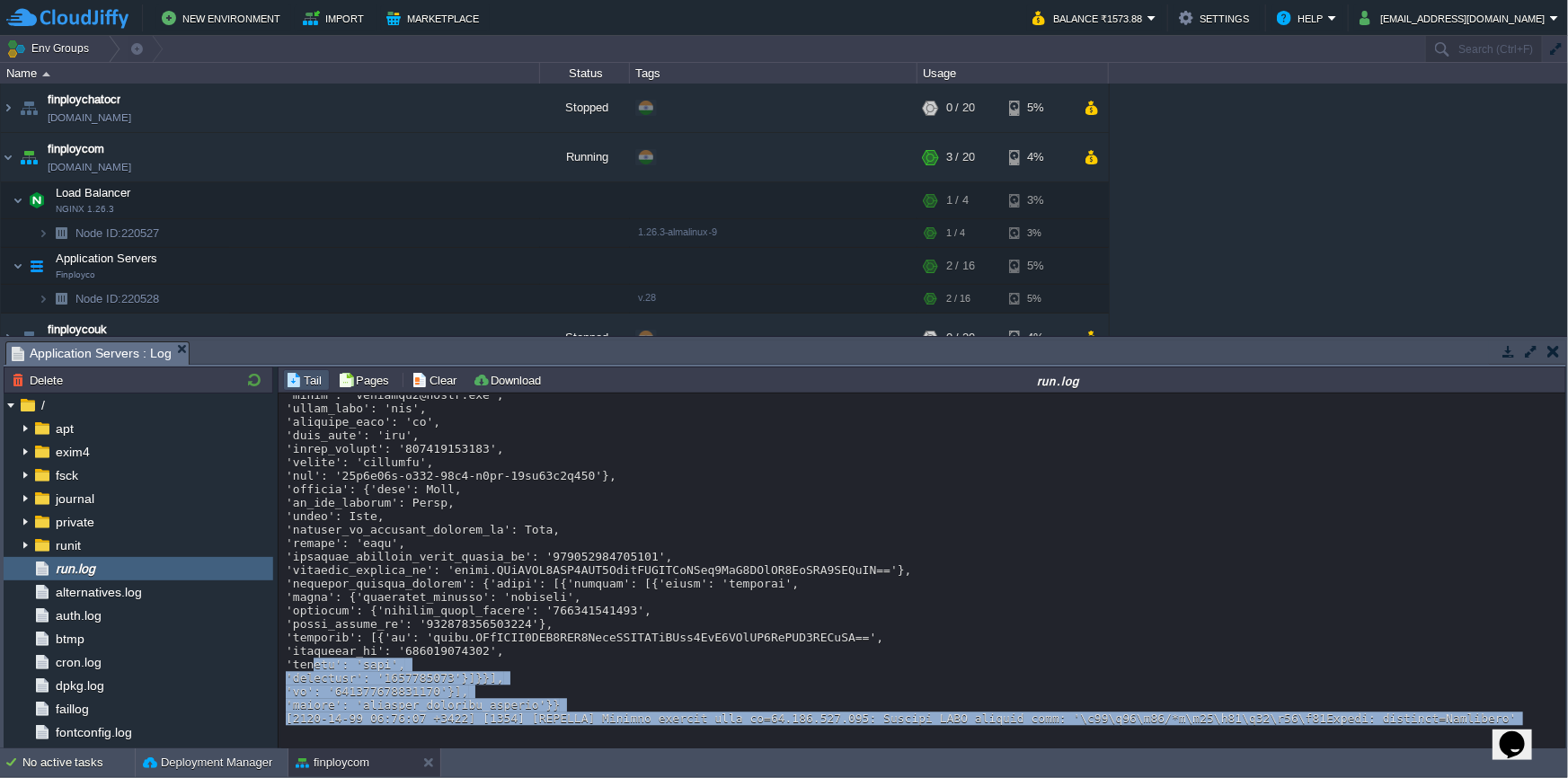
drag, startPoint x: 376, startPoint y: 730, endPoint x: 314, endPoint y: 657, distance: 95.8
click at [314, 657] on div "Loading..." at bounding box center [923, 571] width 1289 height 357
drag, startPoint x: 1441, startPoint y: 725, endPoint x: 1108, endPoint y: 654, distance: 340.5
click at [1108, 654] on div "Loading..." at bounding box center [923, 571] width 1289 height 357
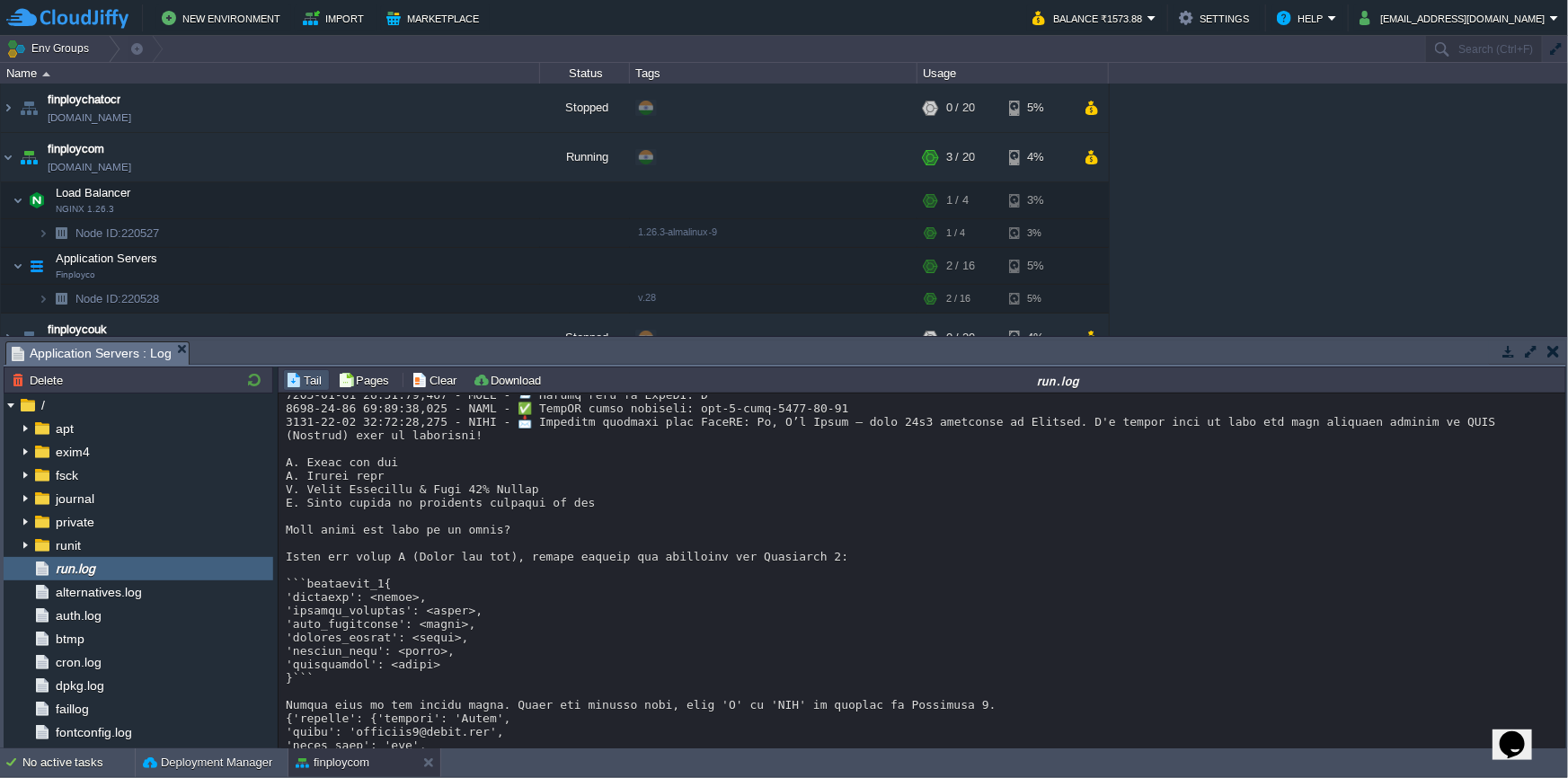
scroll to position [2804, 0]
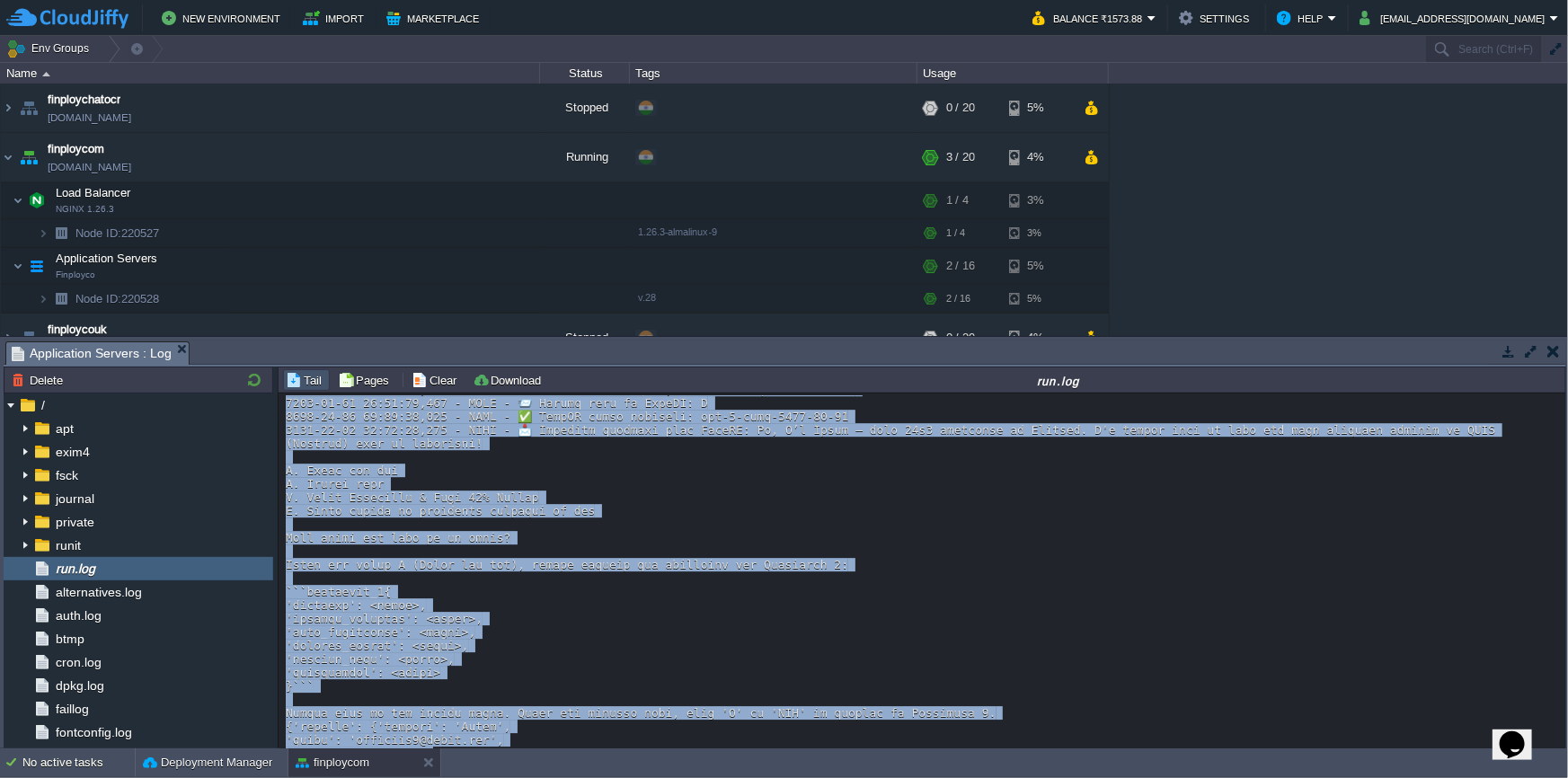
click at [286, 461] on div at bounding box center [923, 611] width 1274 height 6039
copy div "ta added. 2025-09-15 03:07:15,083 - INFO - ⚡ OpenAI call enabled, making one re…"
click at [513, 269] on button "button" at bounding box center [513, 265] width 16 height 16
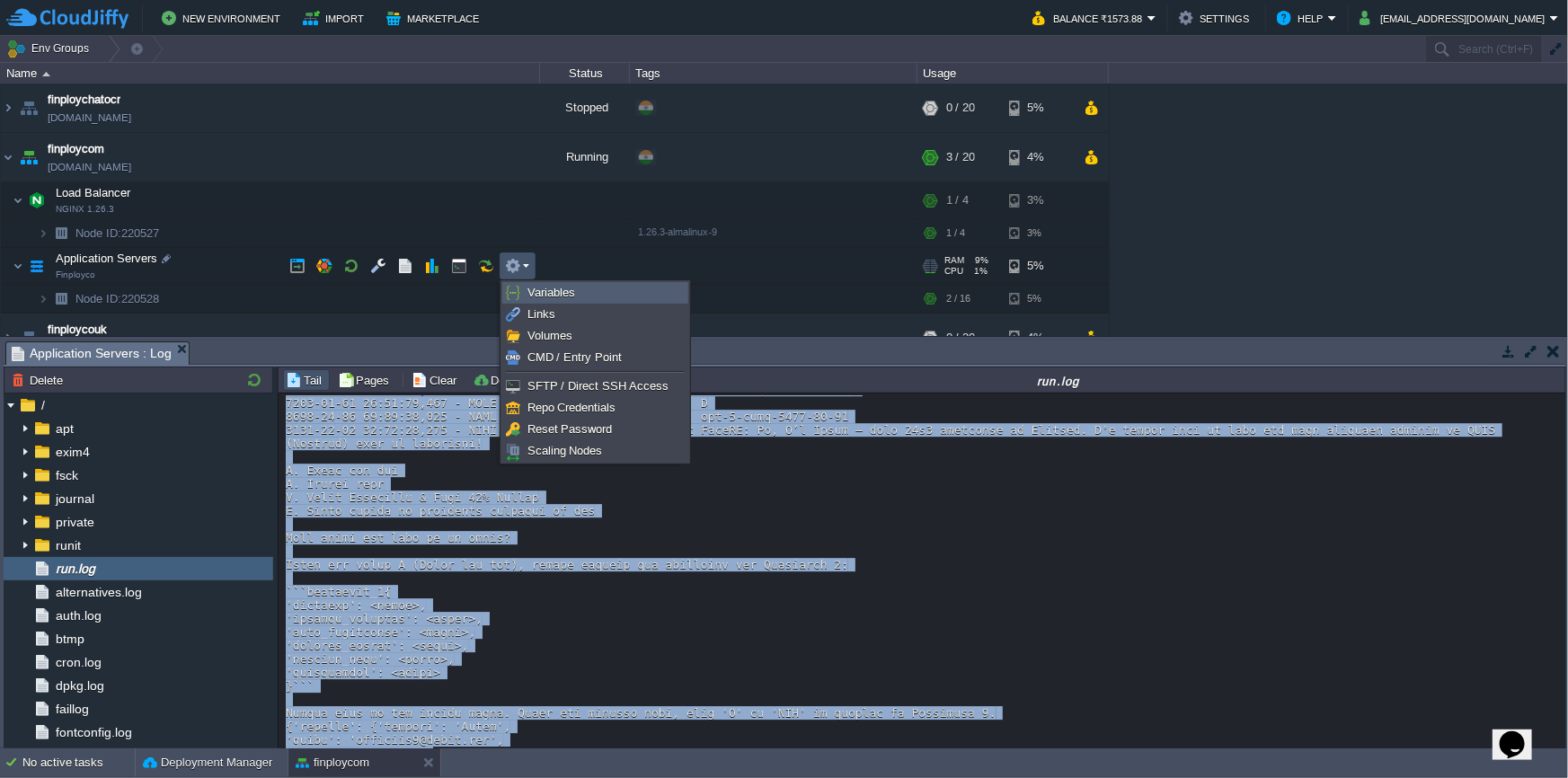
click at [529, 298] on span "Variables" at bounding box center [551, 293] width 47 height 13
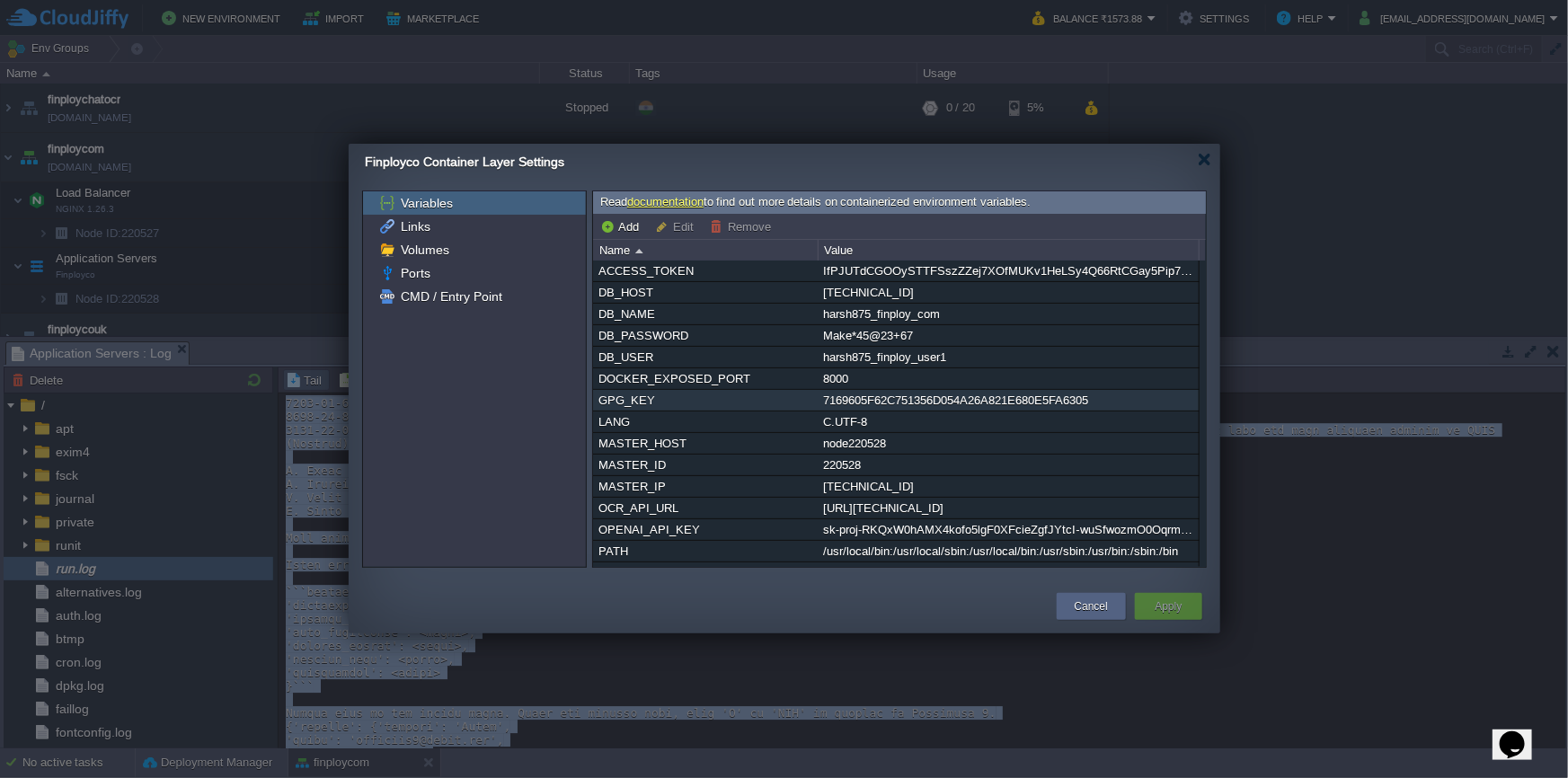
scroll to position [174, 0]
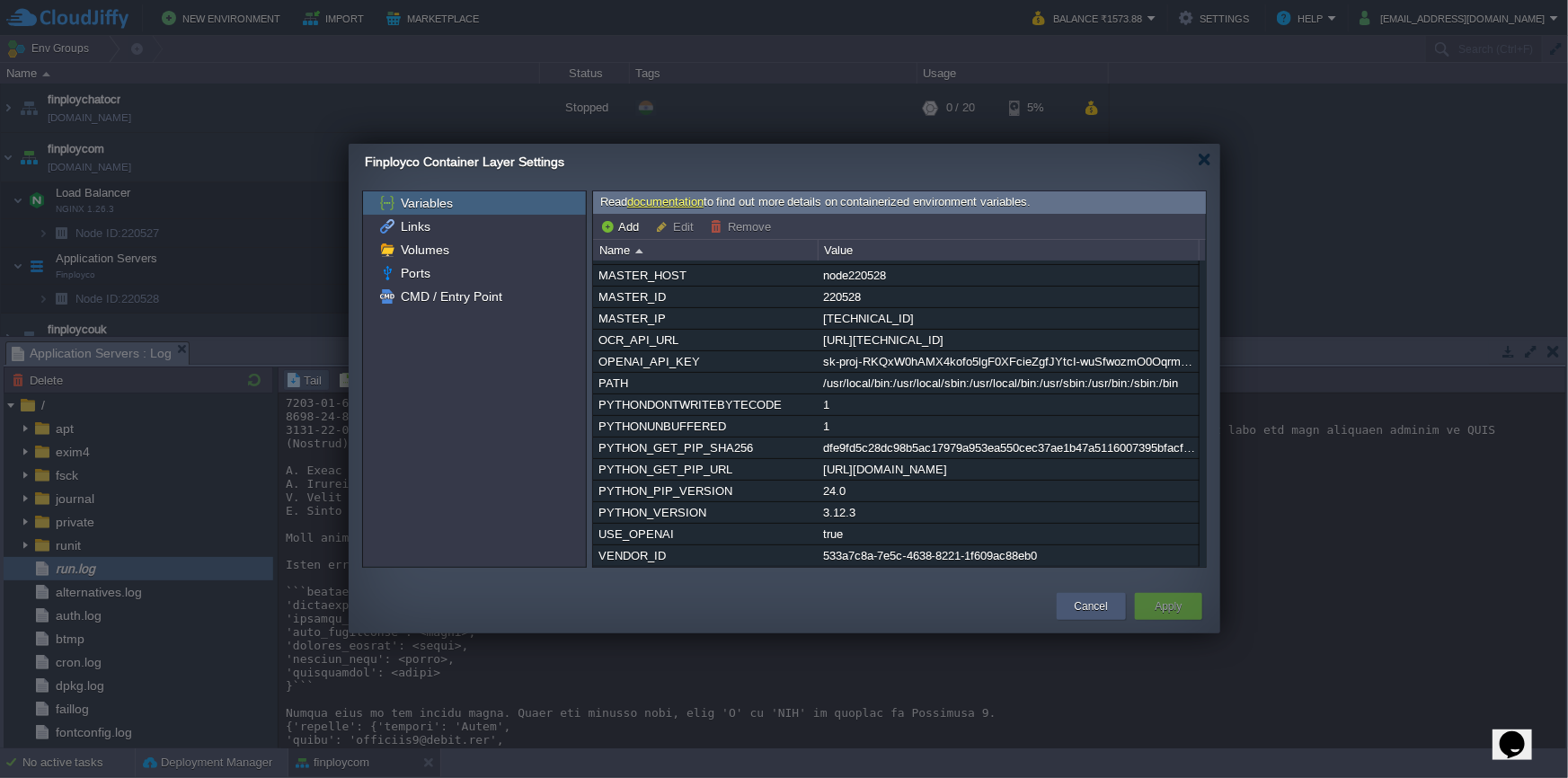
click at [1068, 600] on div "Cancel" at bounding box center [1090, 606] width 69 height 27
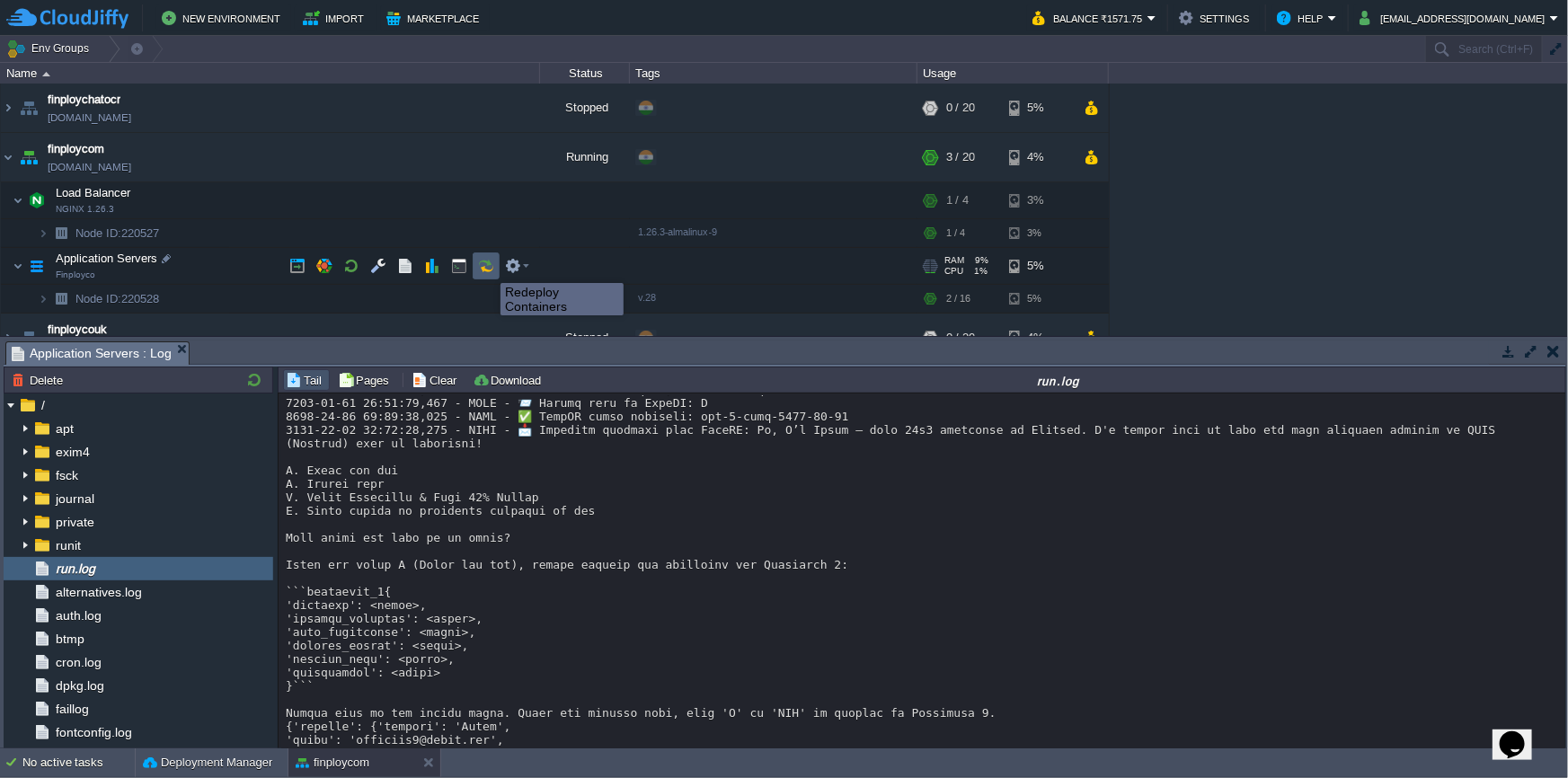
click at [487, 267] on button "button" at bounding box center [486, 265] width 16 height 16
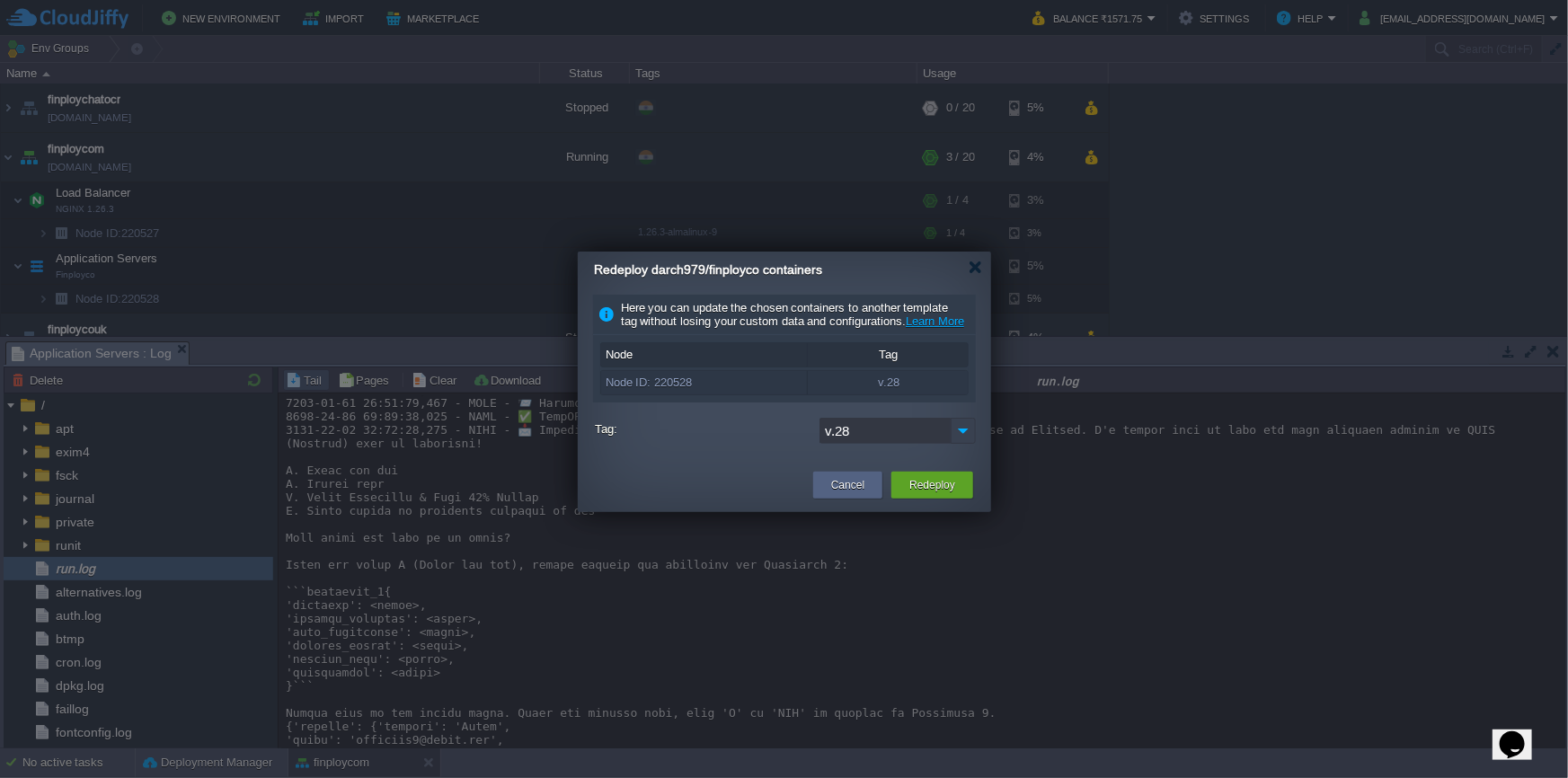
click at [964, 443] on img at bounding box center [963, 431] width 26 height 27
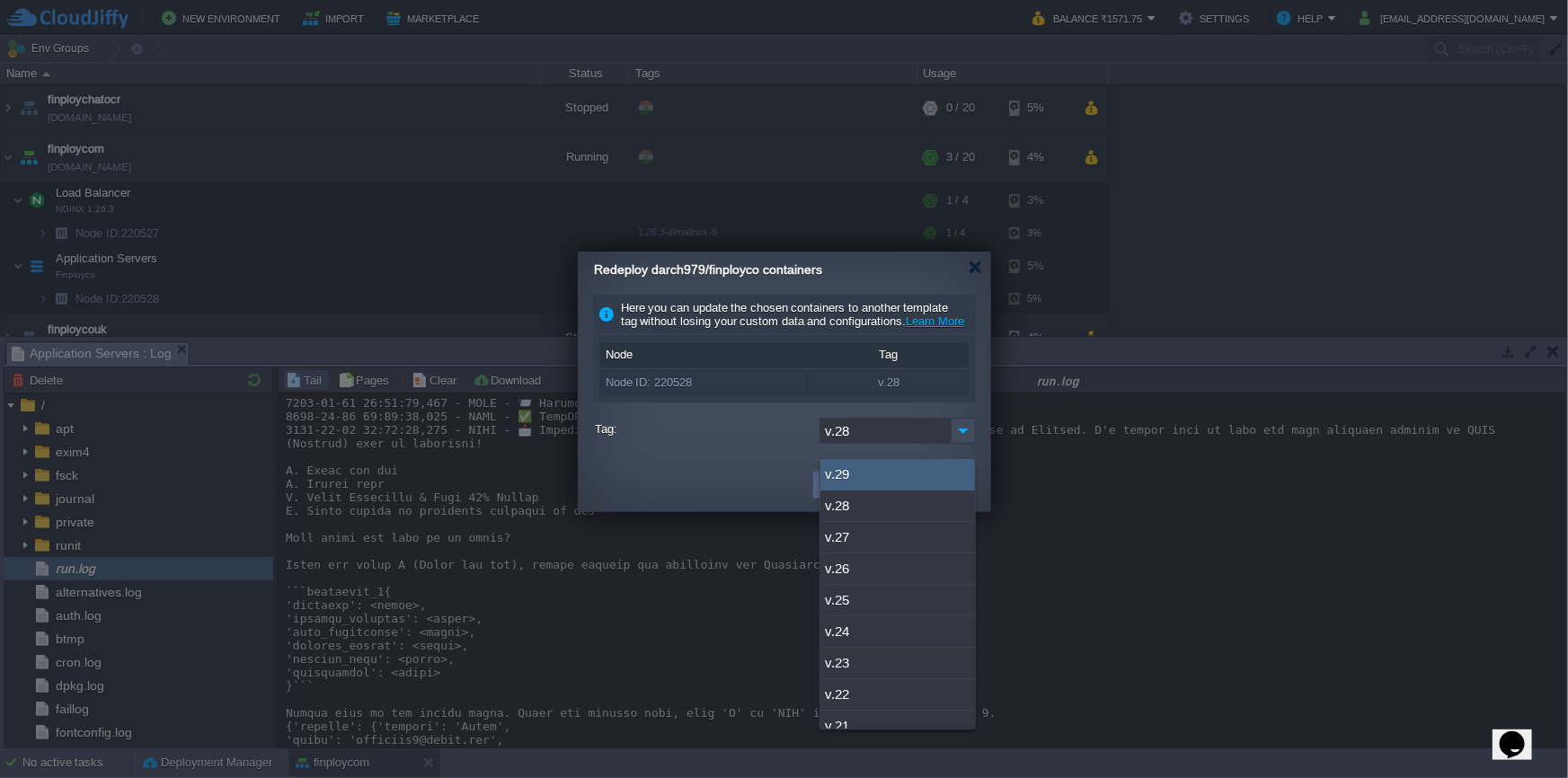
click at [922, 476] on div "v.29" at bounding box center [897, 475] width 154 height 31
type input "v.29"
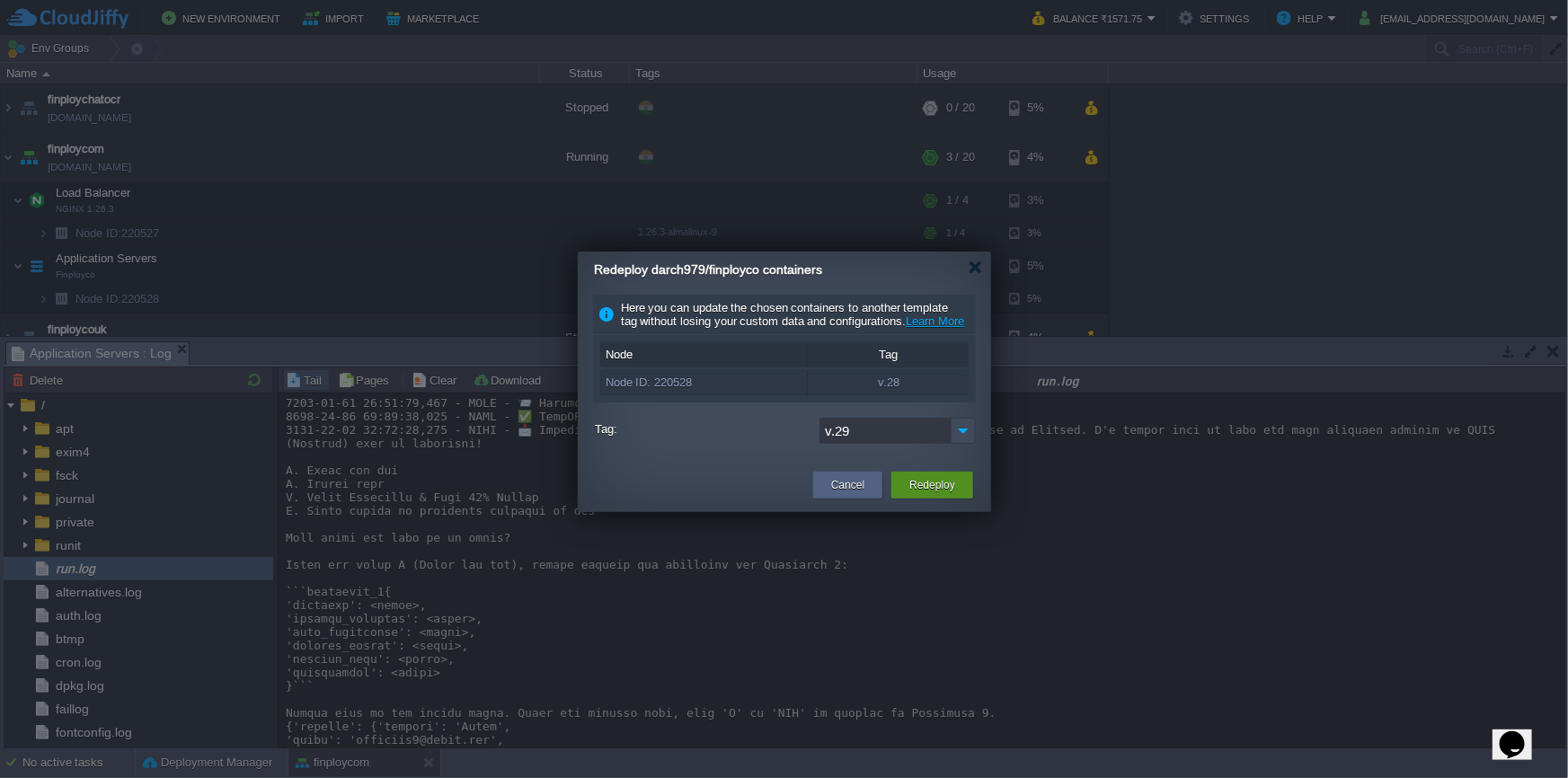
click at [926, 494] on button "Redeploy" at bounding box center [932, 485] width 45 height 18
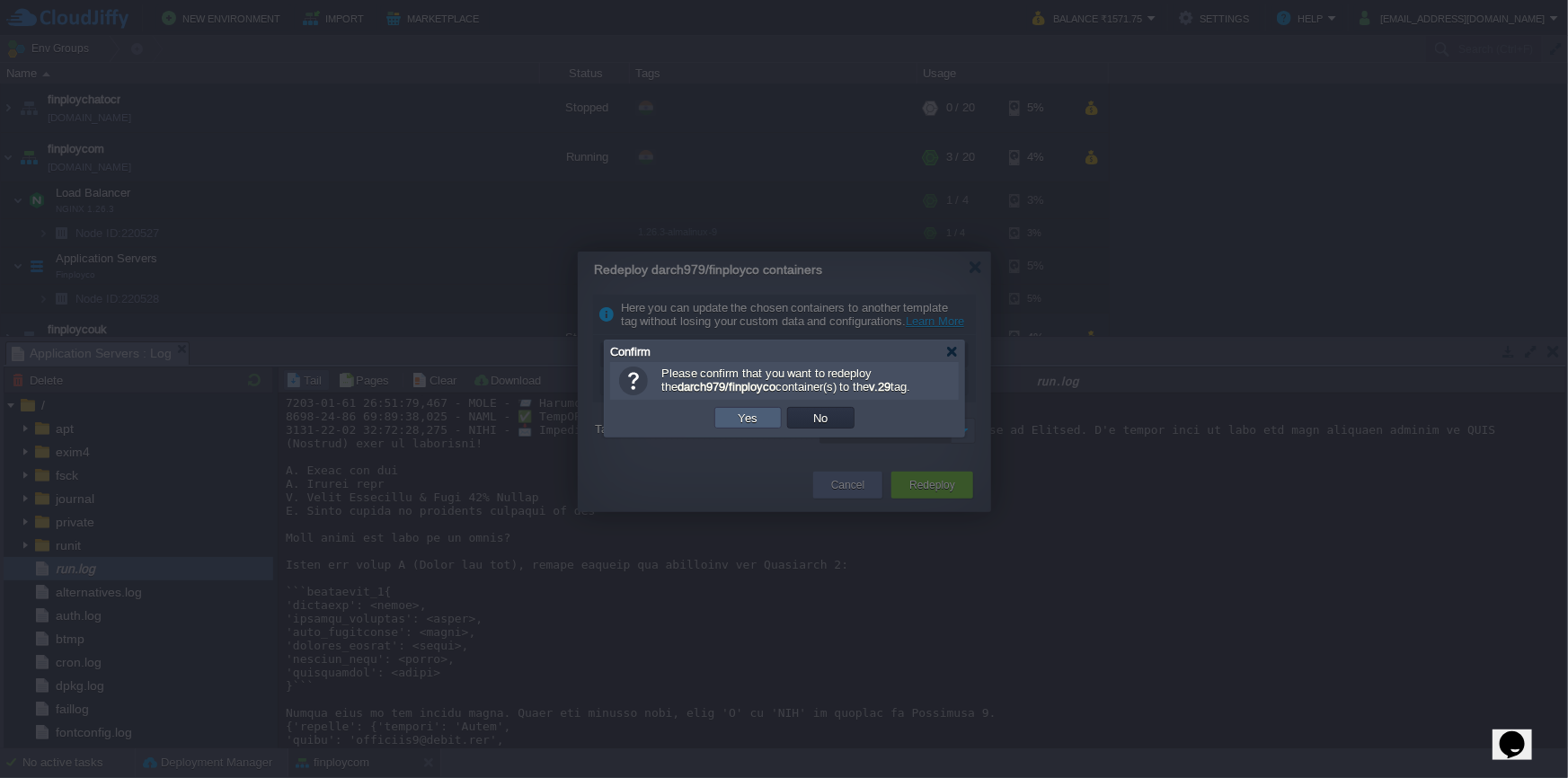
click at [755, 422] on button "Yes" at bounding box center [748, 417] width 30 height 16
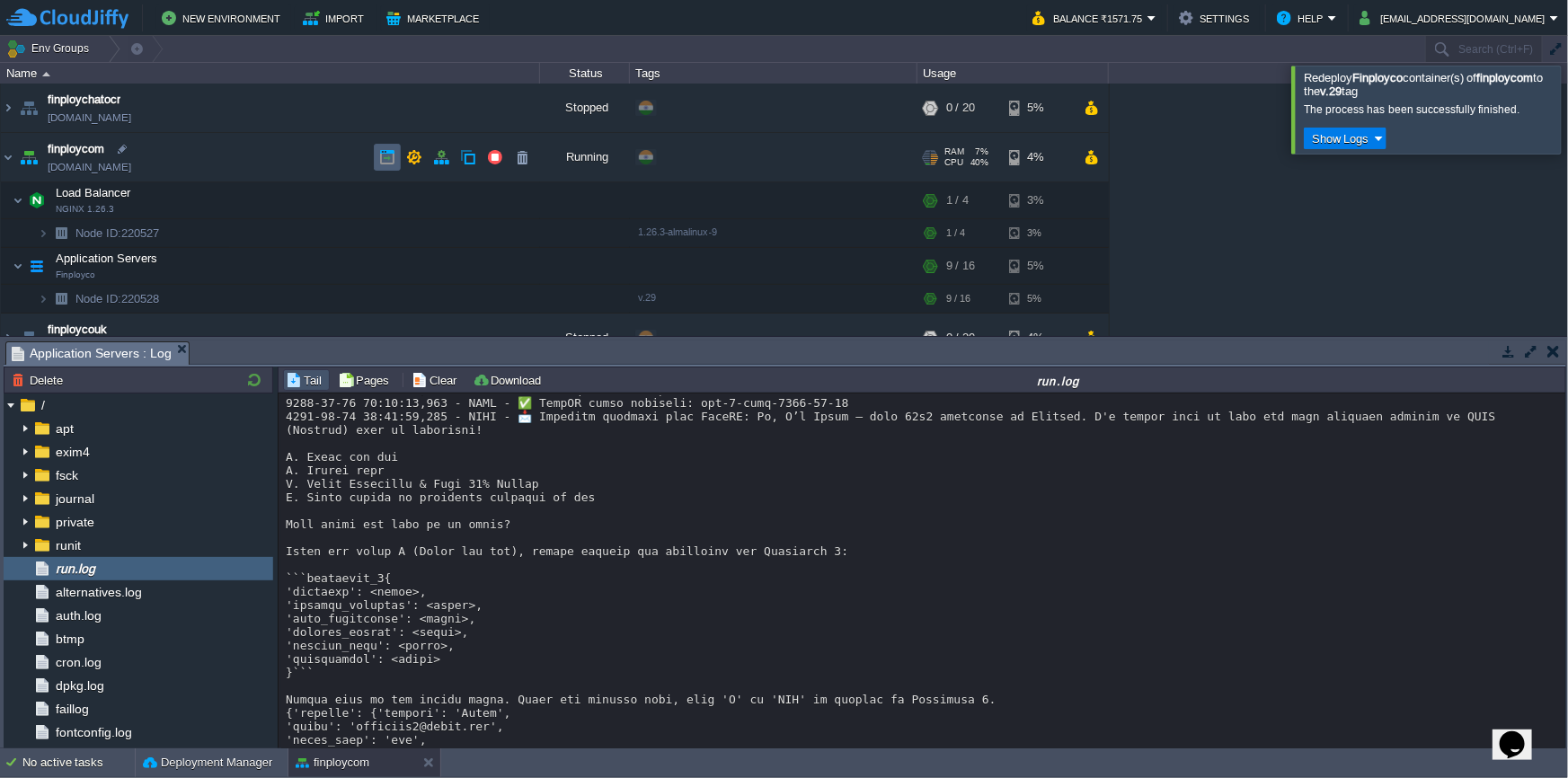
click at [386, 165] on td at bounding box center [387, 157] width 27 height 27
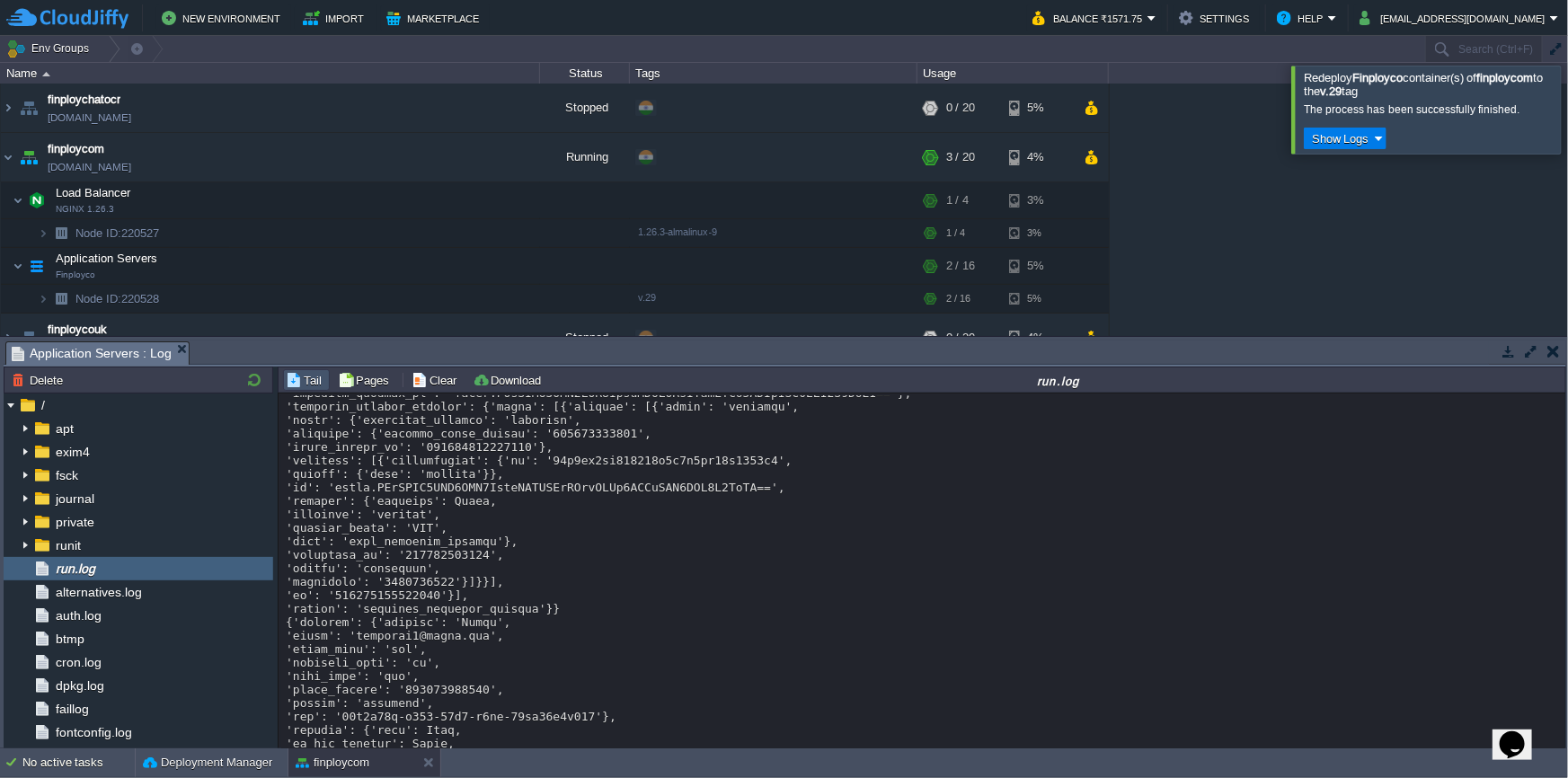
scroll to position [12900, 0]
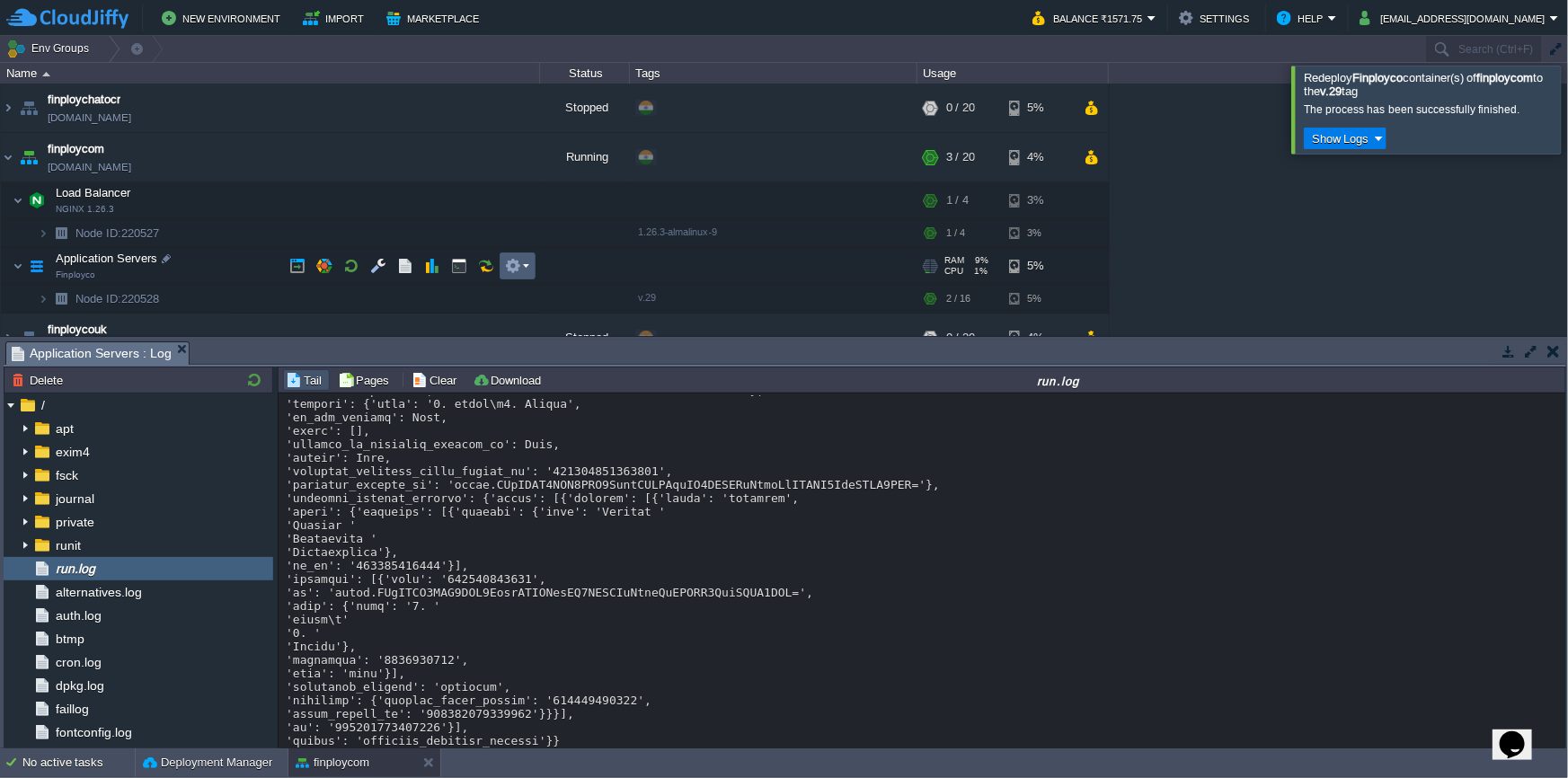
click at [514, 270] on button "button" at bounding box center [513, 265] width 16 height 16
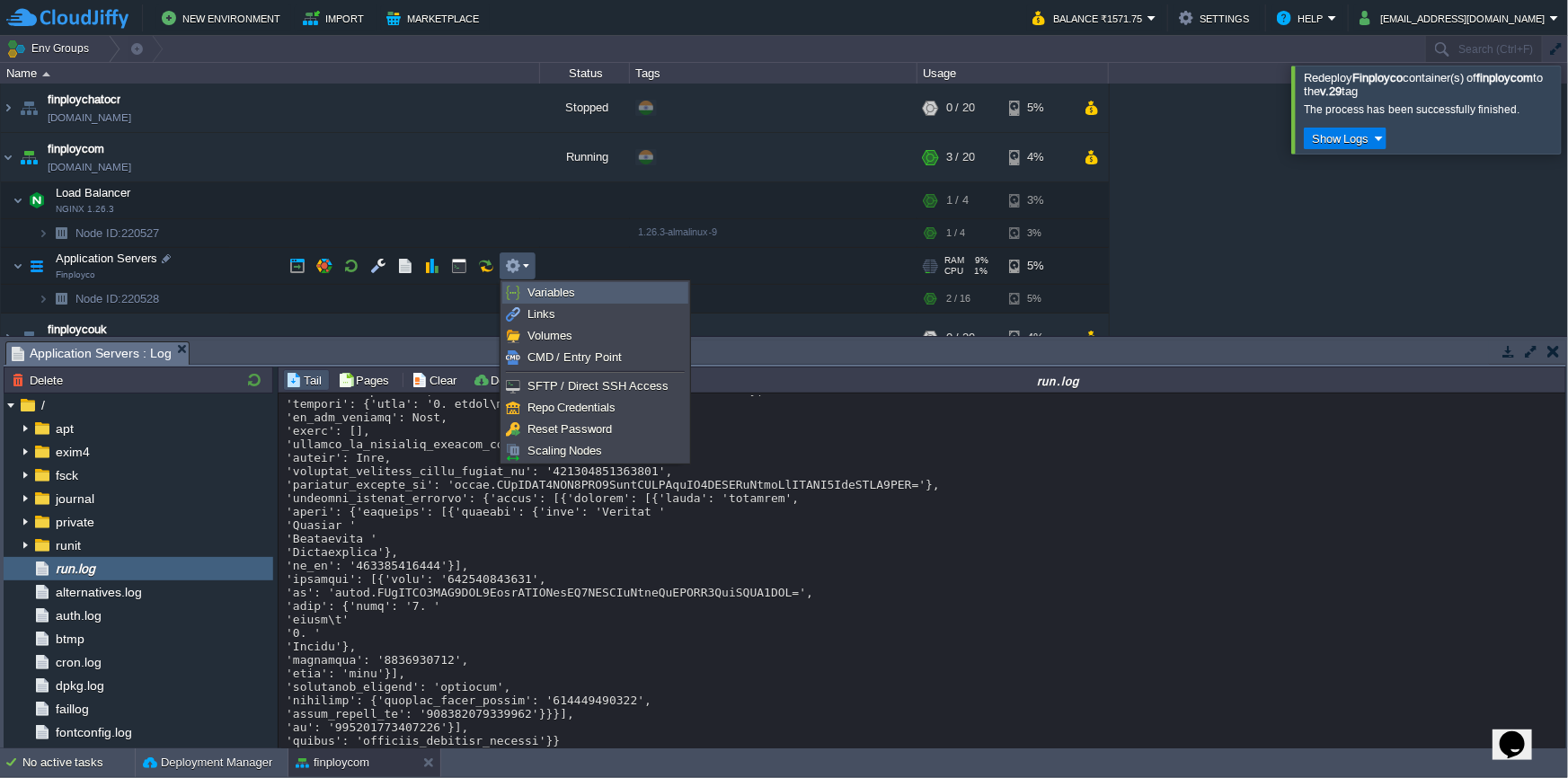
click at [545, 295] on span "Variables" at bounding box center [551, 293] width 47 height 13
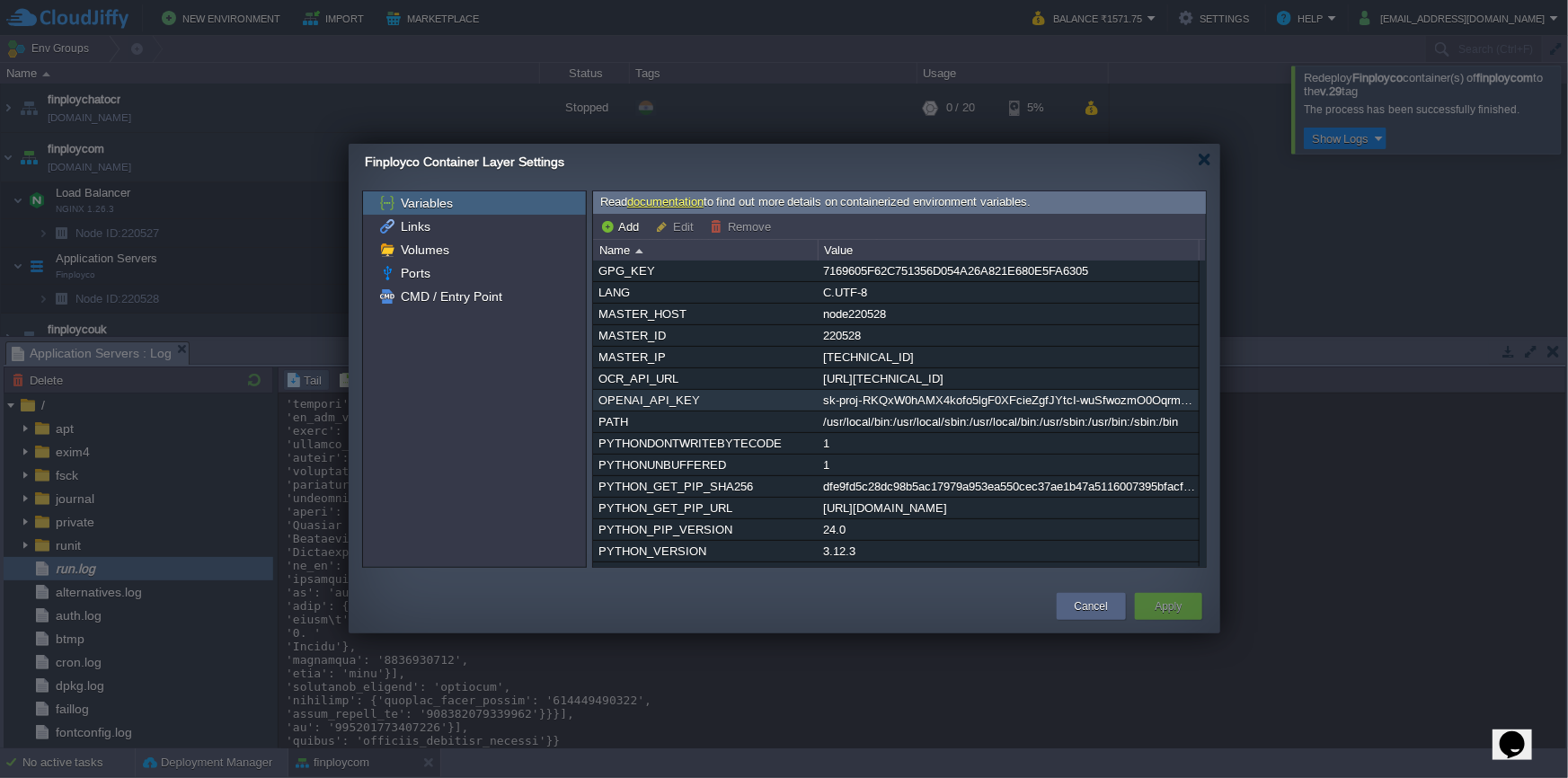
scroll to position [174, 0]
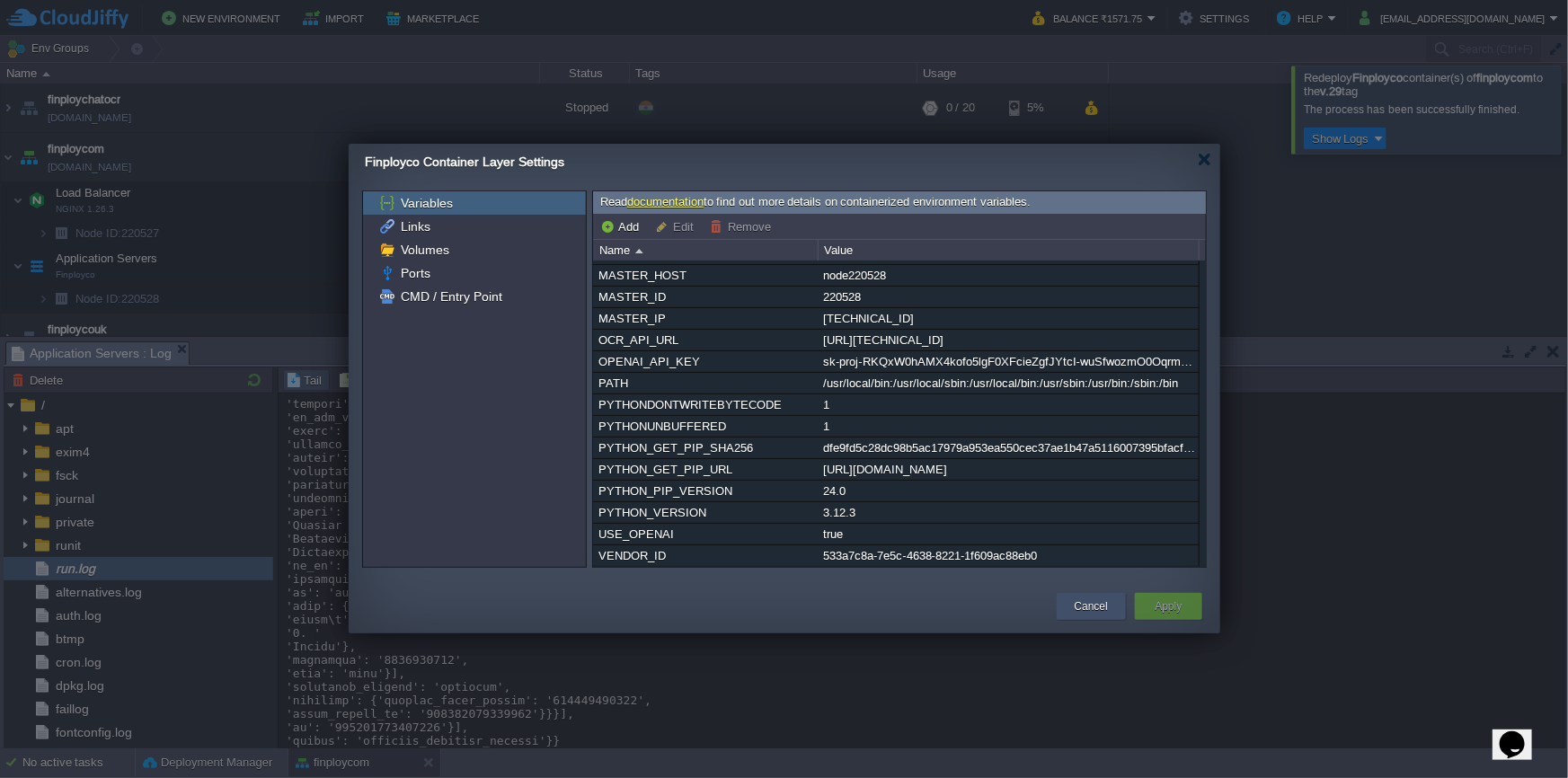
click at [1096, 601] on button "Cancel" at bounding box center [1090, 606] width 33 height 18
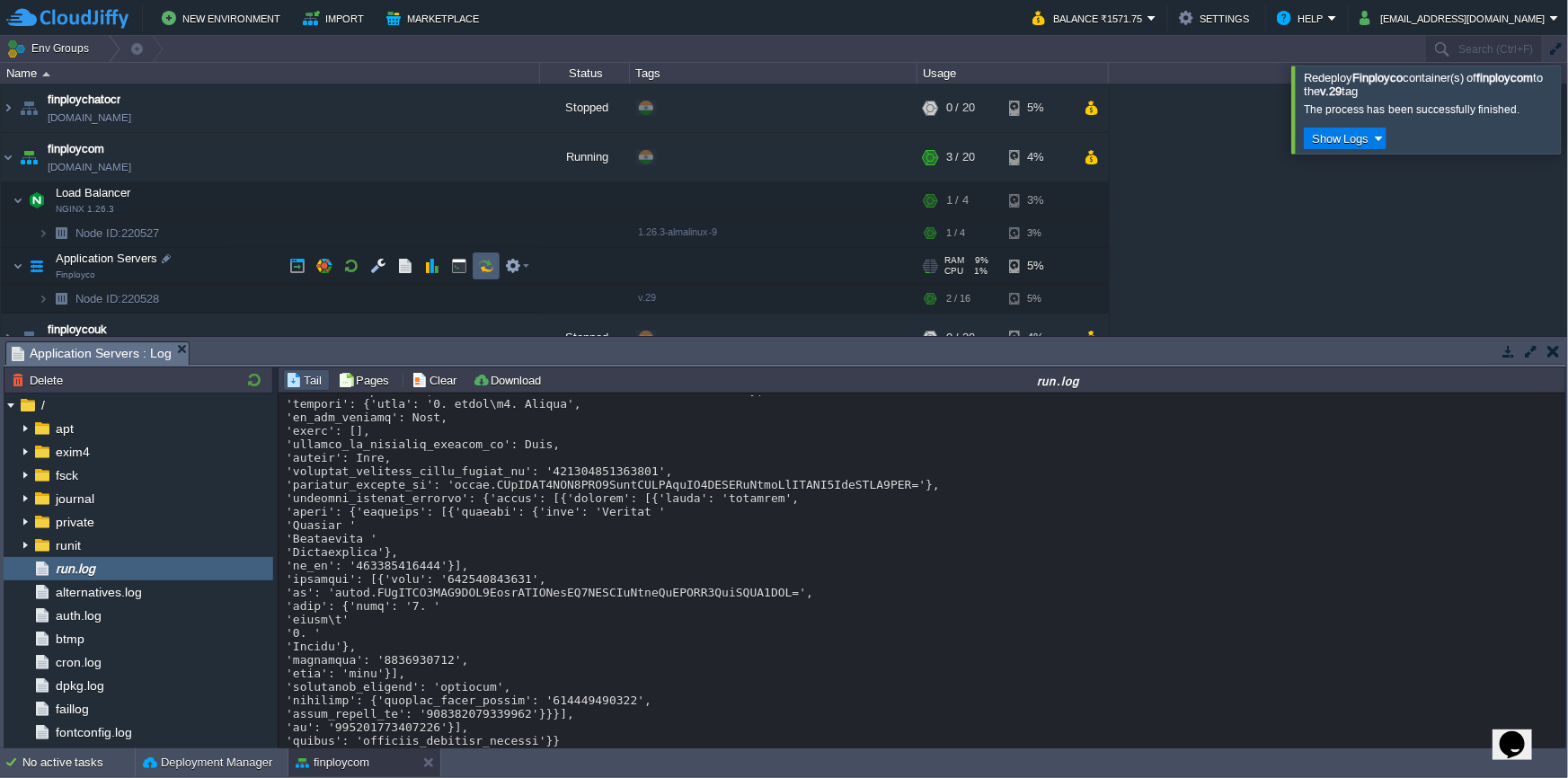
click at [483, 263] on button "button" at bounding box center [486, 265] width 16 height 16
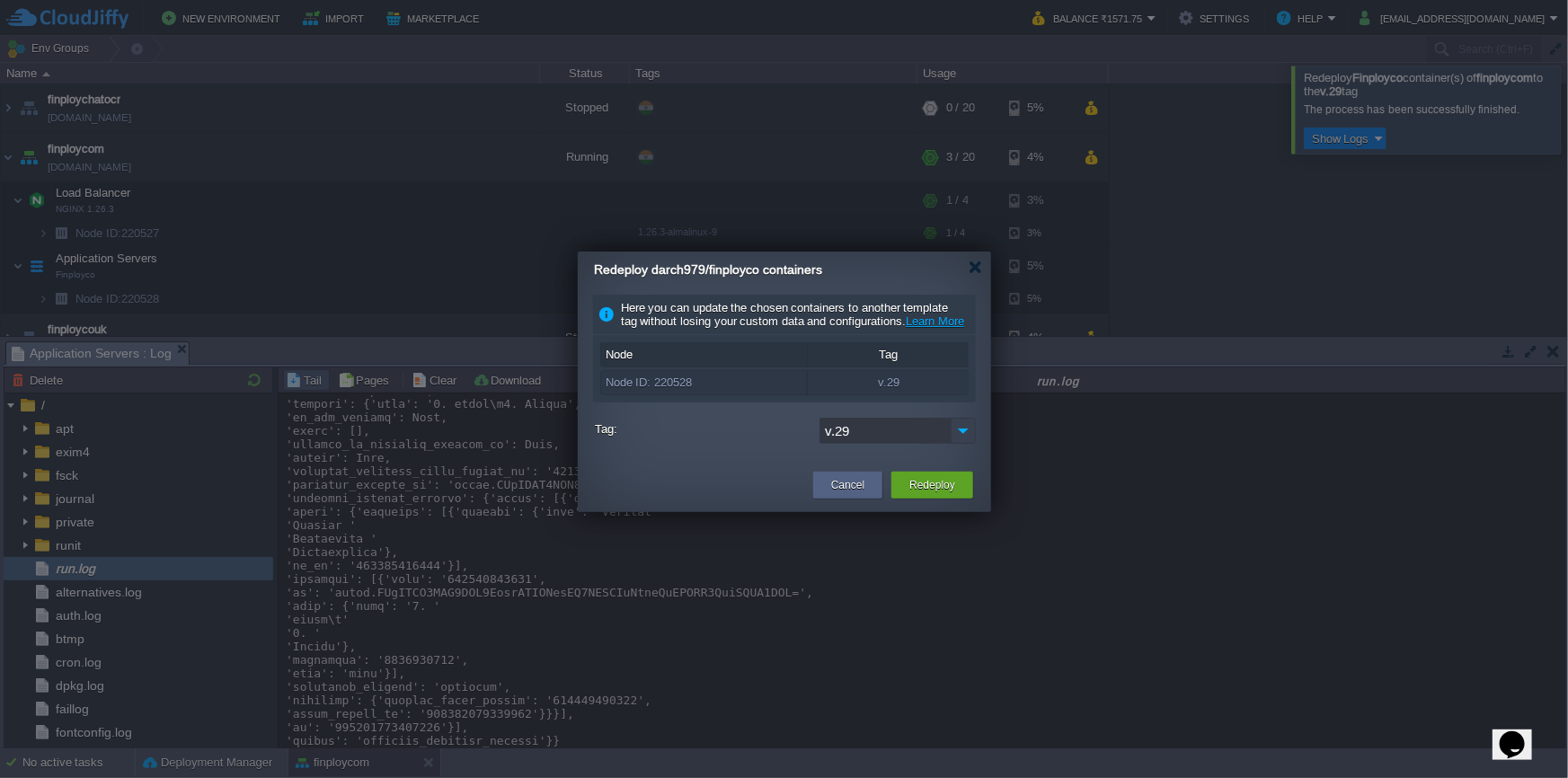
click at [964, 443] on img at bounding box center [963, 431] width 26 height 27
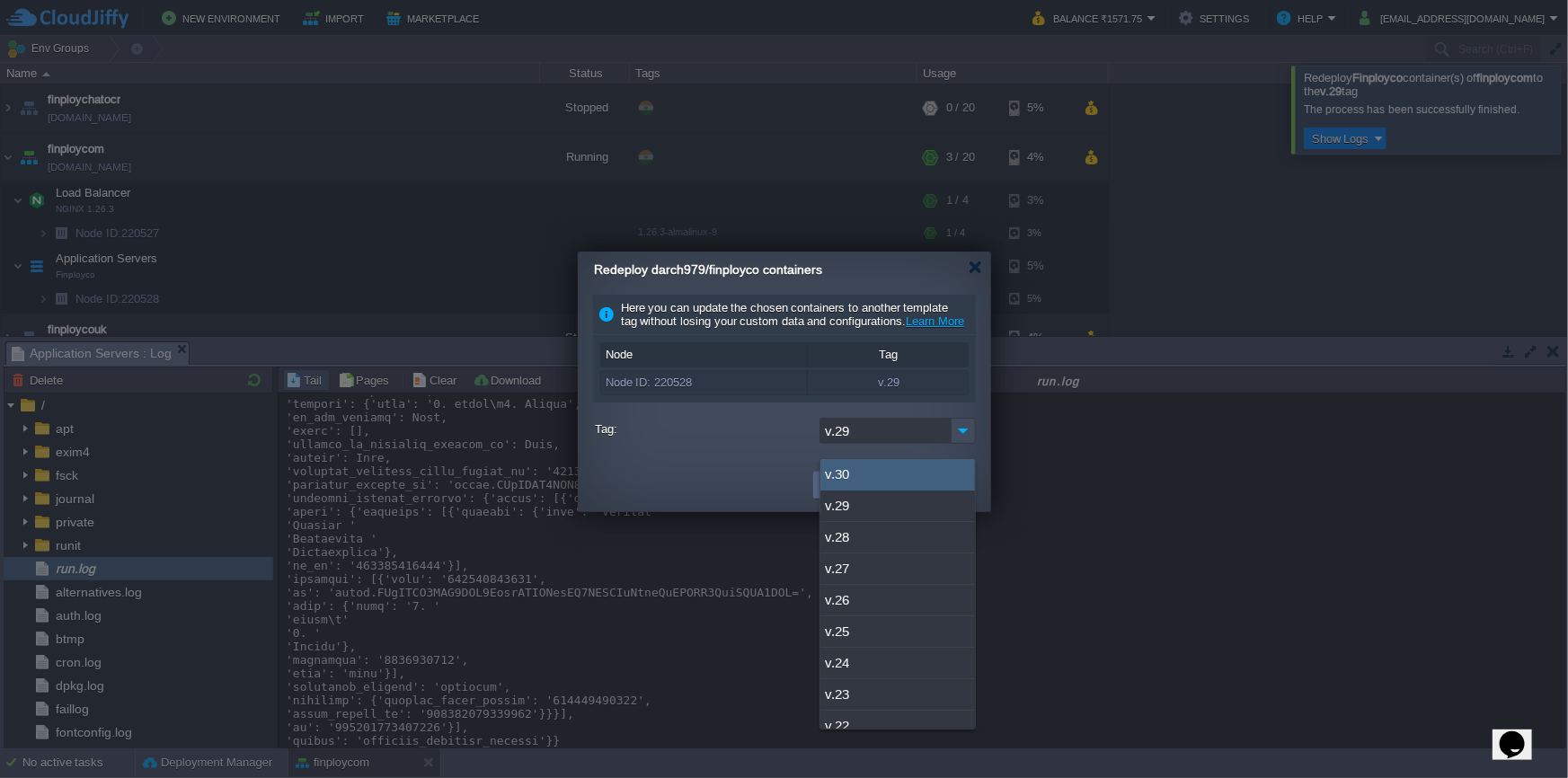
click at [930, 465] on div "v.30" at bounding box center [897, 475] width 154 height 31
type input "v.30"
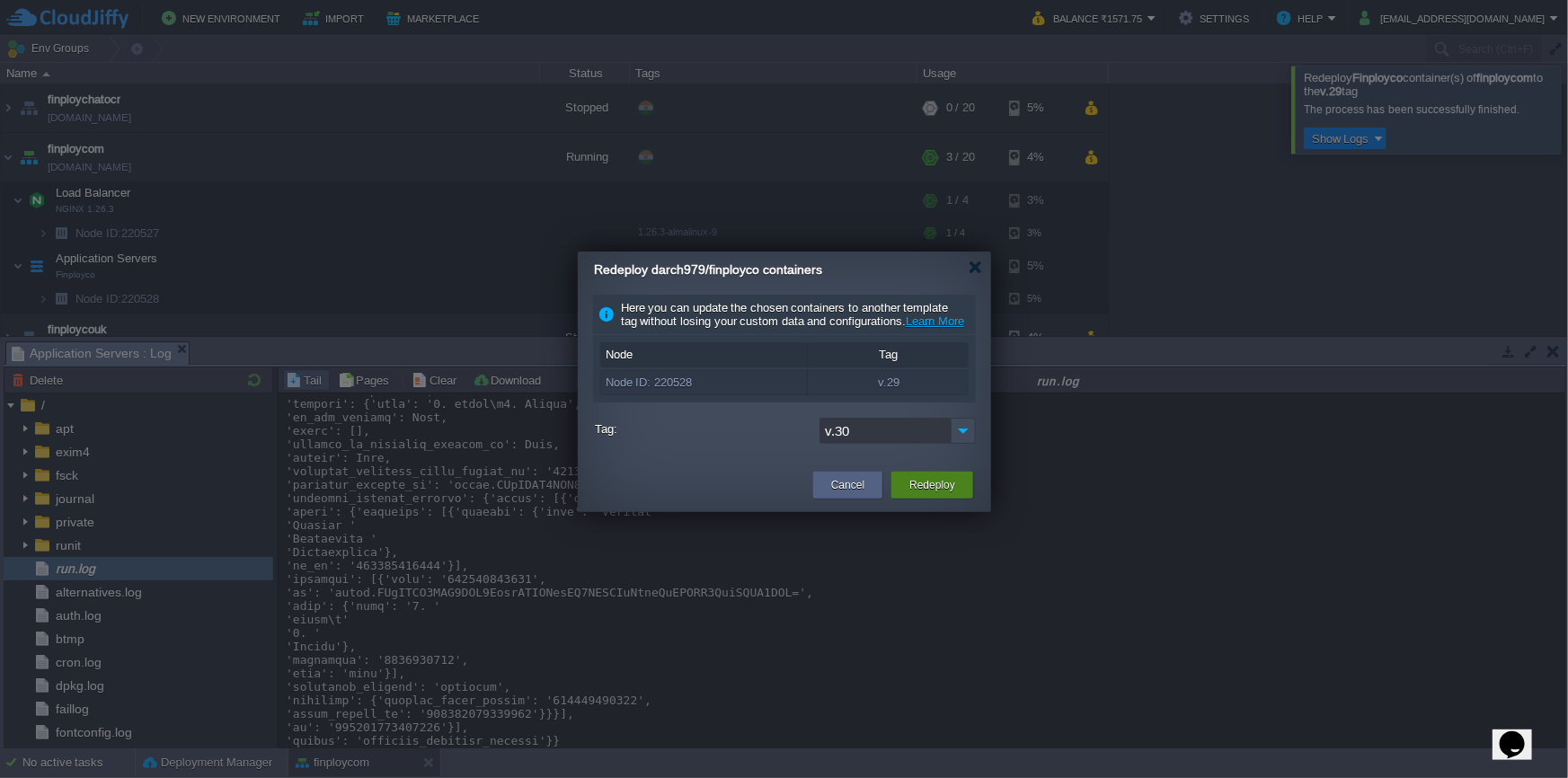
click at [934, 491] on button "Redeploy" at bounding box center [932, 485] width 45 height 18
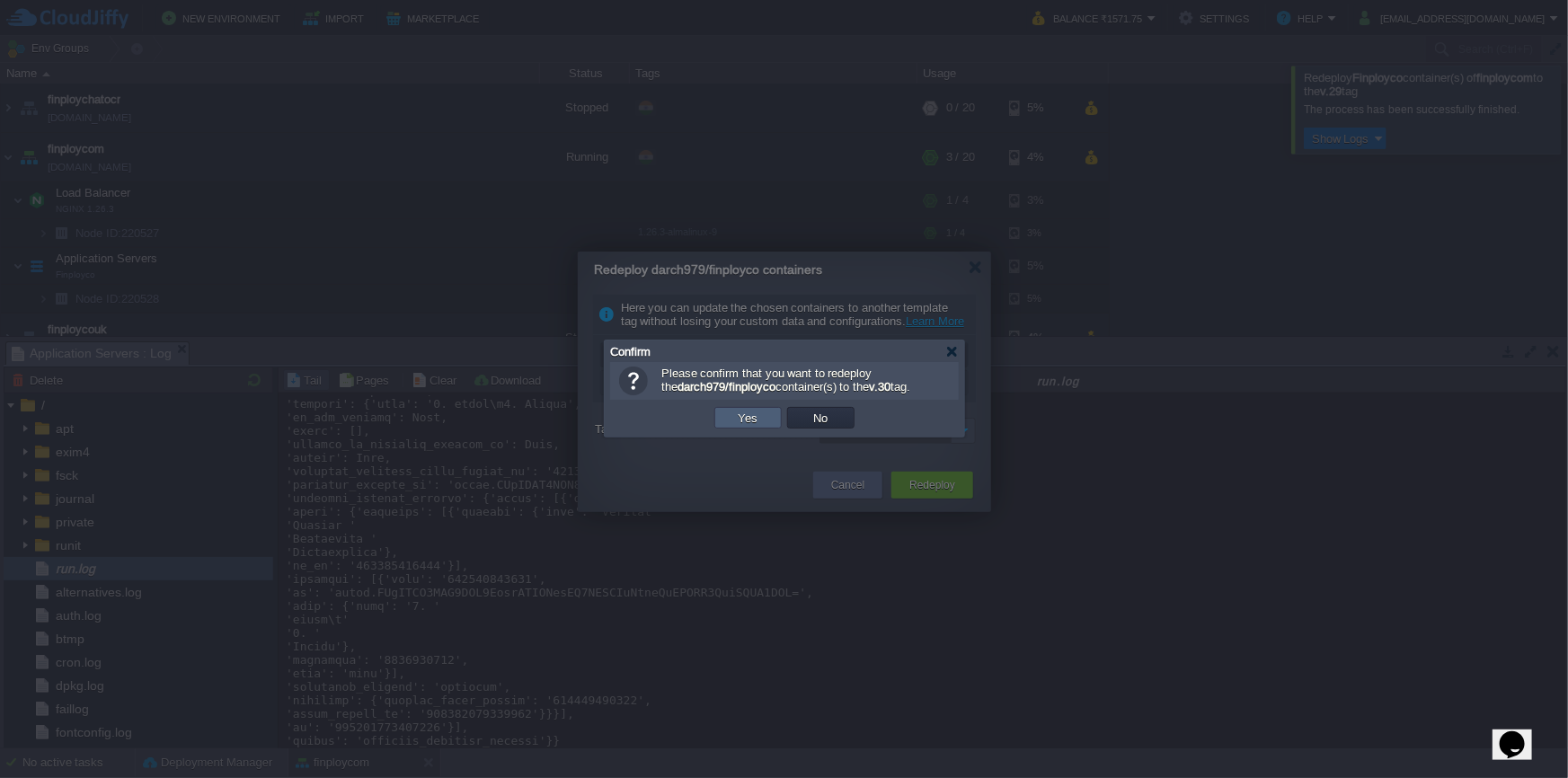
click at [733, 414] on button "Yes" at bounding box center [748, 417] width 30 height 16
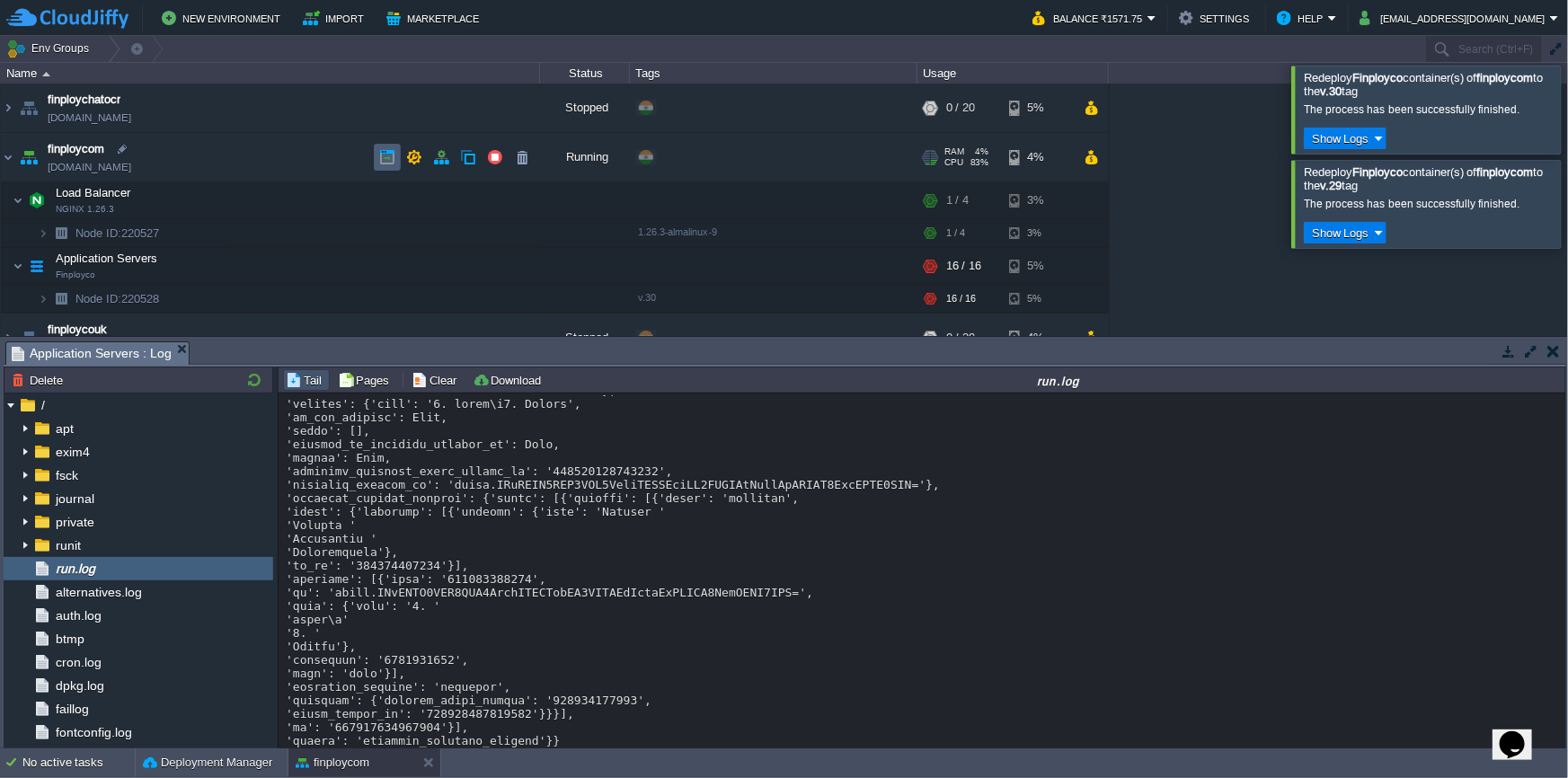
click at [391, 161] on button "button" at bounding box center [387, 156] width 16 height 16
click at [384, 159] on button "button" at bounding box center [387, 156] width 16 height 16
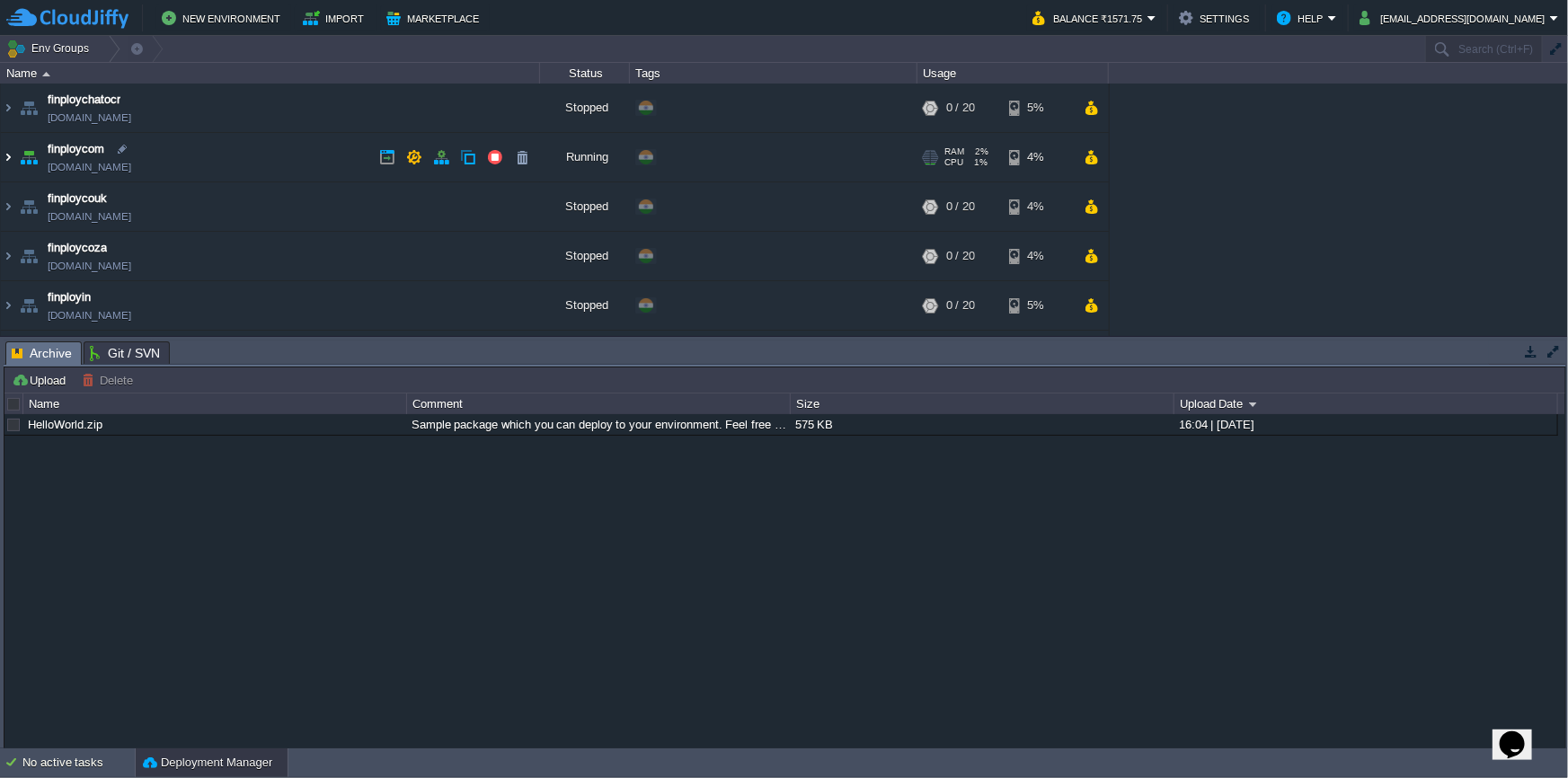
click at [10, 158] on img at bounding box center [8, 156] width 14 height 48
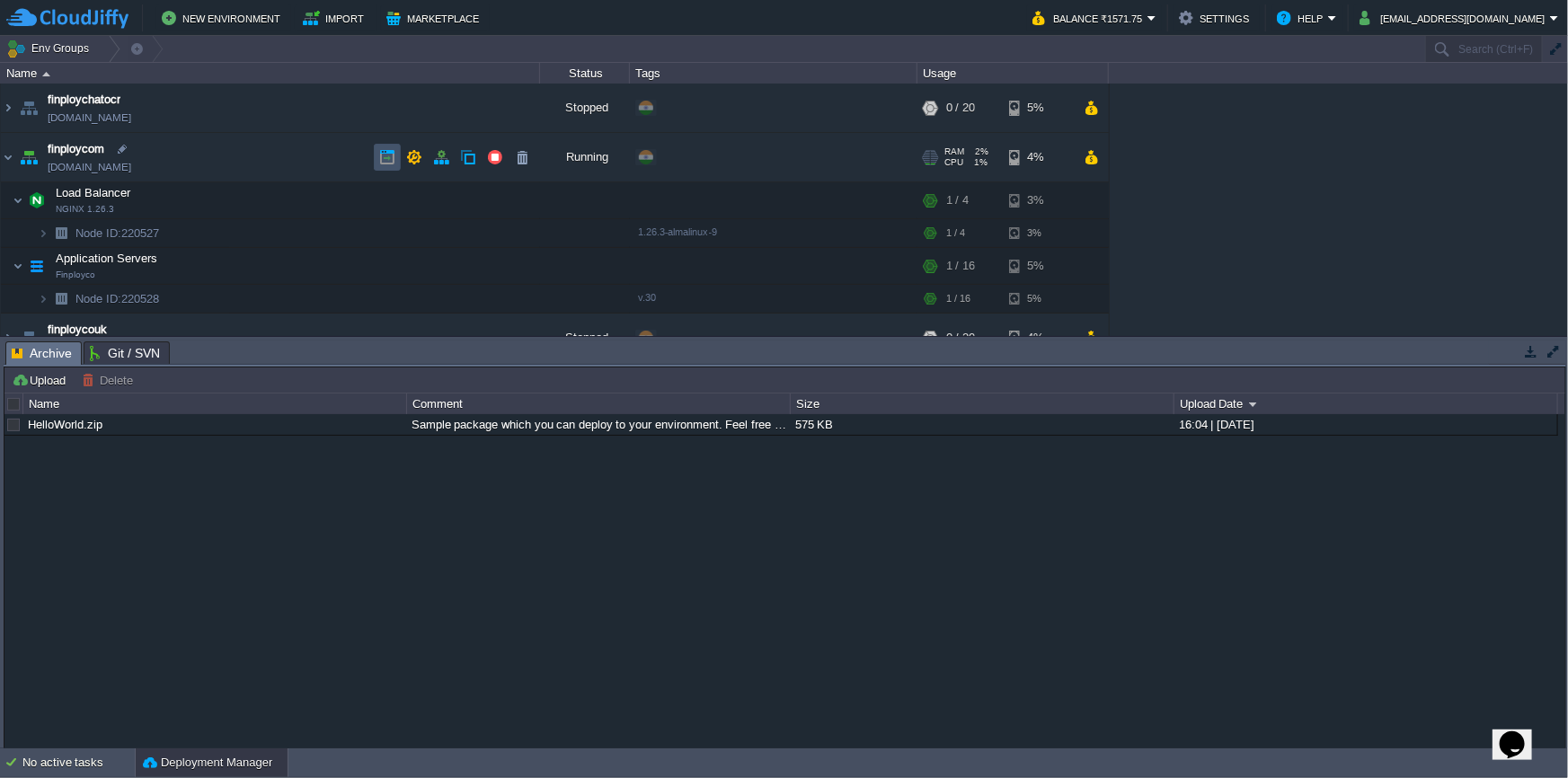
click at [394, 154] on button "button" at bounding box center [387, 156] width 16 height 16
click at [388, 156] on button "button" at bounding box center [387, 156] width 16 height 16
click at [389, 156] on button "button" at bounding box center [387, 156] width 16 height 16
click at [389, 161] on button "button" at bounding box center [387, 156] width 16 height 16
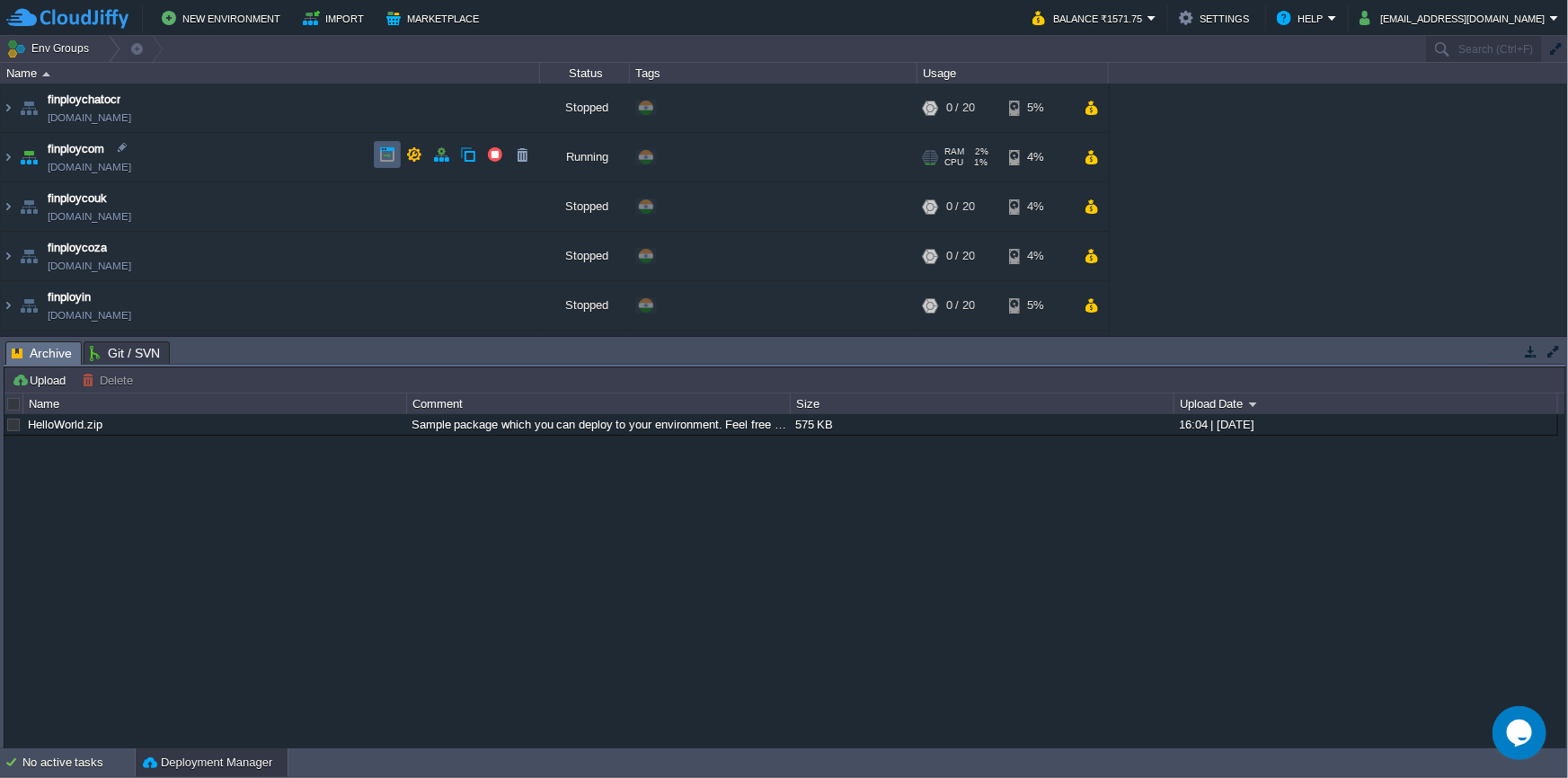
click at [377, 162] on td at bounding box center [387, 154] width 27 height 27
click at [387, 162] on button "button" at bounding box center [387, 156] width 16 height 16
click at [388, 154] on button "button" at bounding box center [387, 156] width 16 height 16
click at [3, 159] on img at bounding box center [8, 156] width 14 height 48
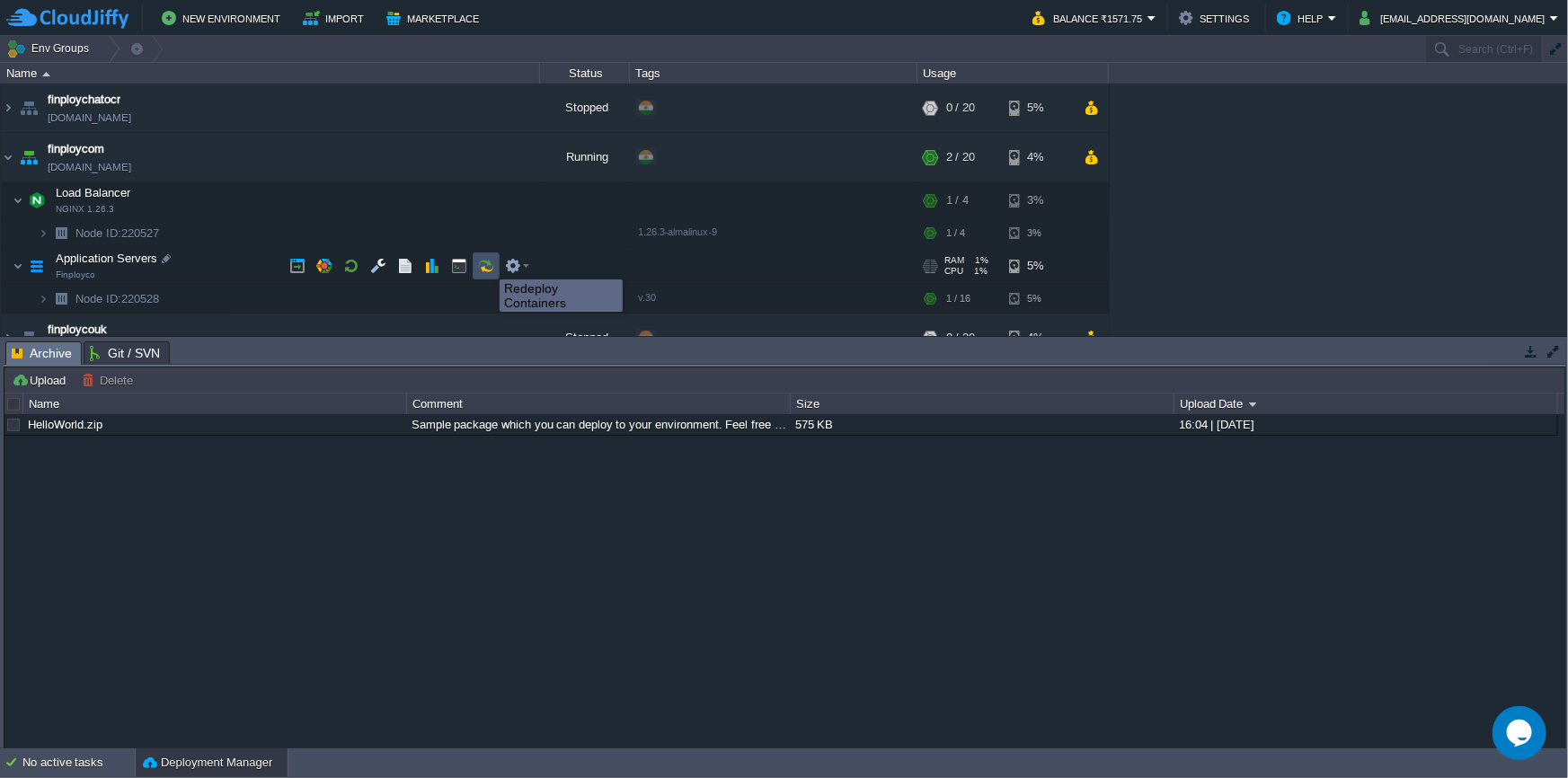
click at [486, 263] on button "button" at bounding box center [486, 265] width 16 height 16
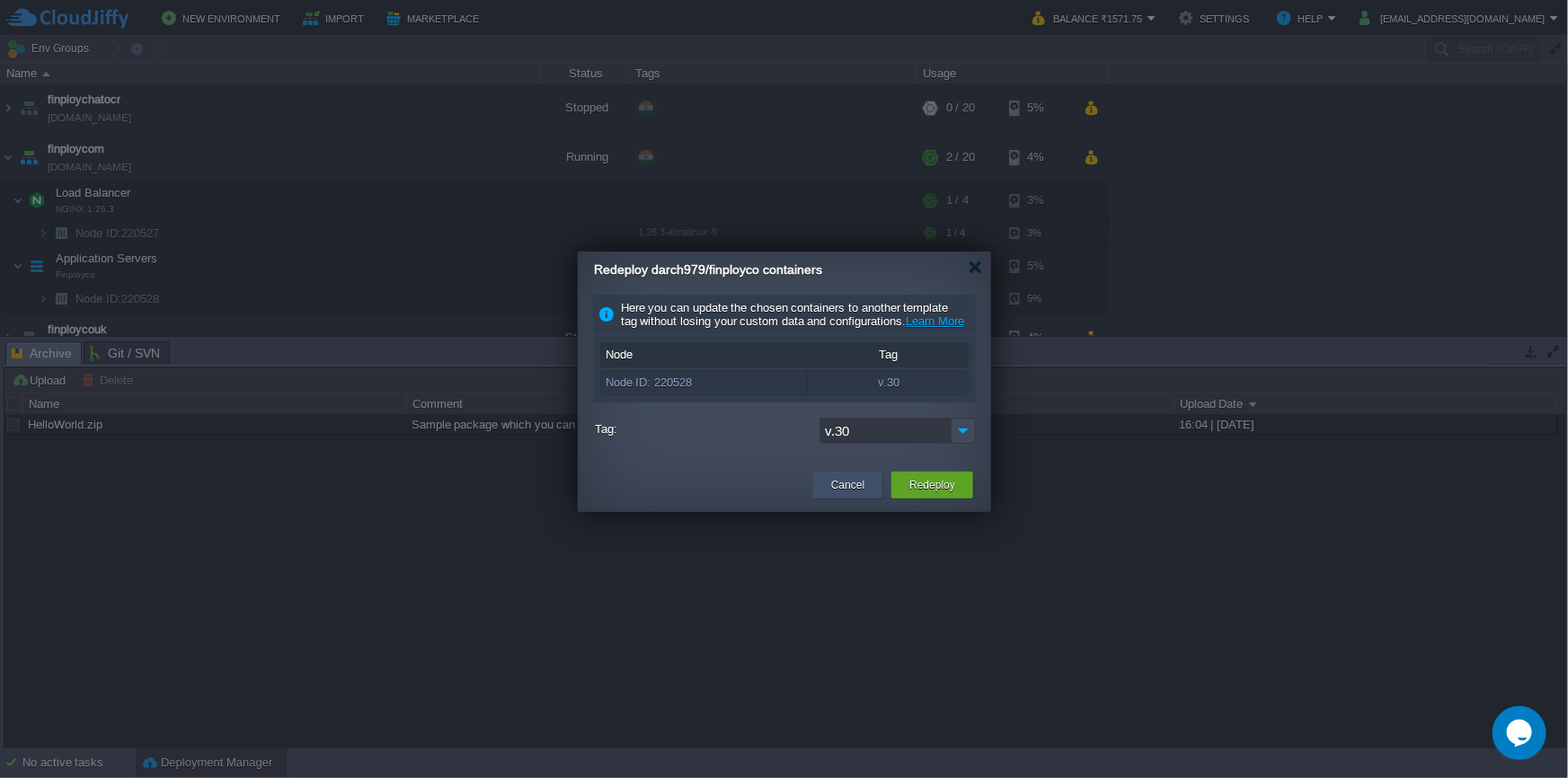
click at [866, 498] on div "Cancel" at bounding box center [847, 485] width 43 height 27
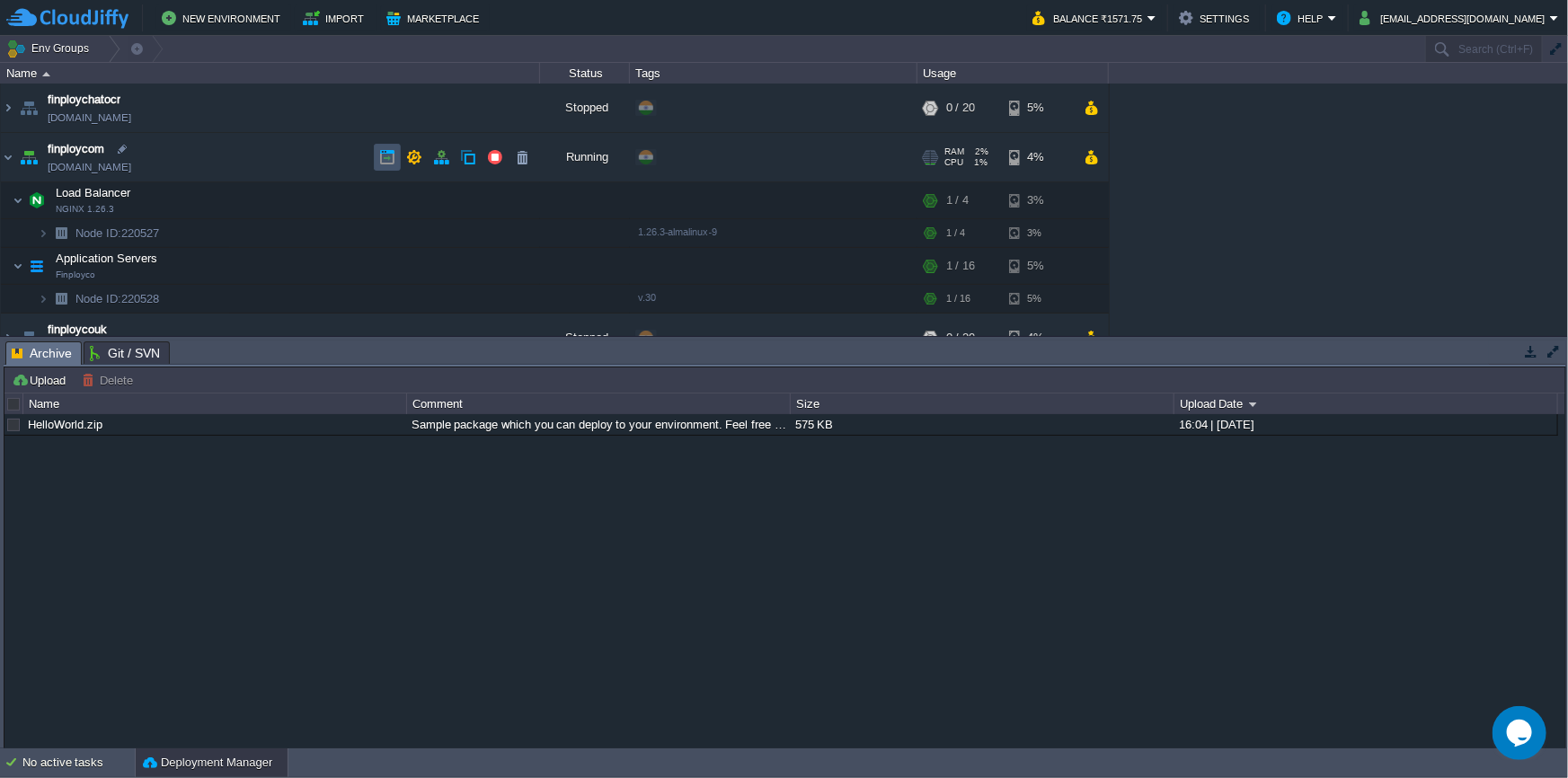
click at [384, 158] on button "button" at bounding box center [387, 156] width 16 height 16
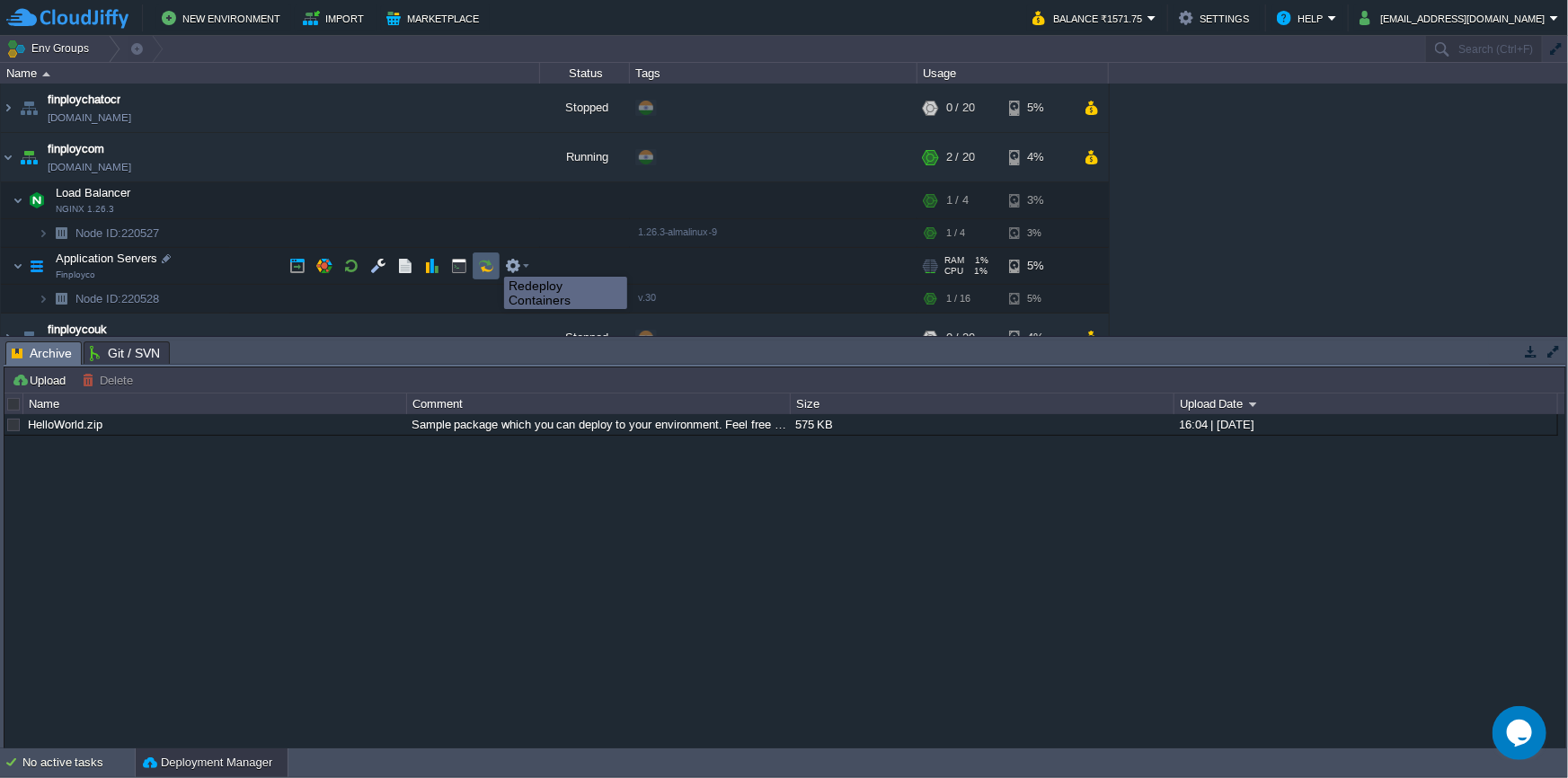
click at [490, 261] on button "button" at bounding box center [486, 265] width 16 height 16
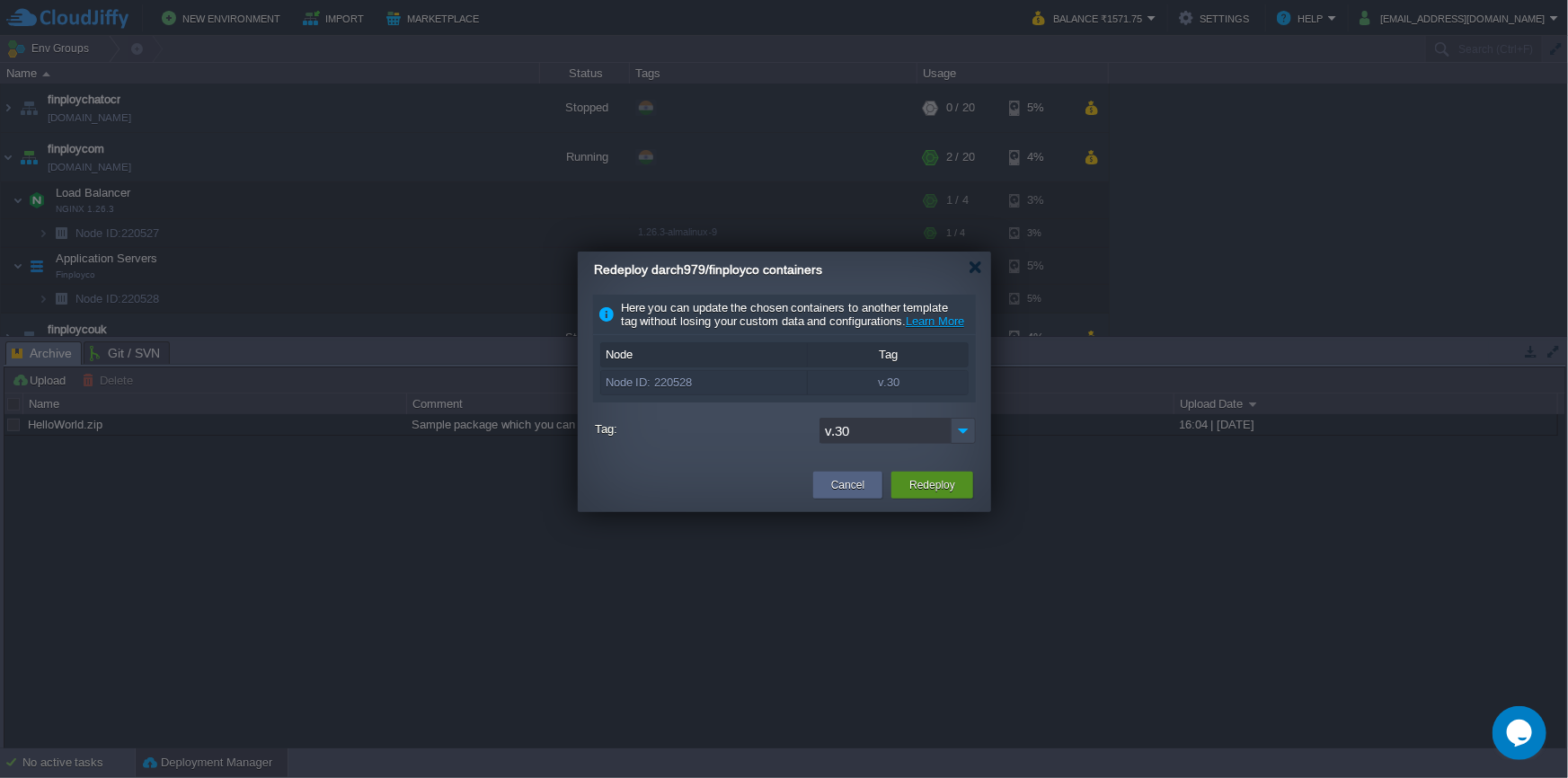
click at [929, 495] on button "Redeploy" at bounding box center [932, 485] width 45 height 18
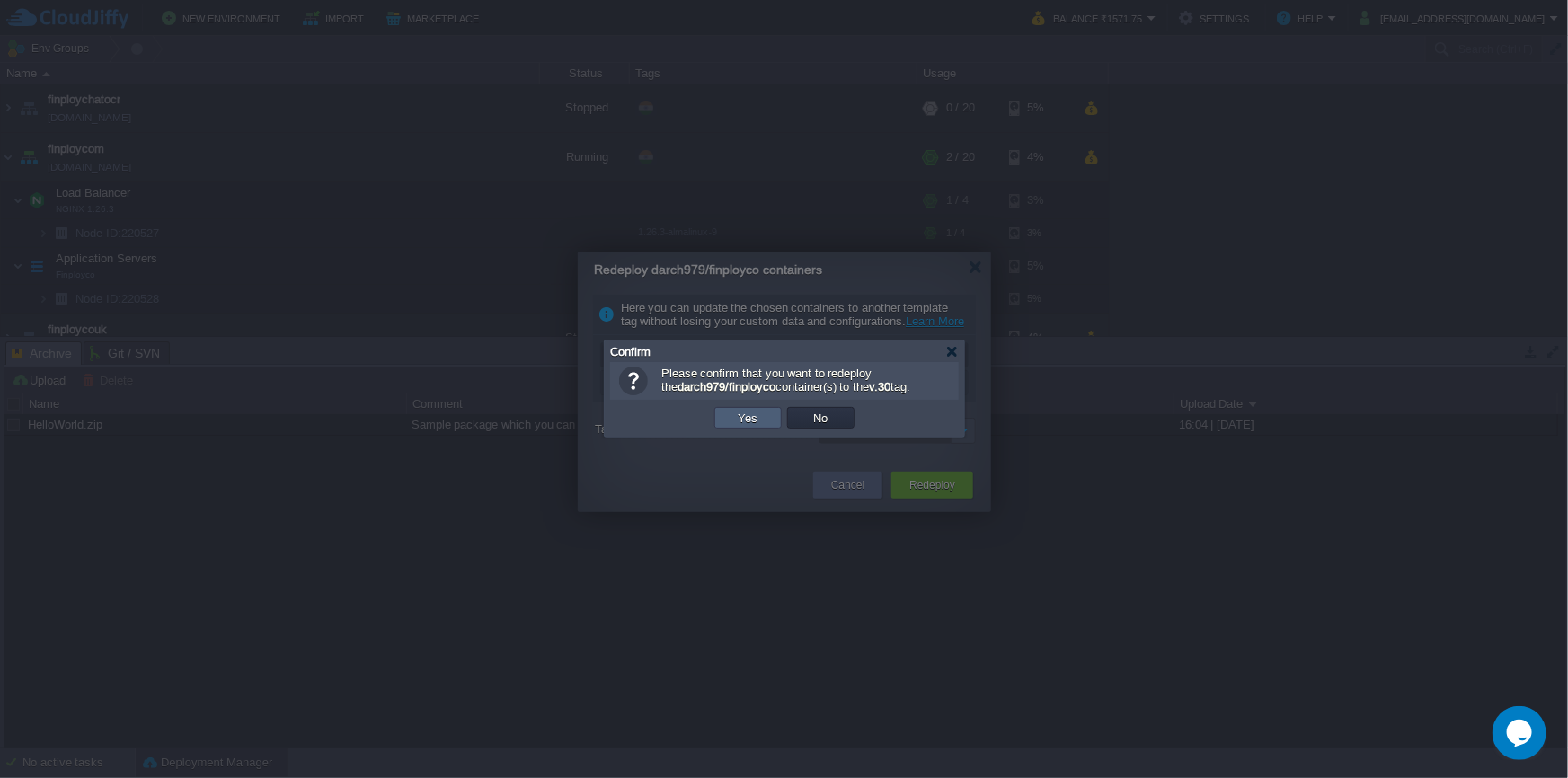
click at [766, 421] on td "Yes" at bounding box center [748, 418] width 67 height 22
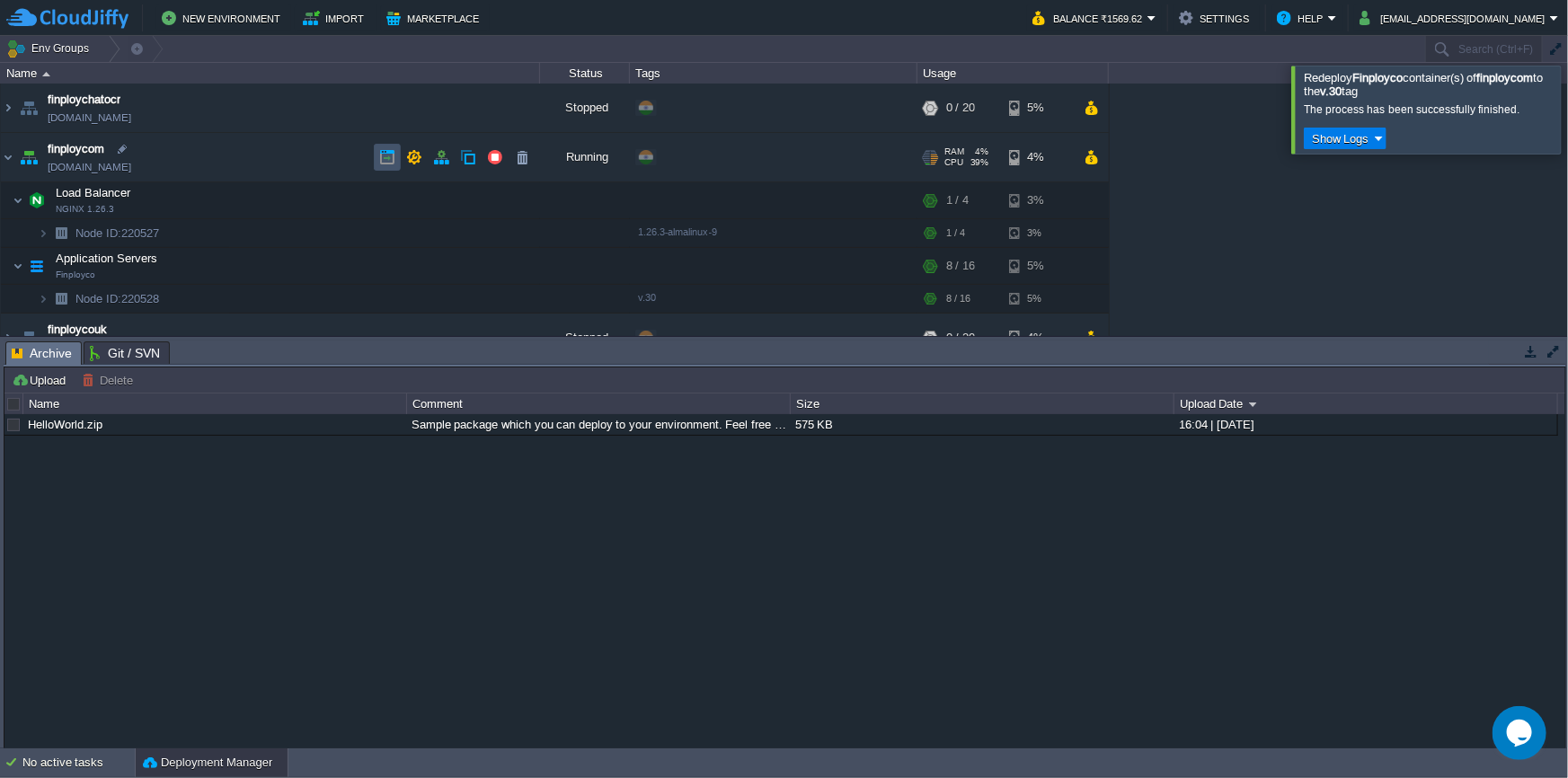
click at [389, 160] on button "button" at bounding box center [387, 156] width 16 height 16
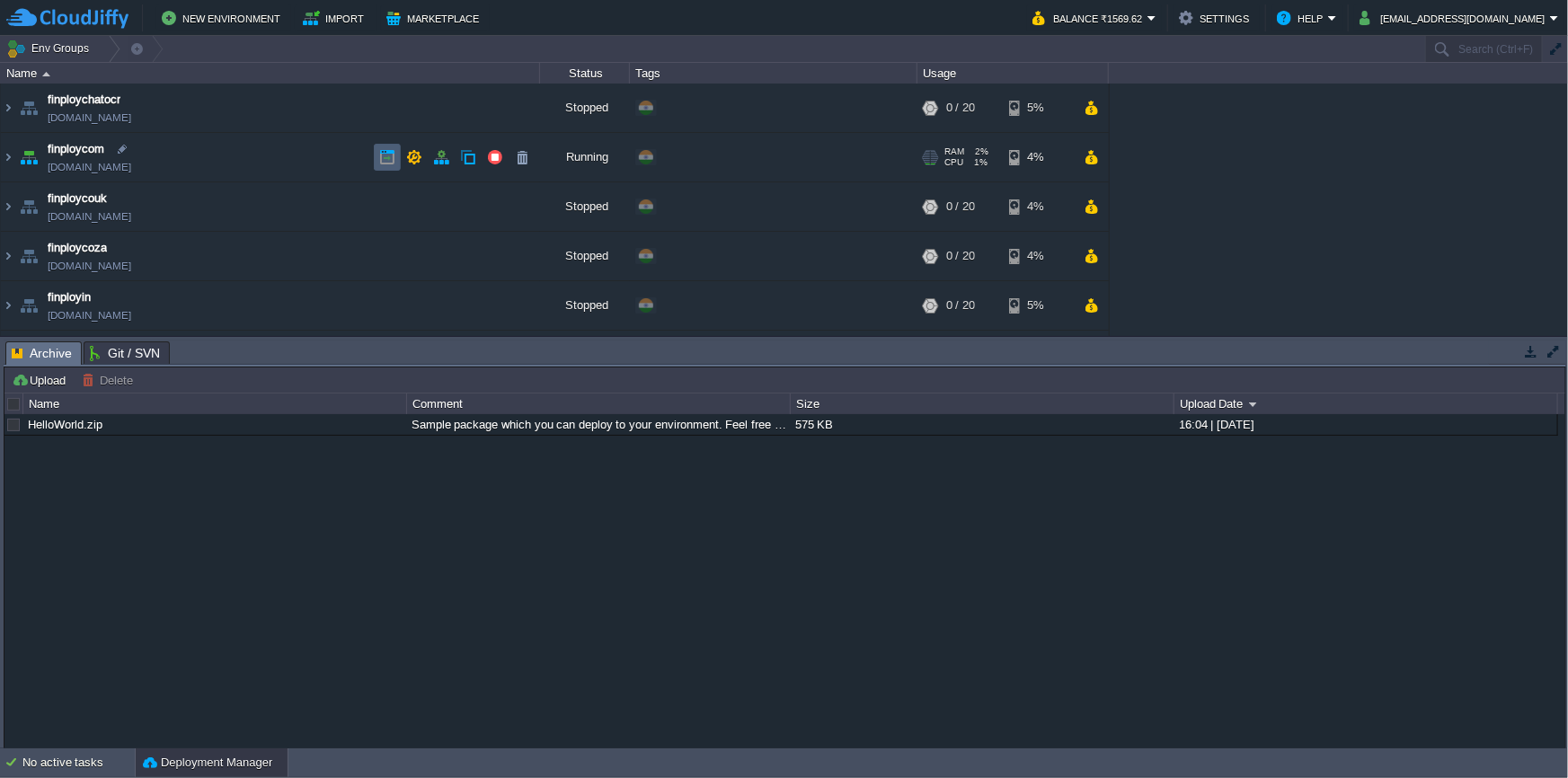
click at [381, 154] on button "button" at bounding box center [387, 156] width 16 height 16
click at [385, 150] on button "button" at bounding box center [387, 156] width 16 height 16
click at [387, 156] on button "button" at bounding box center [387, 156] width 16 height 16
click at [9, 161] on img at bounding box center [8, 156] width 14 height 48
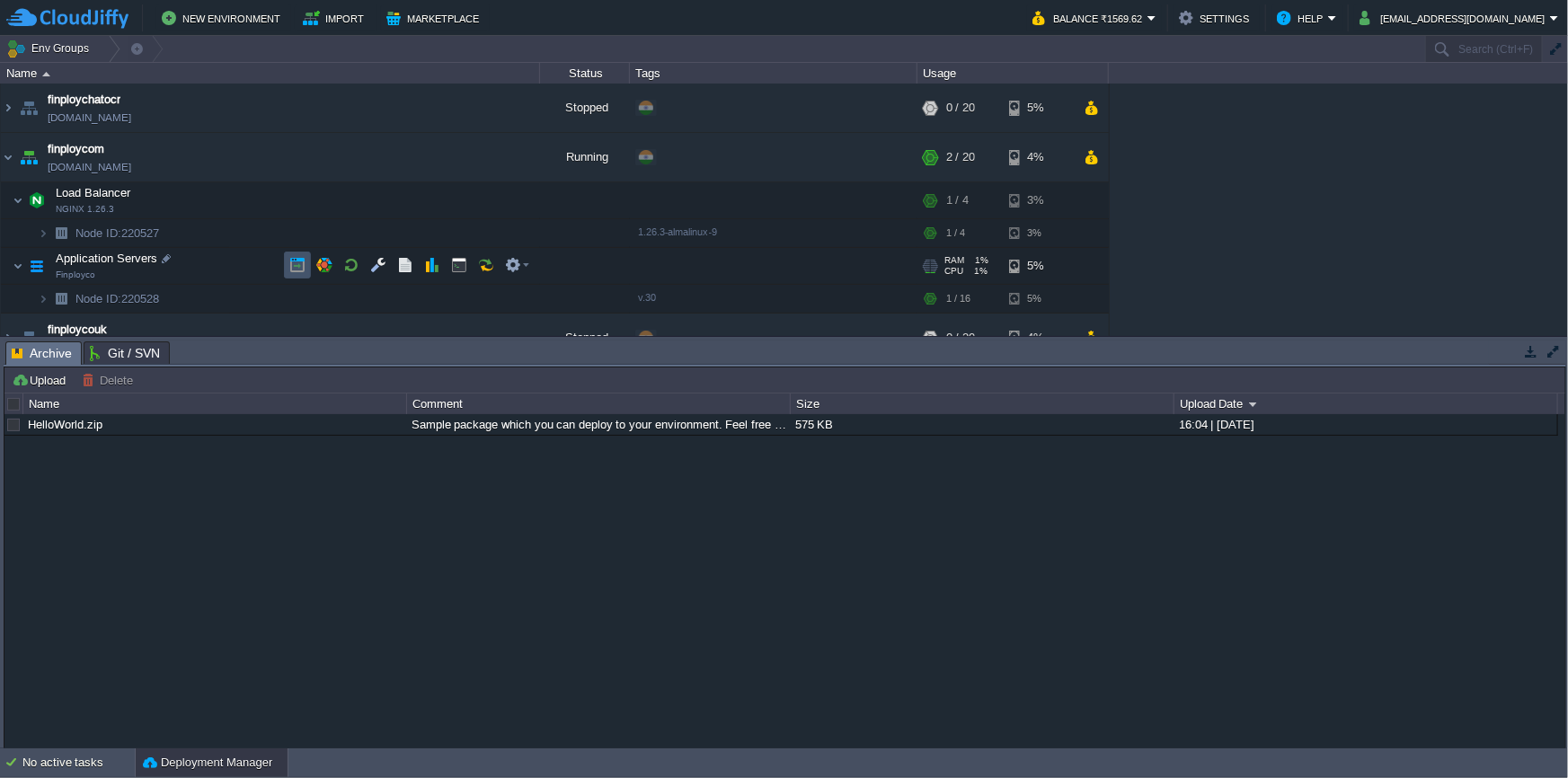
click at [296, 270] on button "button" at bounding box center [297, 264] width 16 height 16
click at [297, 206] on button "button" at bounding box center [297, 200] width 16 height 16
click at [383, 148] on td at bounding box center [387, 157] width 27 height 27
click at [387, 162] on button "button" at bounding box center [387, 156] width 16 height 16
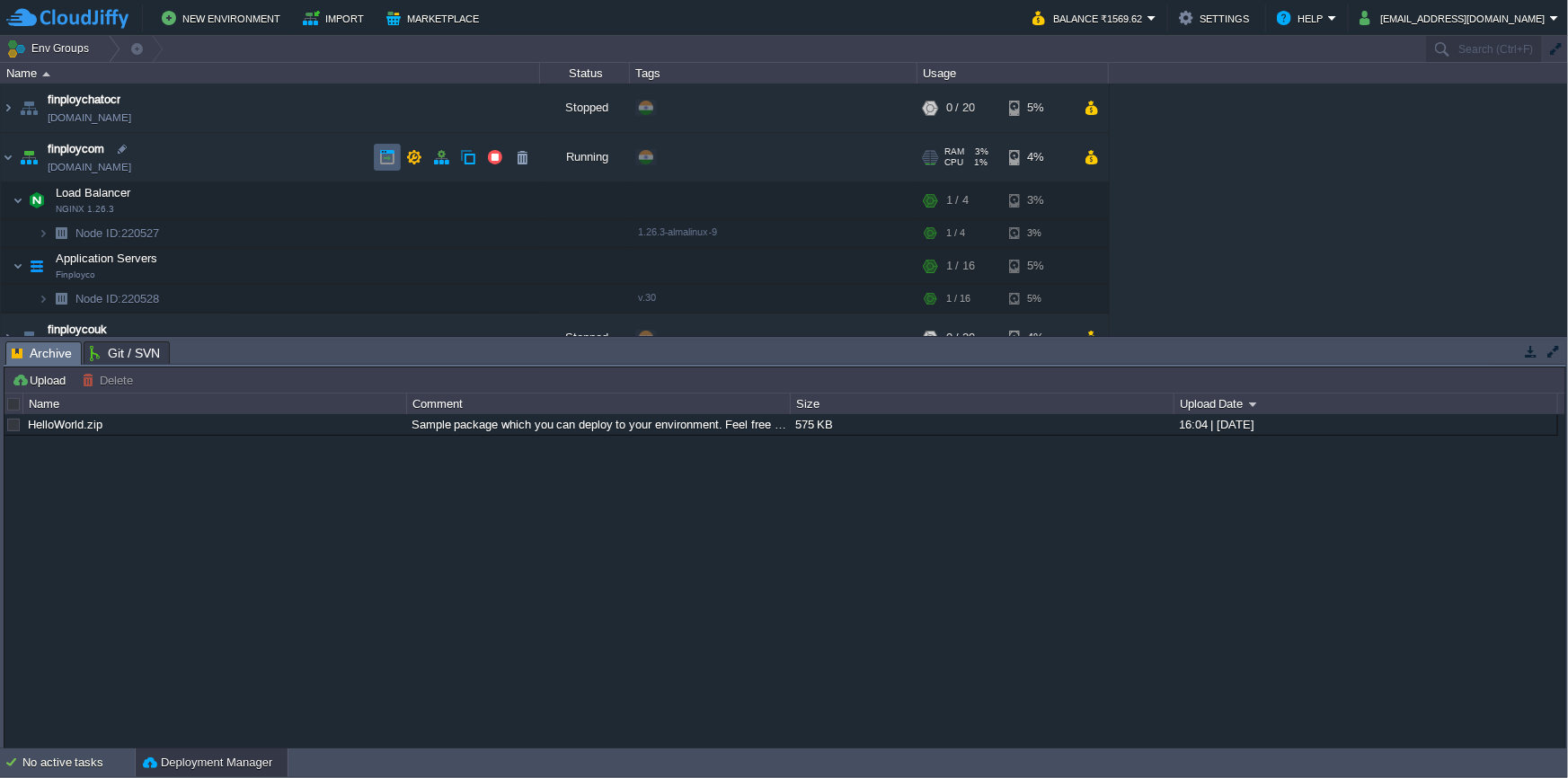
click at [386, 156] on button "button" at bounding box center [387, 156] width 16 height 16
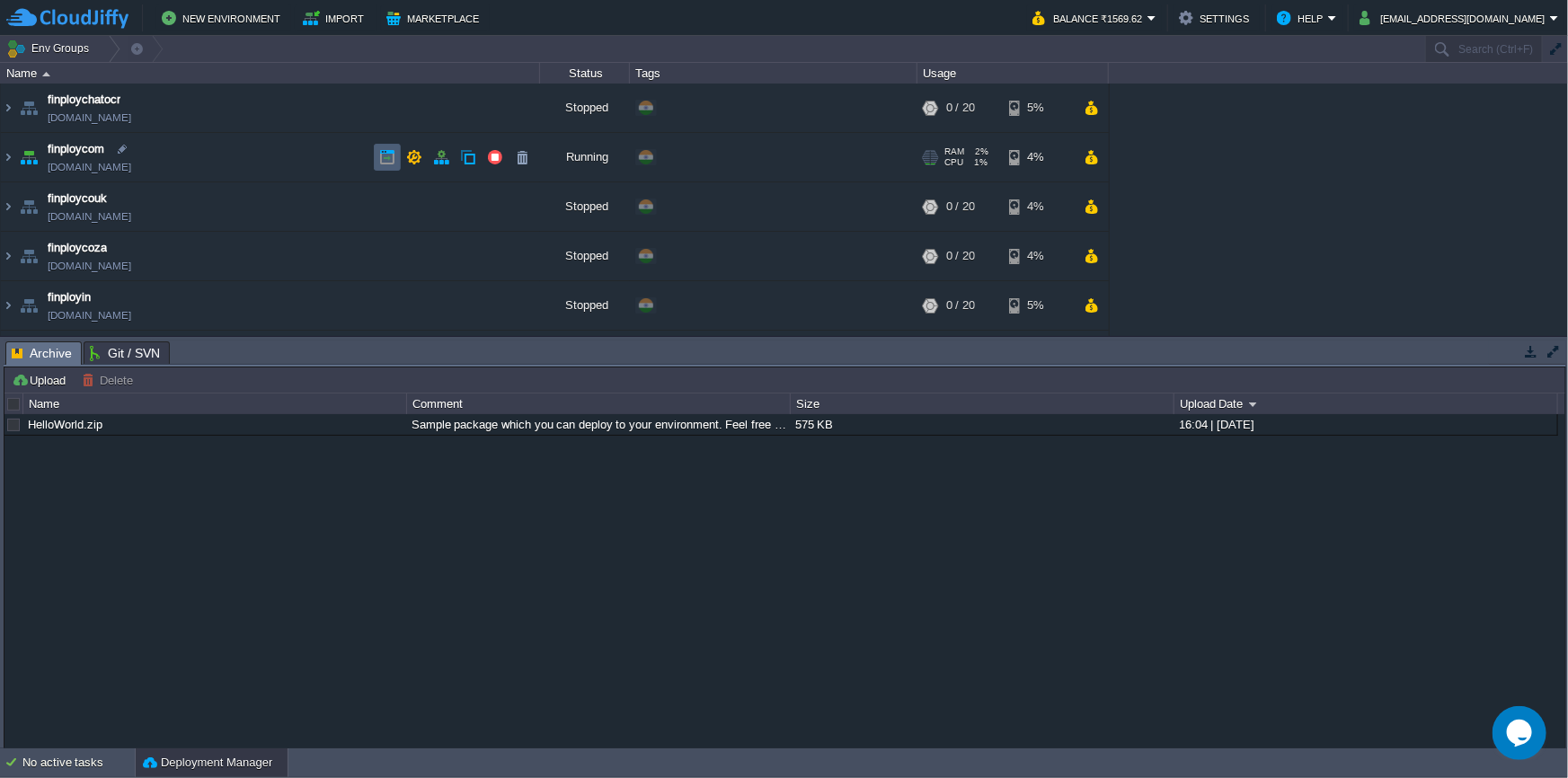
click at [374, 153] on td at bounding box center [387, 157] width 27 height 27
click at [390, 160] on button "button" at bounding box center [387, 156] width 16 height 16
click at [376, 162] on td at bounding box center [387, 157] width 27 height 27
